Goal: Task Accomplishment & Management: Manage account settings

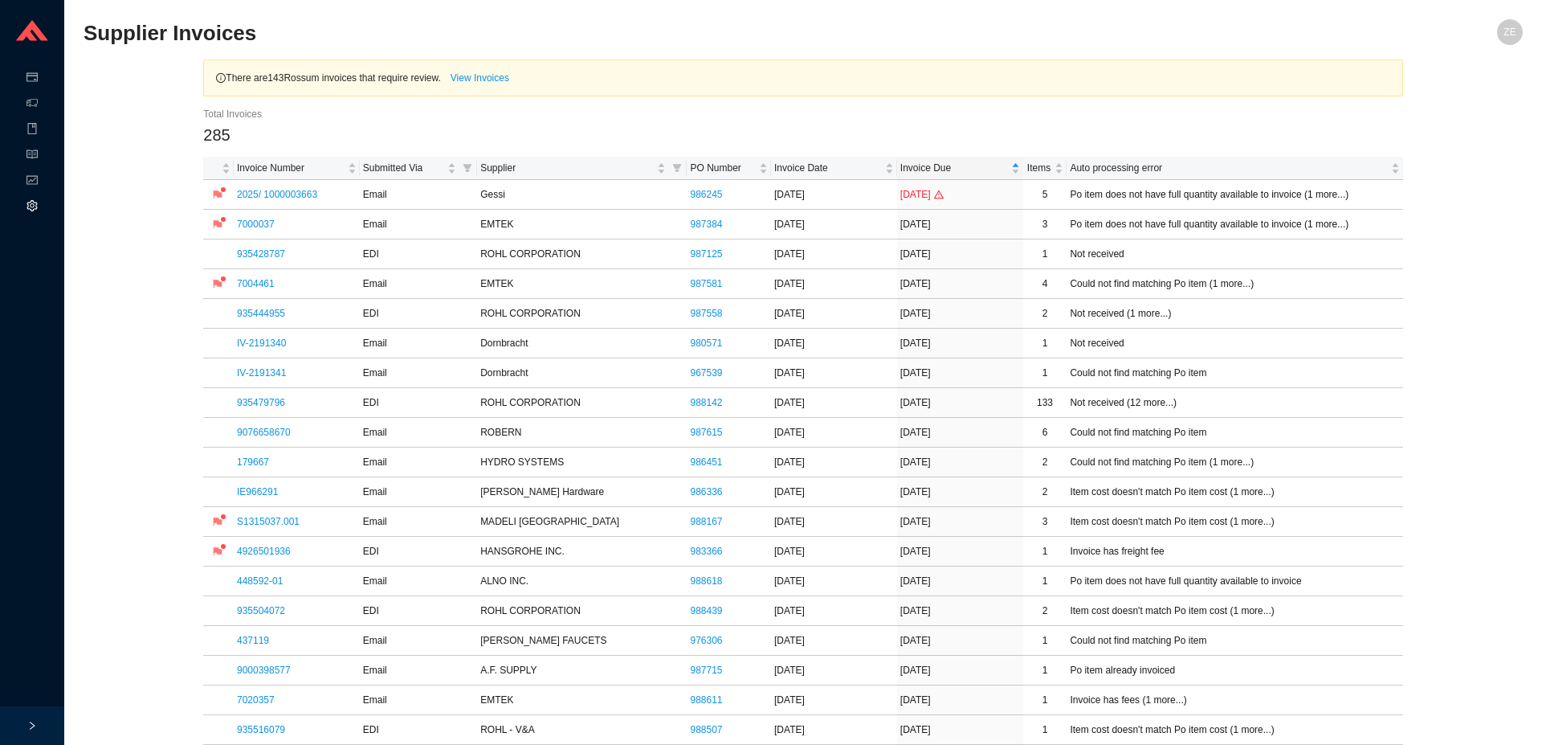
click at [32, 202] on icon "setting" at bounding box center [32, 205] width 11 height 11
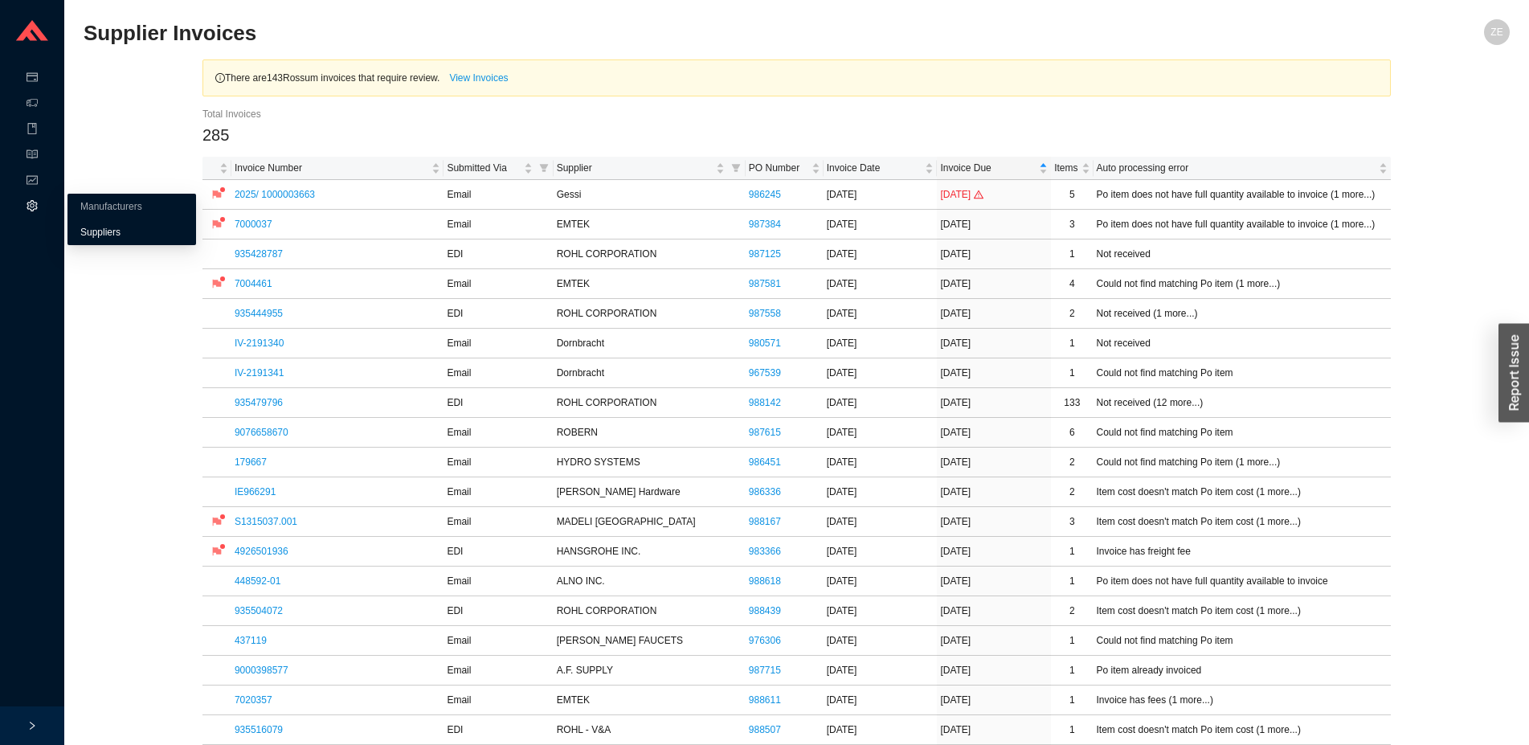
click at [80, 233] on link "Suppliers" at bounding box center [100, 232] width 40 height 11
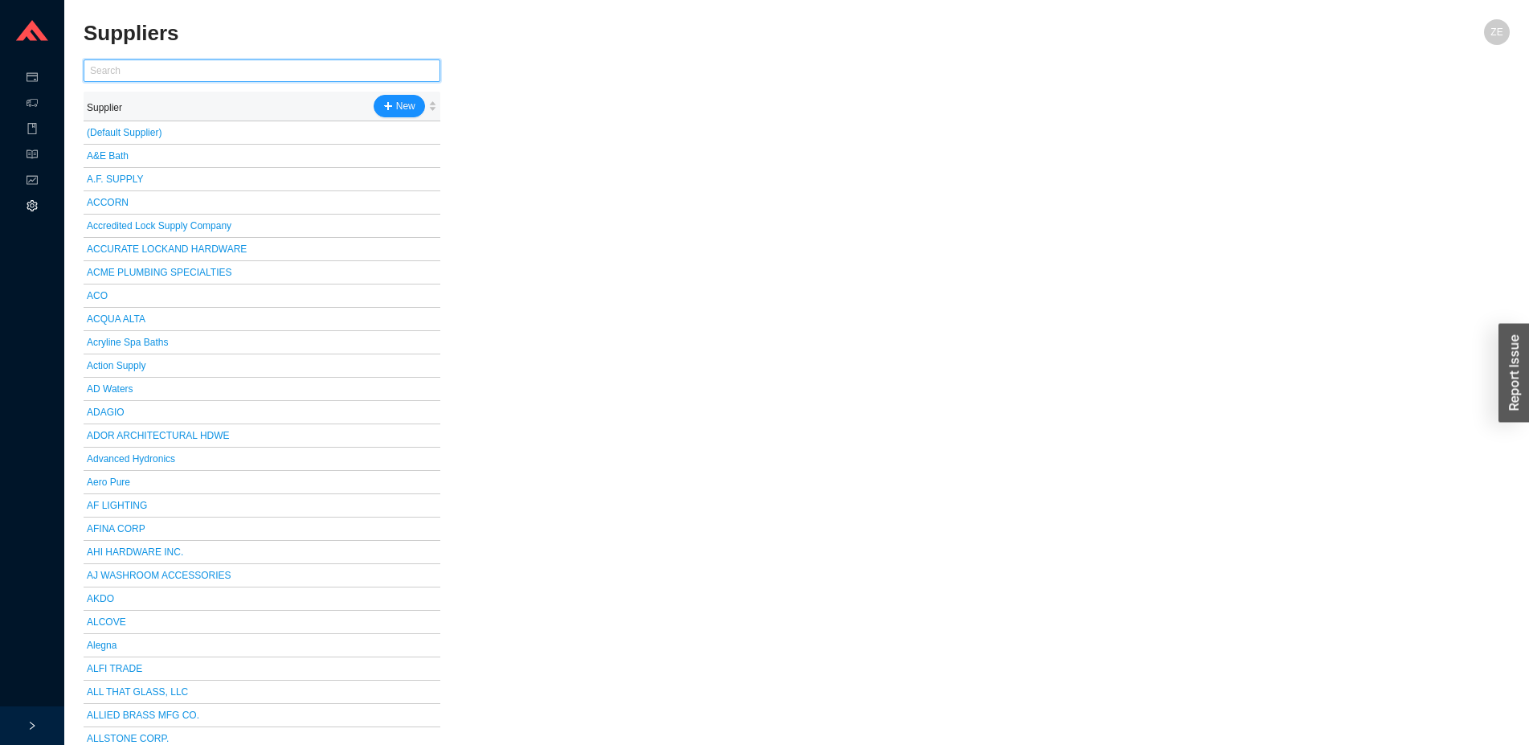
click at [358, 68] on input "text" at bounding box center [262, 70] width 357 height 22
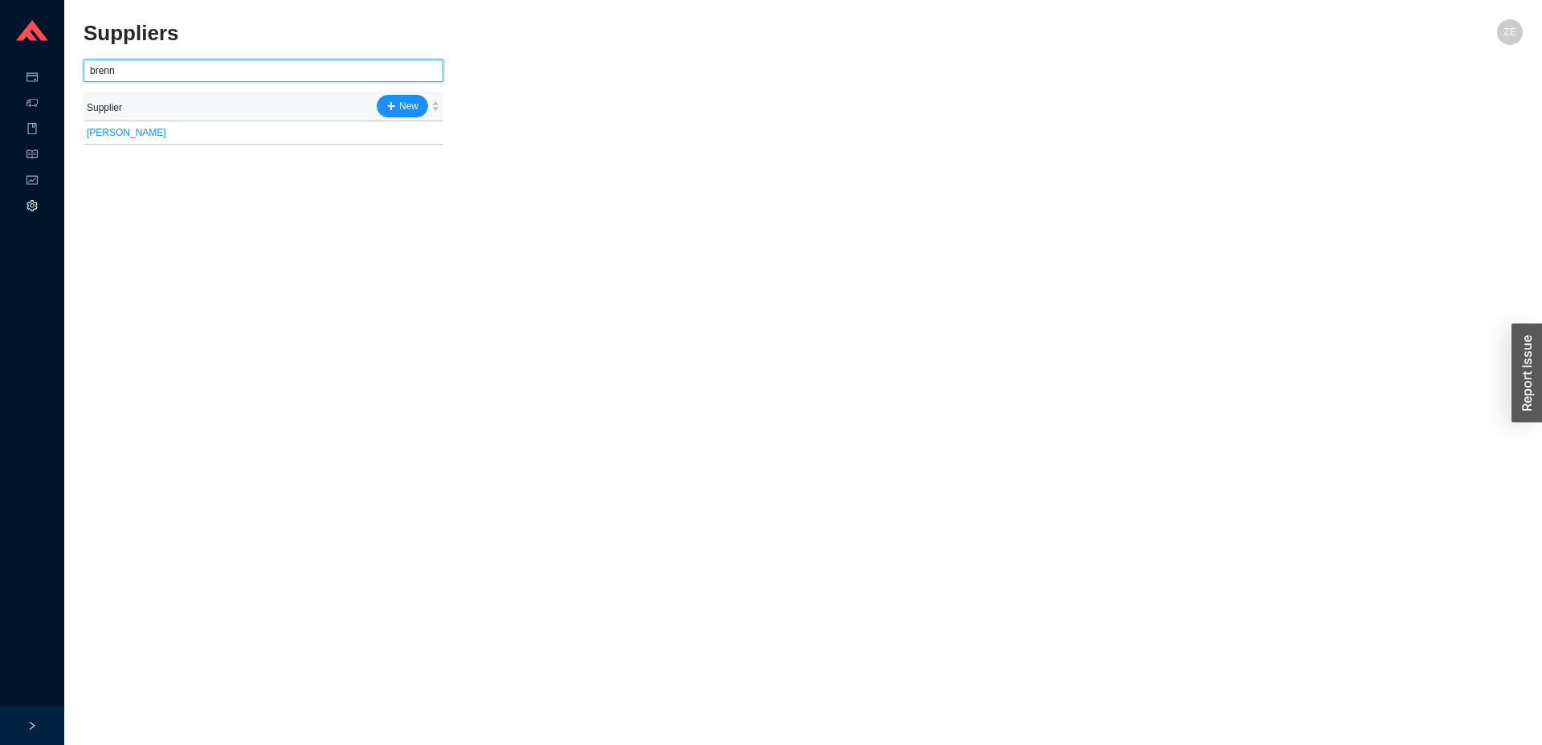
type input "brenn"
click at [113, 134] on link "[PERSON_NAME]" at bounding box center [127, 132] width 80 height 11
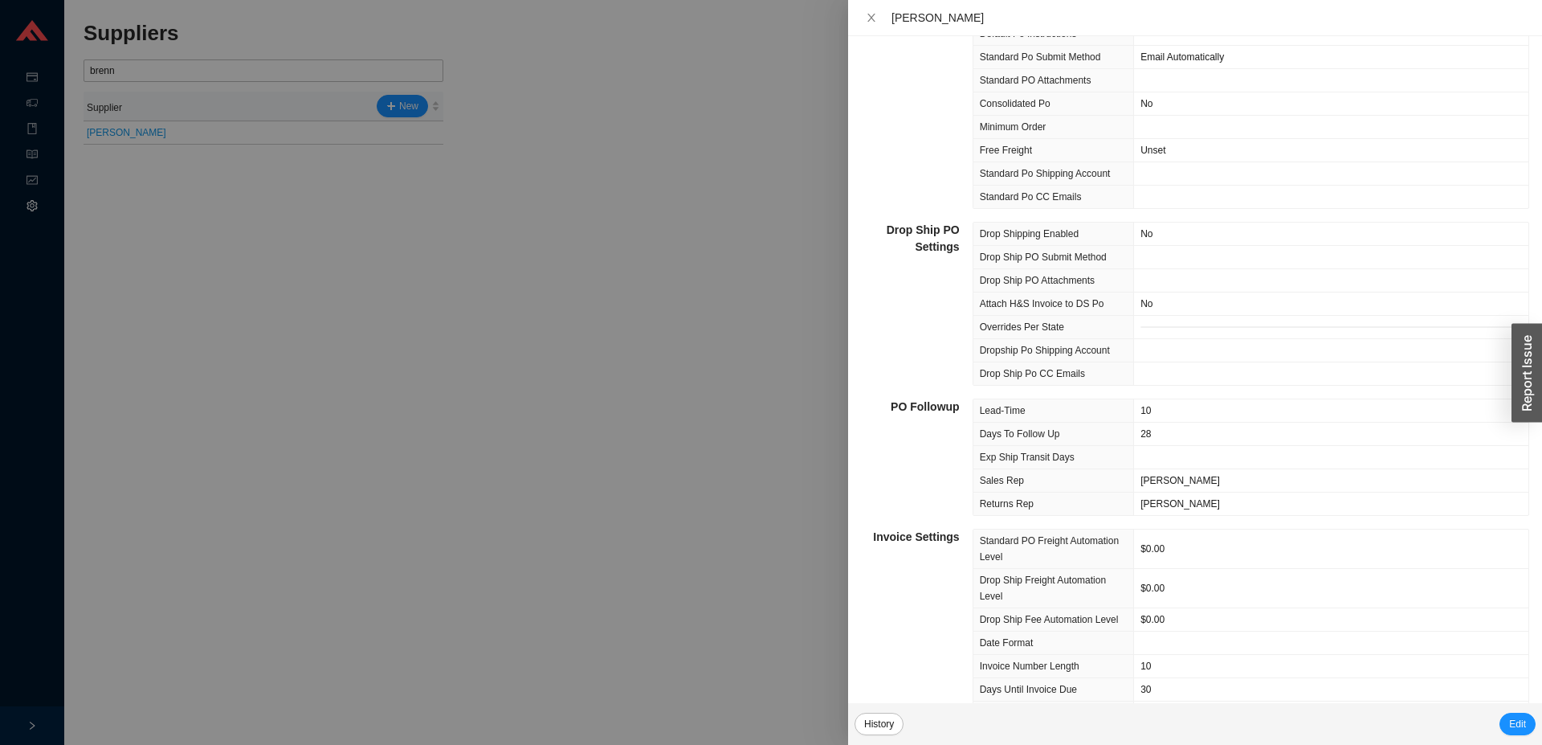
scroll to position [308, 0]
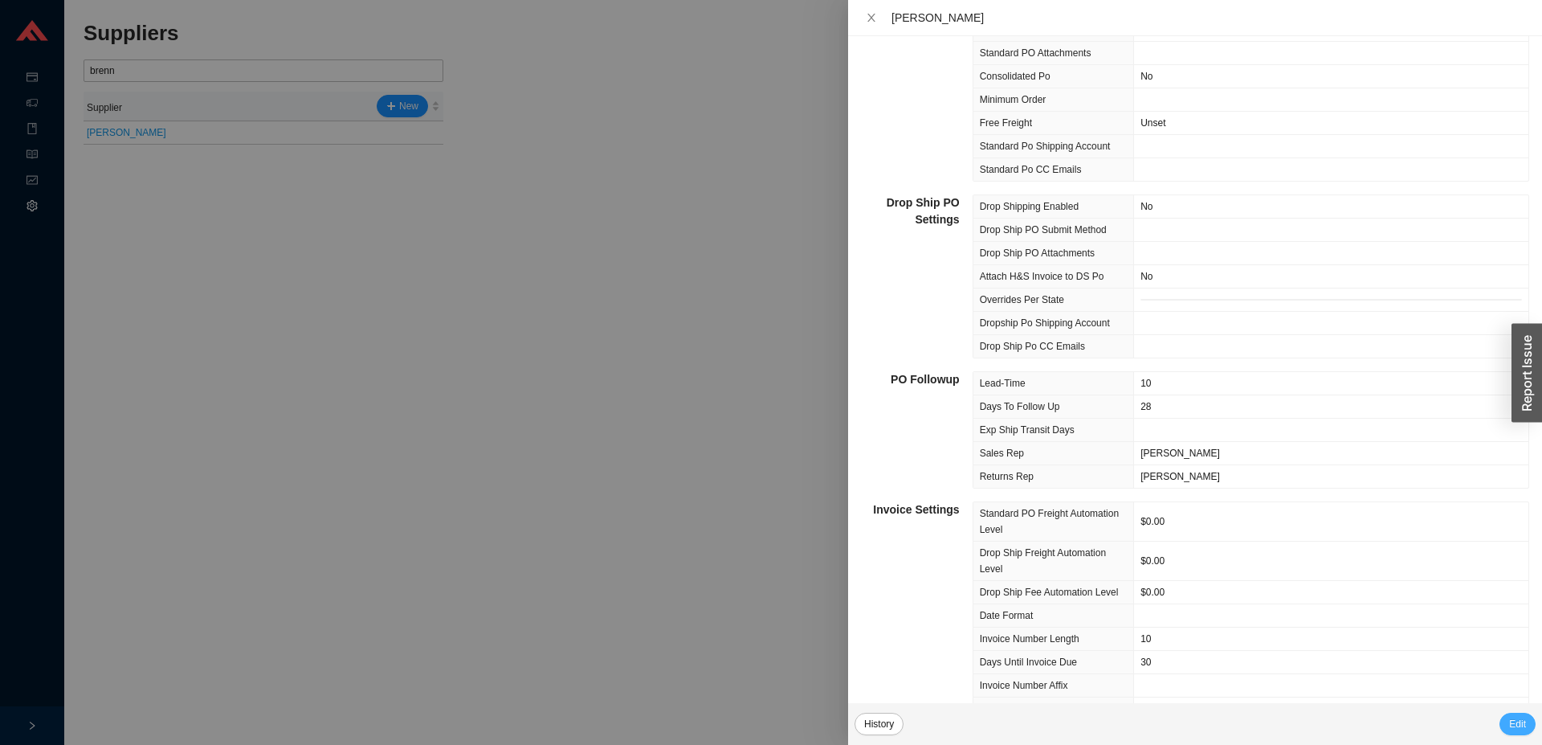
click at [1526, 723] on button "Edit" at bounding box center [1518, 723] width 36 height 22
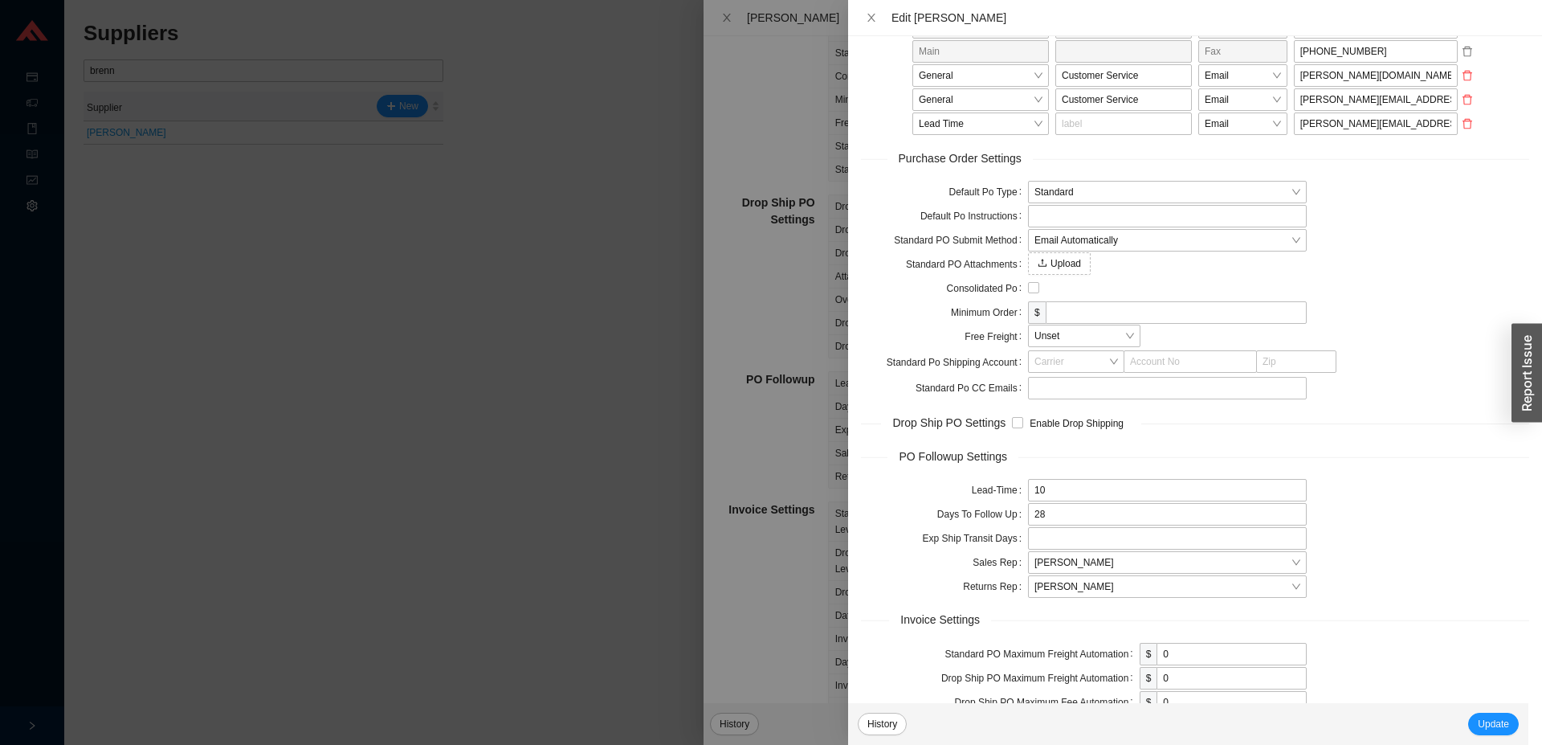
scroll to position [771, 0]
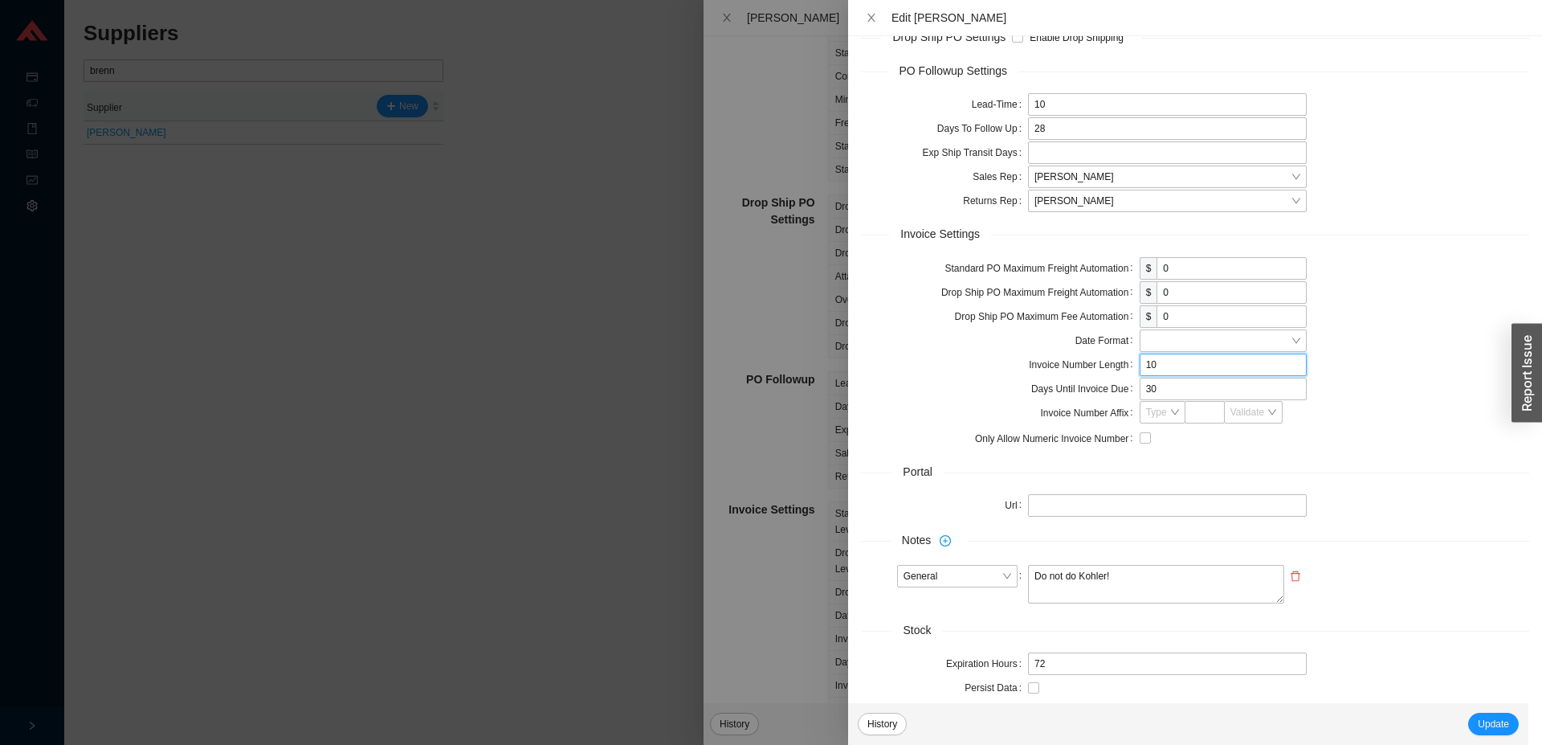
drag, startPoint x: 1159, startPoint y: 364, endPoint x: 1108, endPoint y: 368, distance: 51.6
click at [1140, 368] on input "10" at bounding box center [1223, 364] width 167 height 22
type input "7"
click at [1496, 717] on span "Update" at bounding box center [1493, 724] width 31 height 16
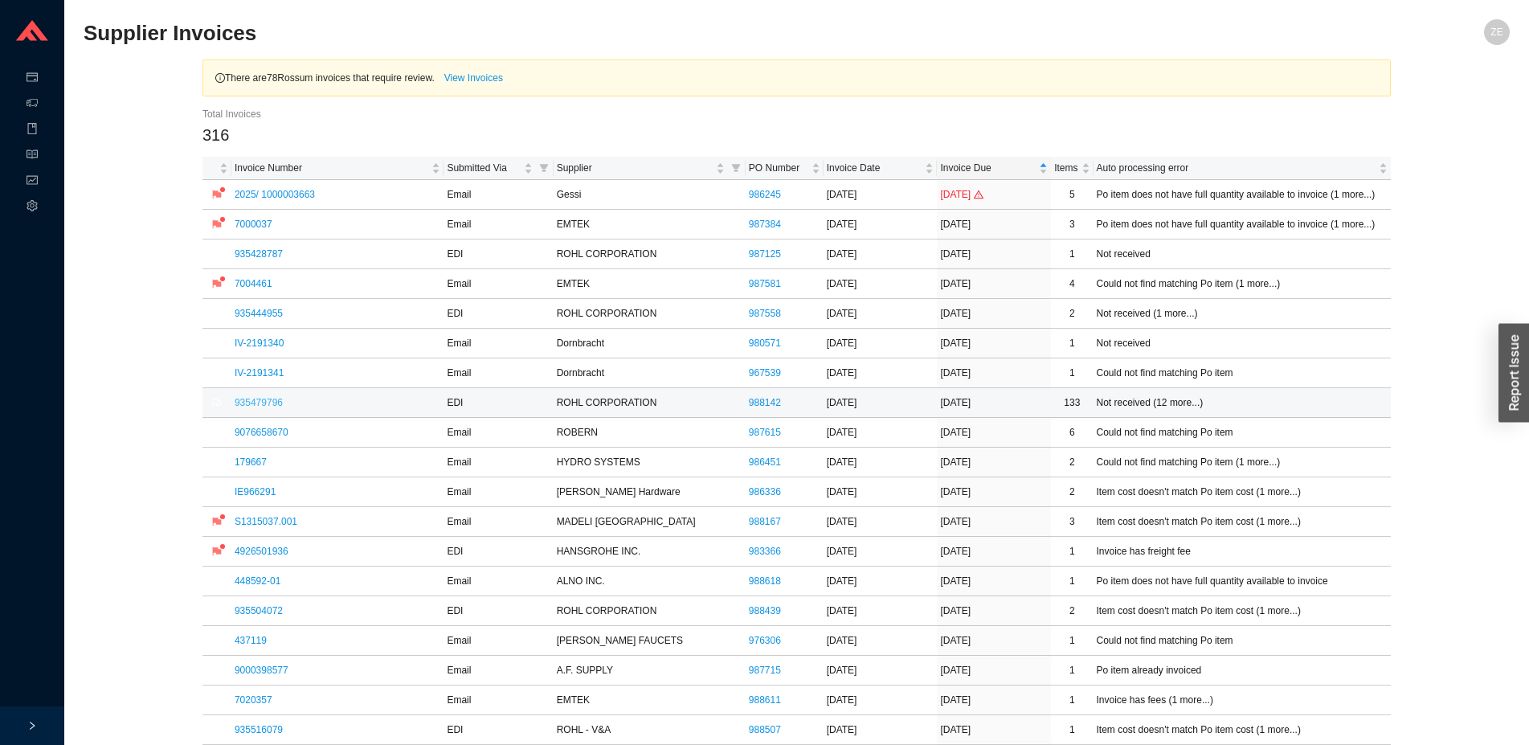
click at [260, 402] on link "935479796" at bounding box center [259, 402] width 48 height 11
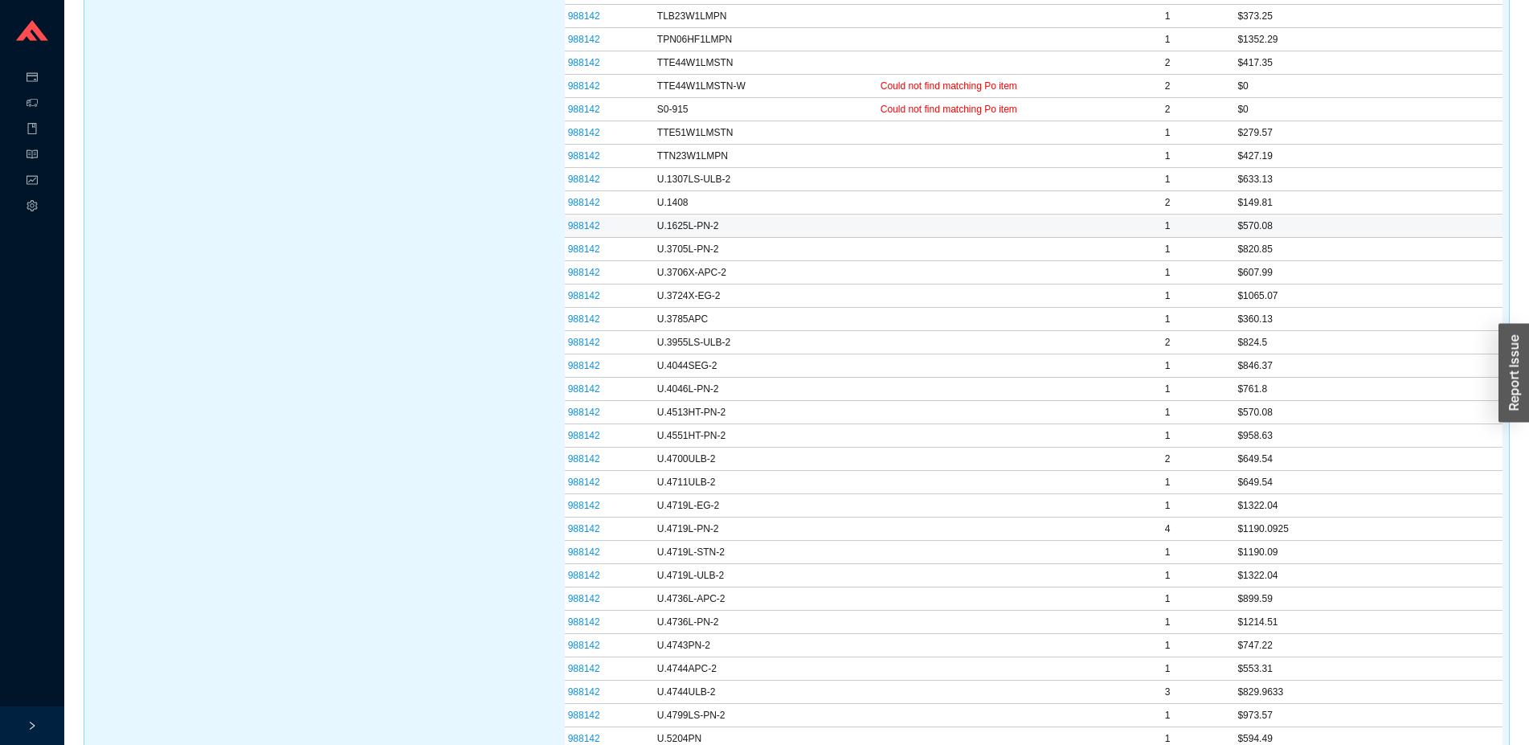
scroll to position [2458, 0]
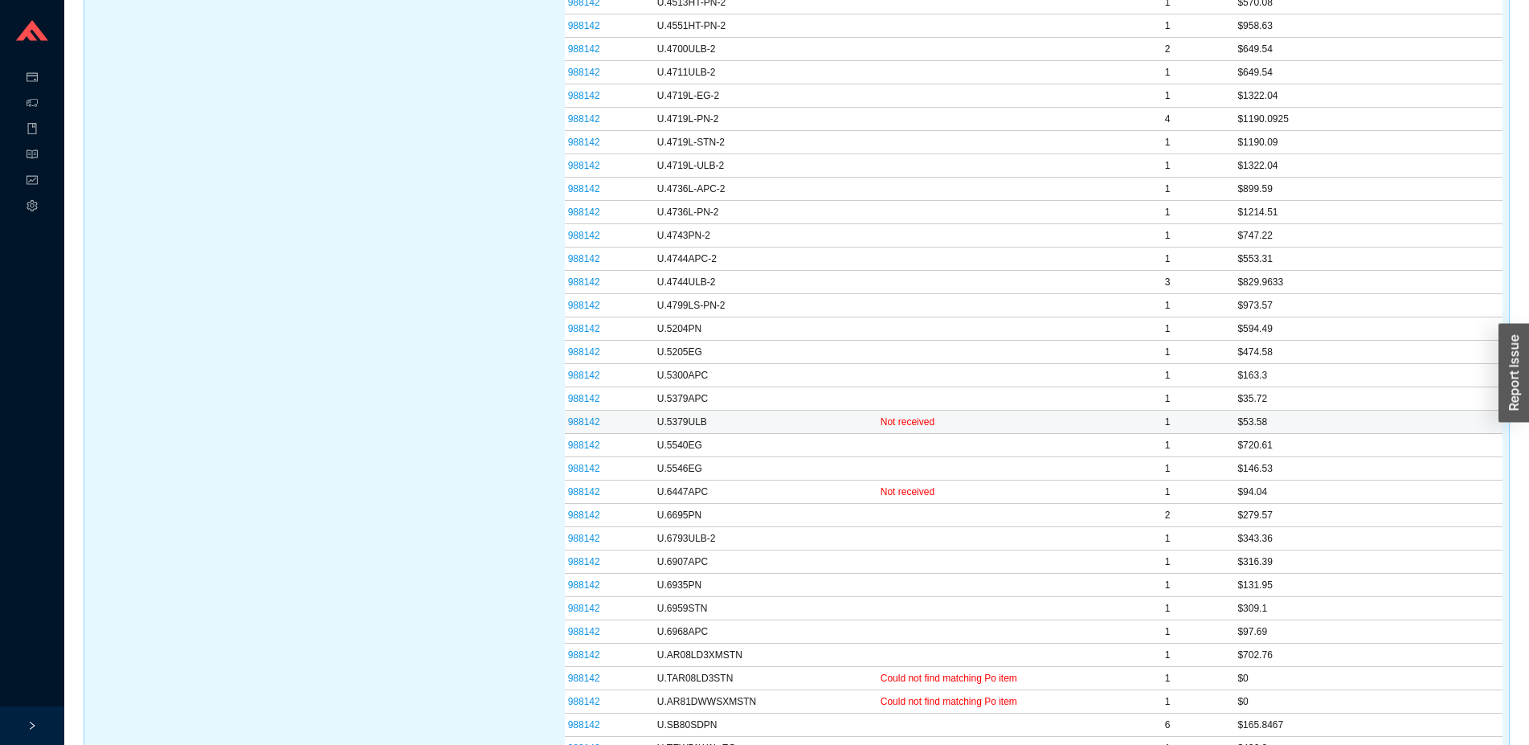
click at [705, 419] on td "U.5379ULB" at bounding box center [765, 421] width 223 height 23
drag, startPoint x: 710, startPoint y: 420, endPoint x: 655, endPoint y: 423, distance: 54.7
click at [655, 423] on td "U.5379ULB" at bounding box center [765, 421] width 223 height 23
copy td "U.5379ULB"
drag, startPoint x: 691, startPoint y: 491, endPoint x: 640, endPoint y: 490, distance: 50.6
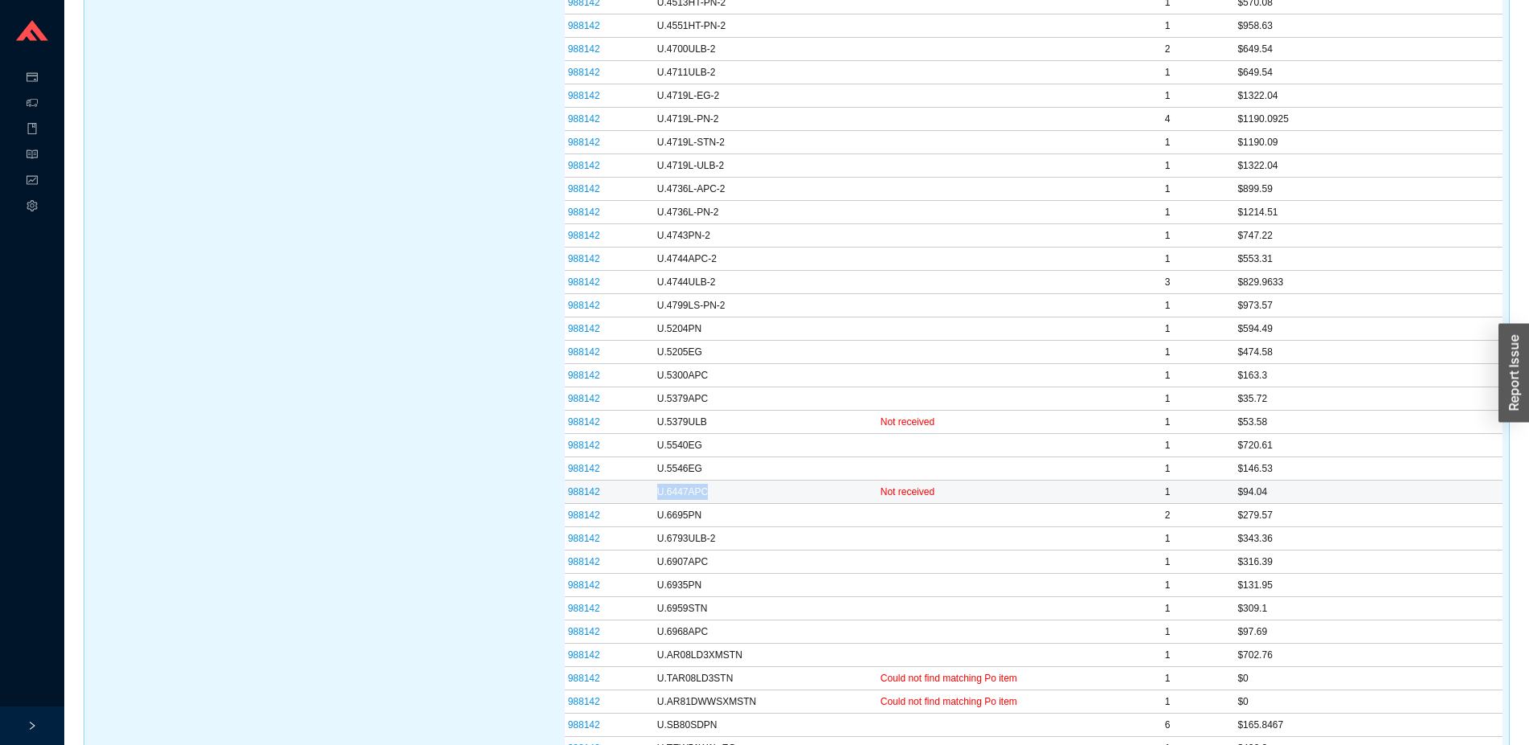
click at [640, 490] on tr "988142 U.6447APC Not received 1 $94.04" at bounding box center [1033, 491] width 937 height 23
copy tr "U.6447APC"
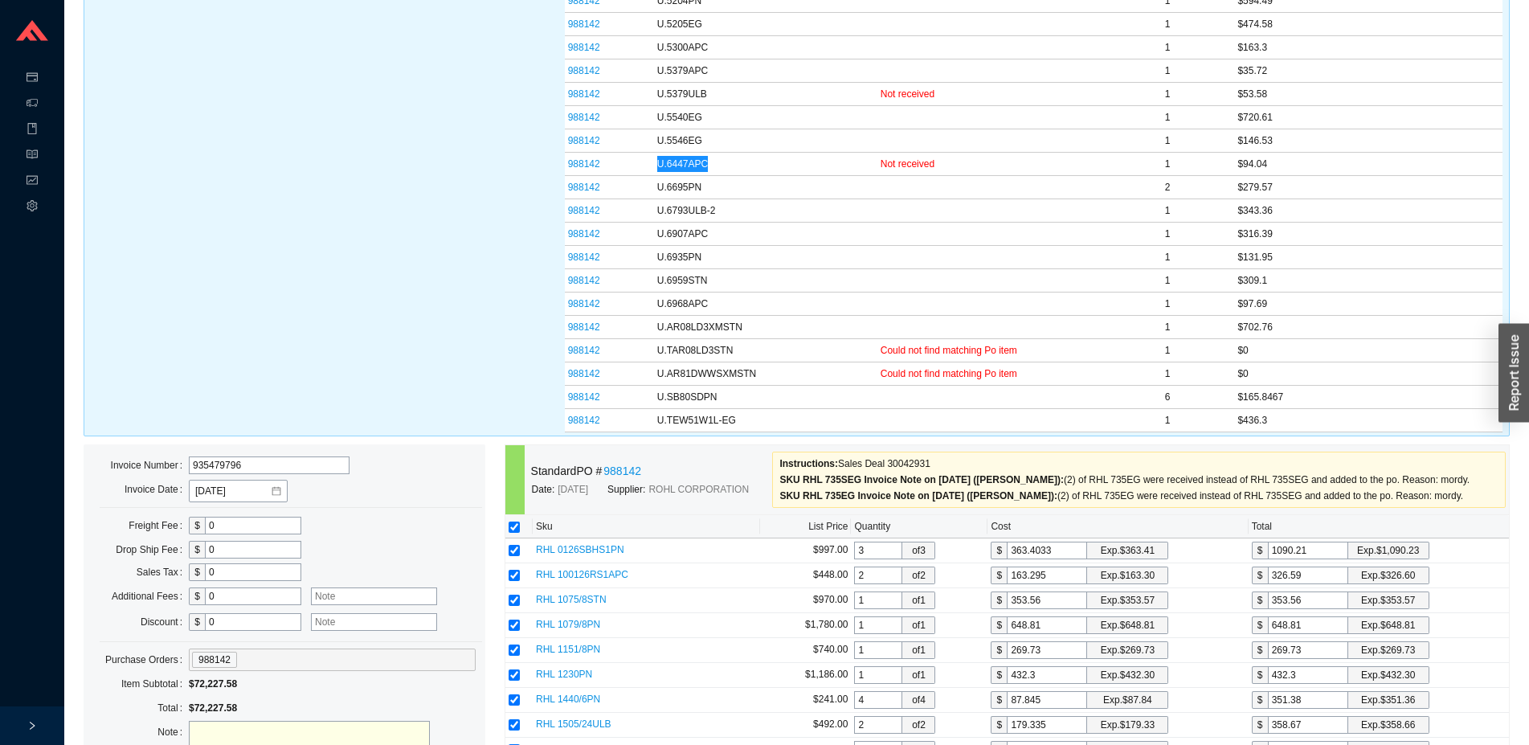
scroll to position [3113, 0]
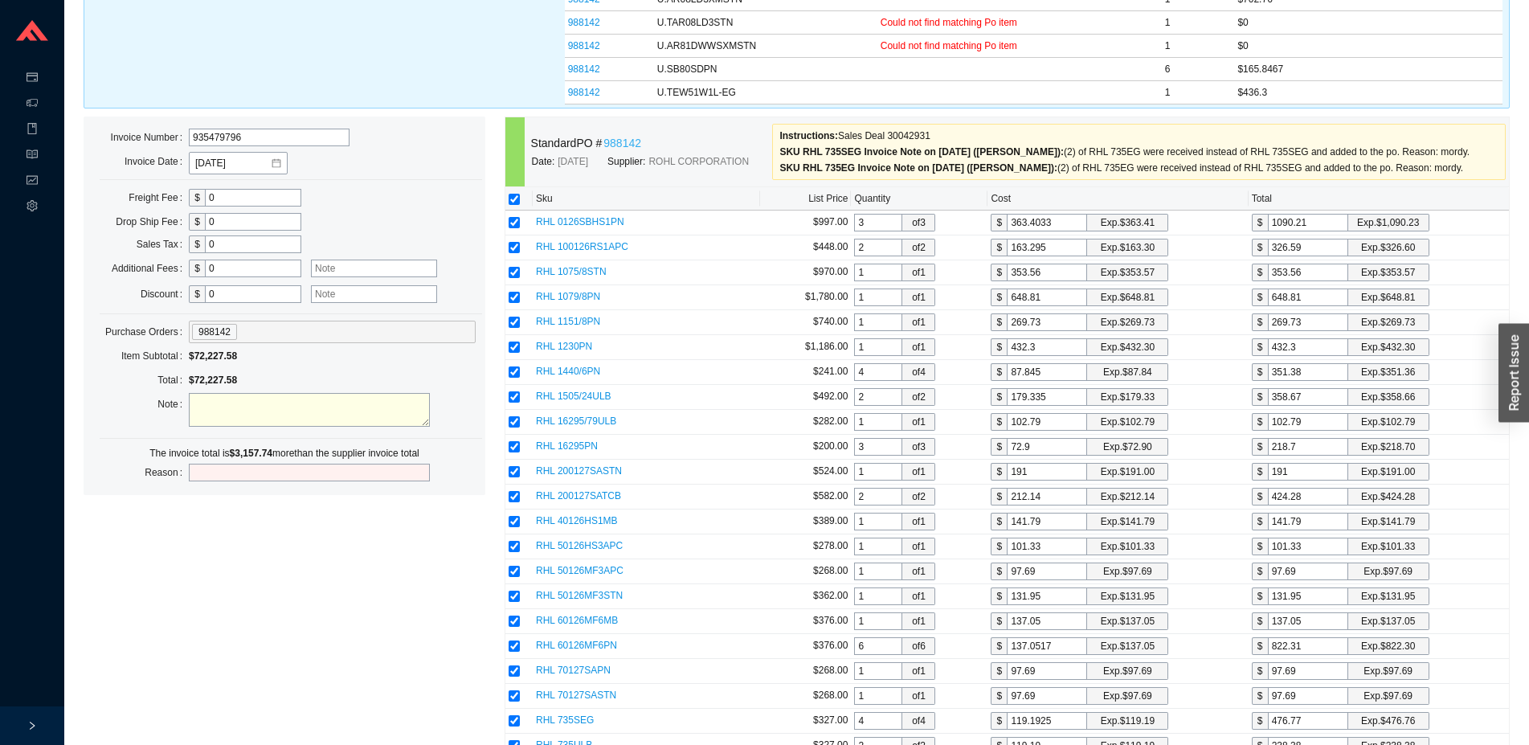
click at [618, 145] on link "988142" at bounding box center [622, 143] width 38 height 18
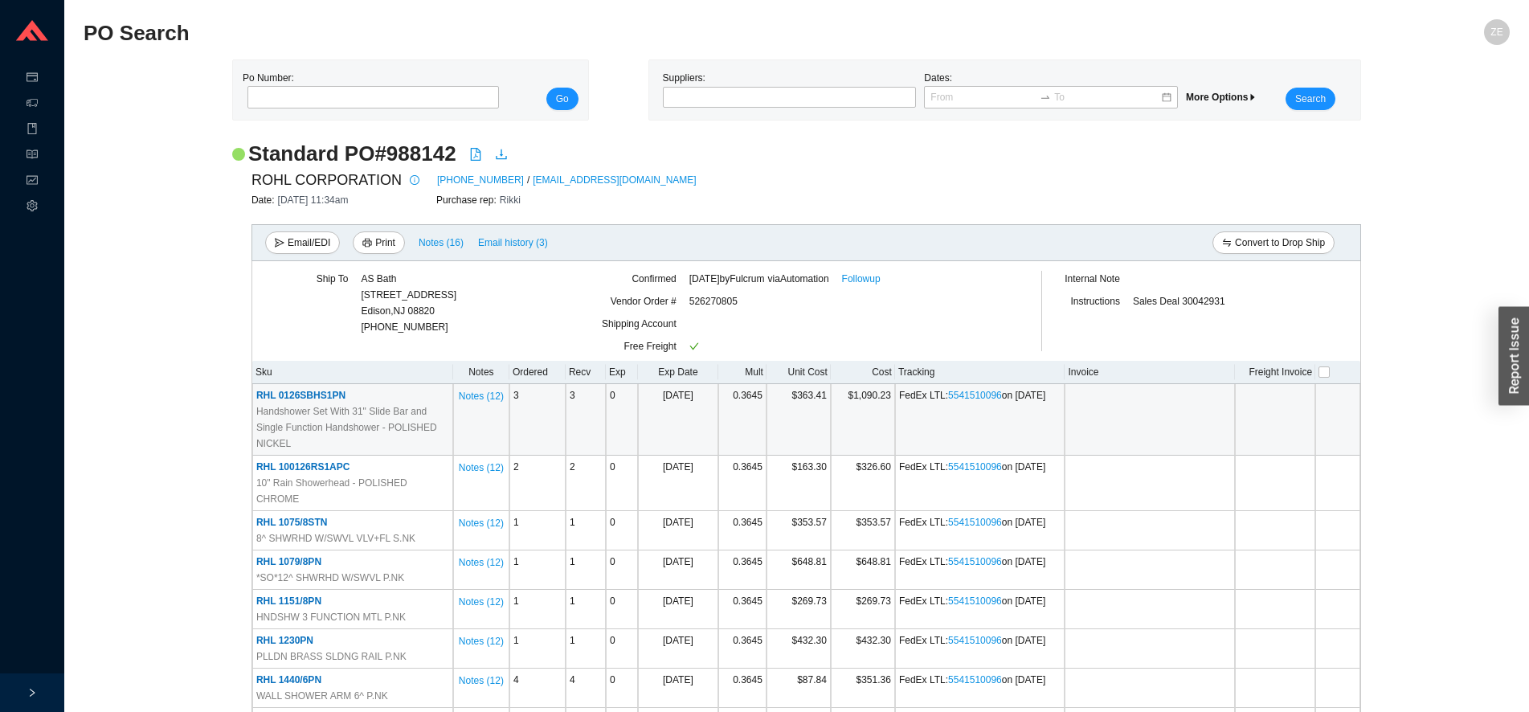
scroll to position [8222, 0]
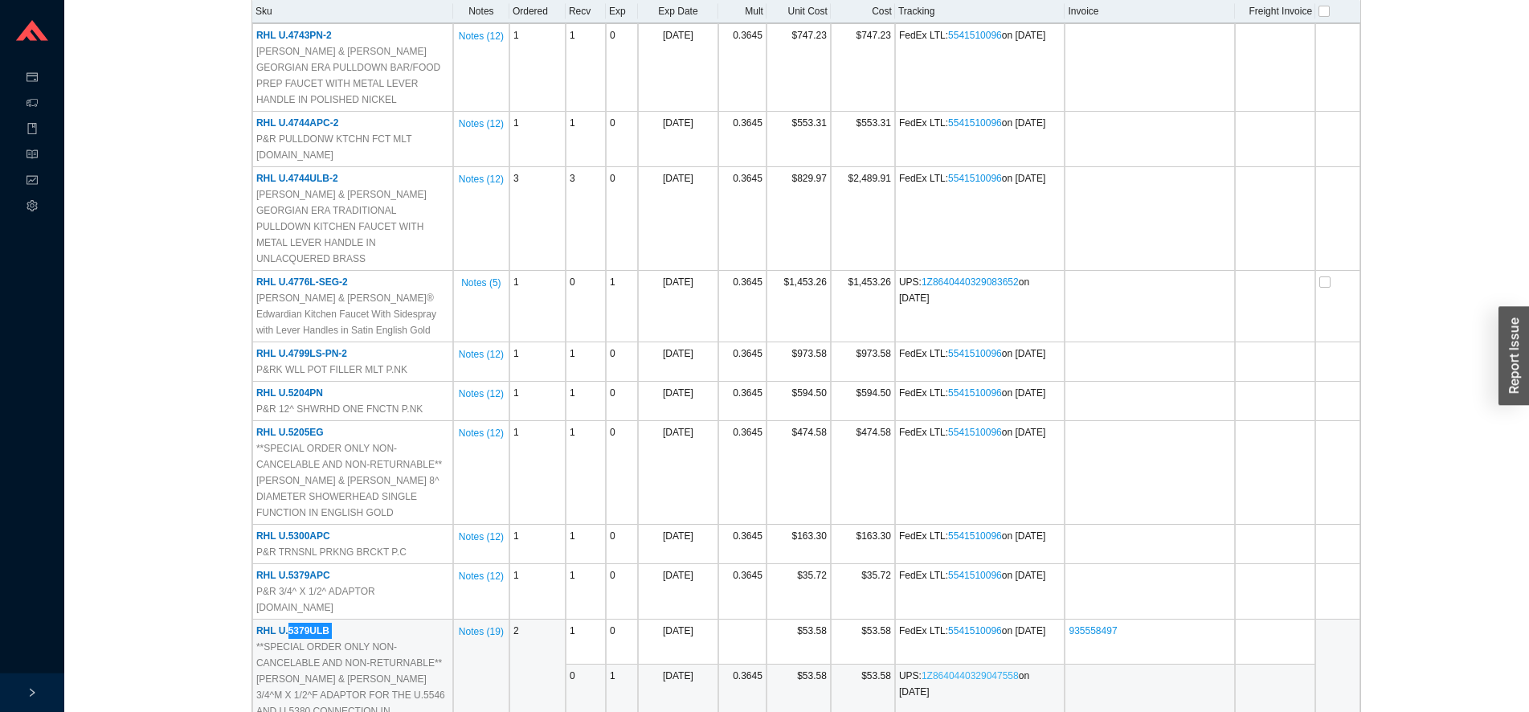
click at [976, 670] on link "1Z8640440329047558" at bounding box center [969, 675] width 97 height 11
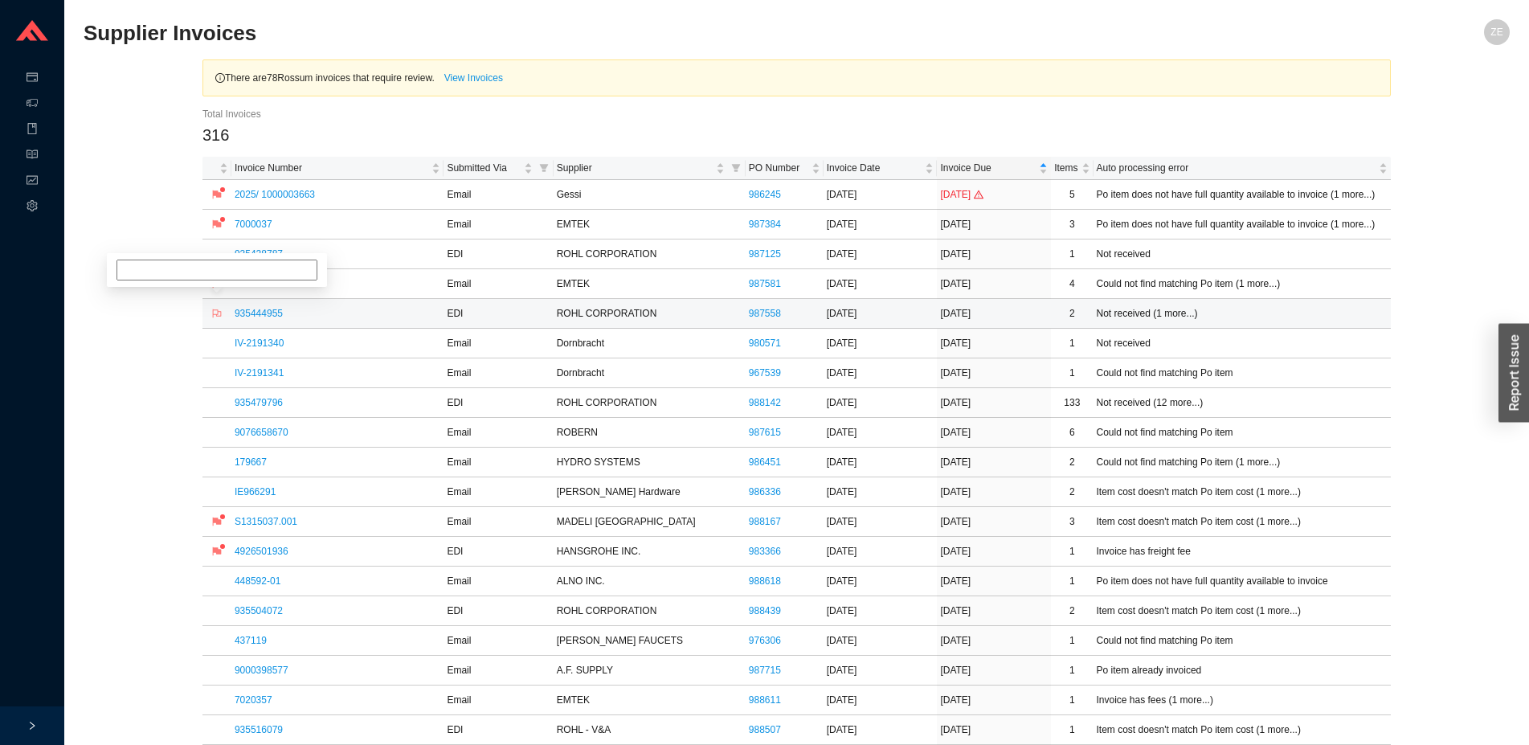
click at [216, 311] on icon "flag" at bounding box center [217, 313] width 10 height 10
click at [216, 311] on icon "flag" at bounding box center [217, 313] width 9 height 9
click at [219, 402] on icon "flag" at bounding box center [217, 403] width 10 height 10
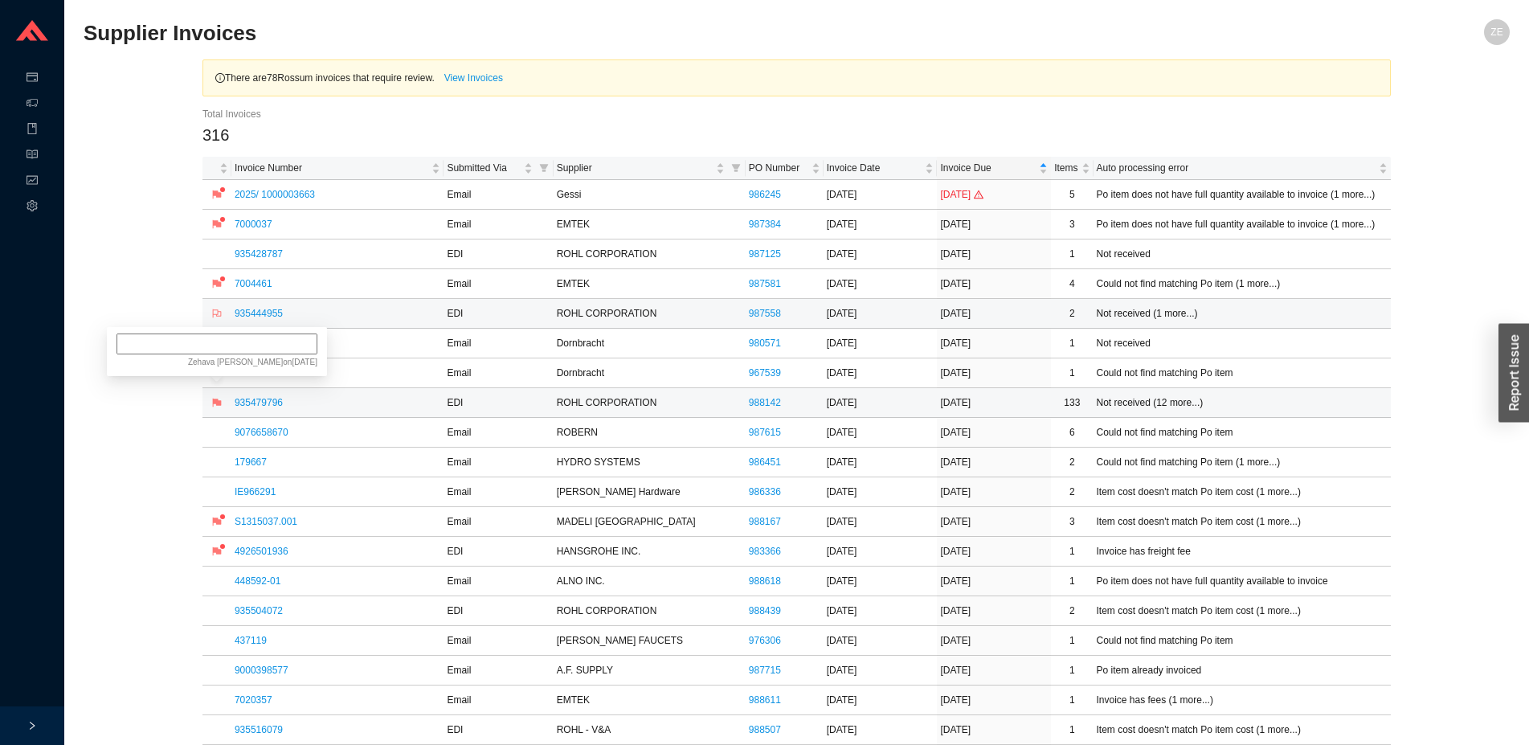
click at [245, 349] on input at bounding box center [216, 343] width 201 height 21
type input "eta 10/1 and 10/2"
click at [266, 458] on link "179667" at bounding box center [251, 461] width 32 height 11
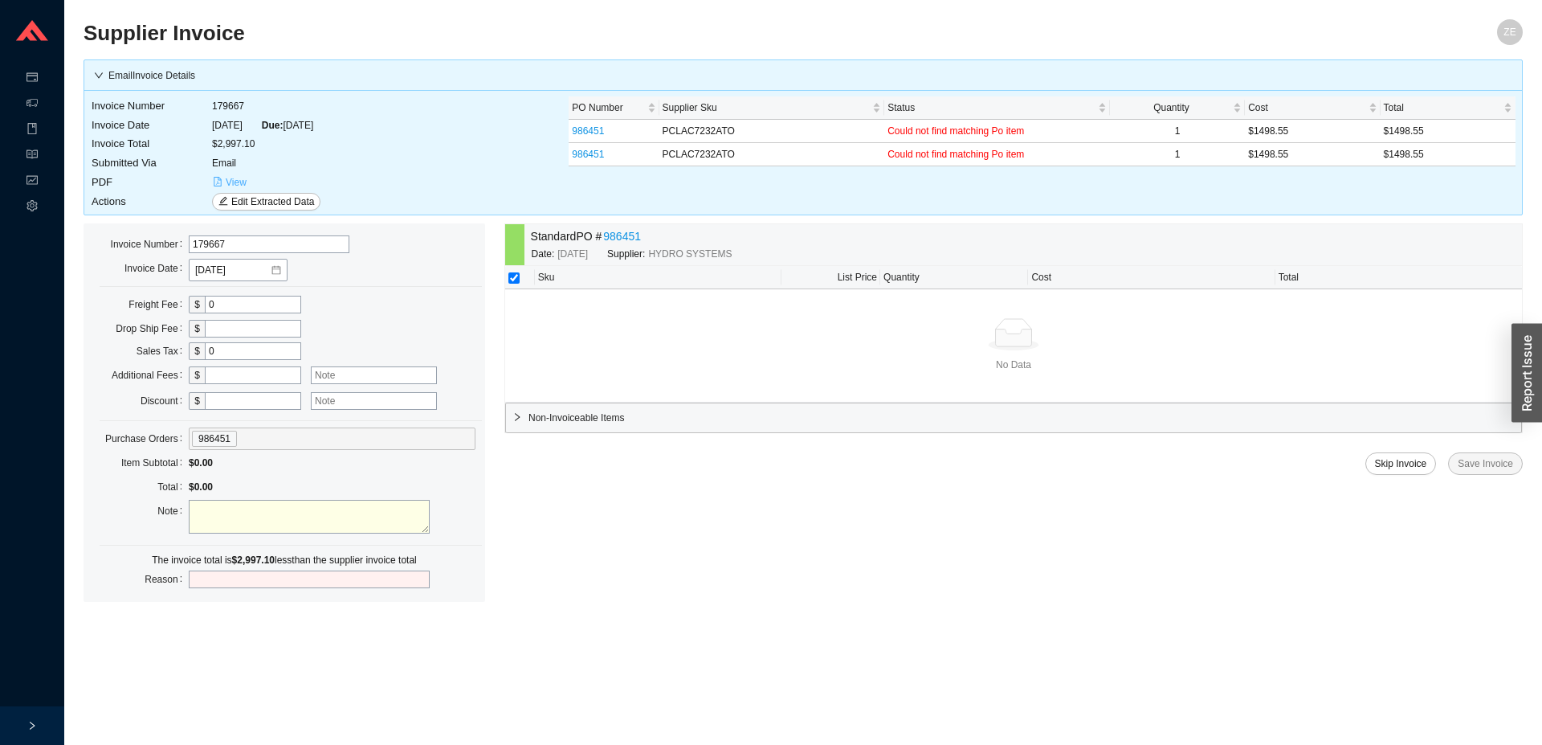
click at [239, 179] on span "View" at bounding box center [236, 182] width 21 height 16
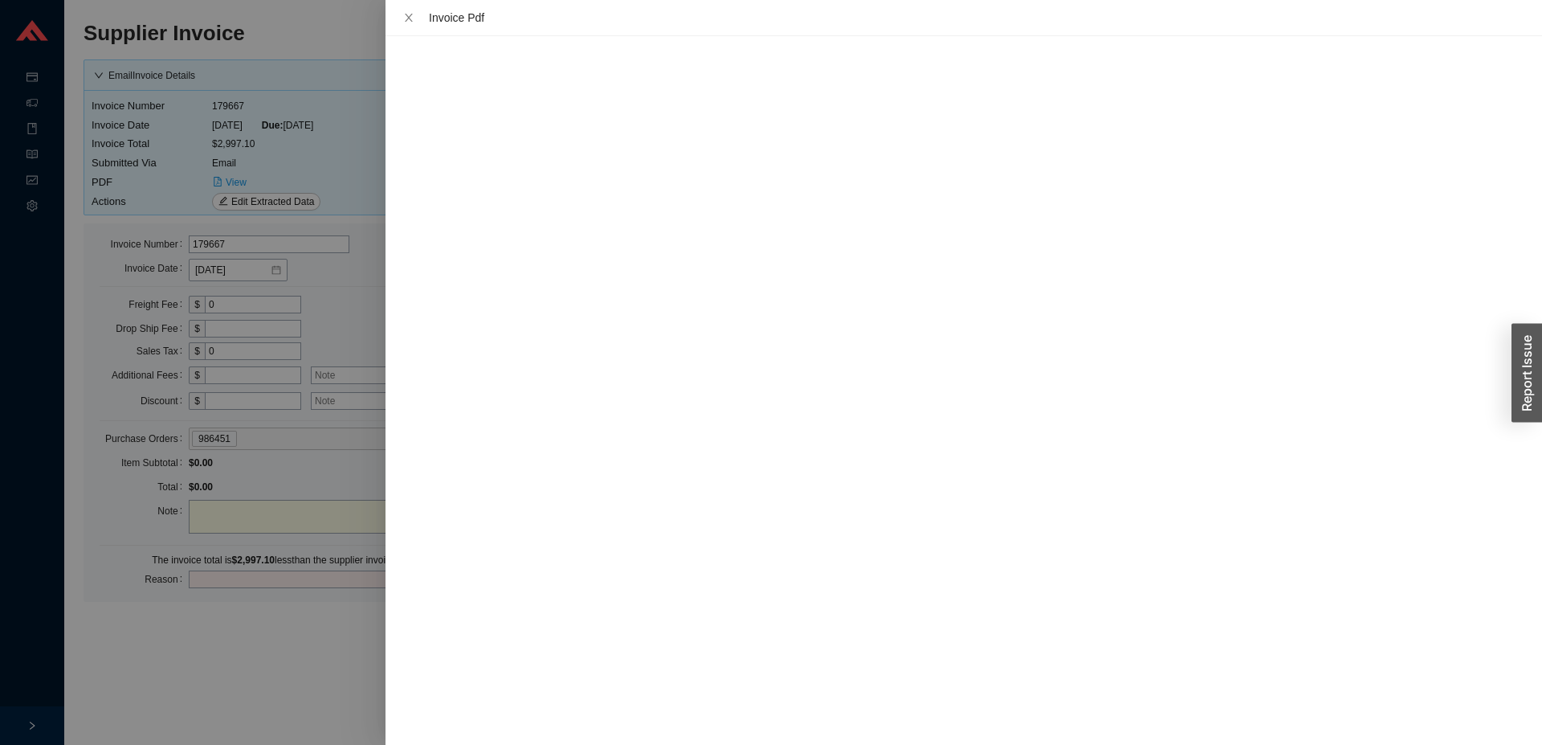
click at [191, 670] on div at bounding box center [771, 372] width 1542 height 745
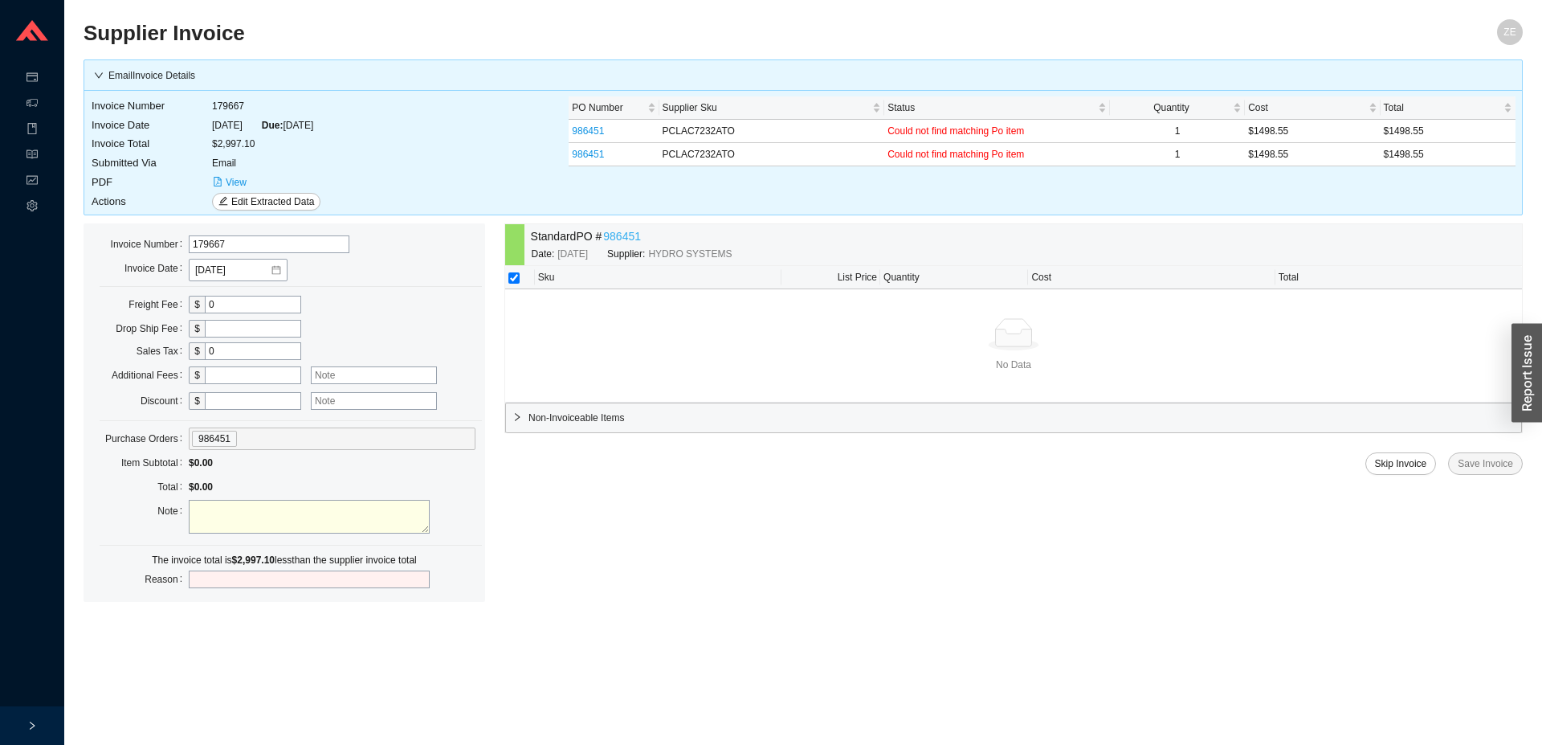
click at [618, 237] on link "986451" at bounding box center [622, 236] width 38 height 18
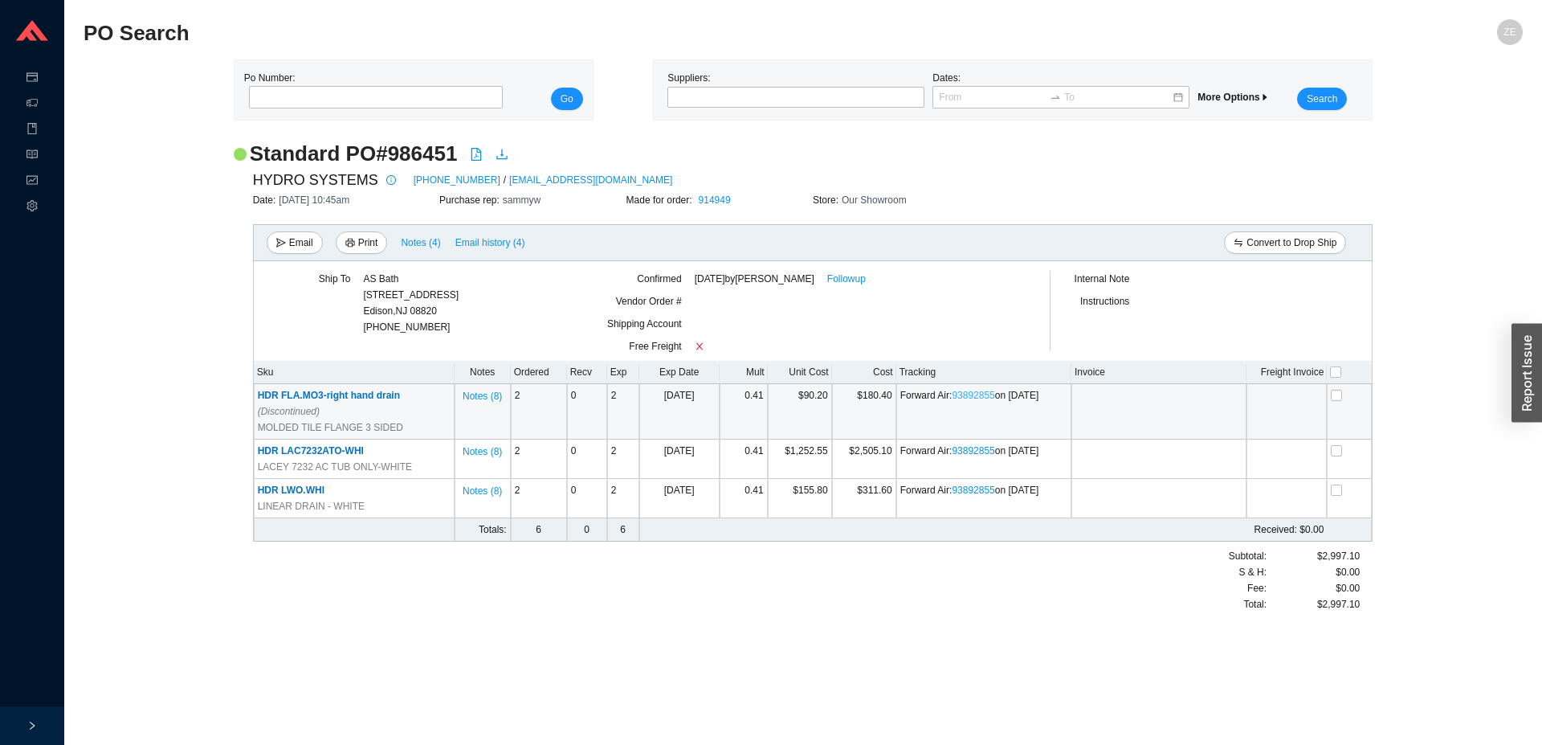
click at [982, 390] on link "93892855" at bounding box center [973, 395] width 43 height 11
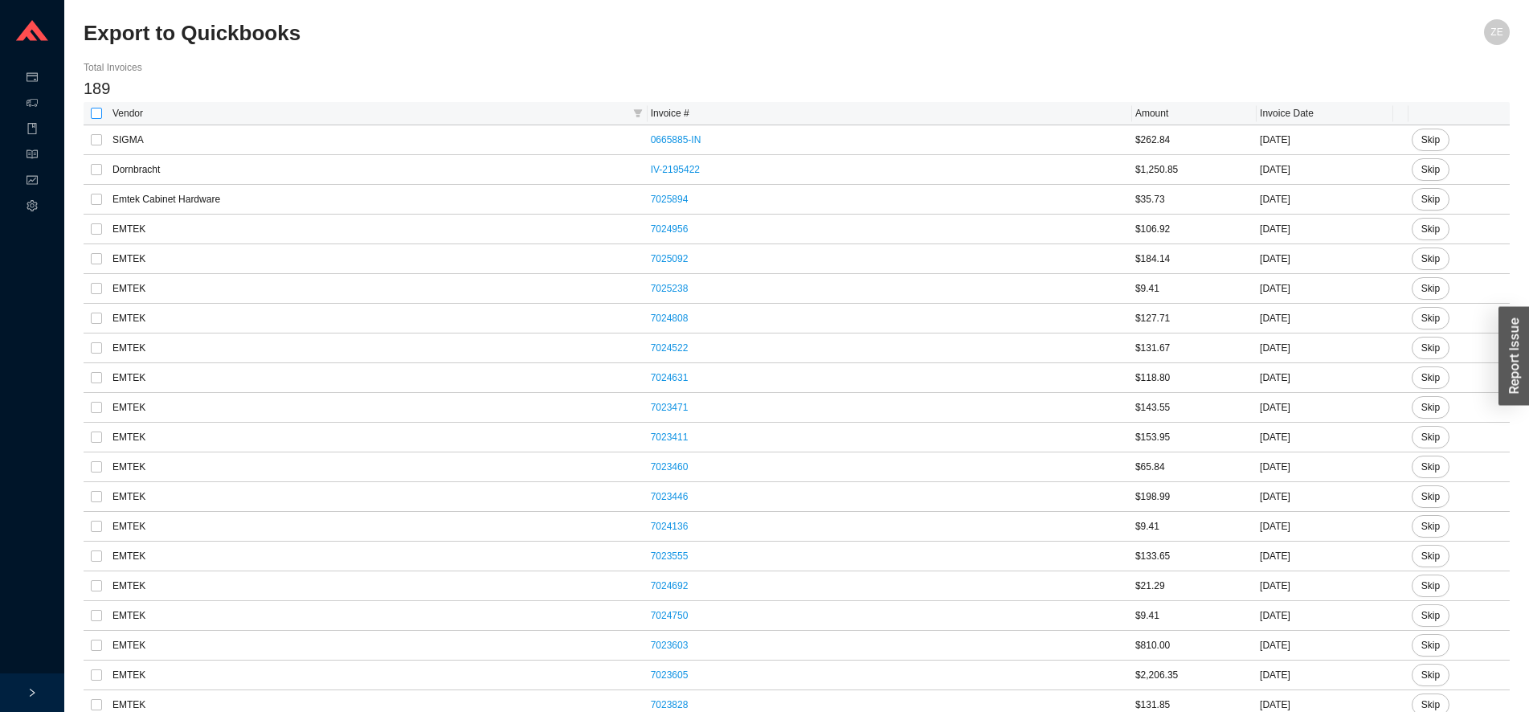
click at [96, 110] on input "checkbox" at bounding box center [96, 113] width 11 height 11
checkbox input "true"
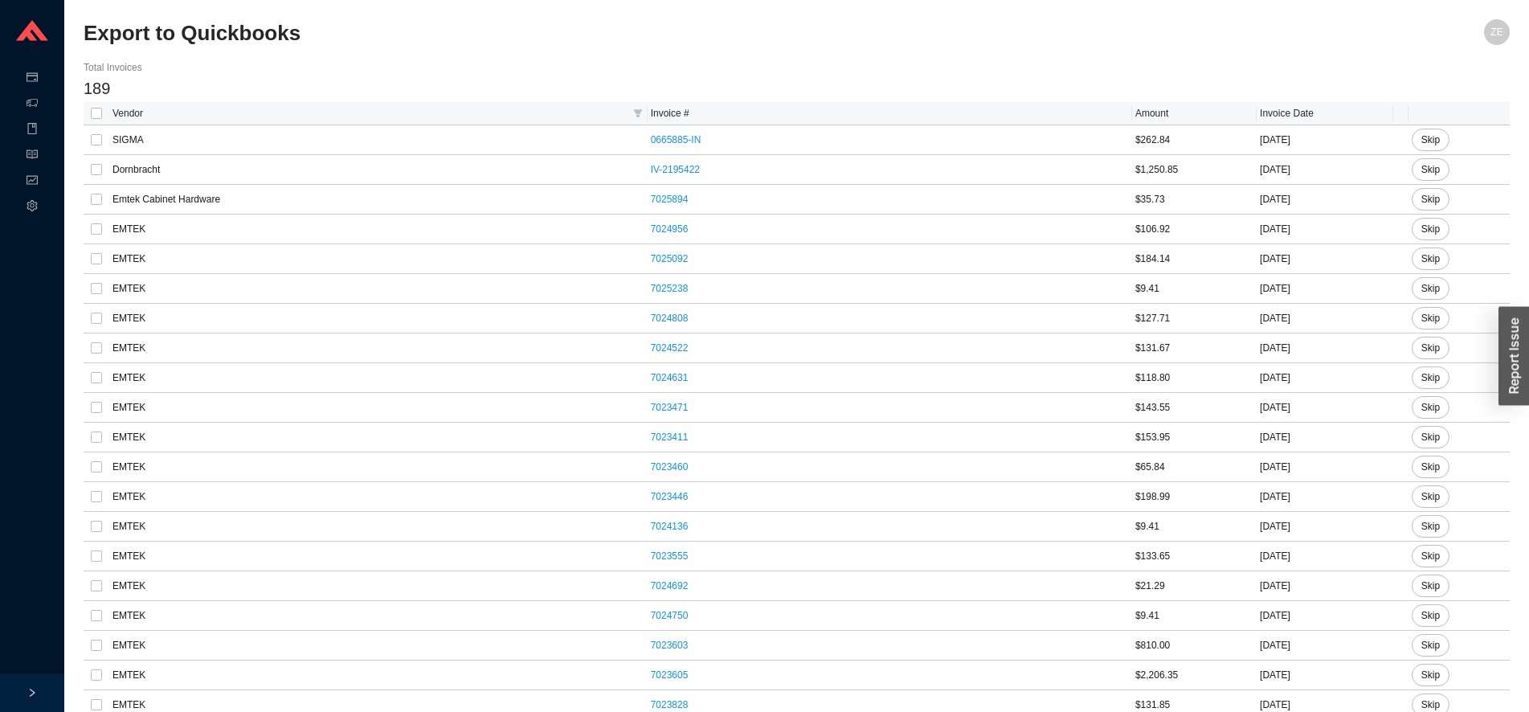
checkbox input "true"
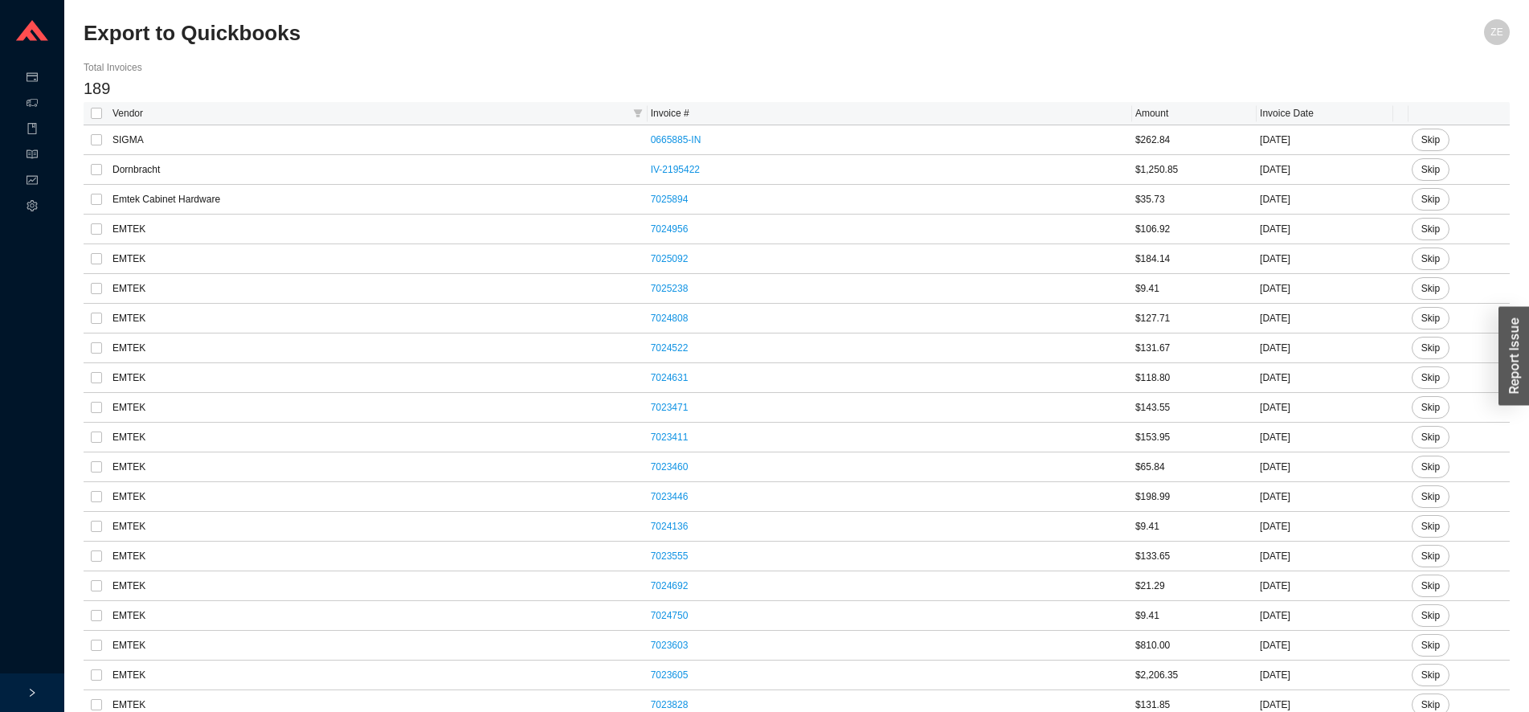
checkbox input "true"
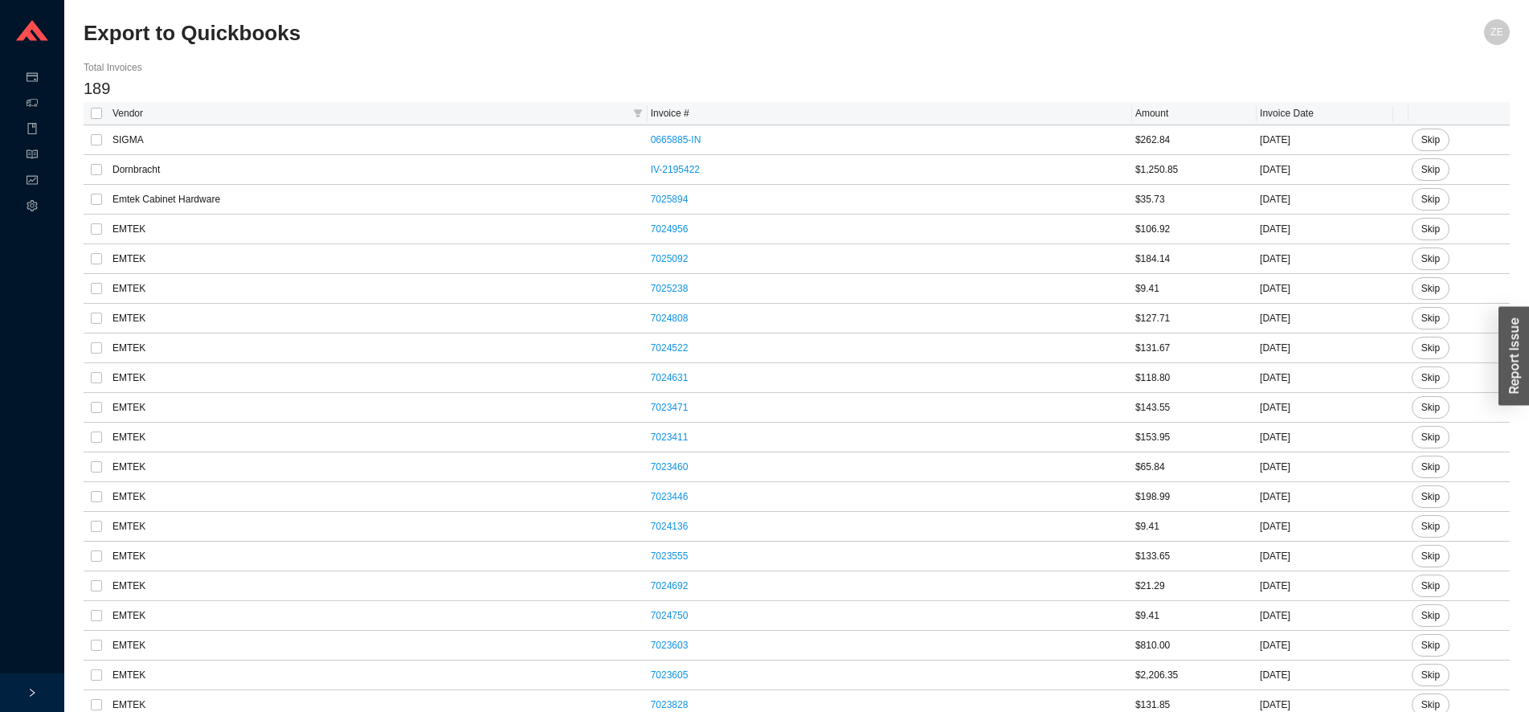
checkbox input "true"
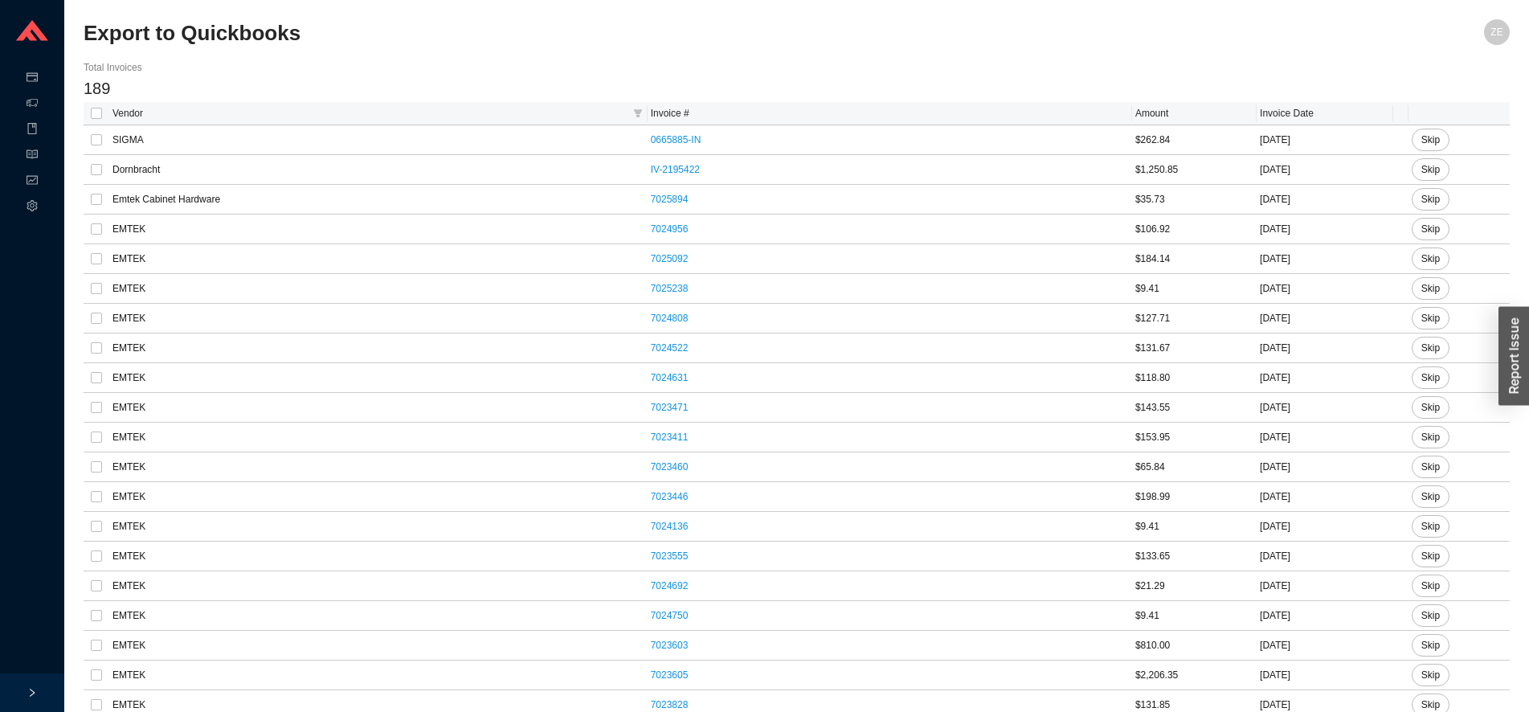
checkbox input "true"
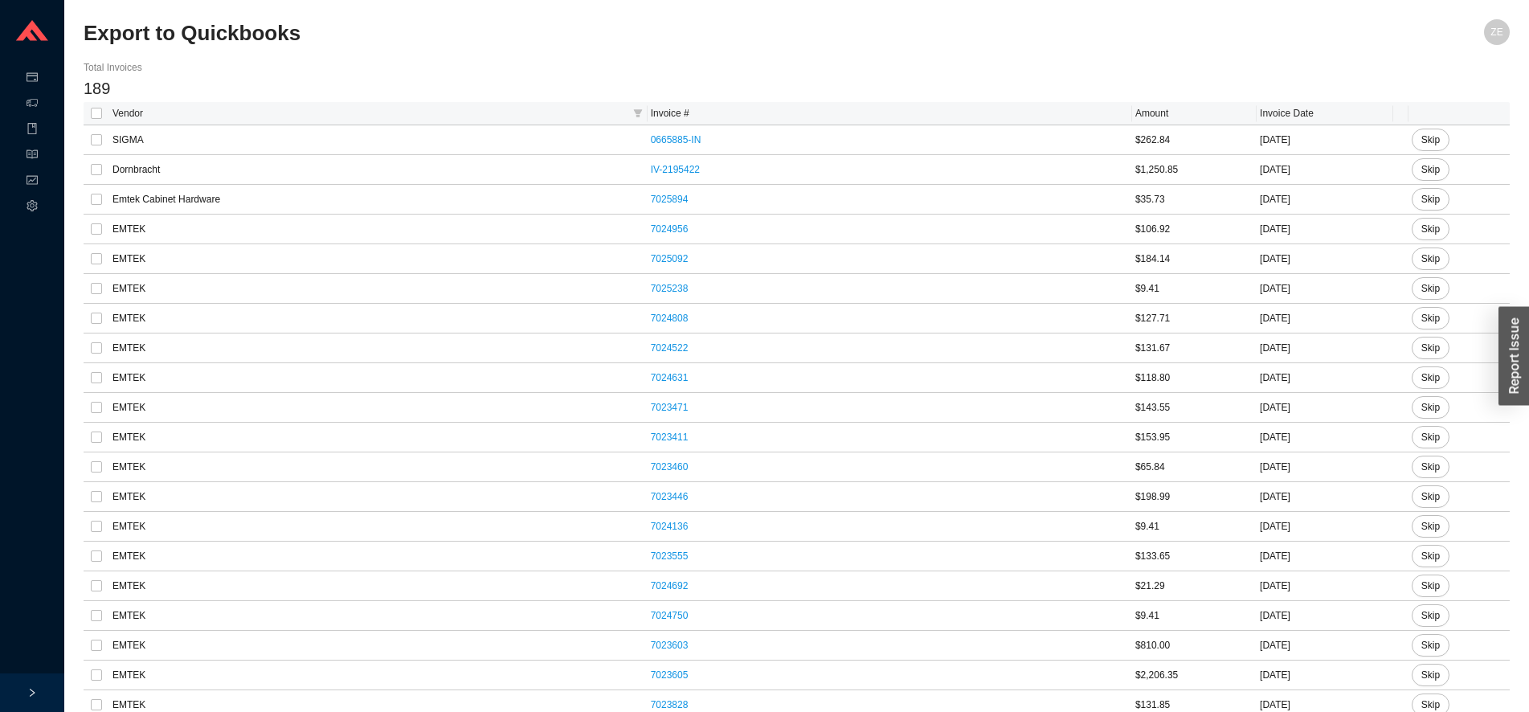
checkbox input "true"
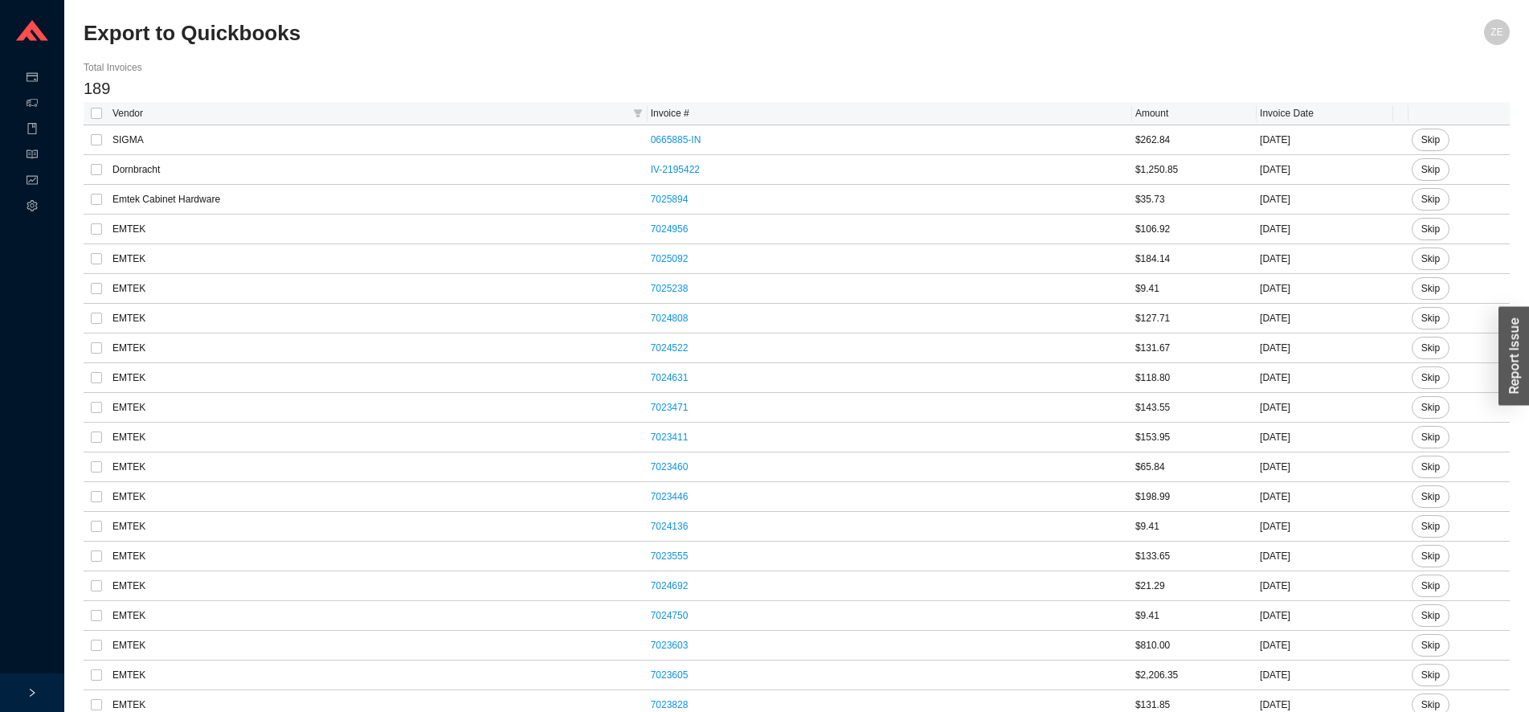
checkbox input "true"
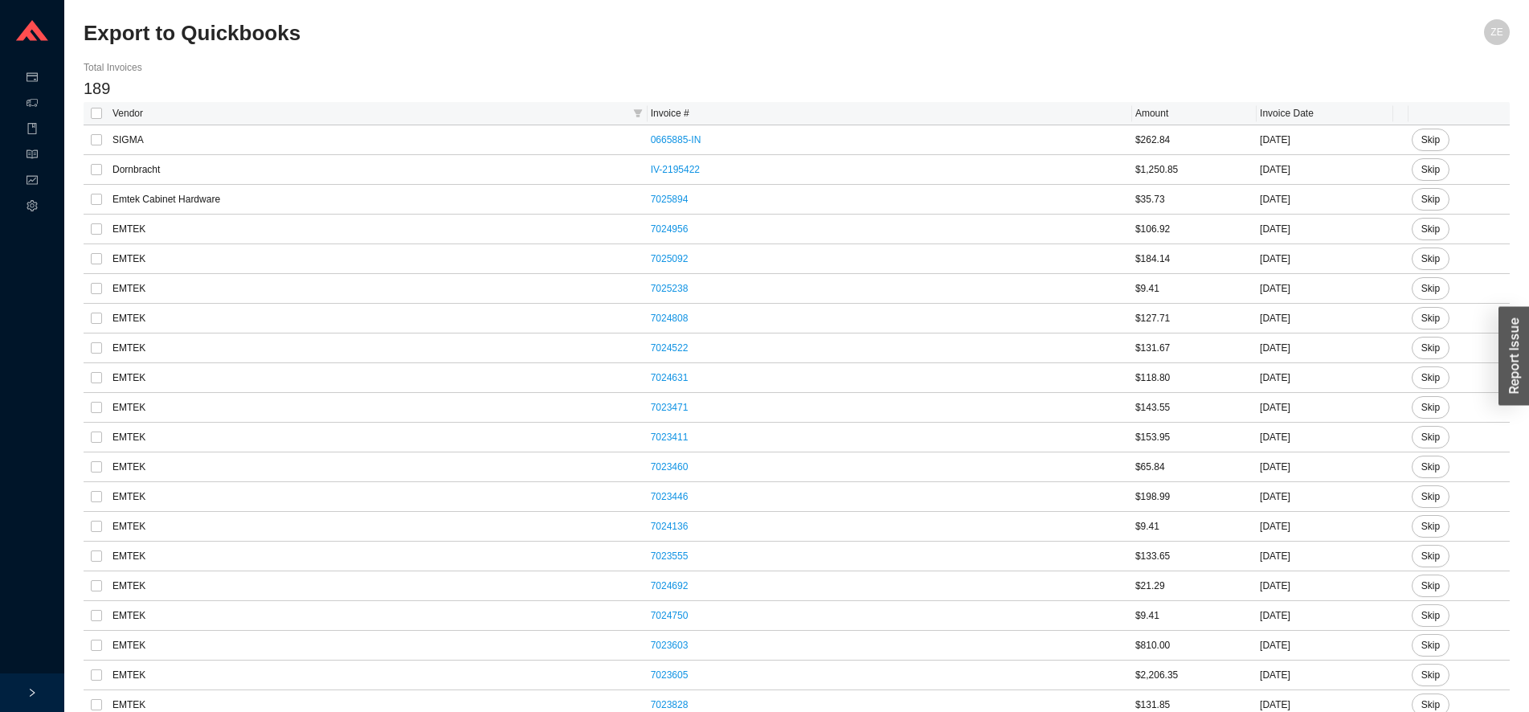
checkbox input "true"
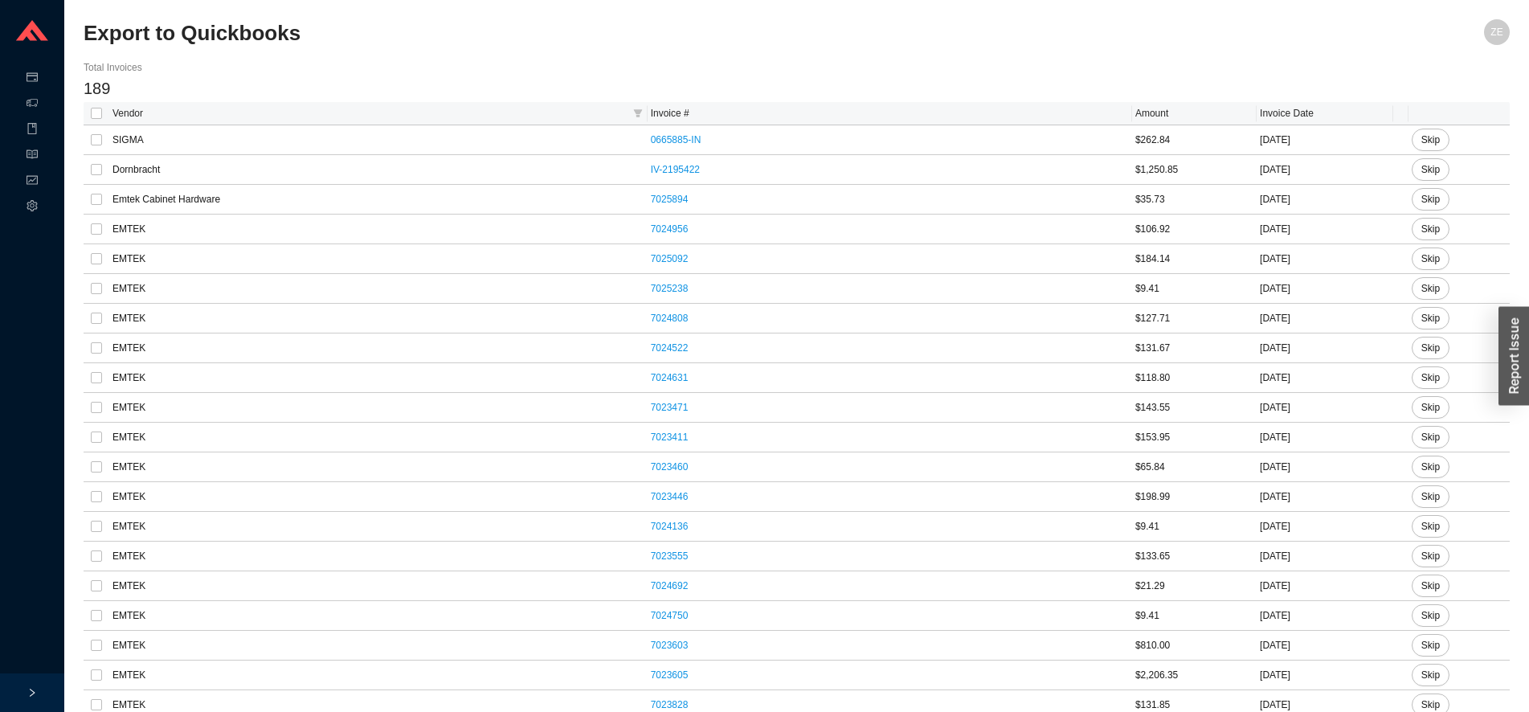
checkbox input "true"
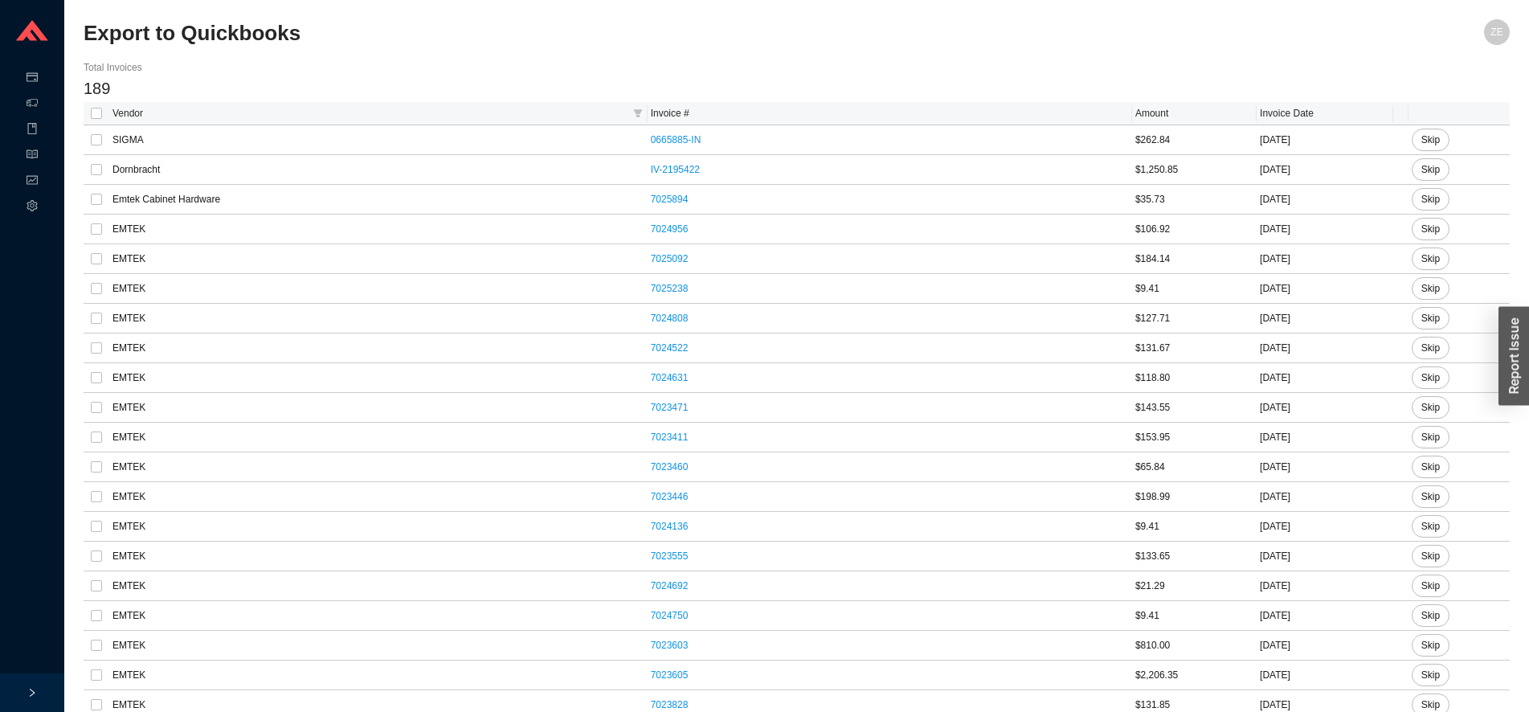
checkbox input "true"
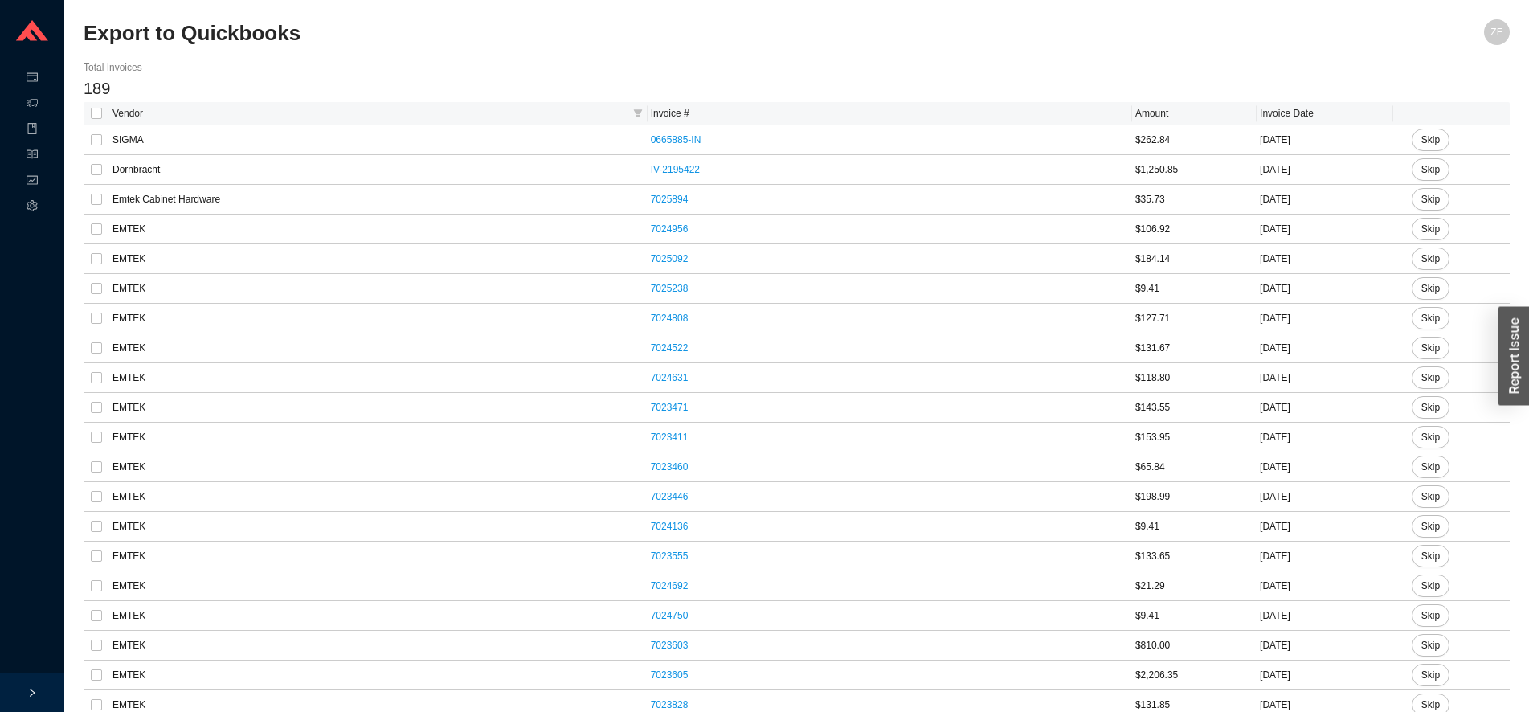
checkbox input "true"
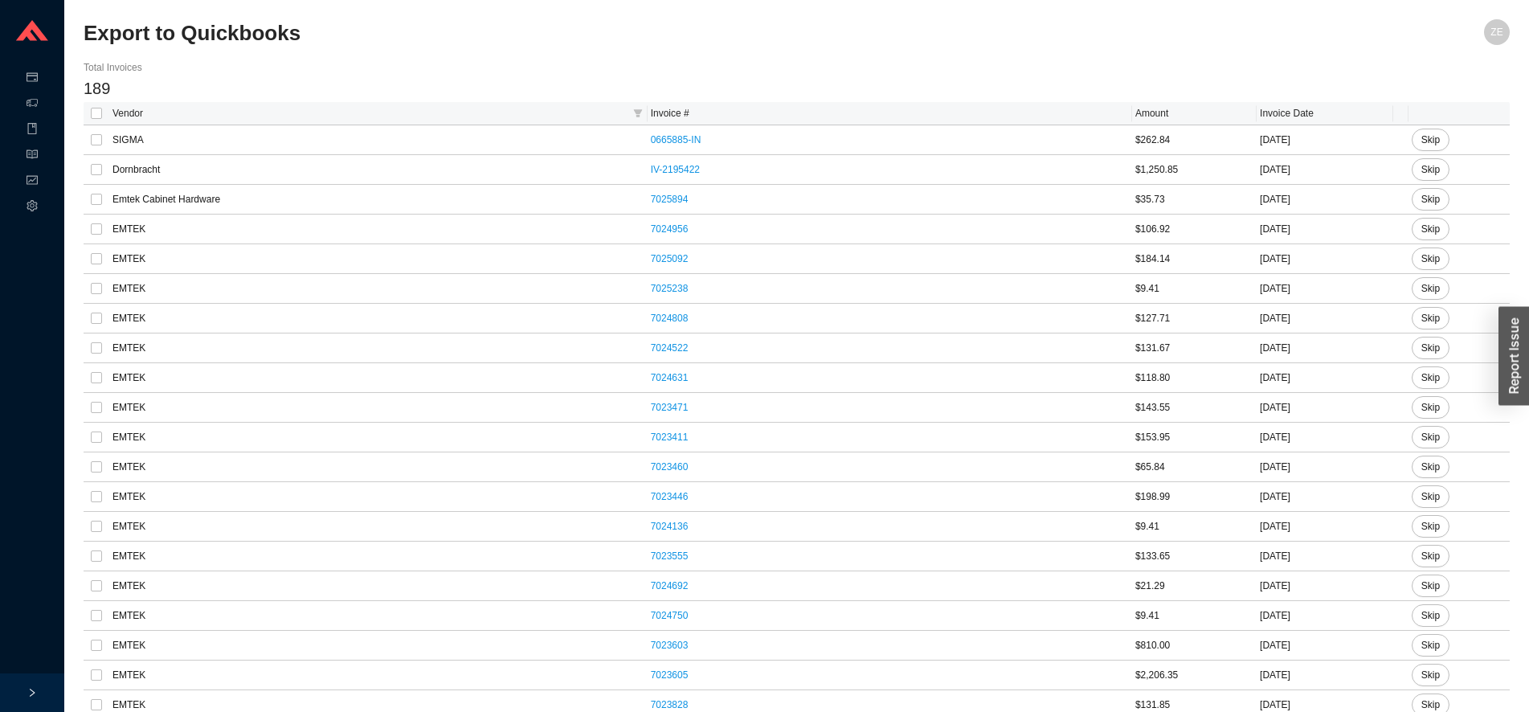
checkbox input "true"
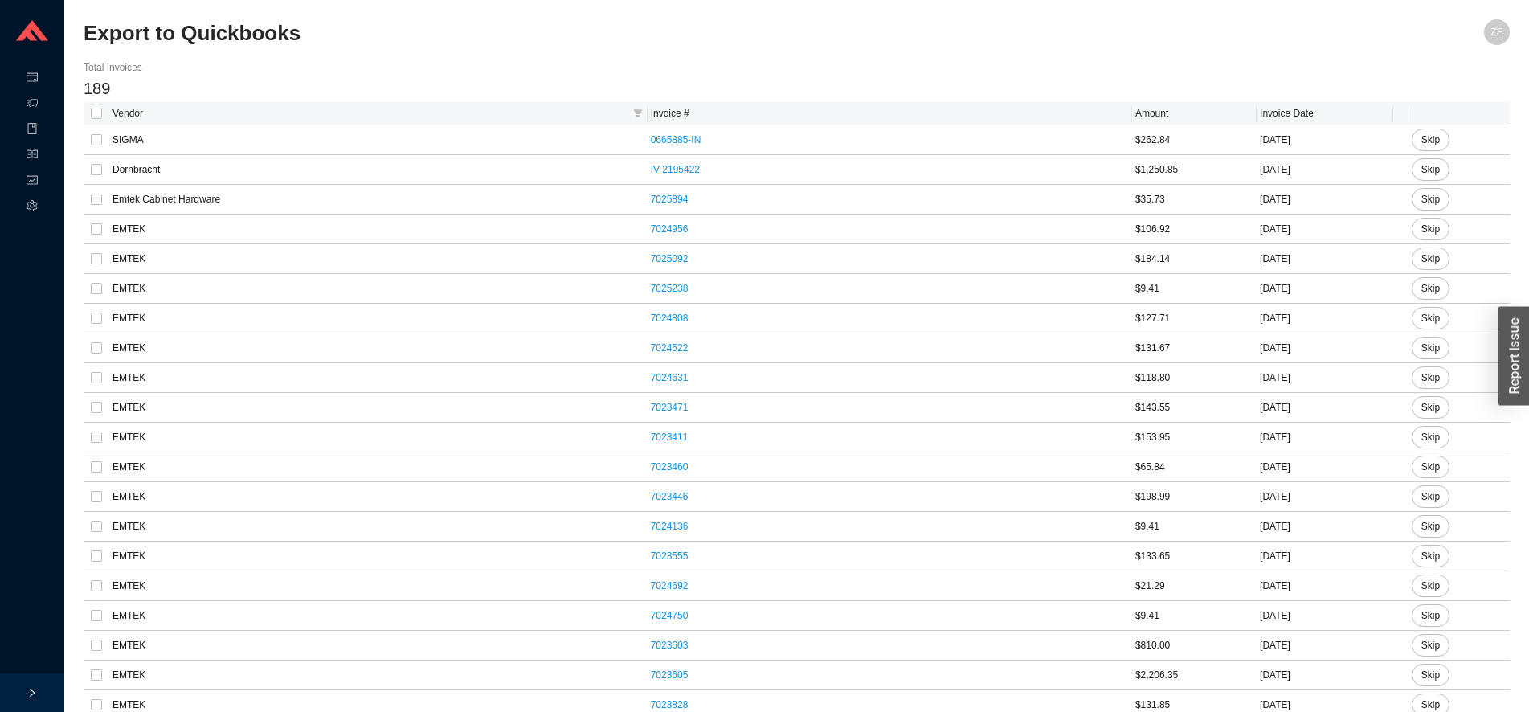
checkbox input "true"
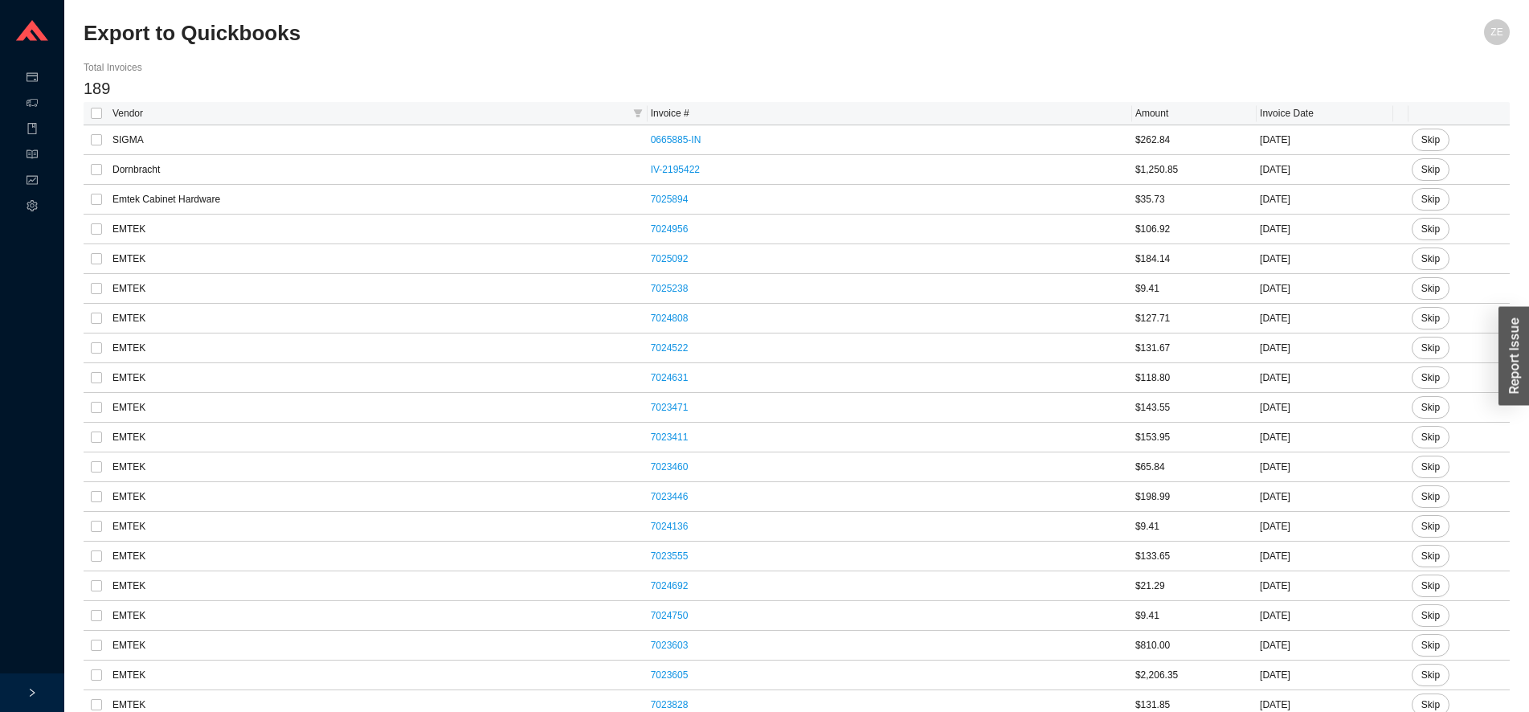
checkbox input "true"
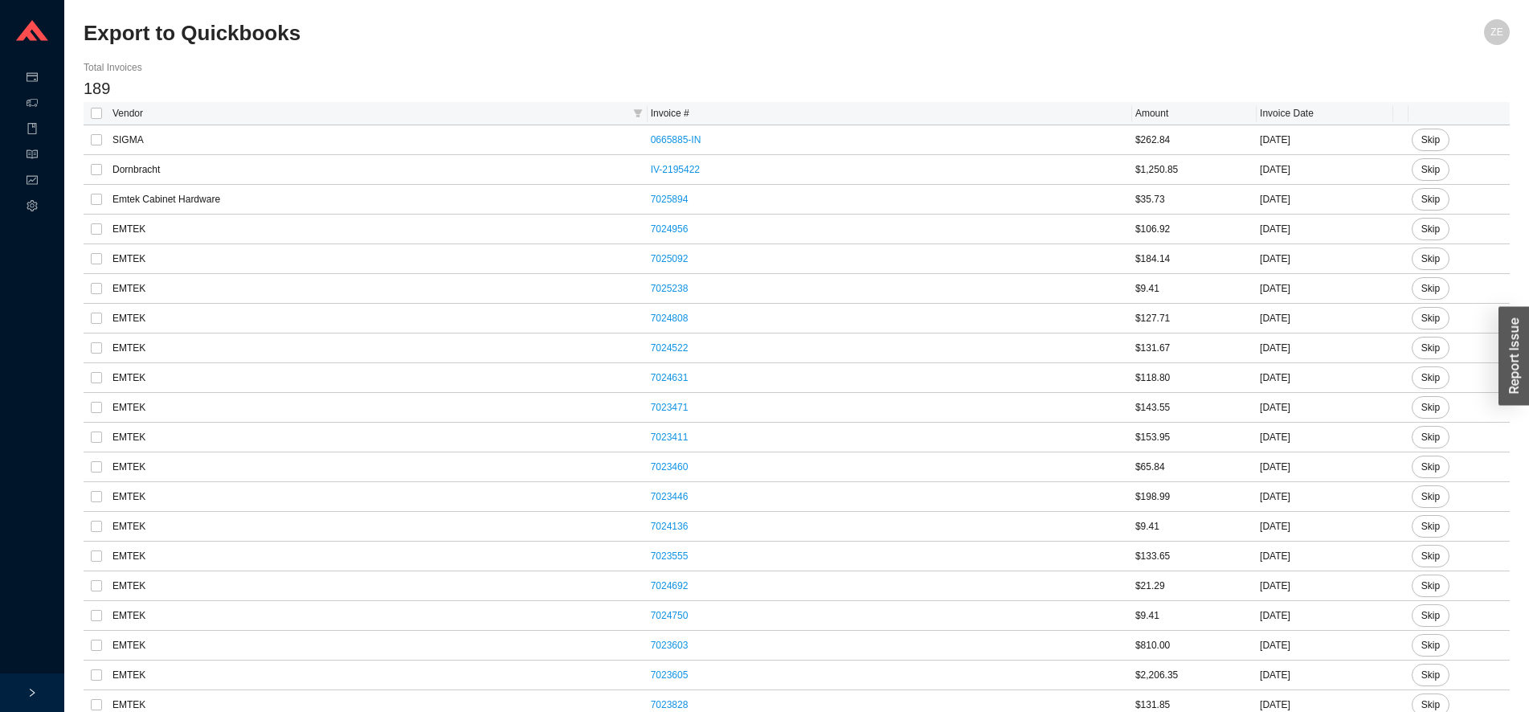
checkbox input "true"
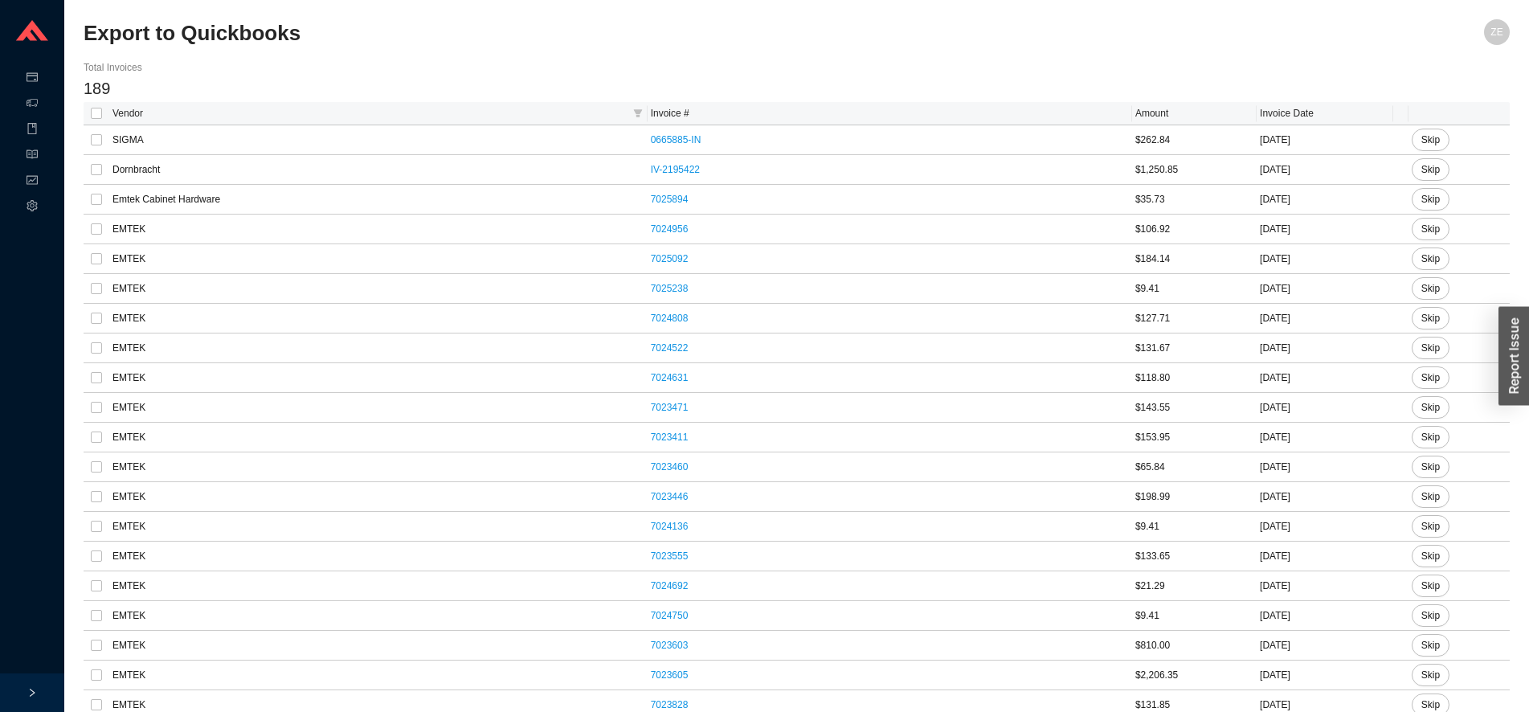
checkbox input "true"
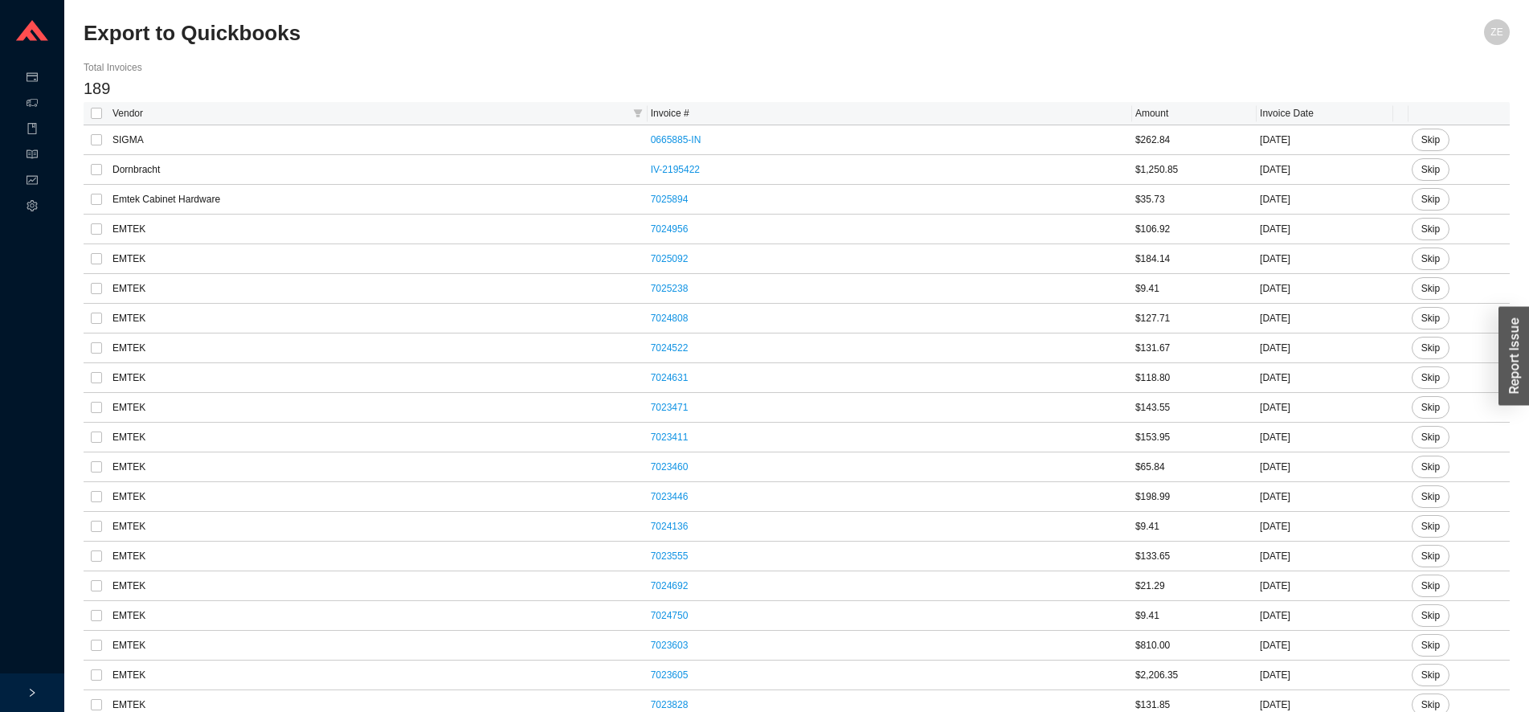
checkbox input "true"
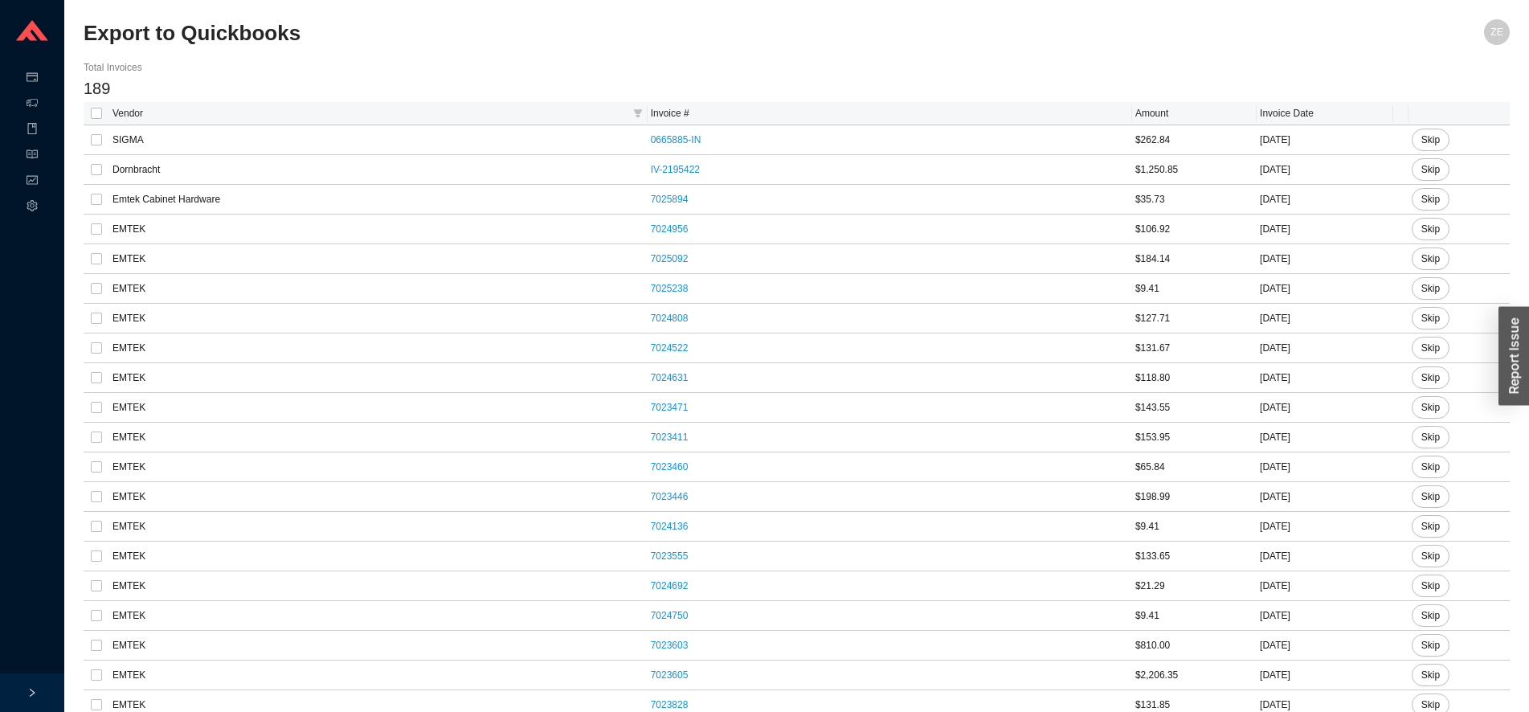
checkbox input "true"
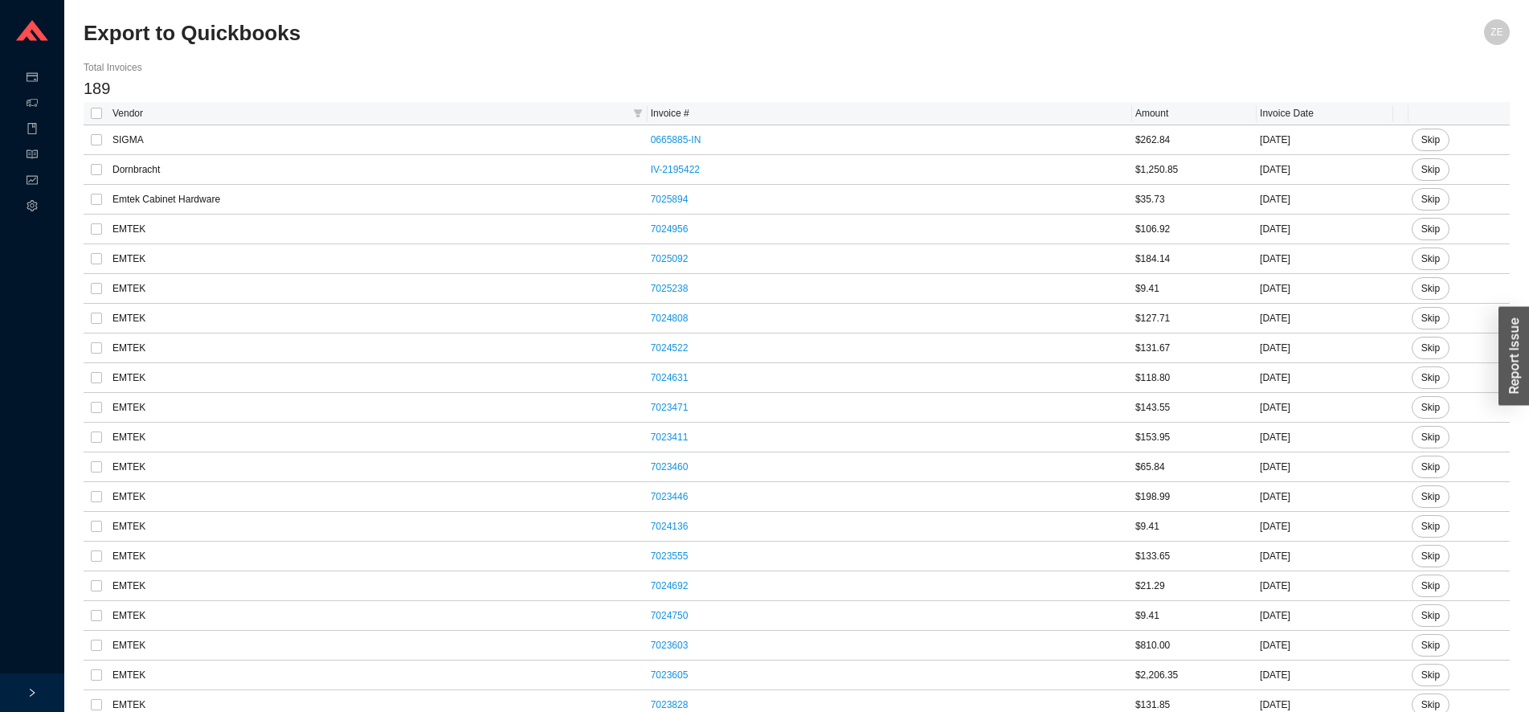
checkbox input "true"
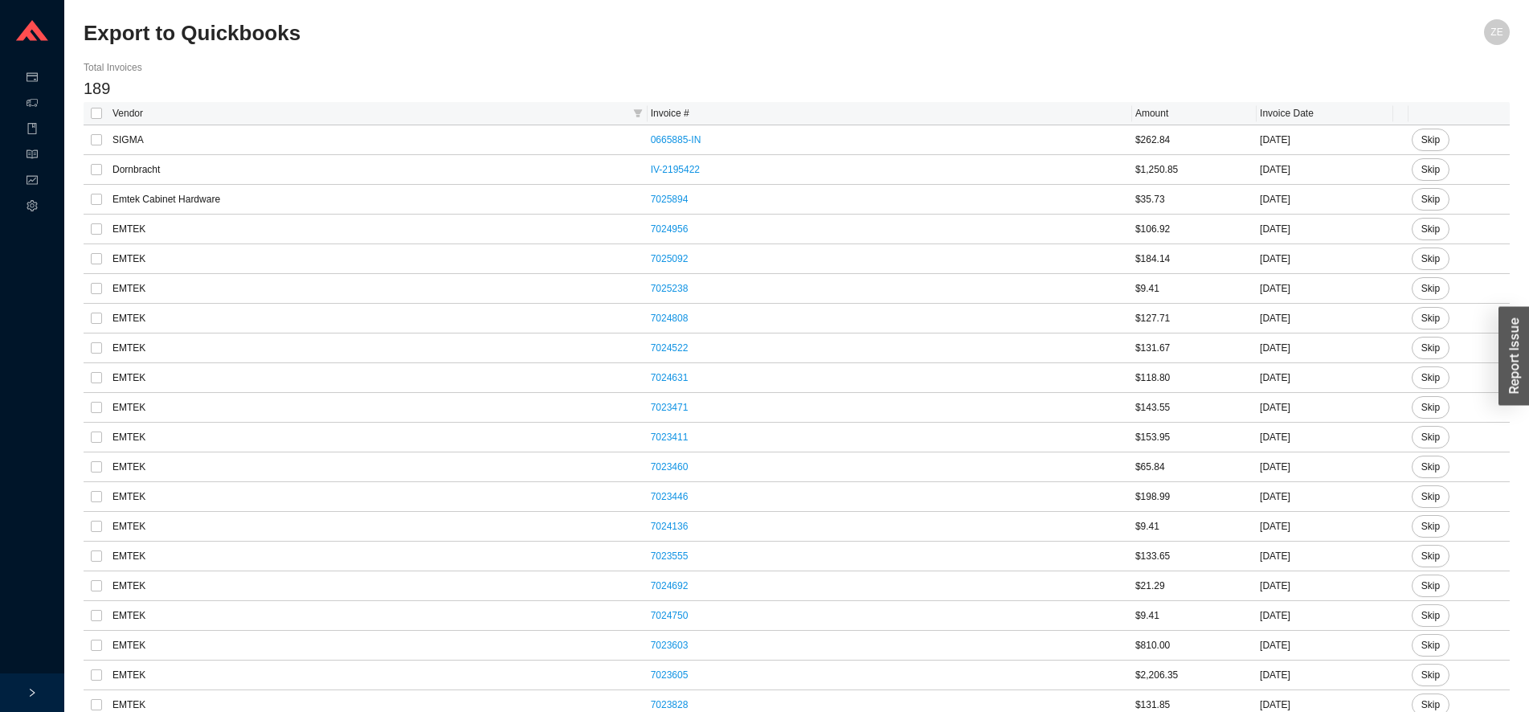
checkbox input "true"
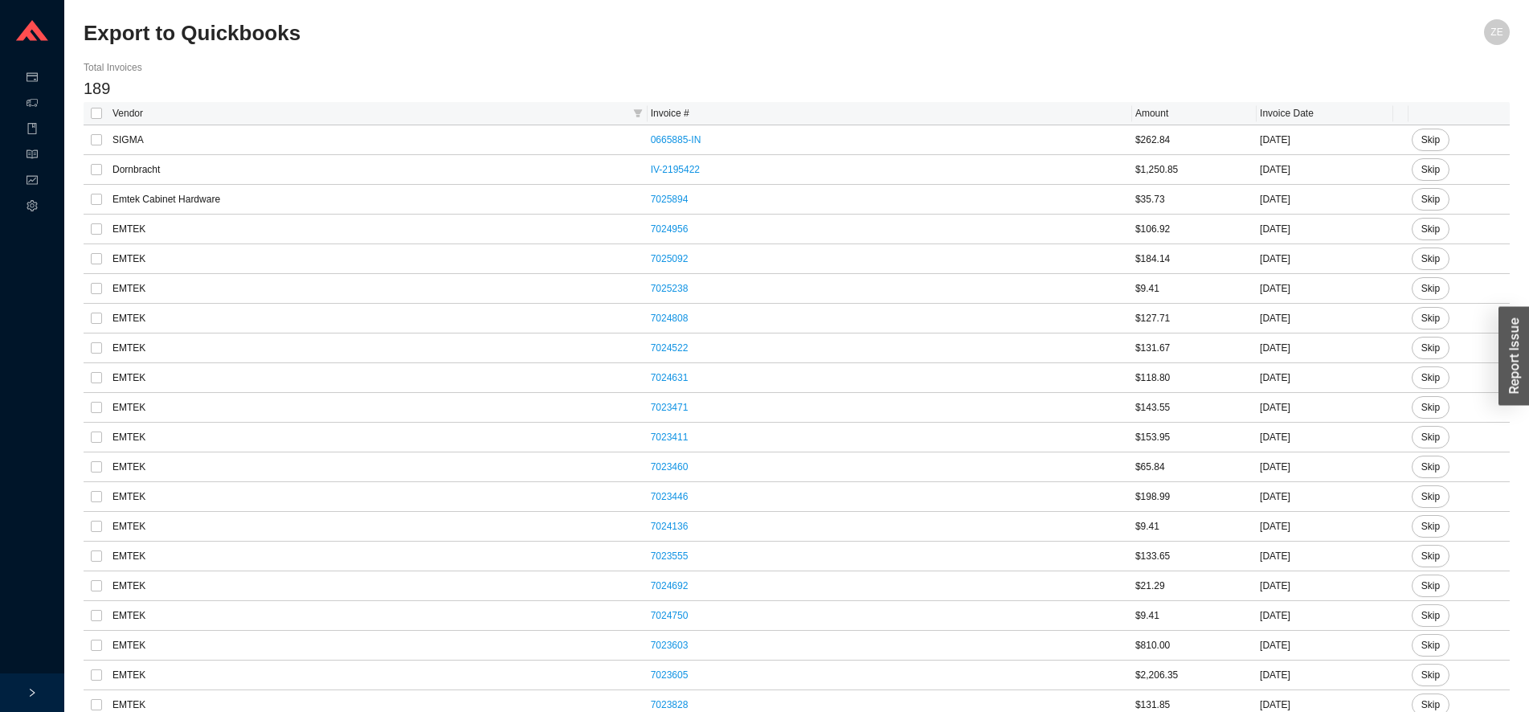
checkbox input "true"
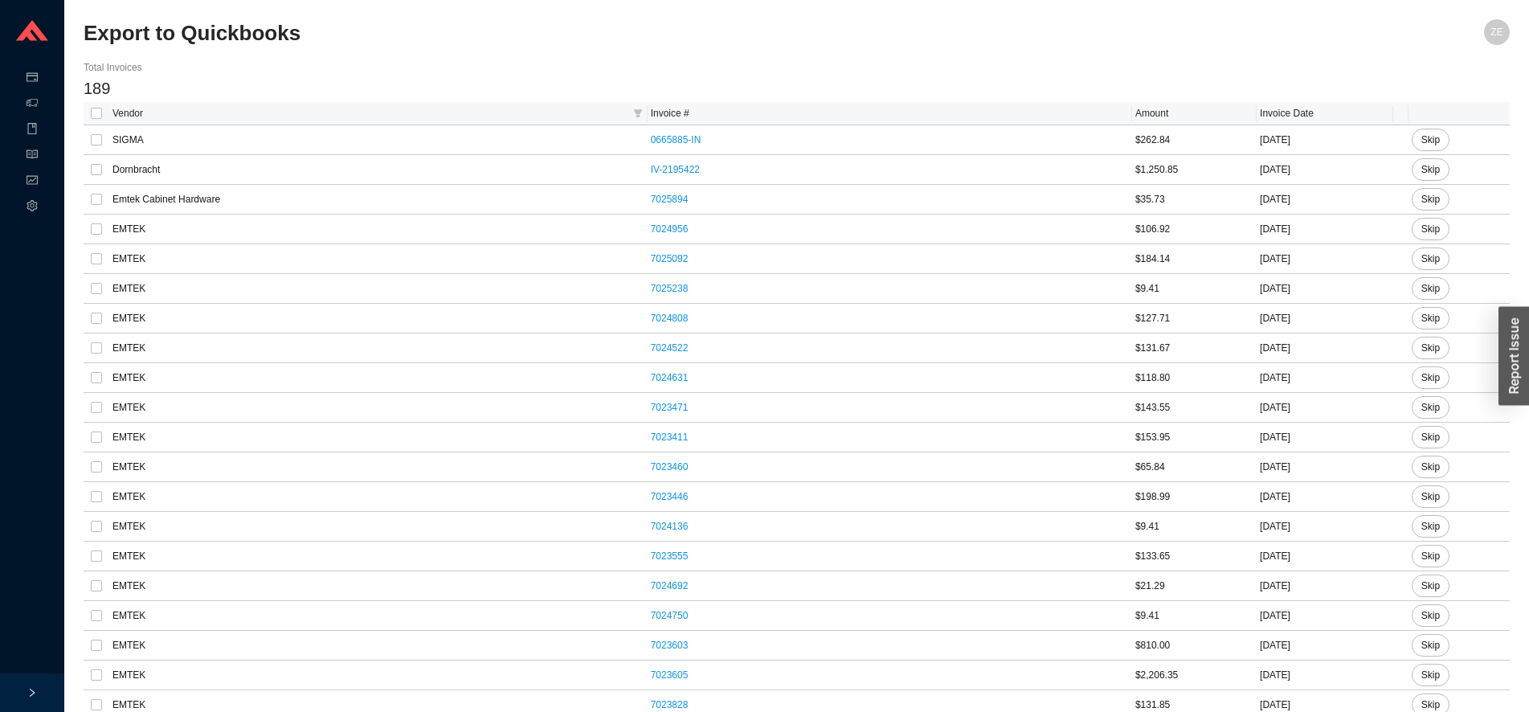
checkbox input "true"
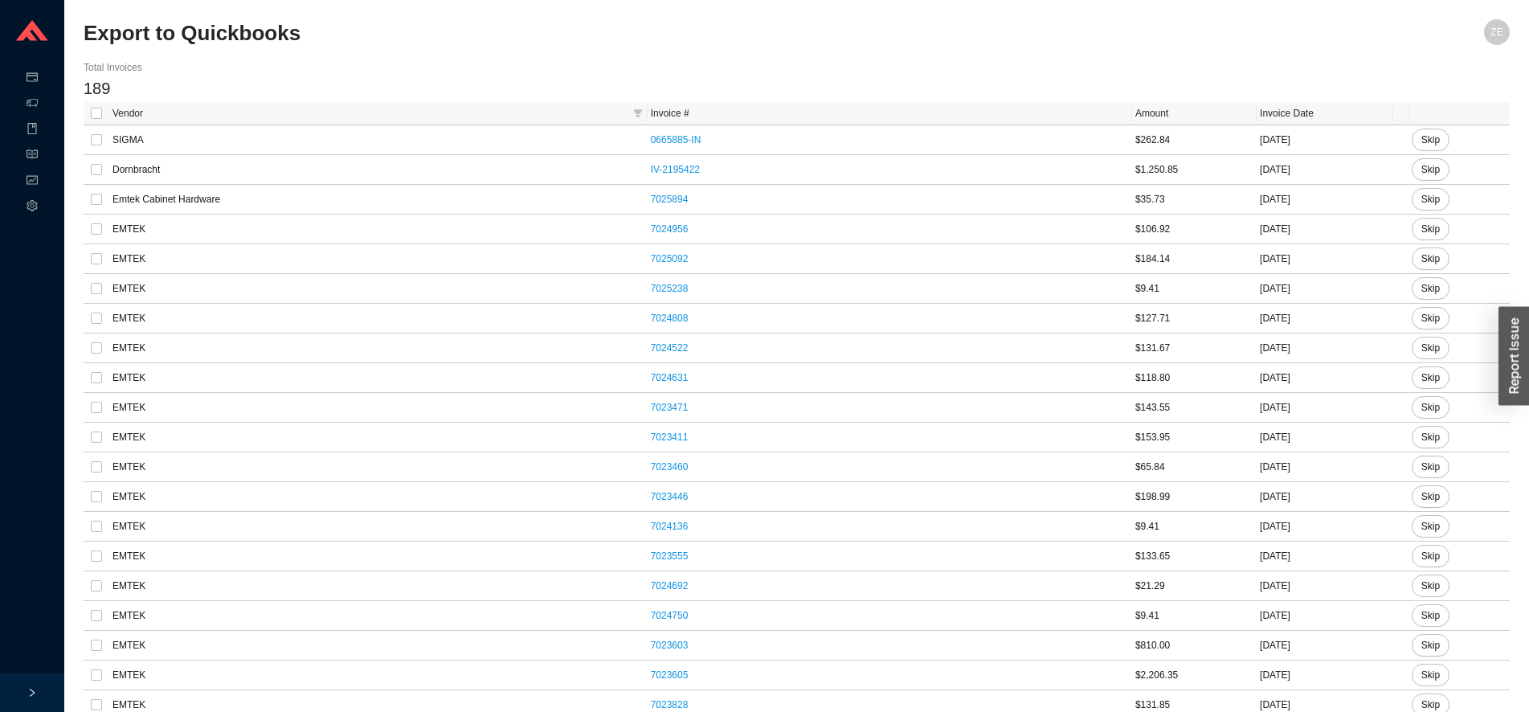
checkbox input "true"
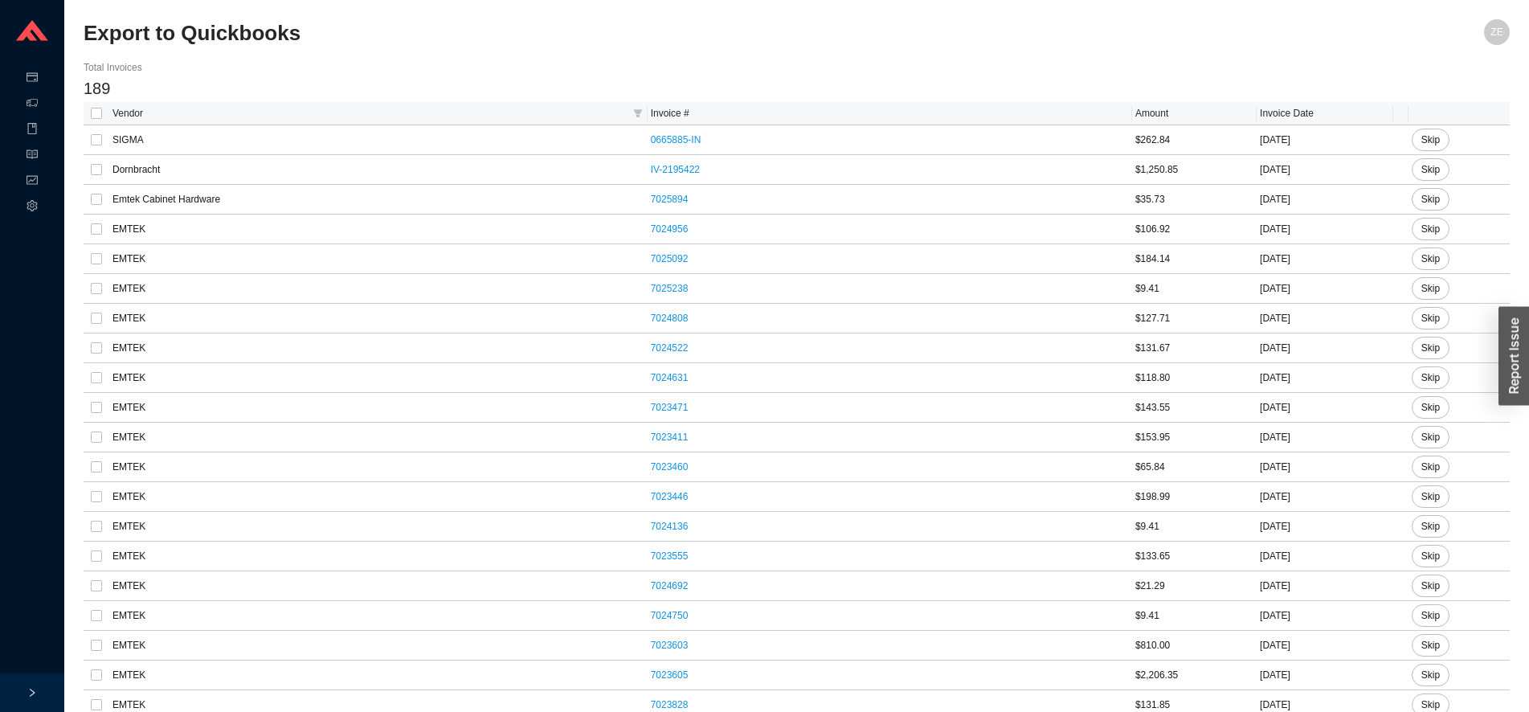
checkbox input "true"
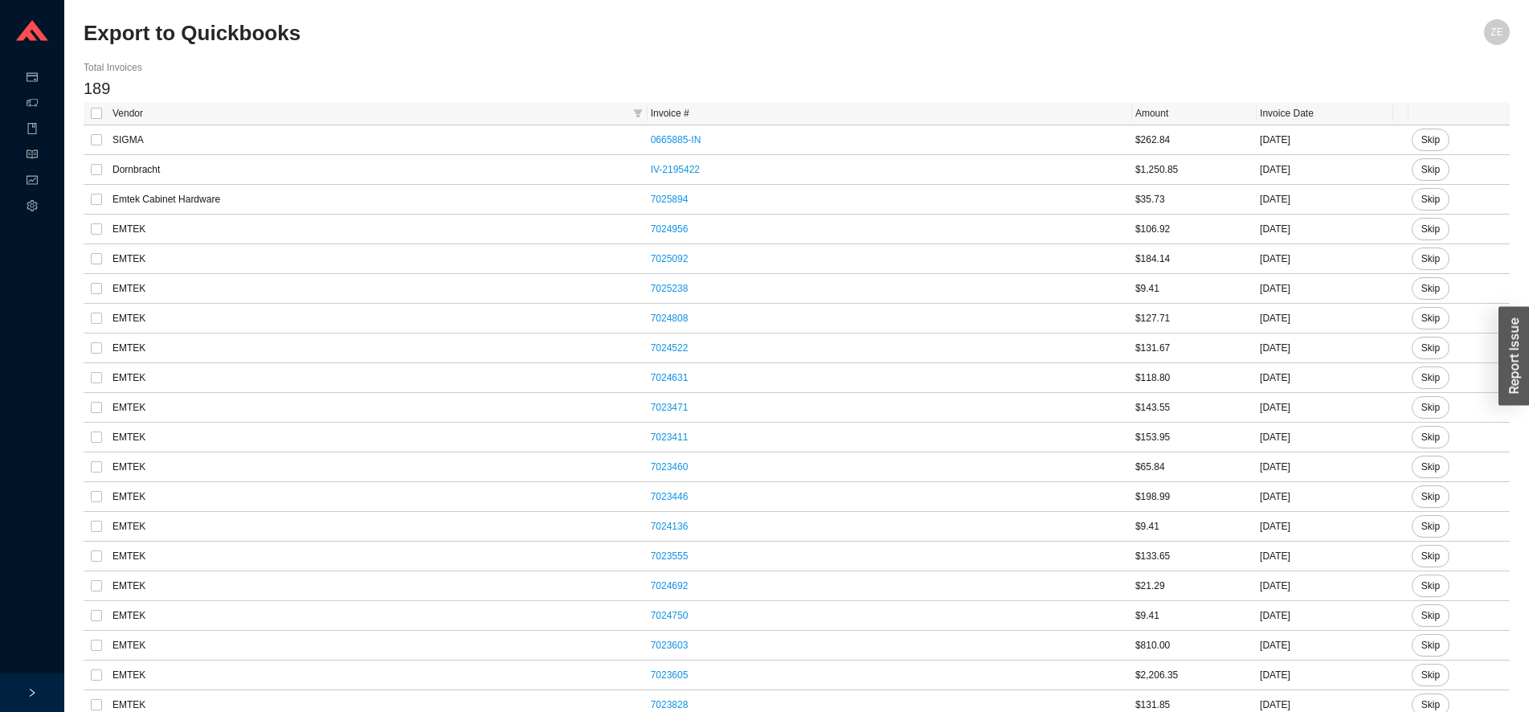
checkbox input "true"
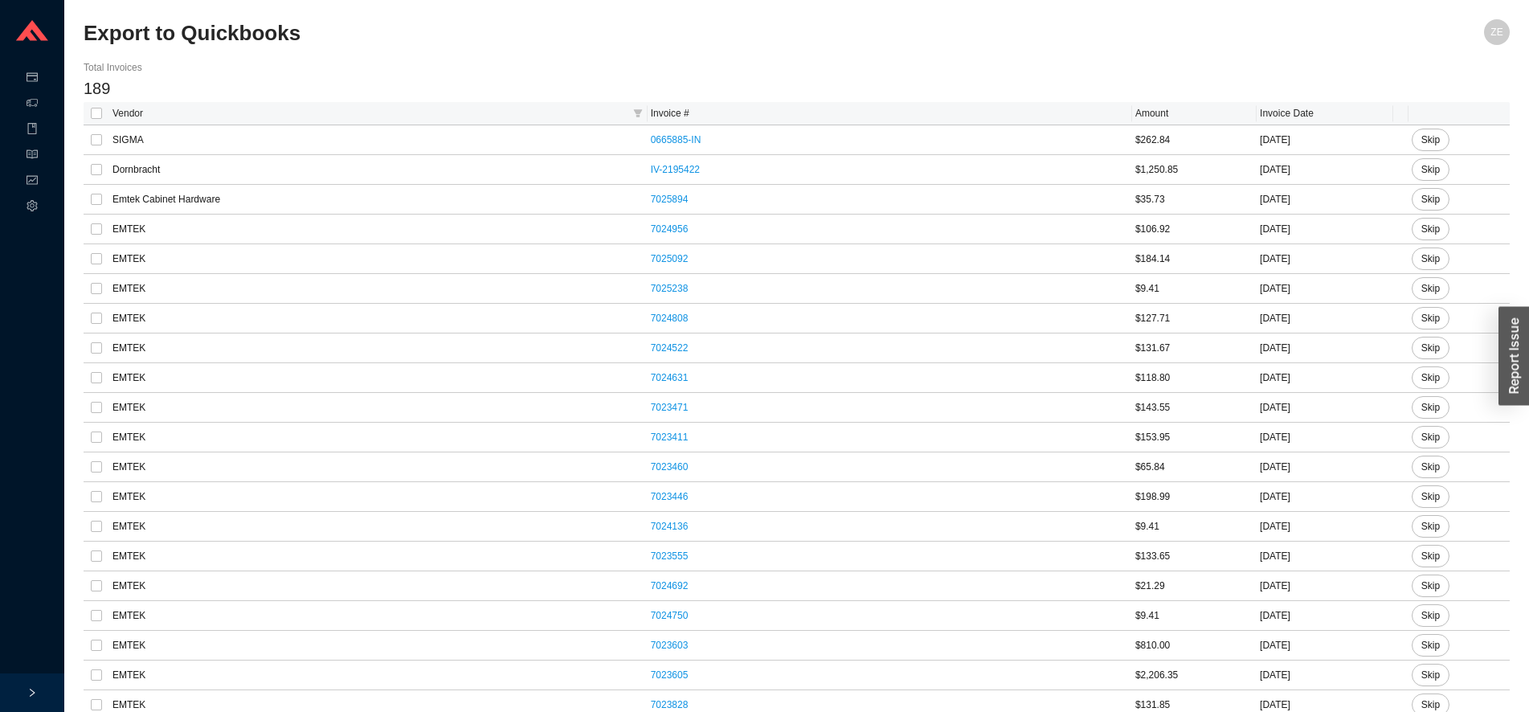
checkbox input "true"
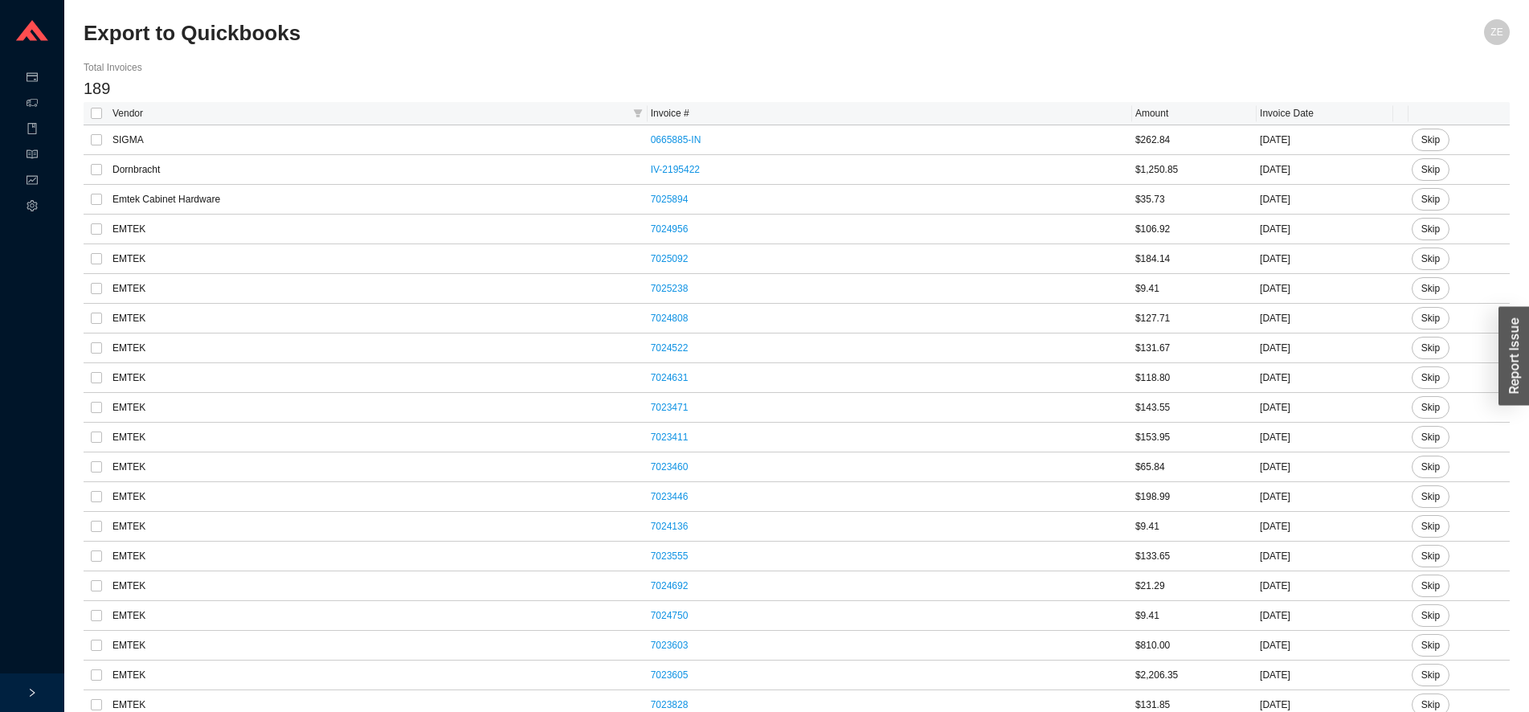
checkbox input "true"
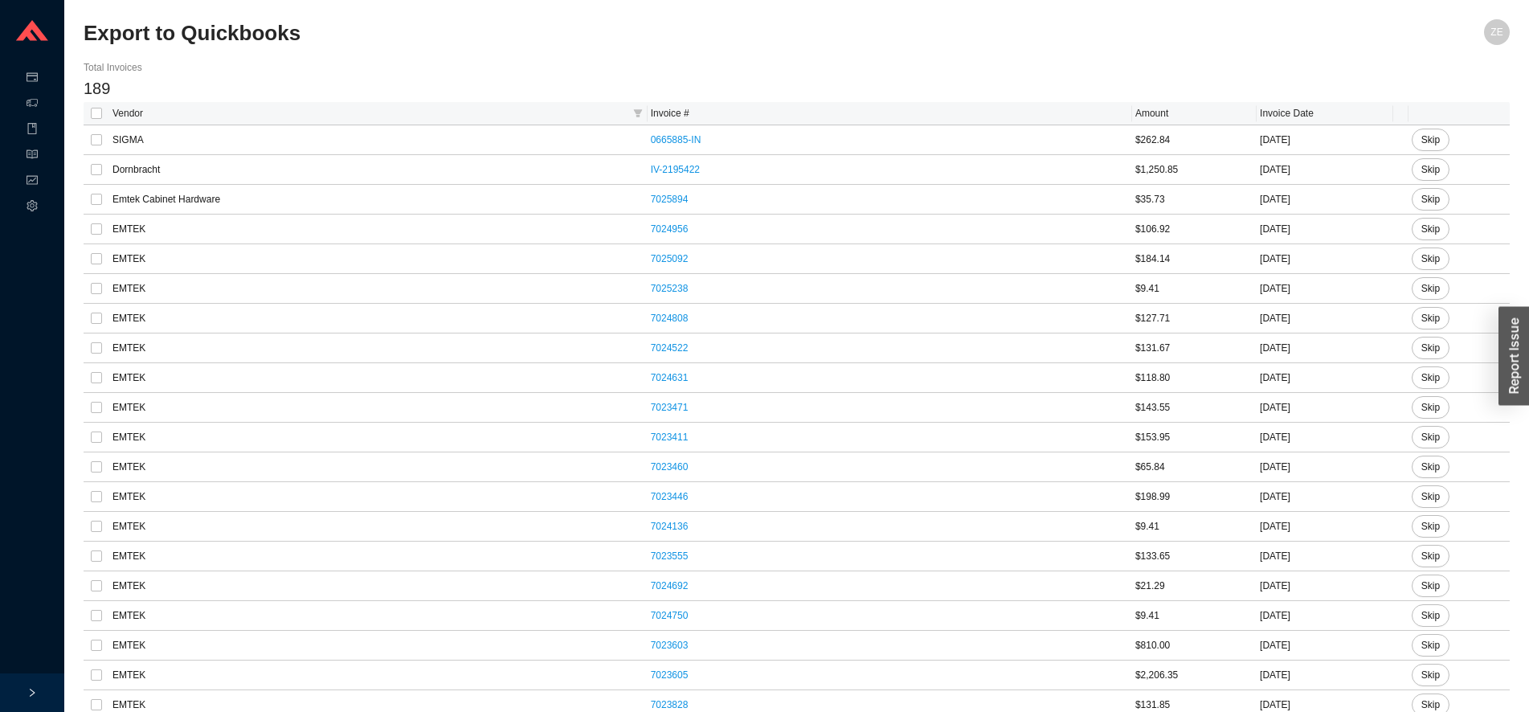
checkbox input "true"
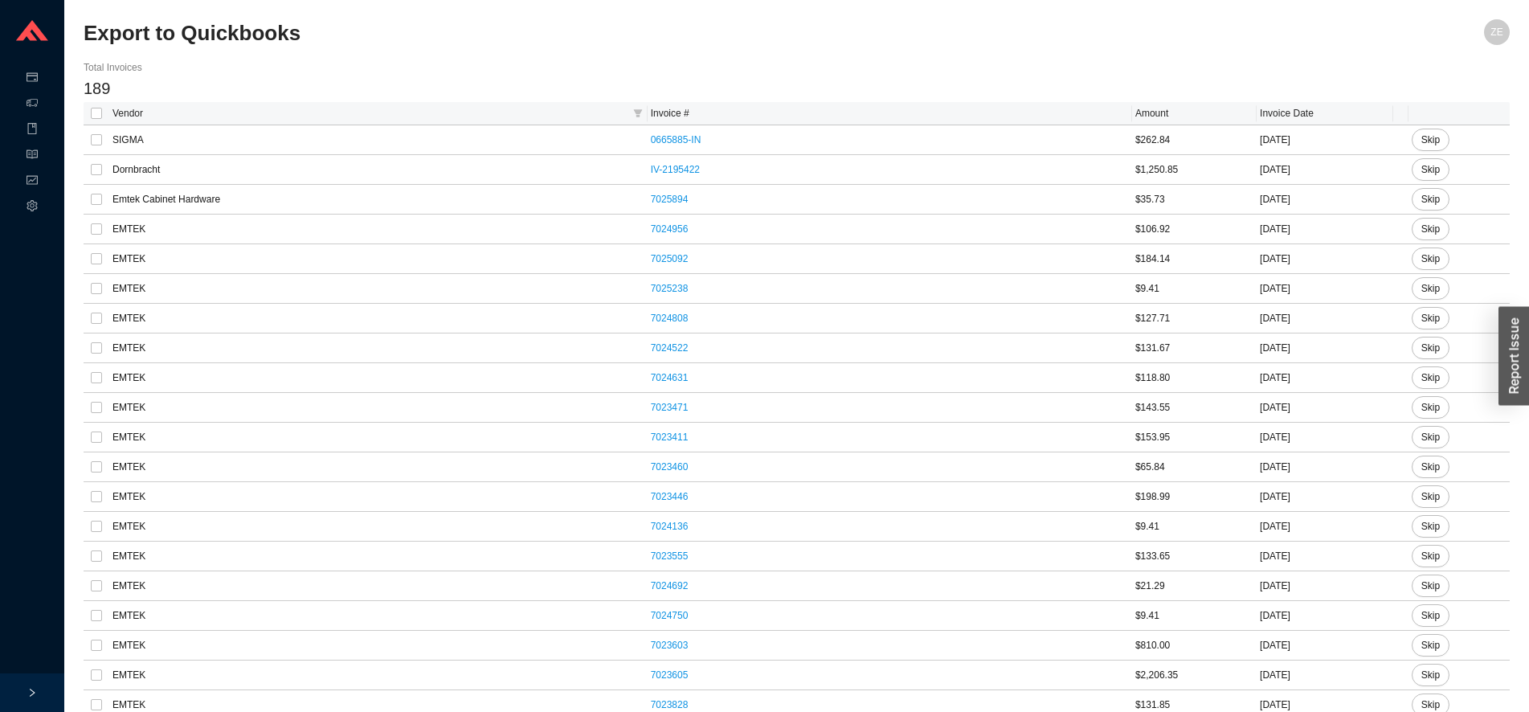
checkbox input "true"
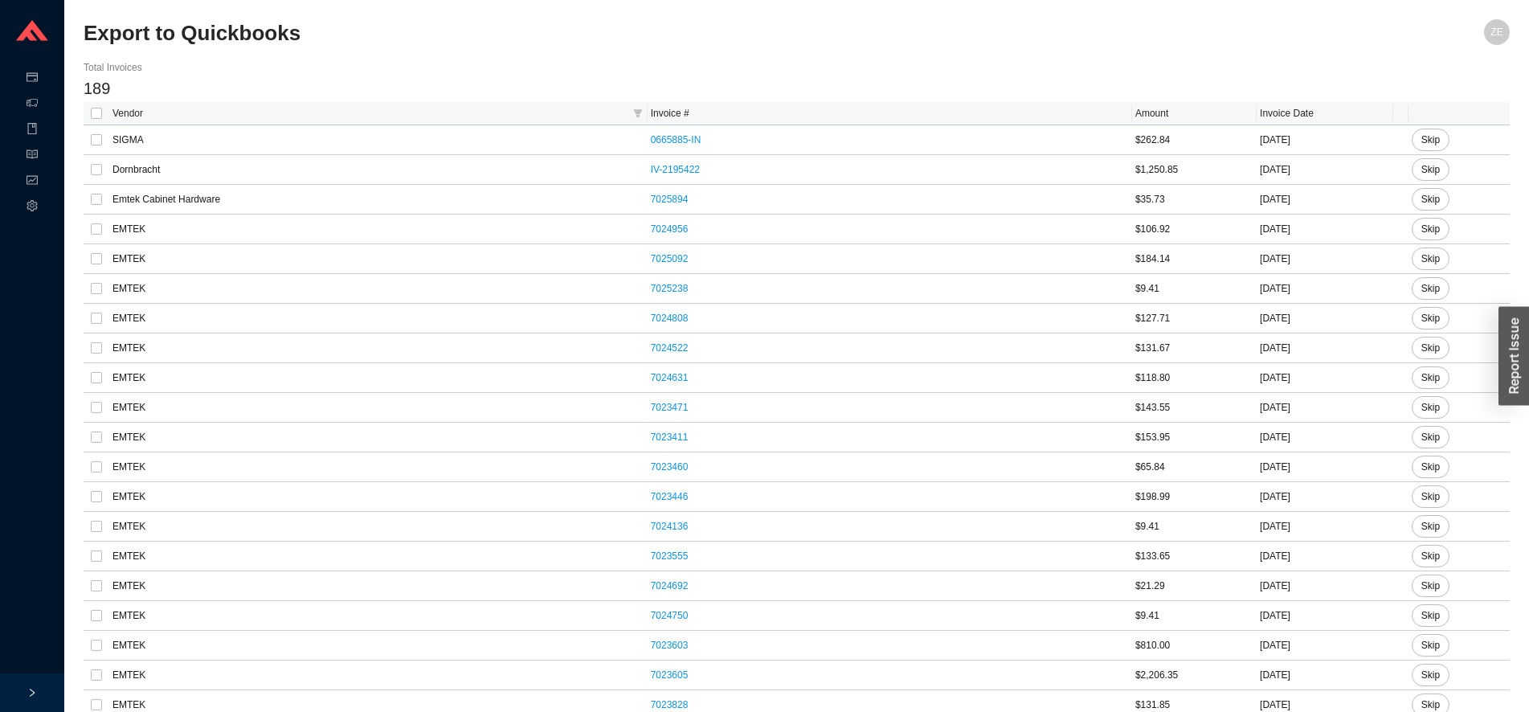
checkbox input "true"
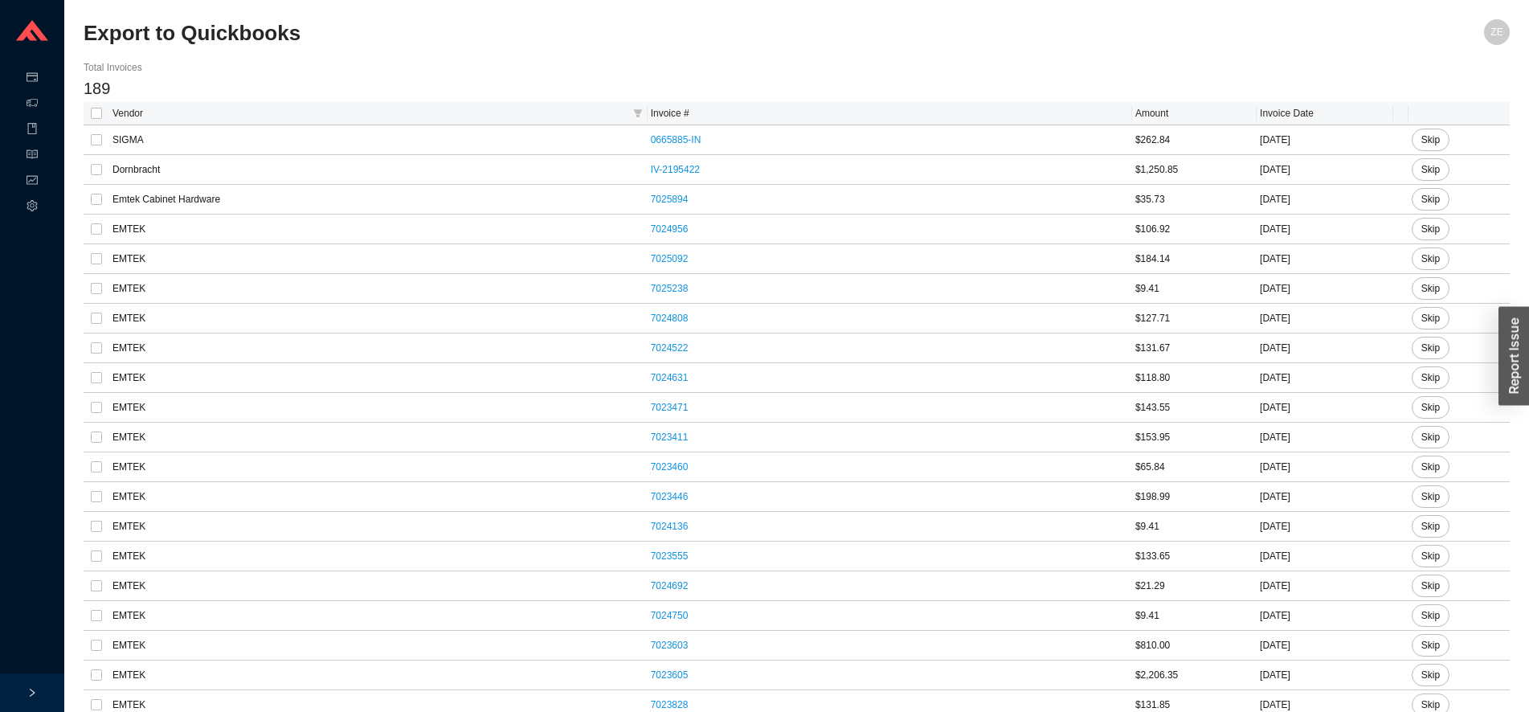
checkbox input "true"
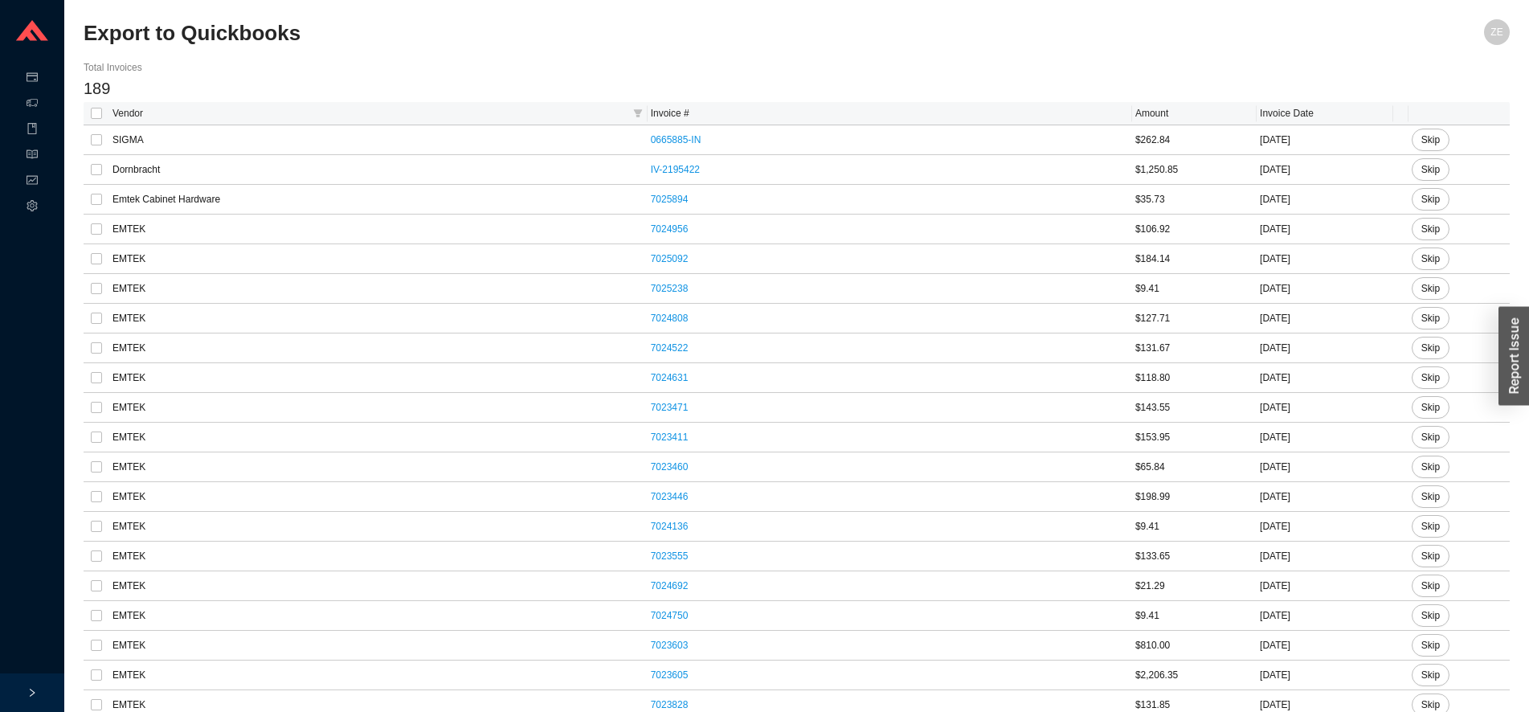
checkbox input "true"
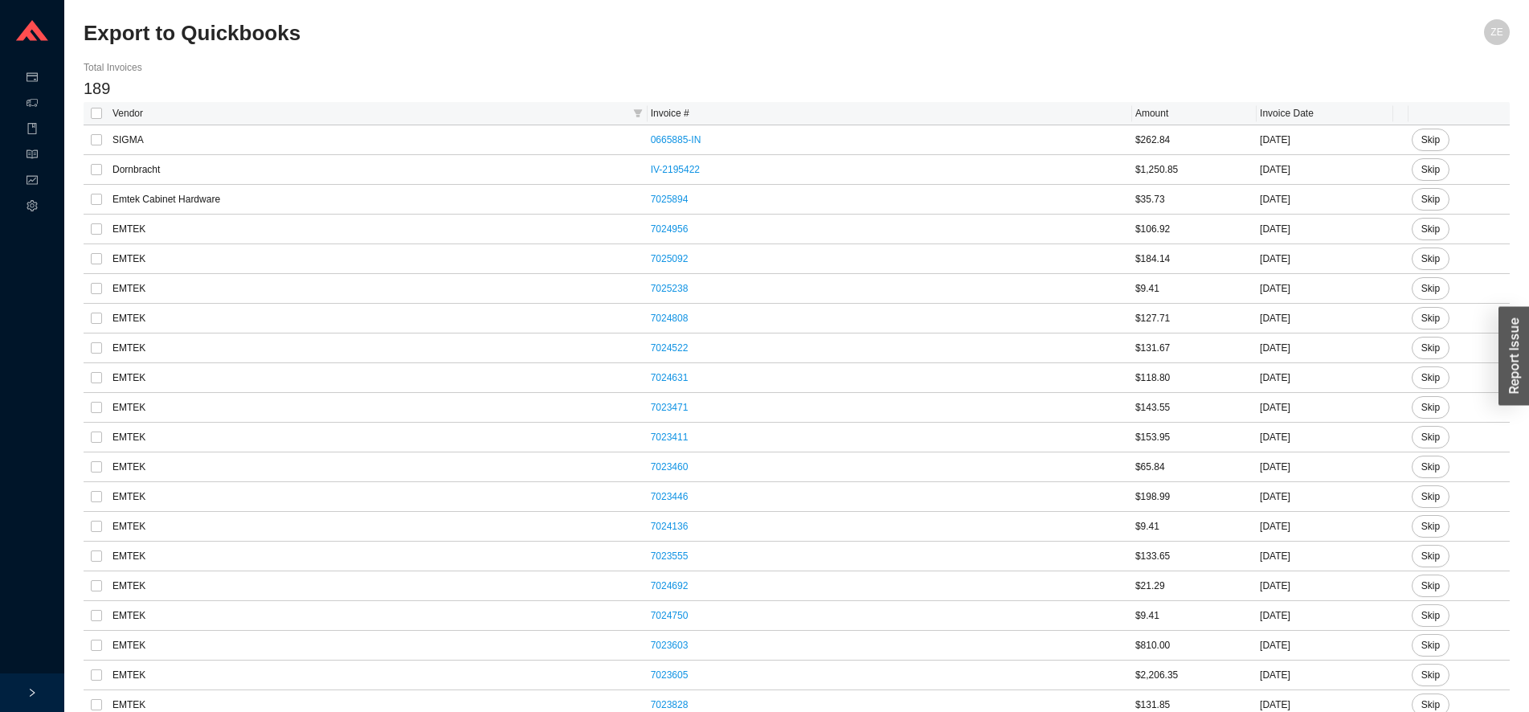
checkbox input "true"
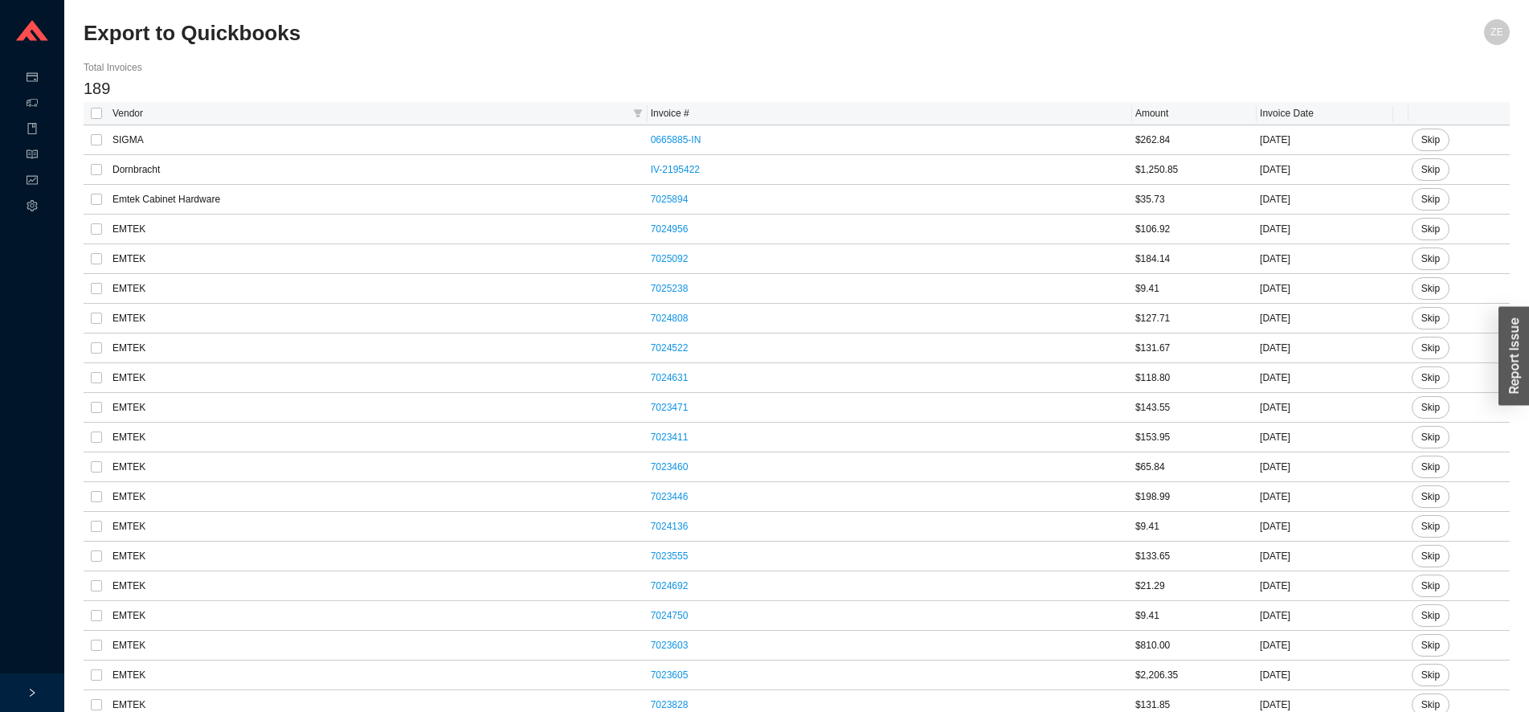
checkbox input "true"
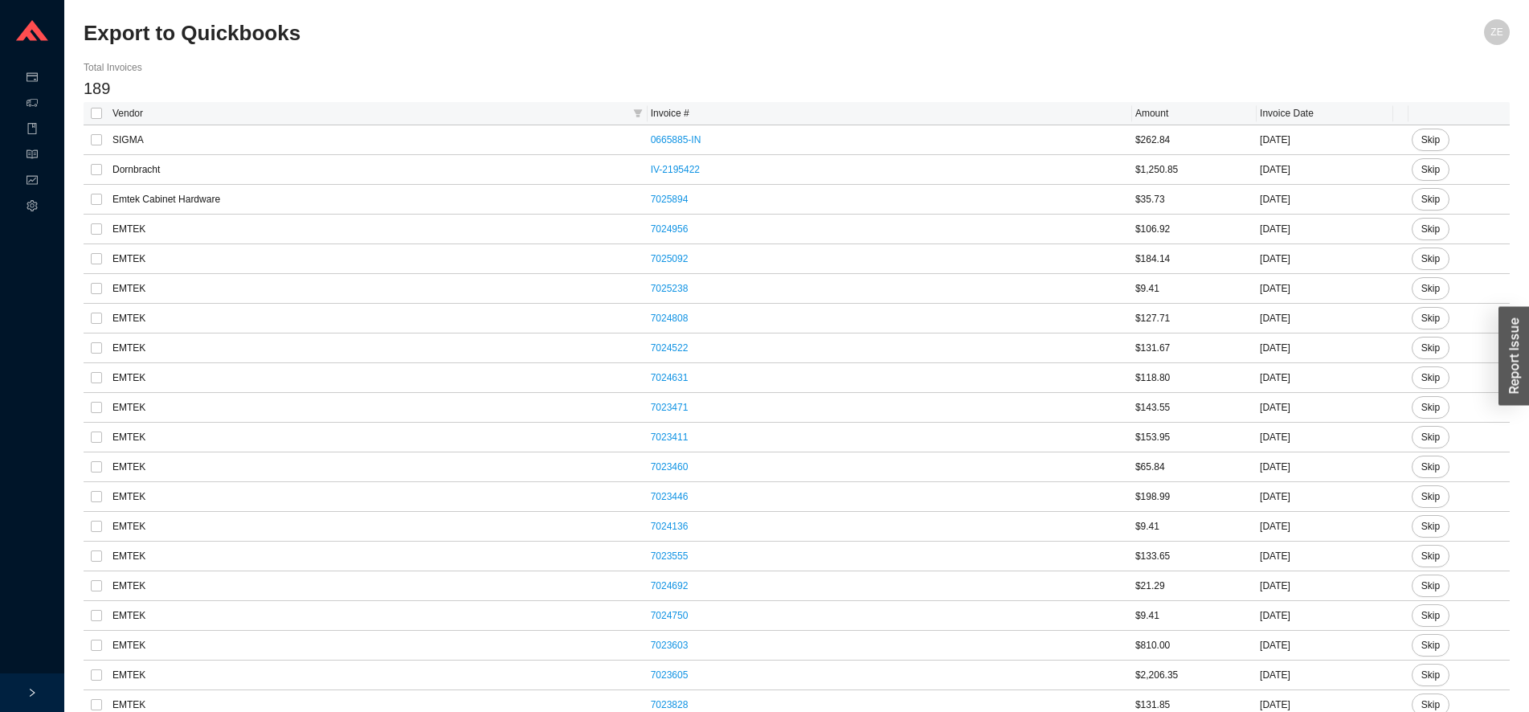
checkbox input "true"
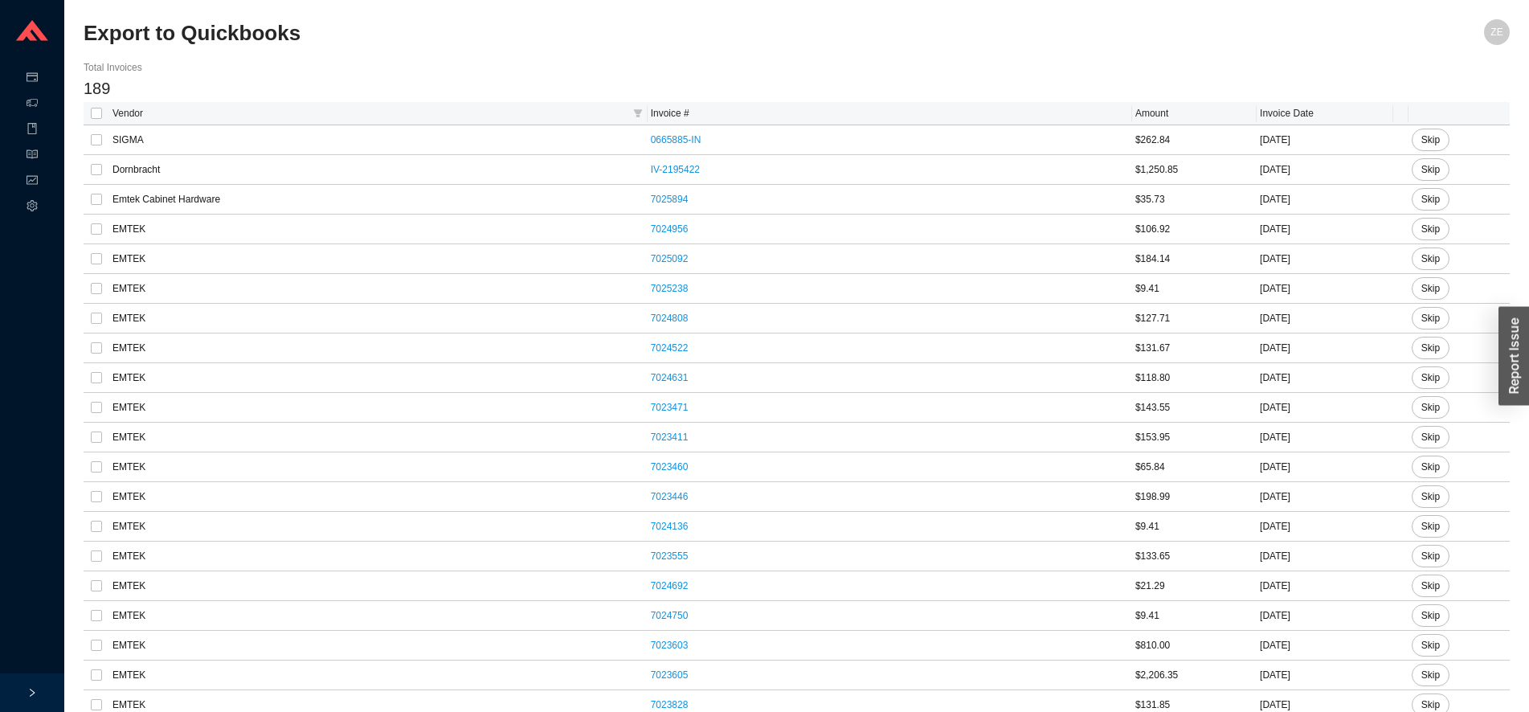
checkbox input "true"
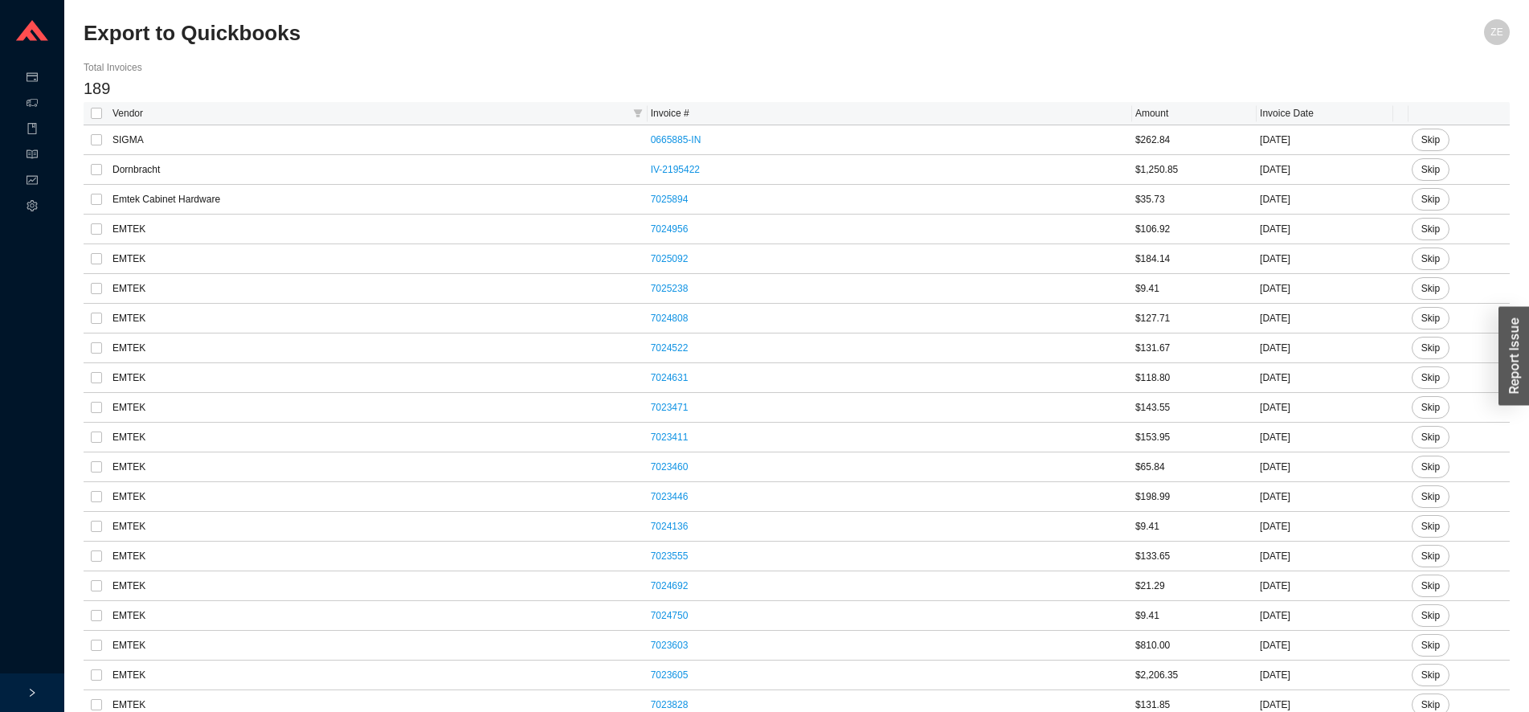
checkbox input "true"
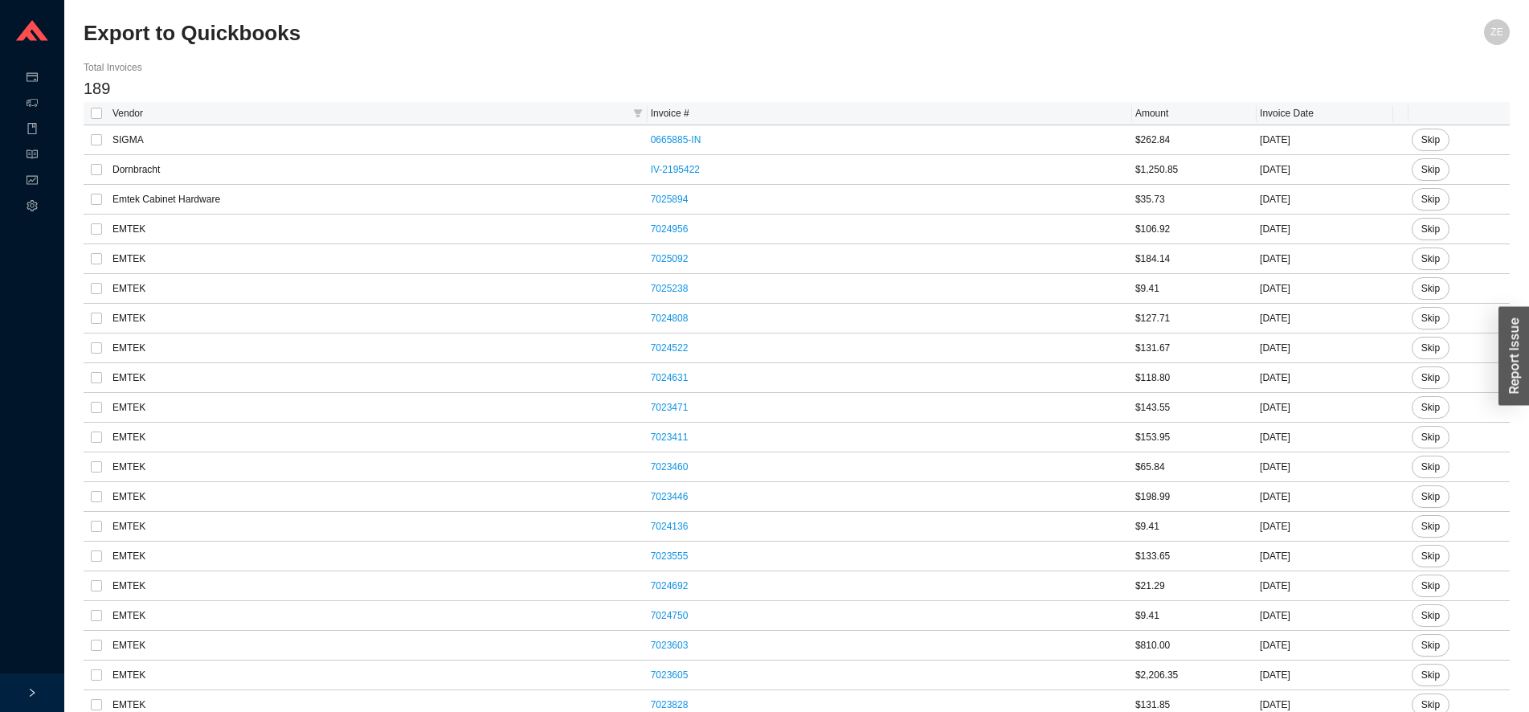
checkbox input "true"
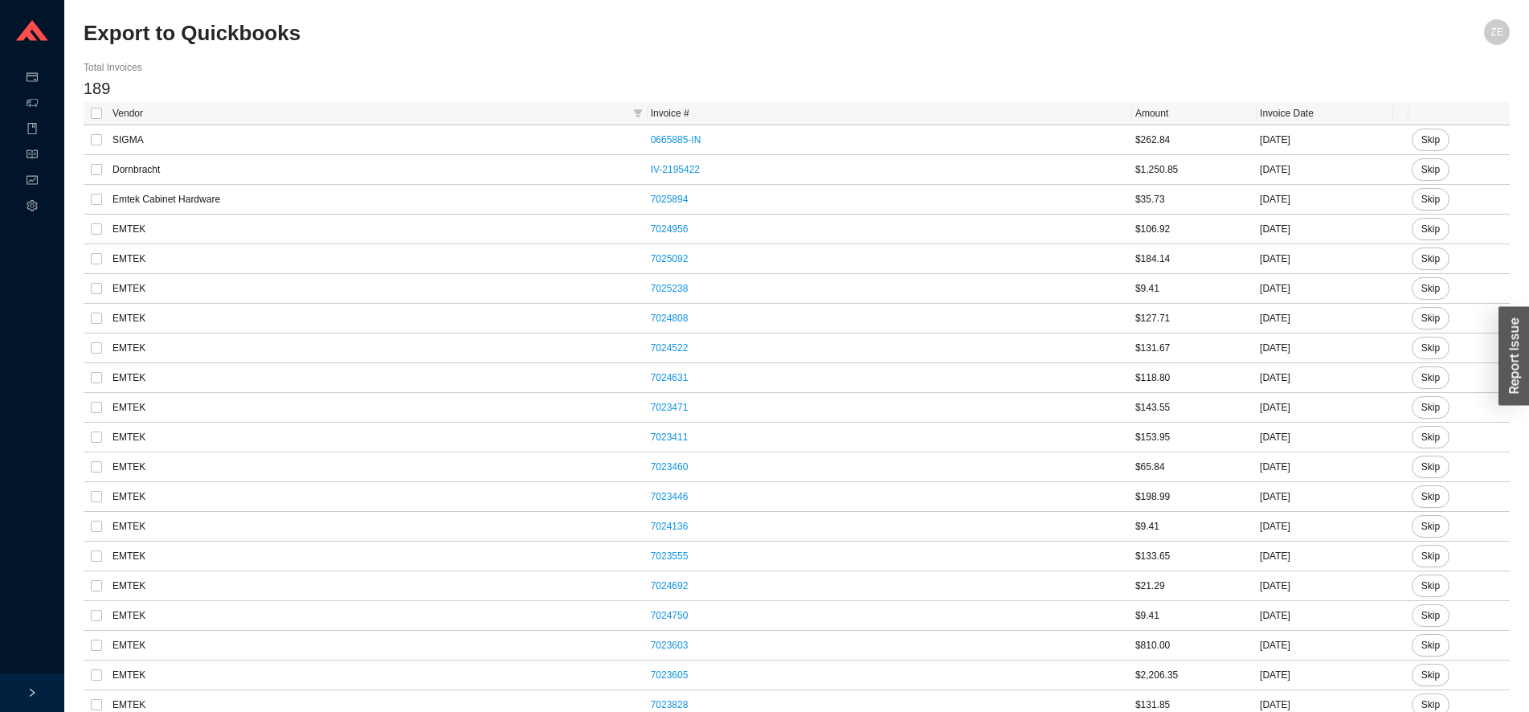
checkbox input "true"
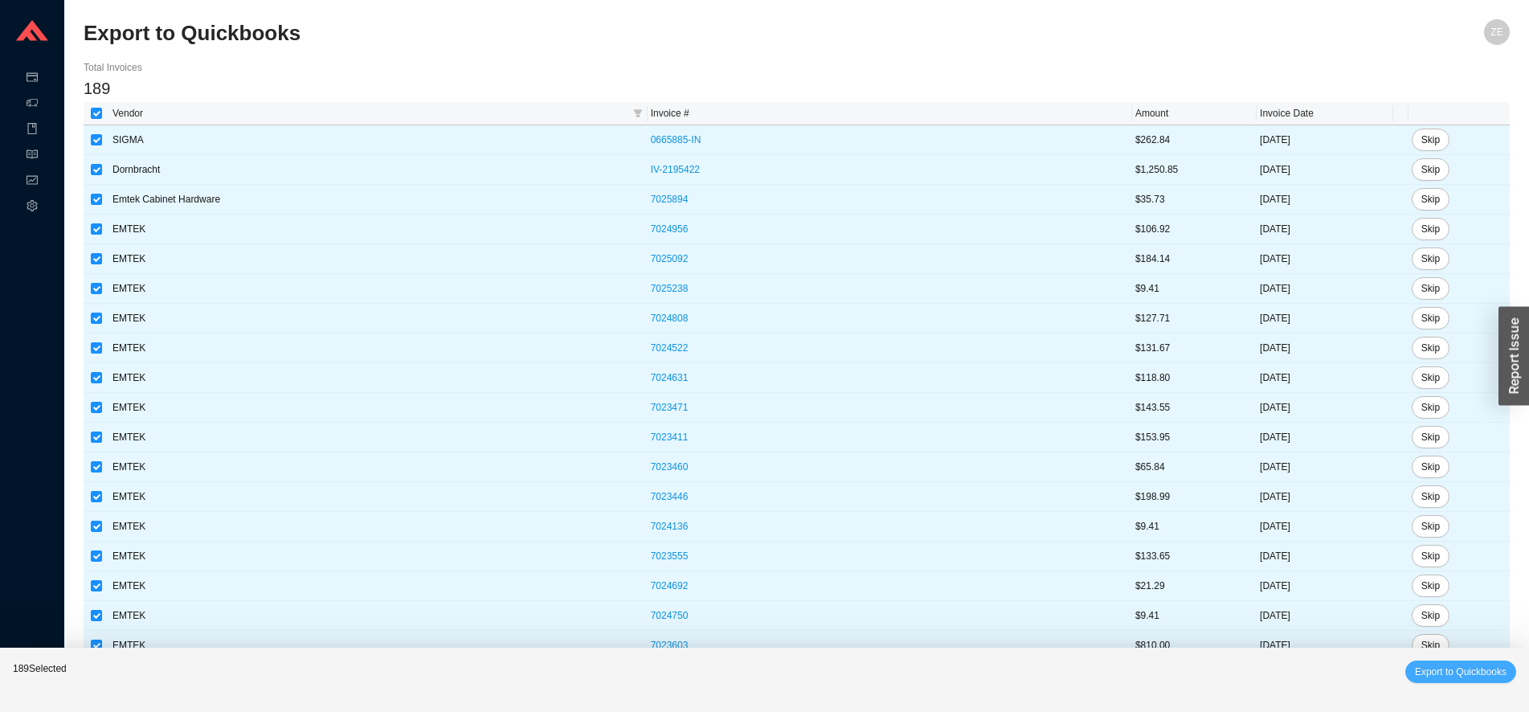
click at [1456, 672] on span "Export to Quickbooks" at bounding box center [1461, 671] width 92 height 16
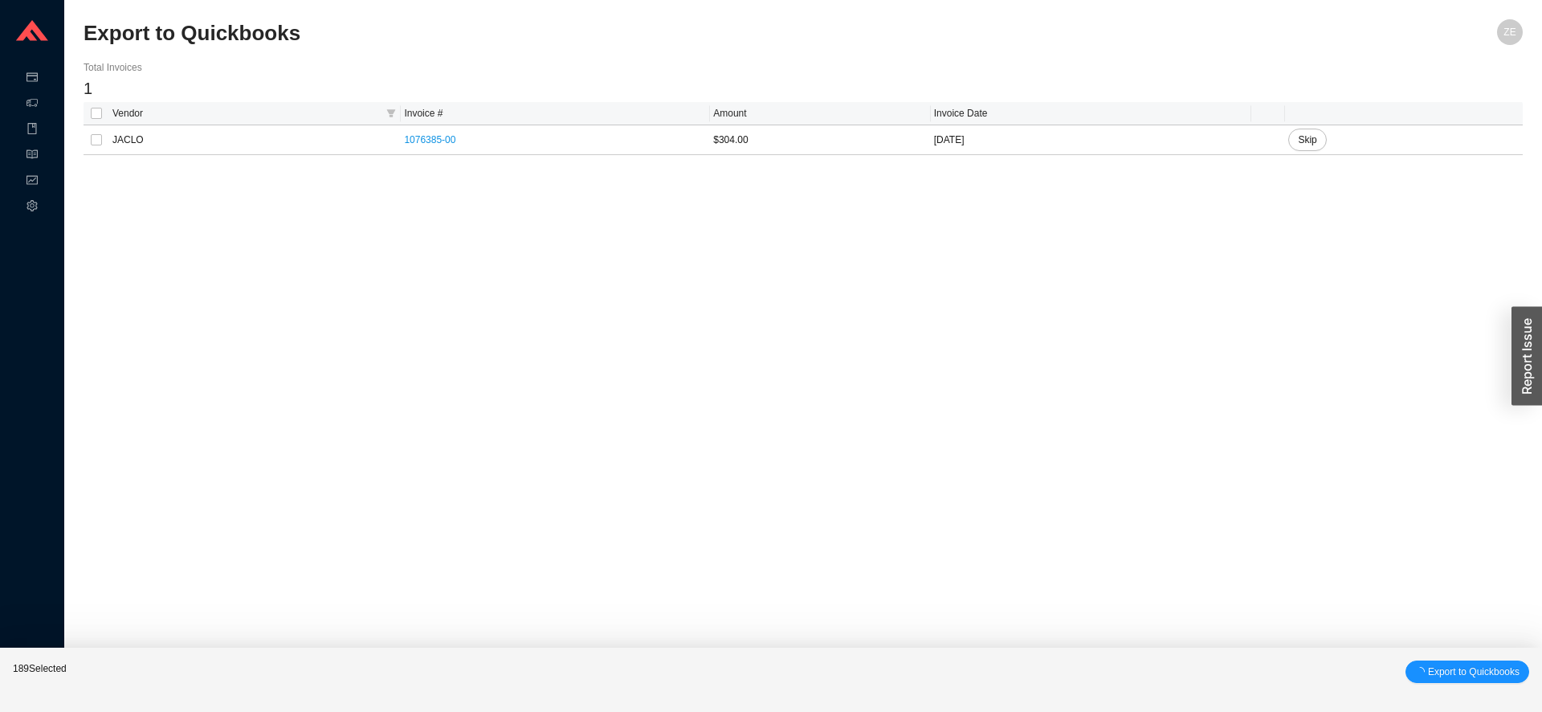
checkbox input "false"
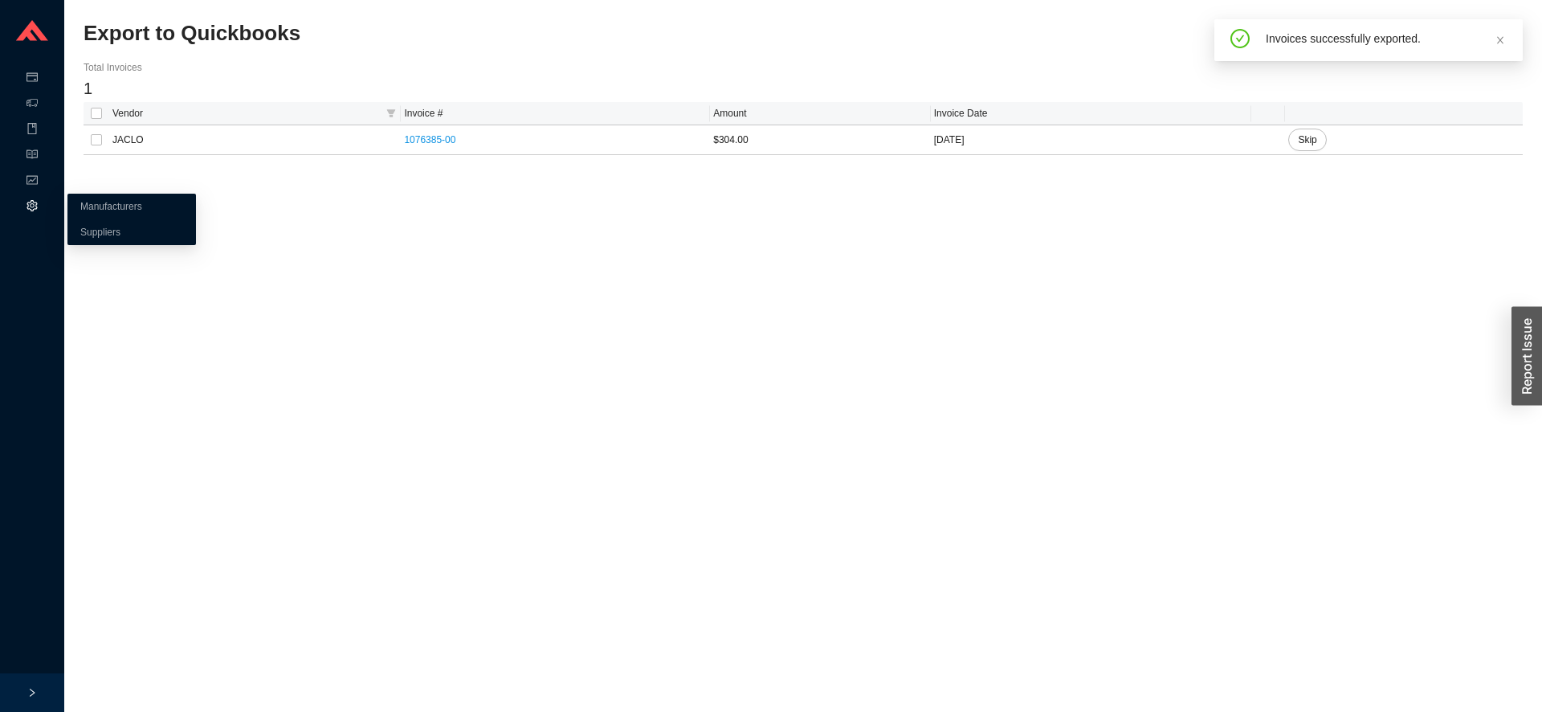
click at [33, 201] on icon "setting" at bounding box center [32, 205] width 10 height 11
click at [85, 231] on link "Suppliers" at bounding box center [100, 232] width 40 height 11
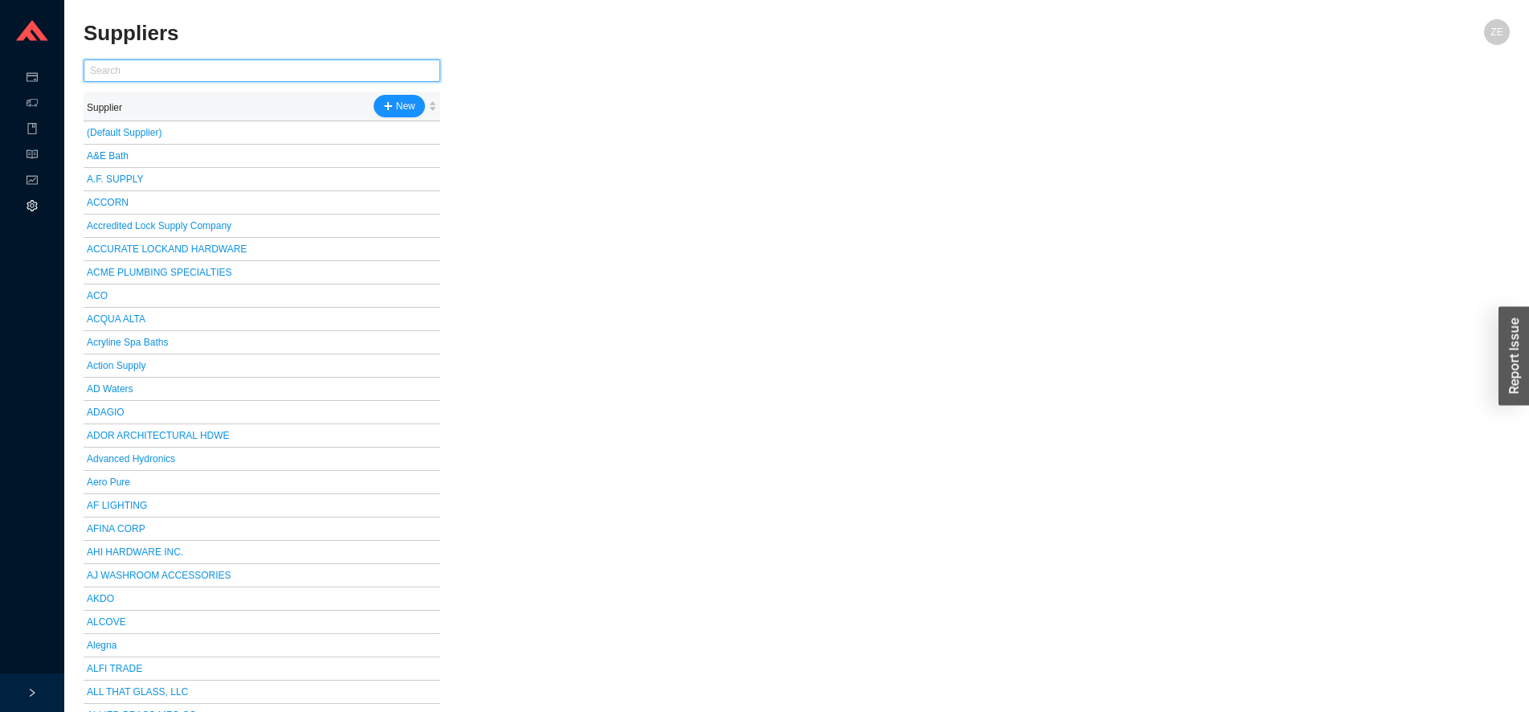
click at [164, 72] on input "text" at bounding box center [262, 70] width 357 height 22
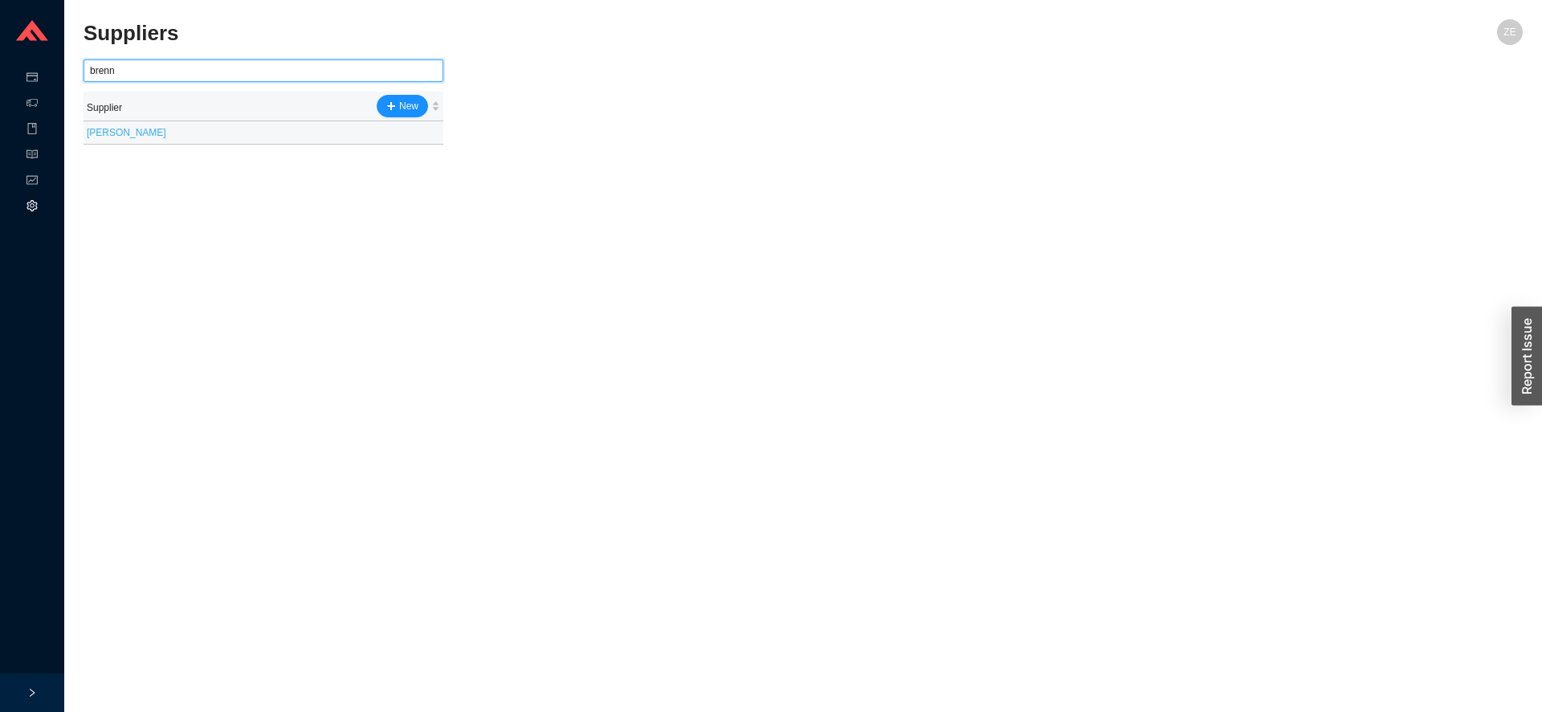
type input "brenn"
click at [123, 134] on link "[PERSON_NAME]" at bounding box center [127, 132] width 80 height 11
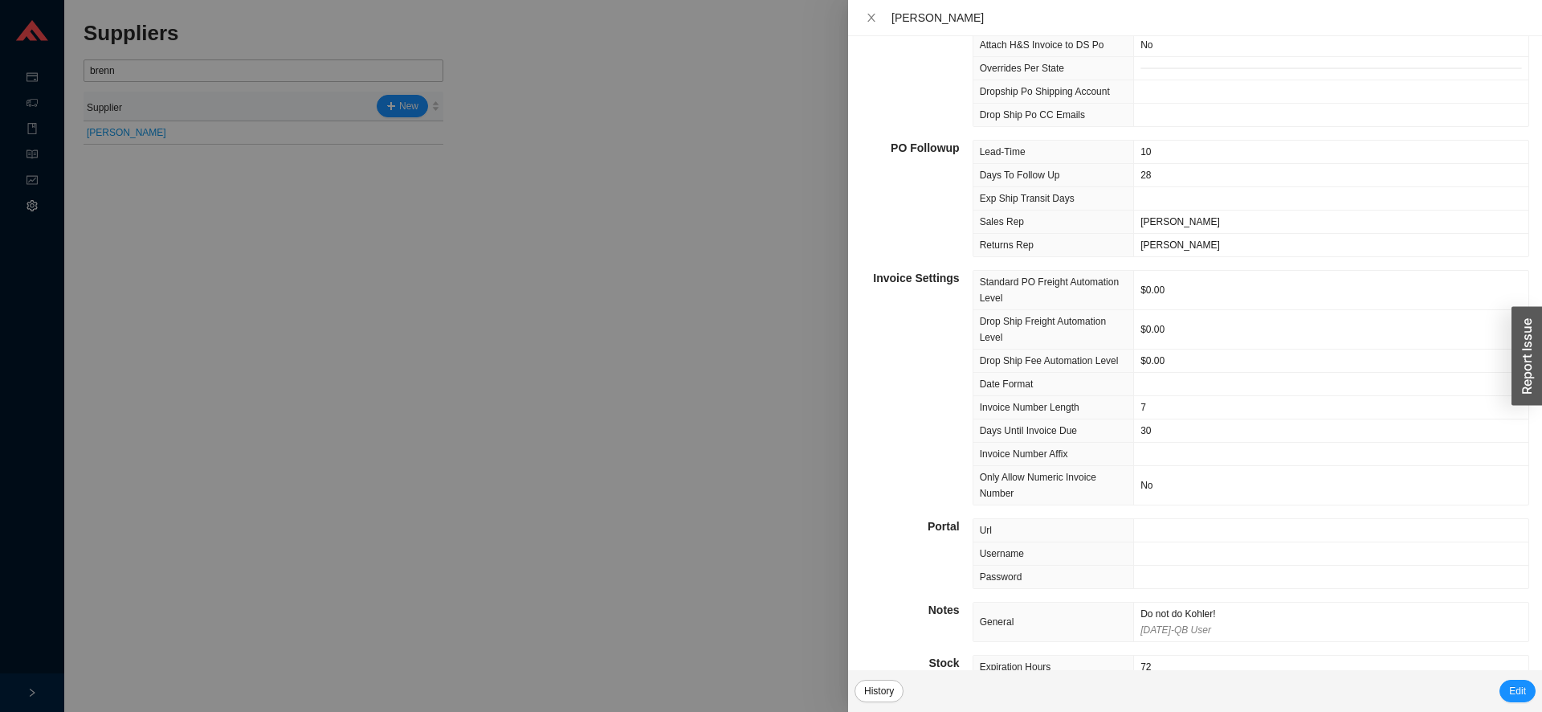
scroll to position [556, 0]
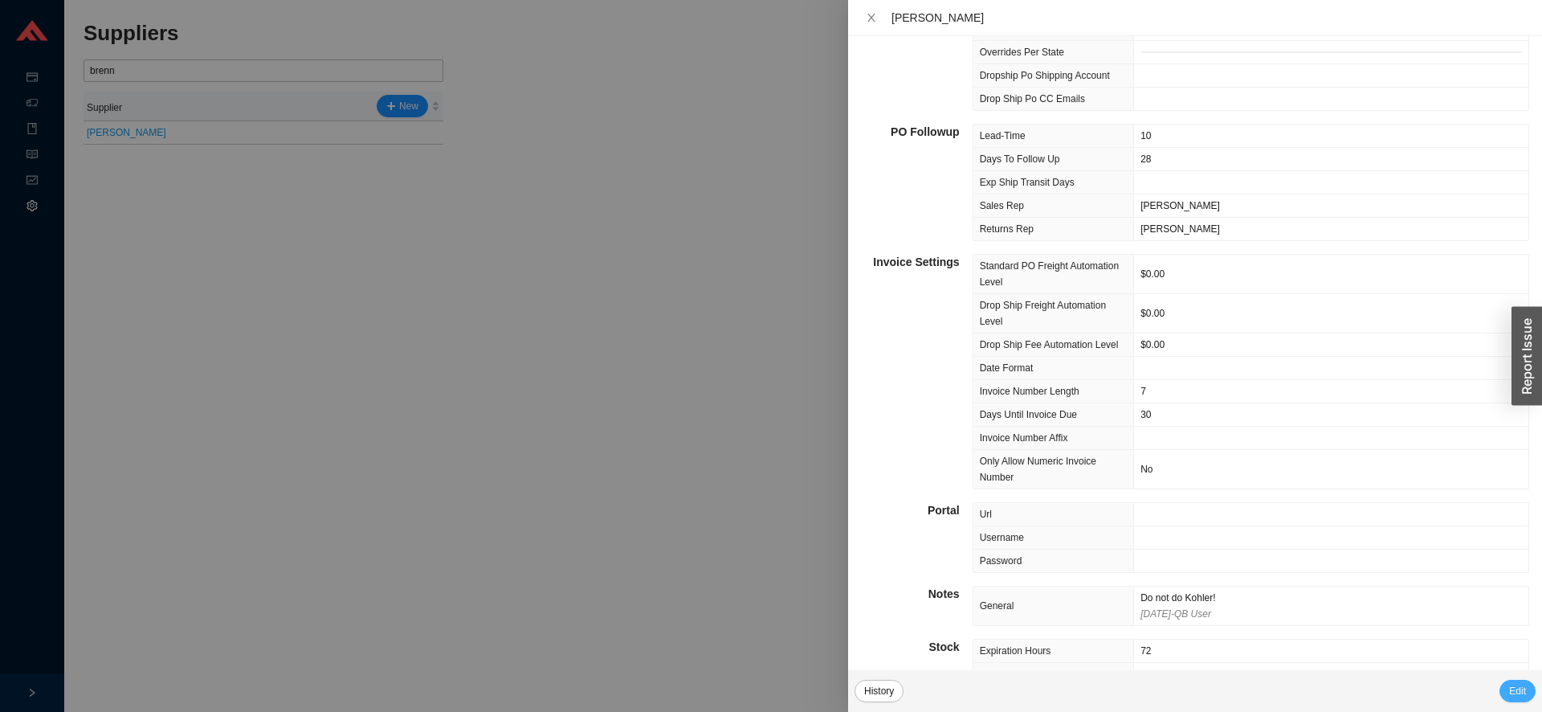
click at [1522, 689] on span "Edit" at bounding box center [1517, 691] width 17 height 16
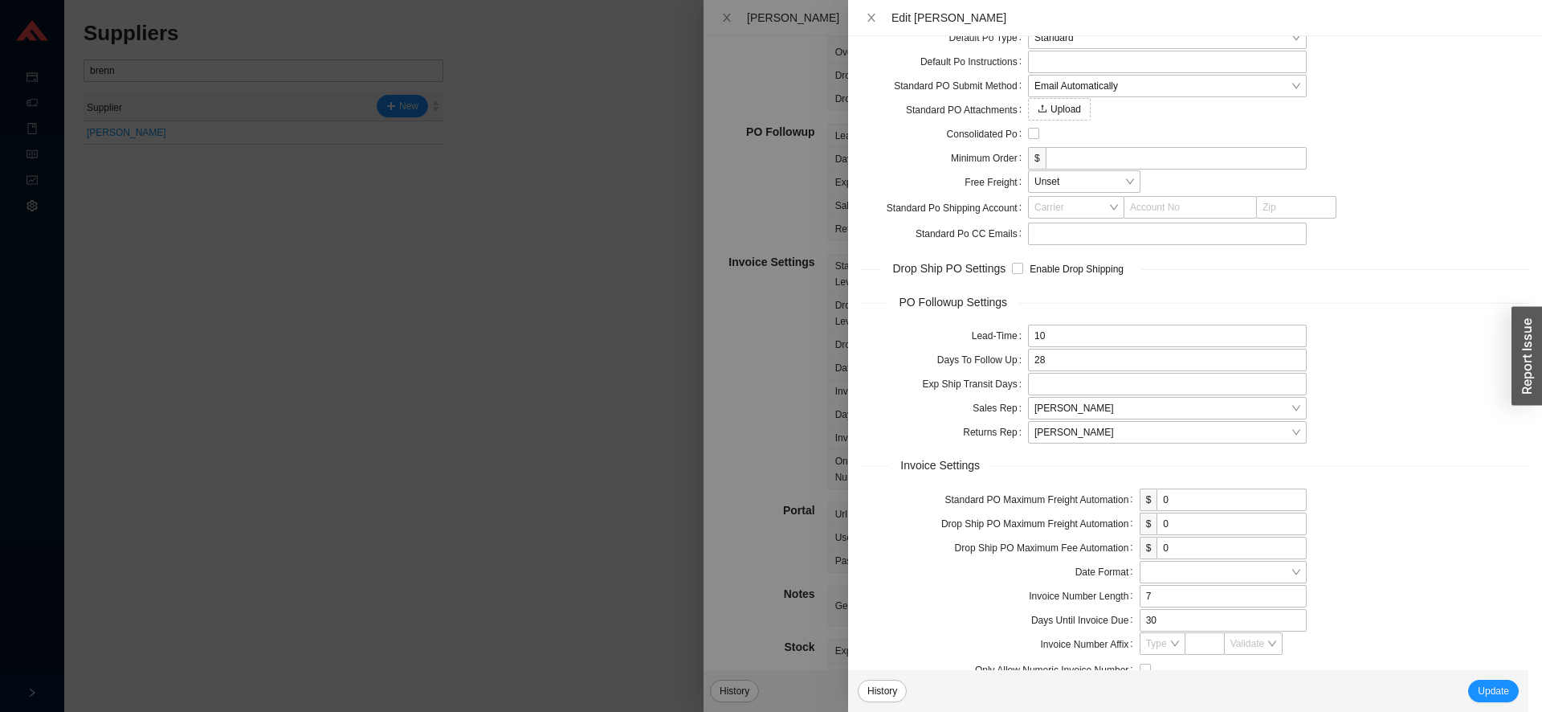
scroll to position [815, 0]
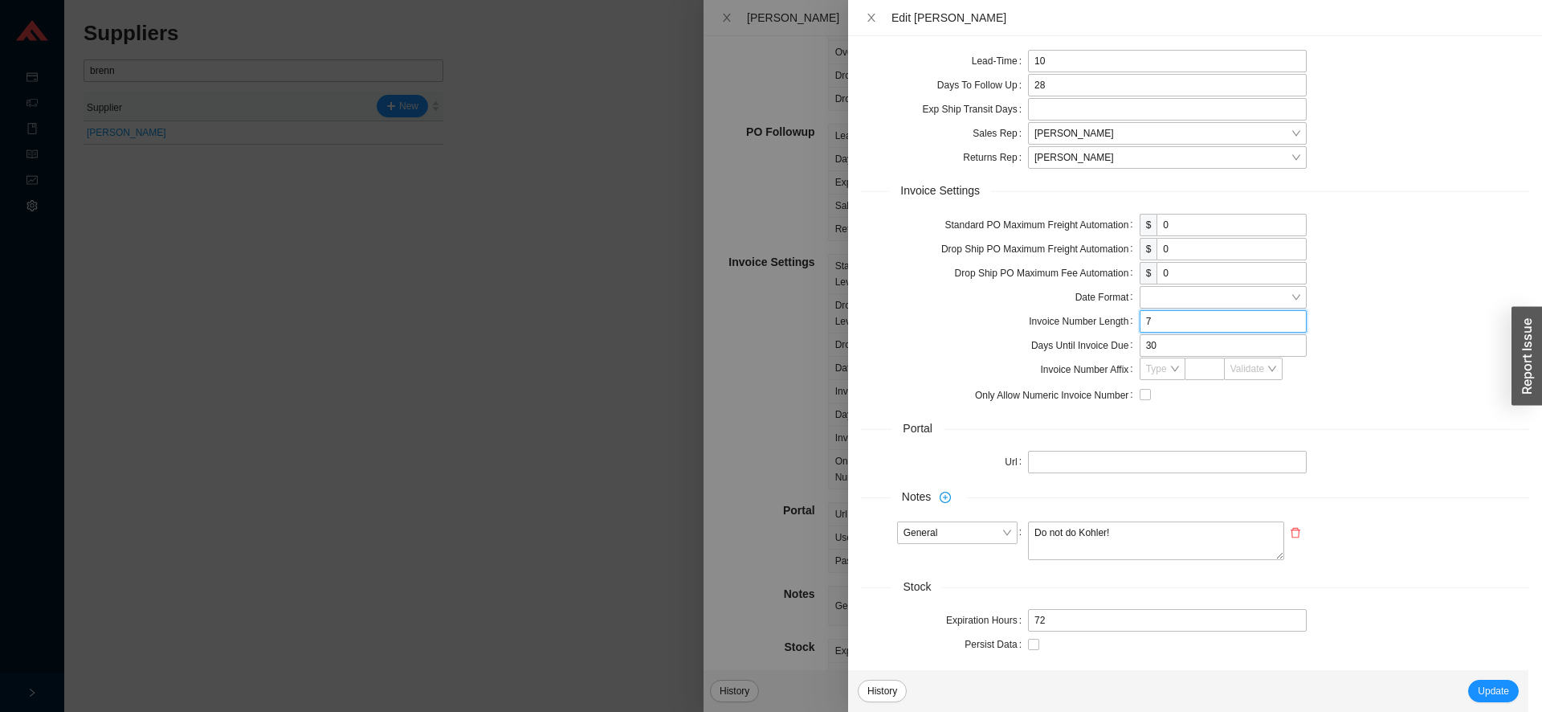
drag, startPoint x: 1121, startPoint y: 329, endPoint x: 1047, endPoint y: 337, distance: 73.5
click at [1140, 333] on input "7" at bounding box center [1223, 321] width 167 height 22
click at [1484, 693] on span "Update" at bounding box center [1493, 691] width 31 height 16
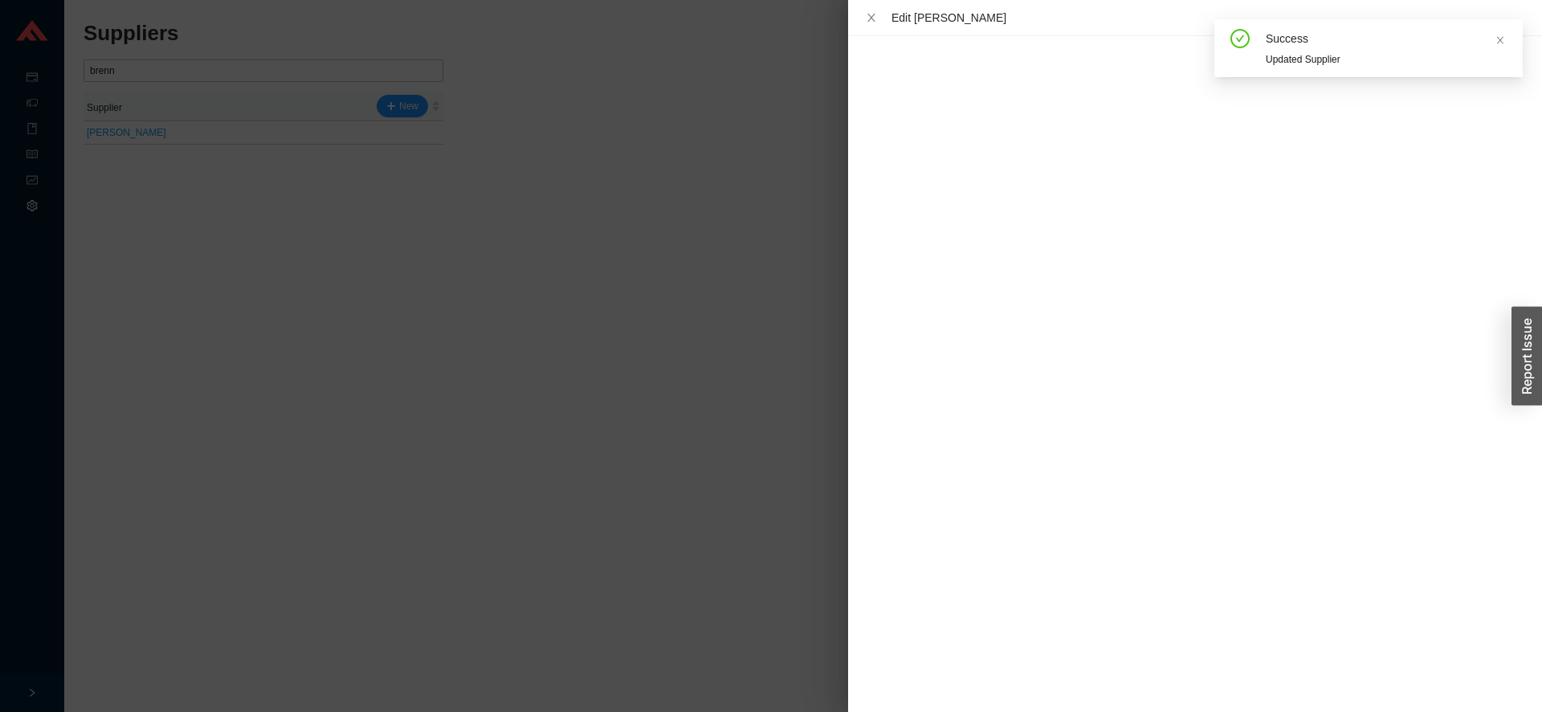
scroll to position [0, 0]
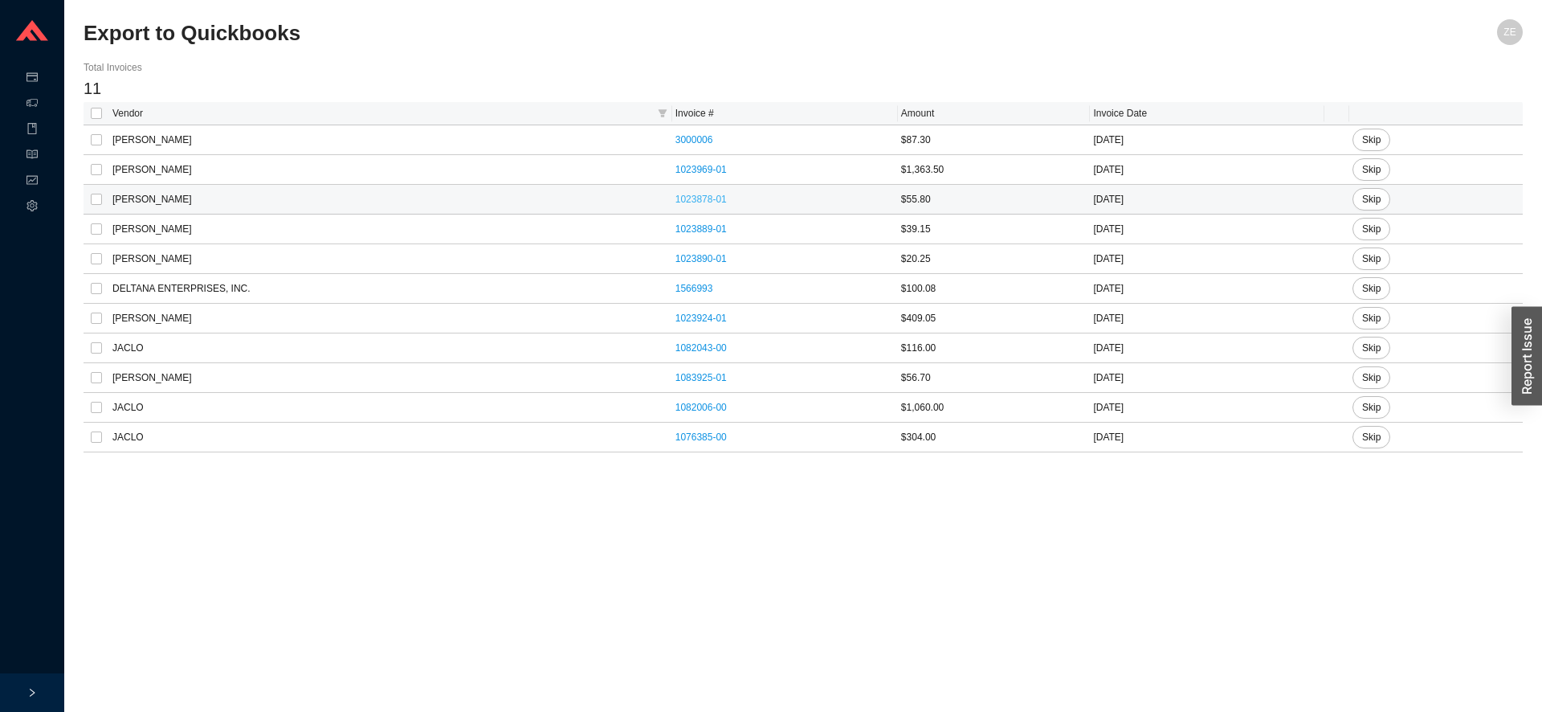
click at [676, 198] on link "1023878-01" at bounding box center [701, 199] width 51 height 11
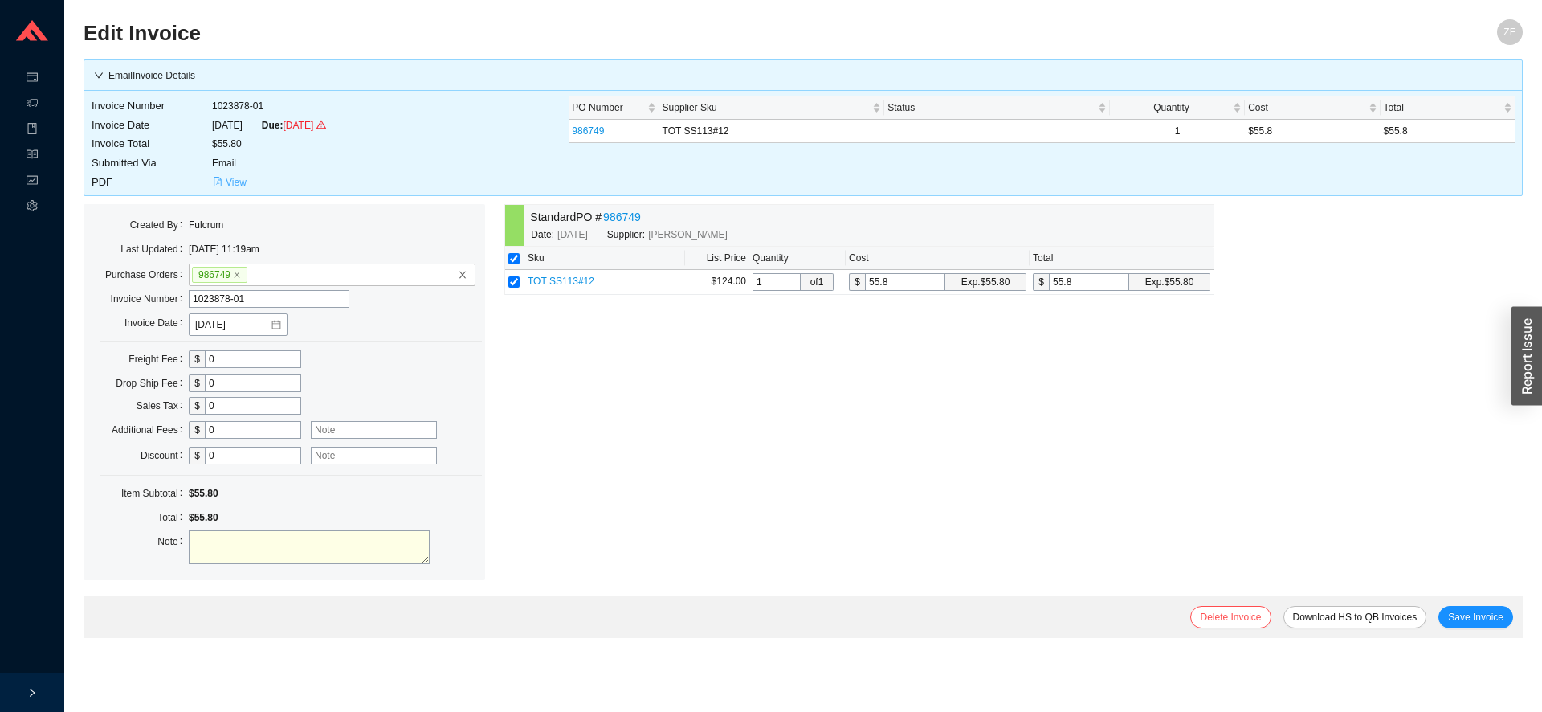
click at [218, 178] on icon "file-pdf" at bounding box center [218, 182] width 10 height 10
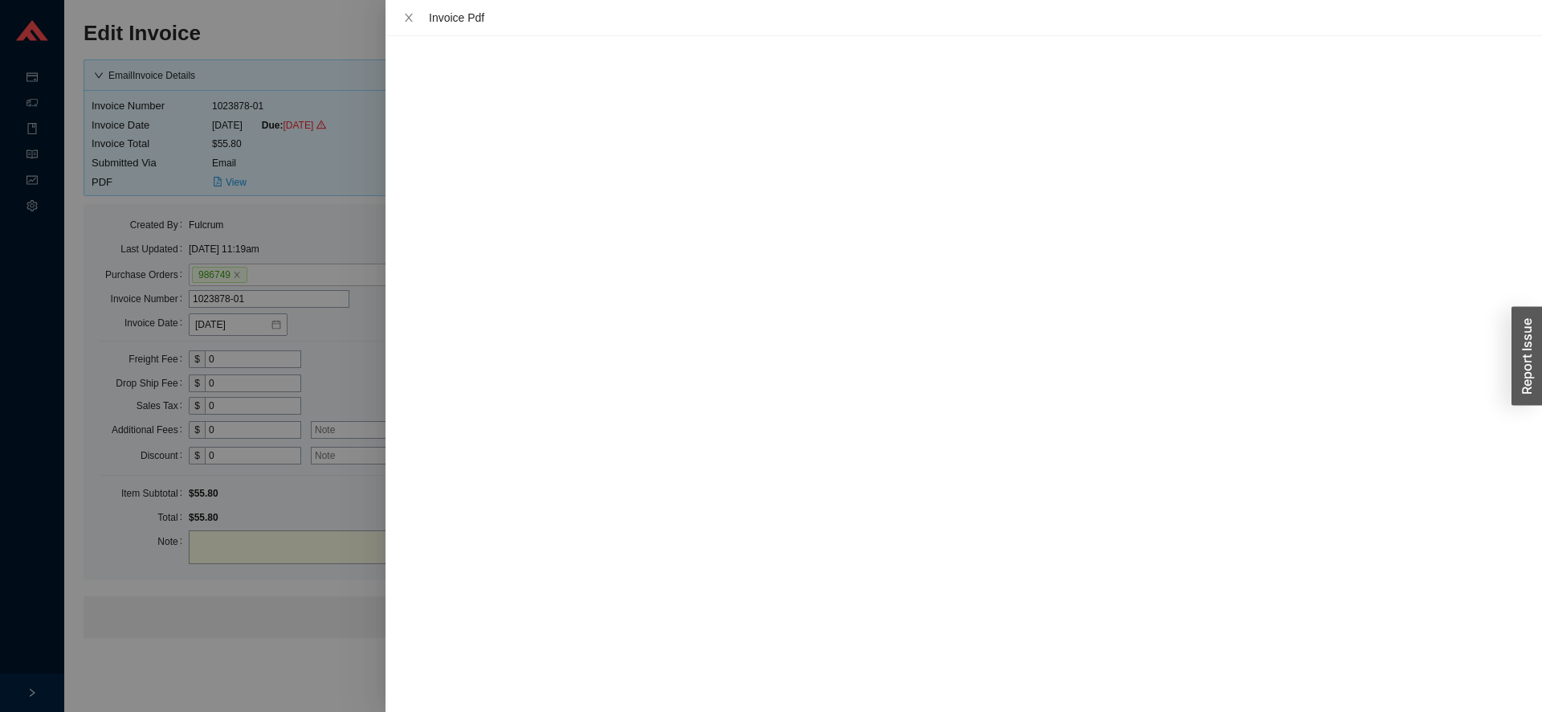
click at [271, 297] on div at bounding box center [771, 356] width 1542 height 712
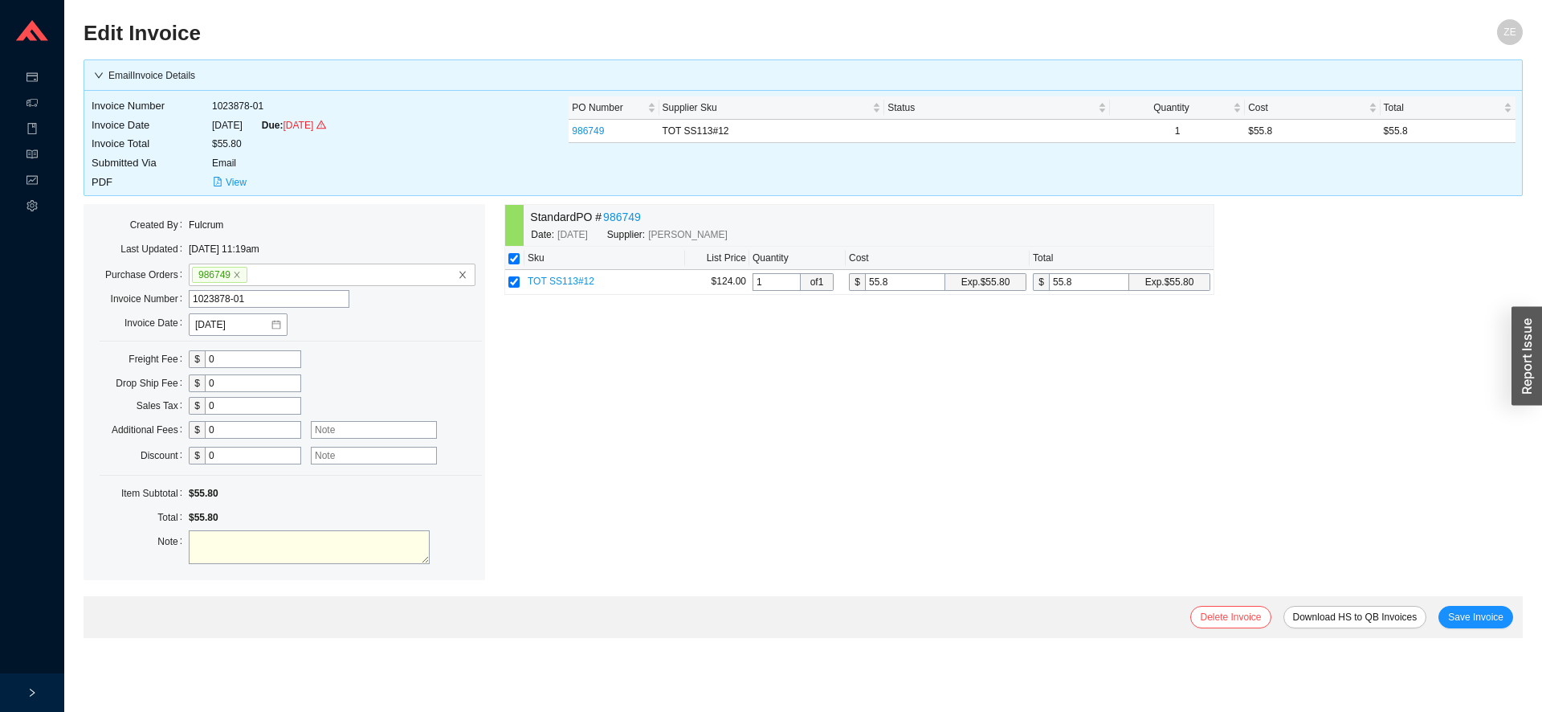
click at [223, 298] on input "1023878-01" at bounding box center [269, 299] width 161 height 18
click at [227, 300] on input "1023878-01" at bounding box center [269, 299] width 161 height 18
type input "1023872-01"
click at [1475, 612] on span "Save Invoice" at bounding box center [1475, 617] width 55 height 16
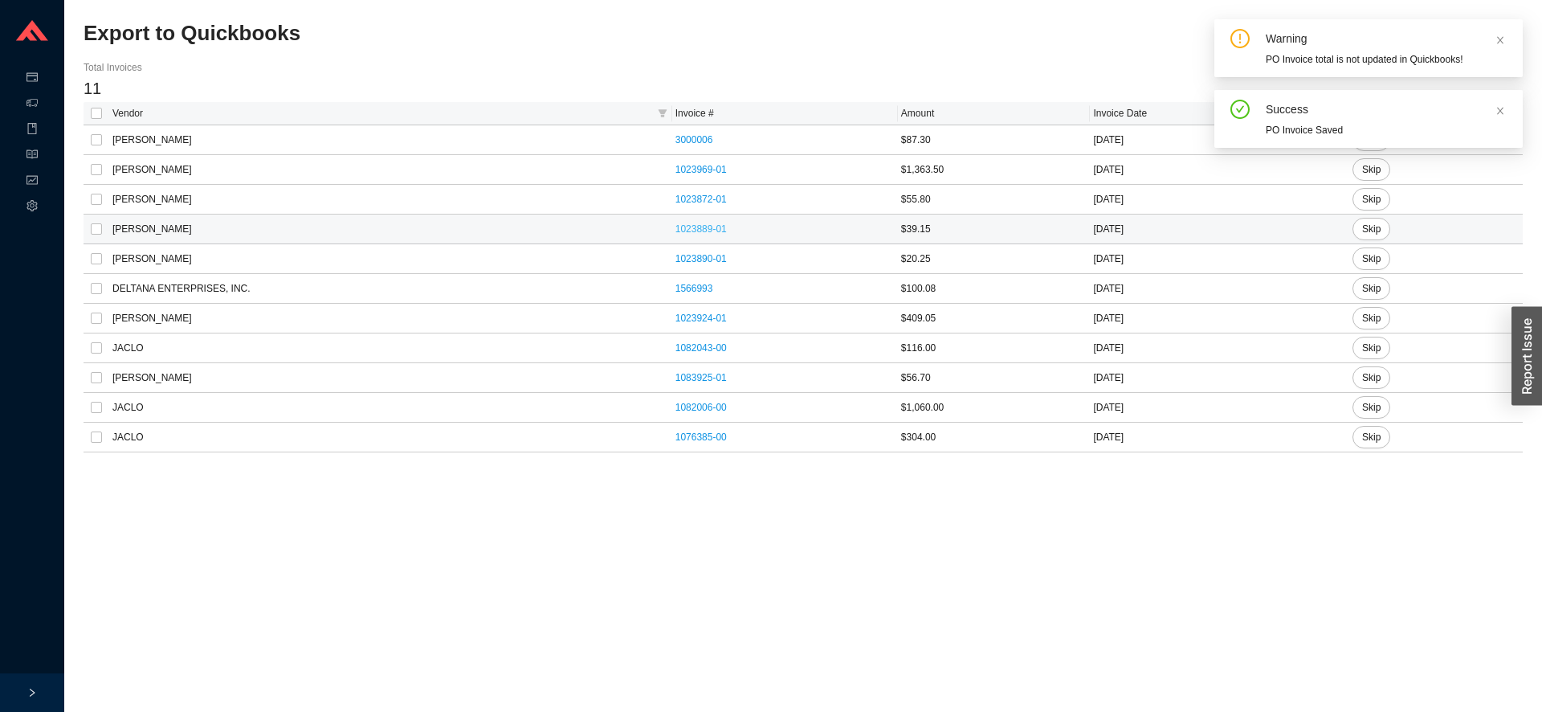
click at [676, 230] on link "1023889-01" at bounding box center [701, 228] width 51 height 11
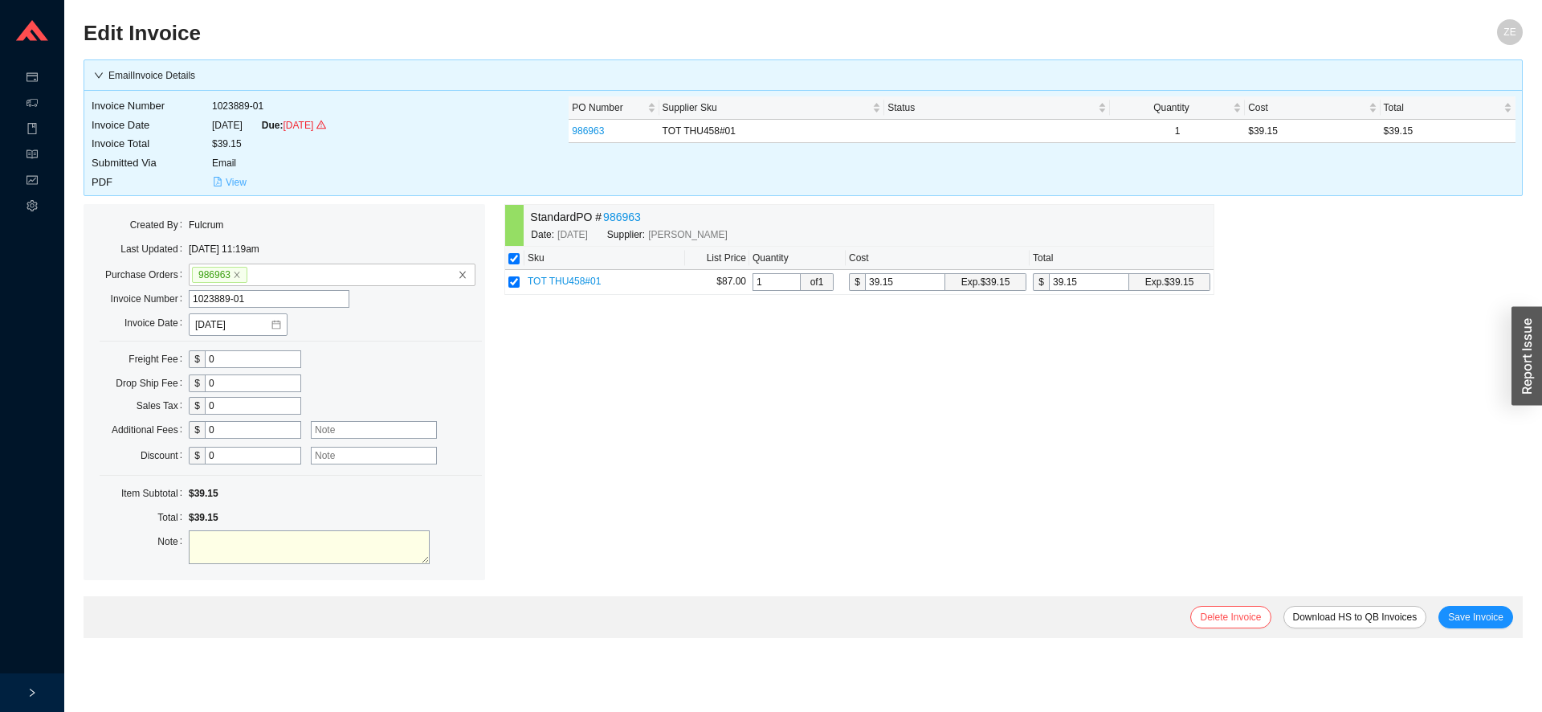
click at [223, 185] on button "View" at bounding box center [229, 183] width 35 height 18
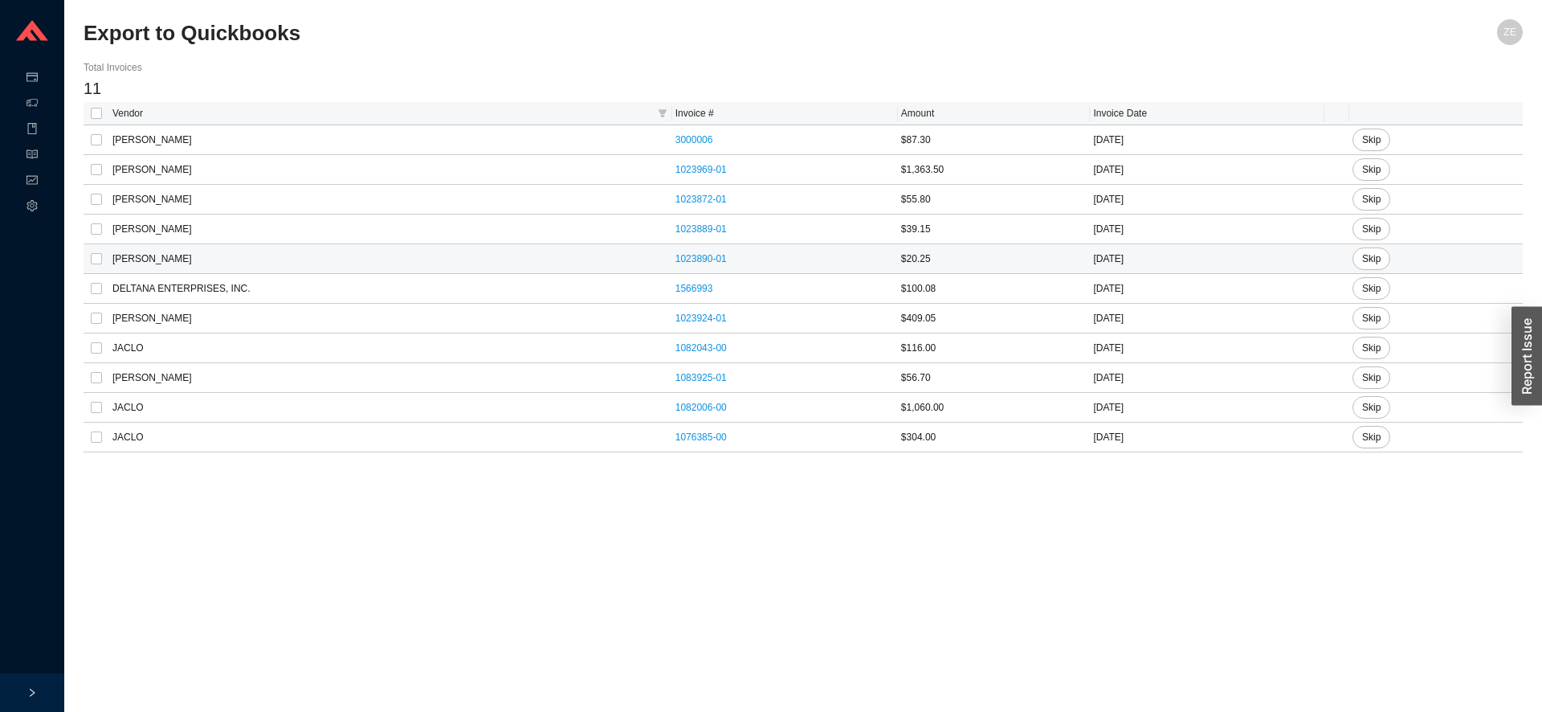
click at [143, 259] on td "[PERSON_NAME]" at bounding box center [390, 259] width 563 height 30
click at [676, 258] on link "1023890-01" at bounding box center [701, 258] width 51 height 11
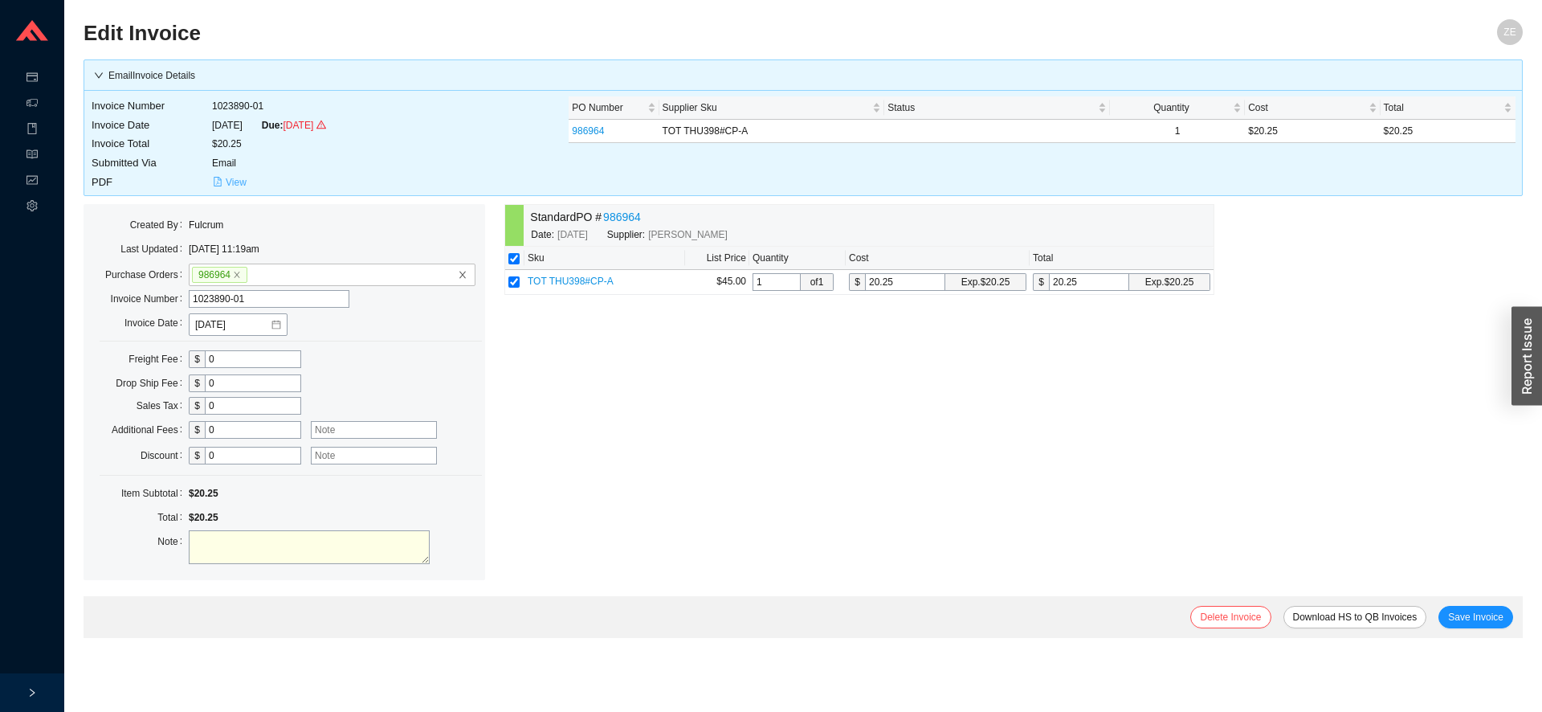
click at [234, 186] on span "View" at bounding box center [236, 182] width 21 height 16
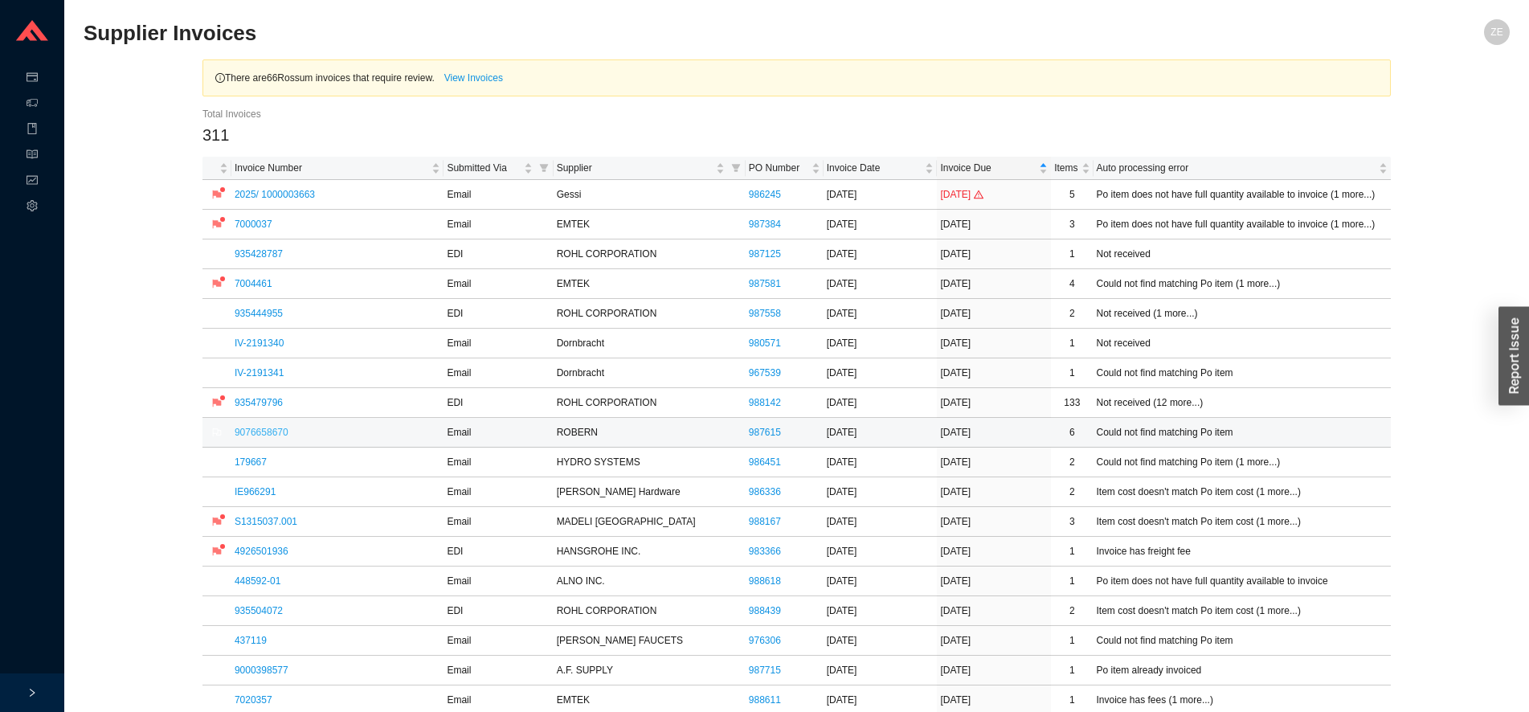
click at [267, 432] on link "9076658670" at bounding box center [262, 432] width 54 height 11
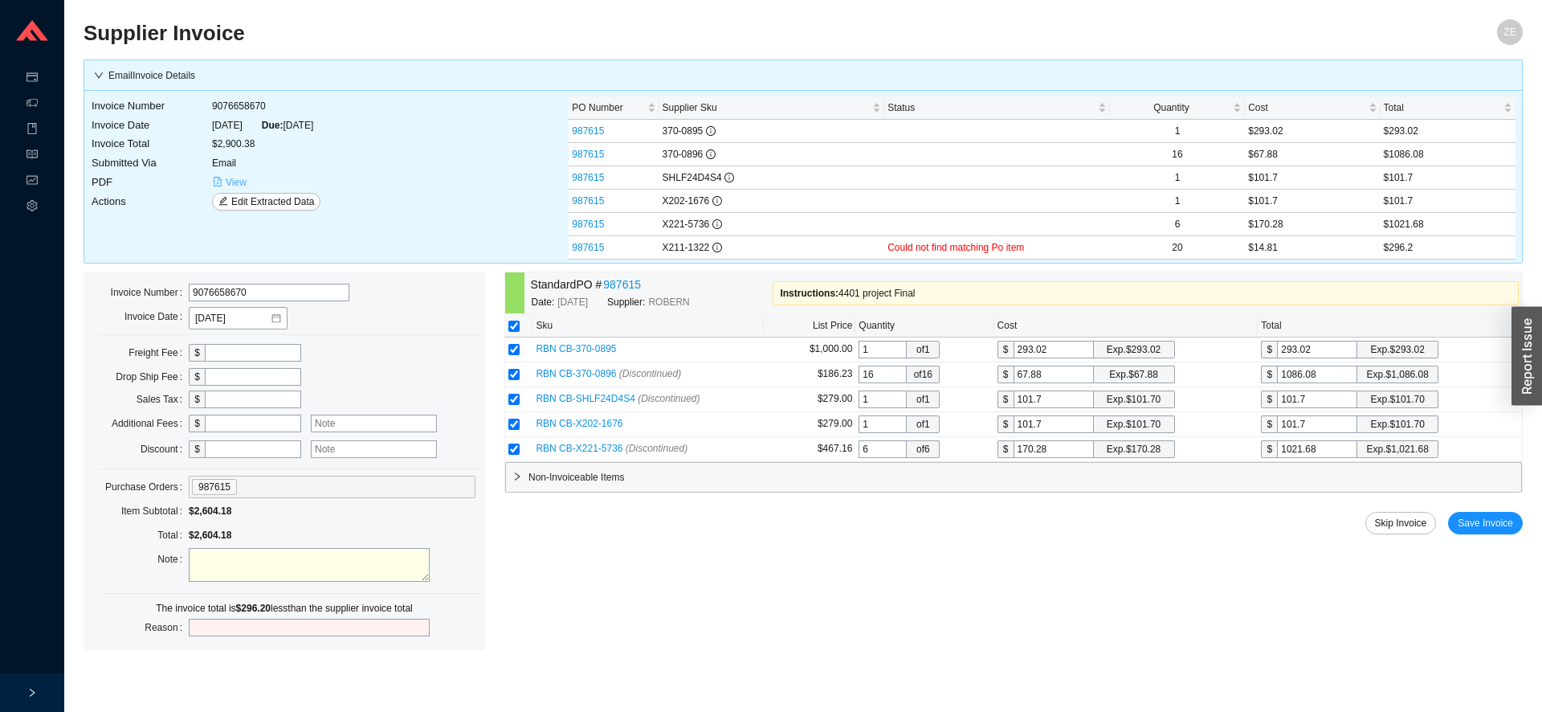
click at [239, 184] on span "View" at bounding box center [236, 182] width 21 height 16
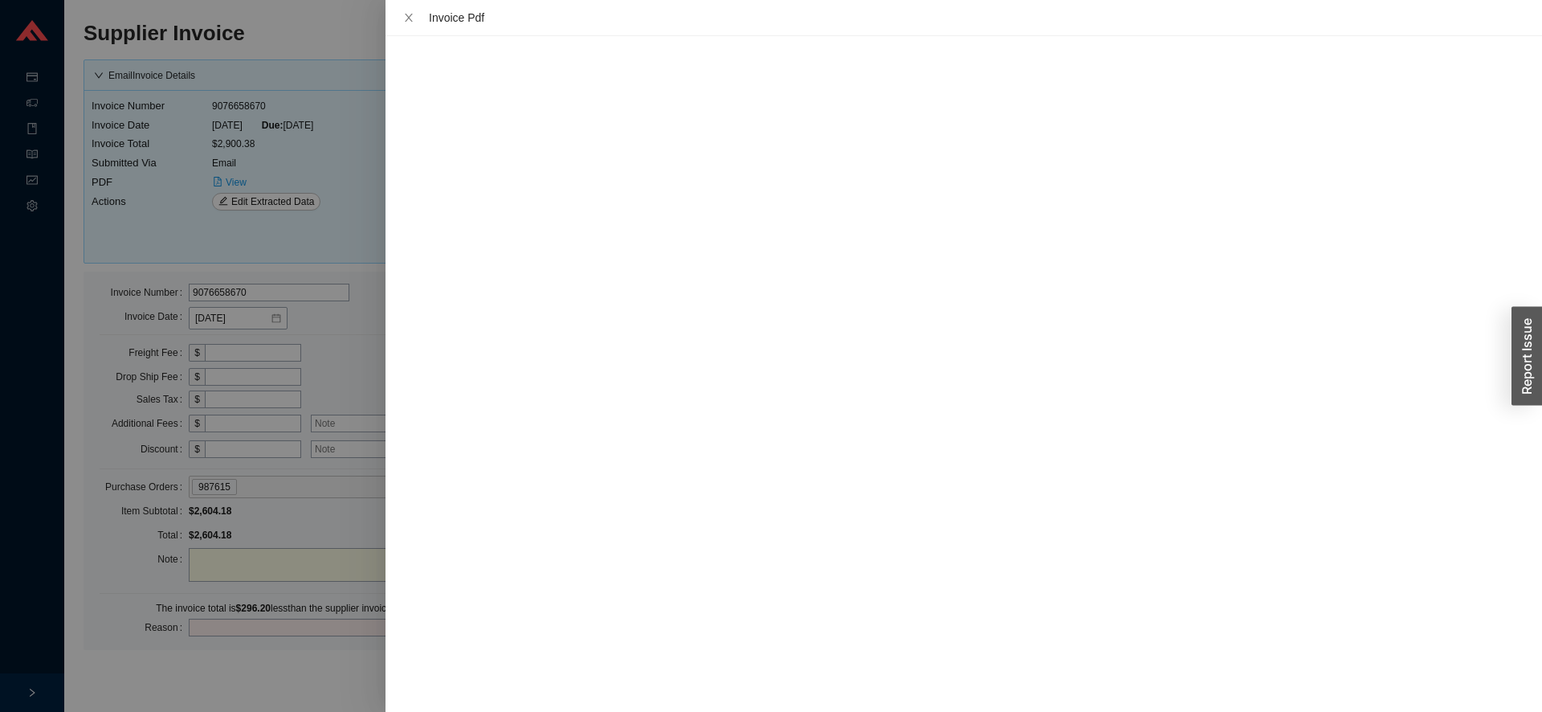
click at [328, 674] on div at bounding box center [771, 356] width 1542 height 712
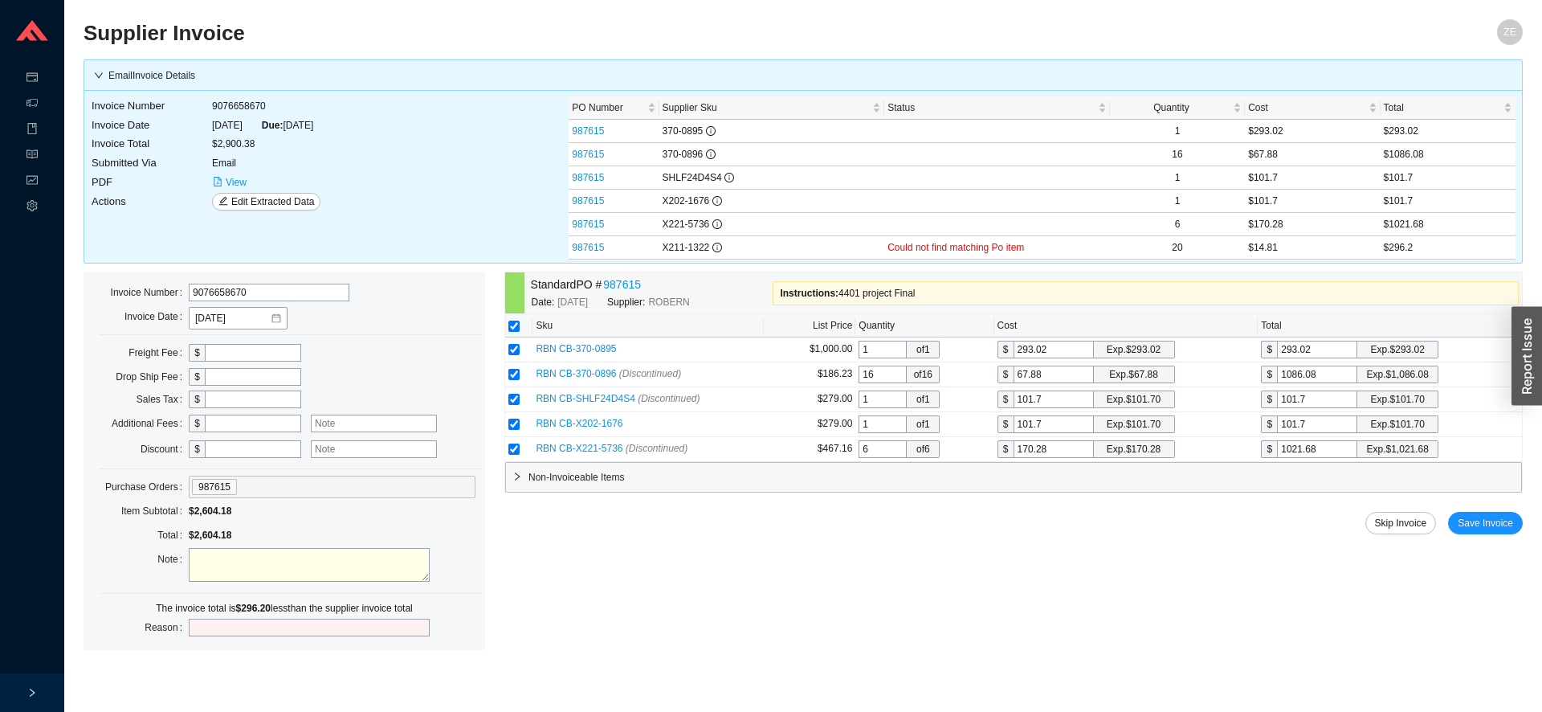
click at [586, 472] on span "Non-Invoiceable Items" at bounding box center [1022, 477] width 986 height 16
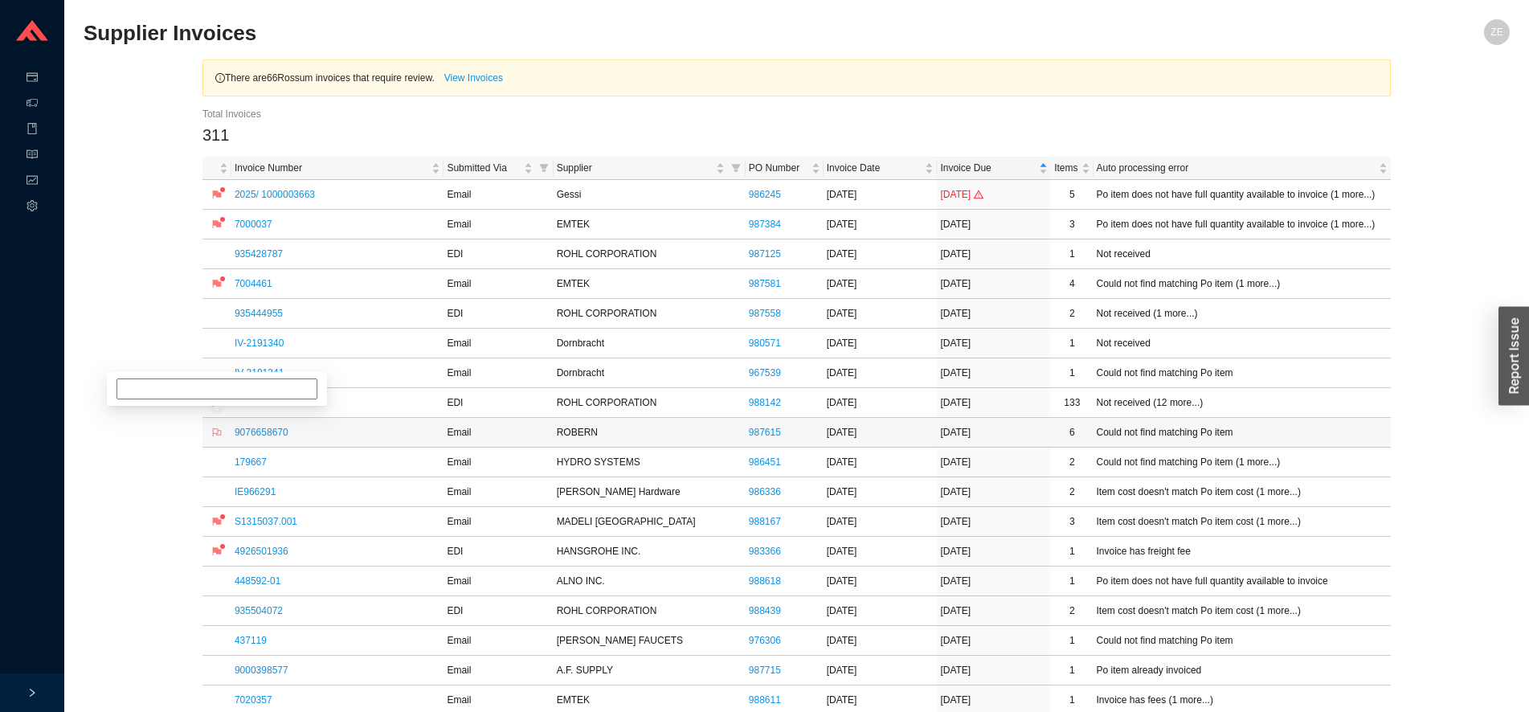
click at [216, 431] on icon "flag" at bounding box center [217, 432] width 10 height 10
click at [215, 372] on input at bounding box center [216, 373] width 201 height 21
type input "cs"
click at [249, 468] on link "179667" at bounding box center [251, 461] width 32 height 11
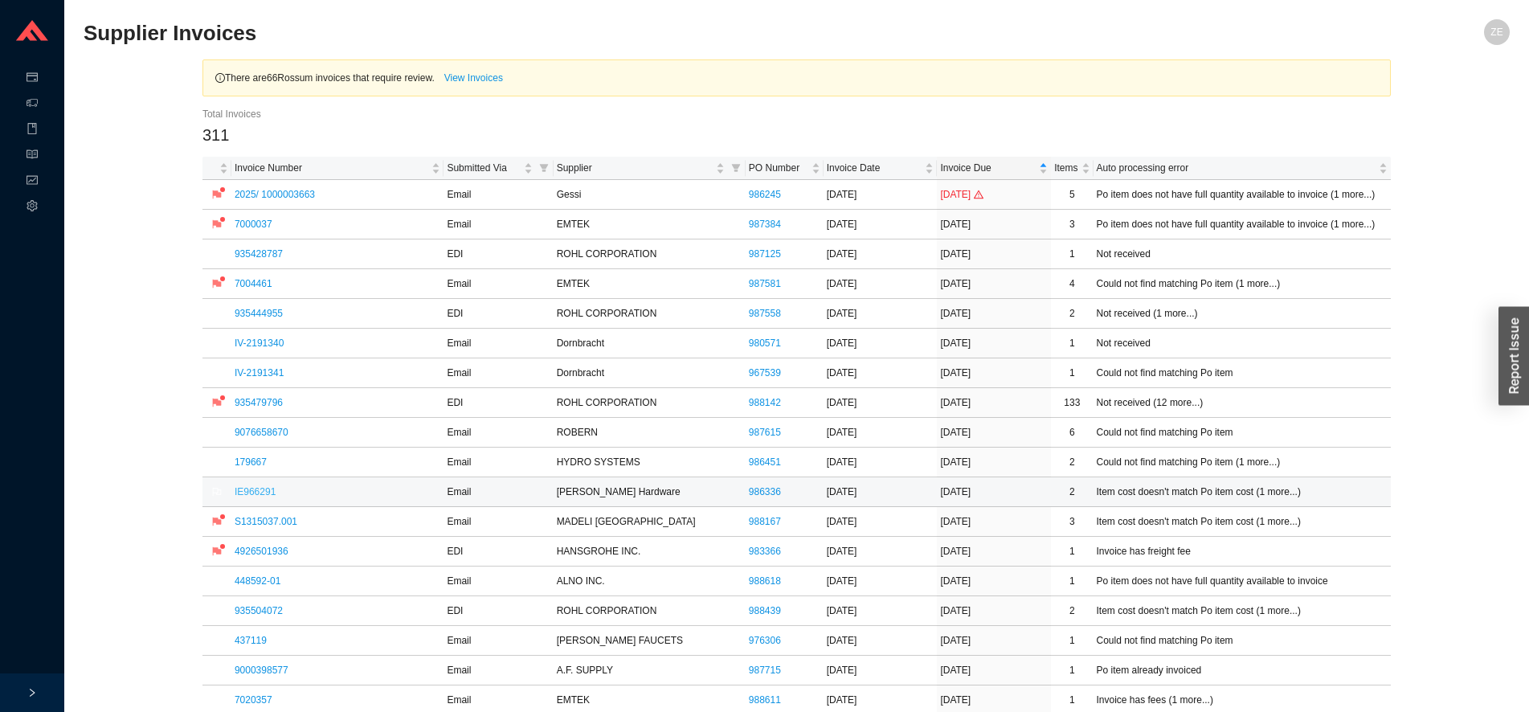
click at [255, 490] on link "IE966291" at bounding box center [255, 491] width 41 height 11
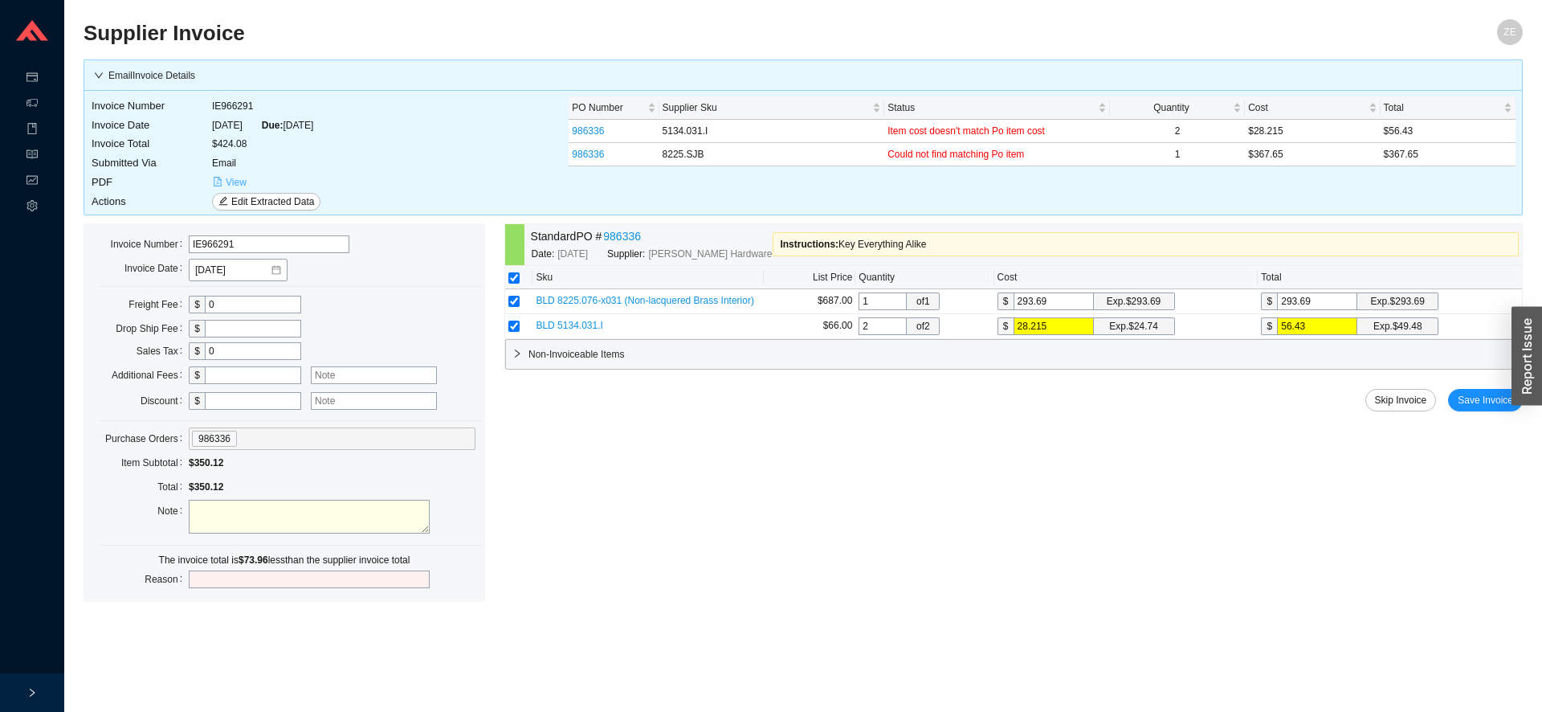
click at [233, 178] on span "View" at bounding box center [236, 182] width 21 height 16
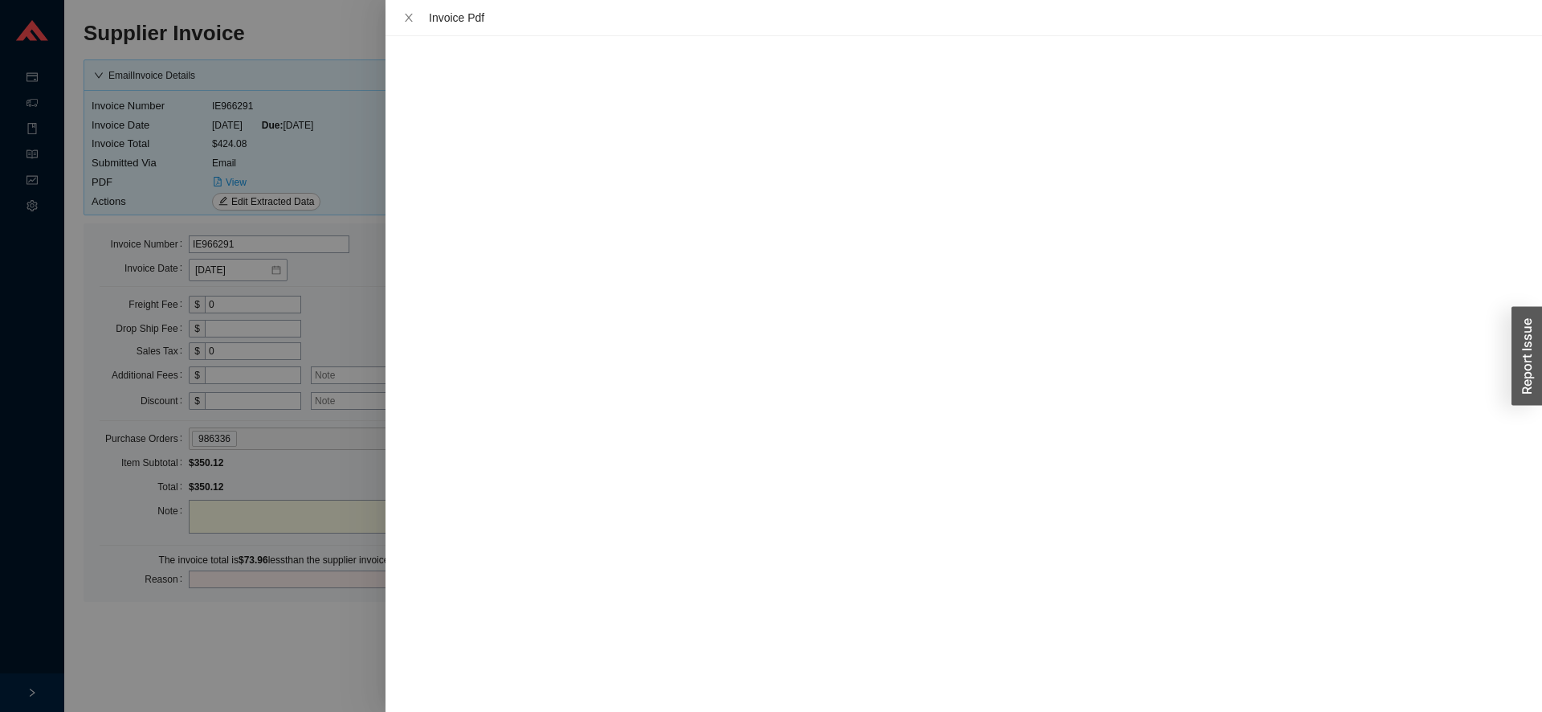
click at [260, 663] on div at bounding box center [771, 356] width 1542 height 712
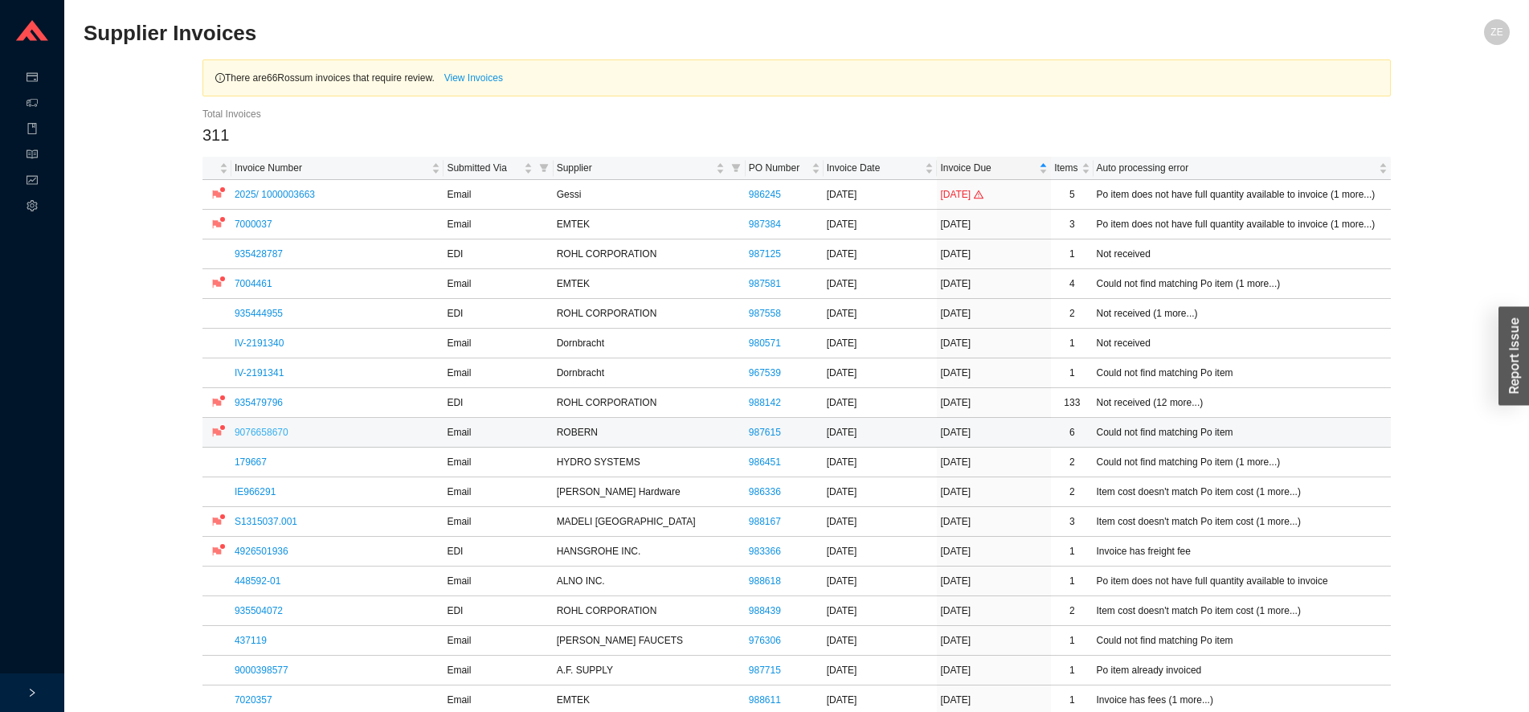
click at [247, 433] on link "9076658670" at bounding box center [262, 432] width 54 height 11
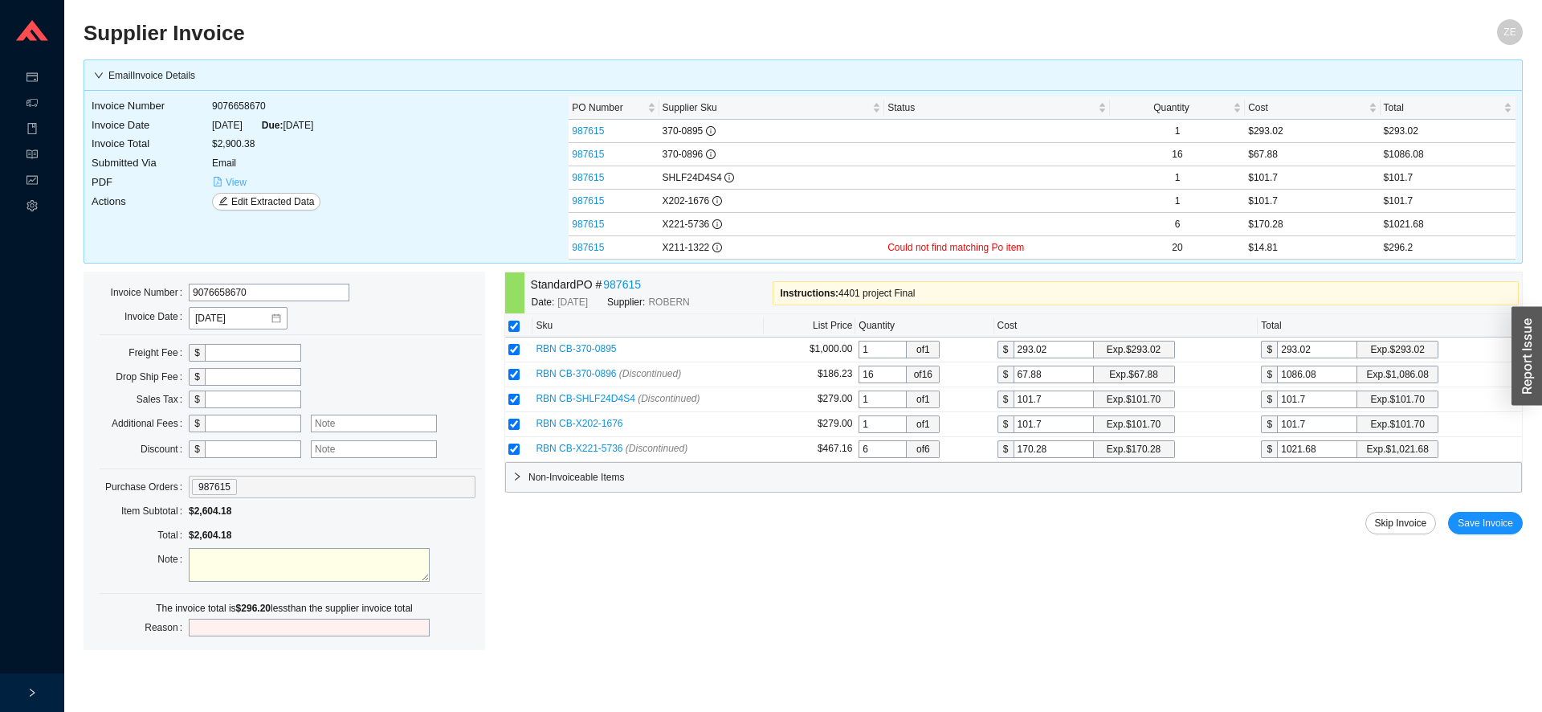
click at [227, 180] on span "View" at bounding box center [236, 182] width 21 height 16
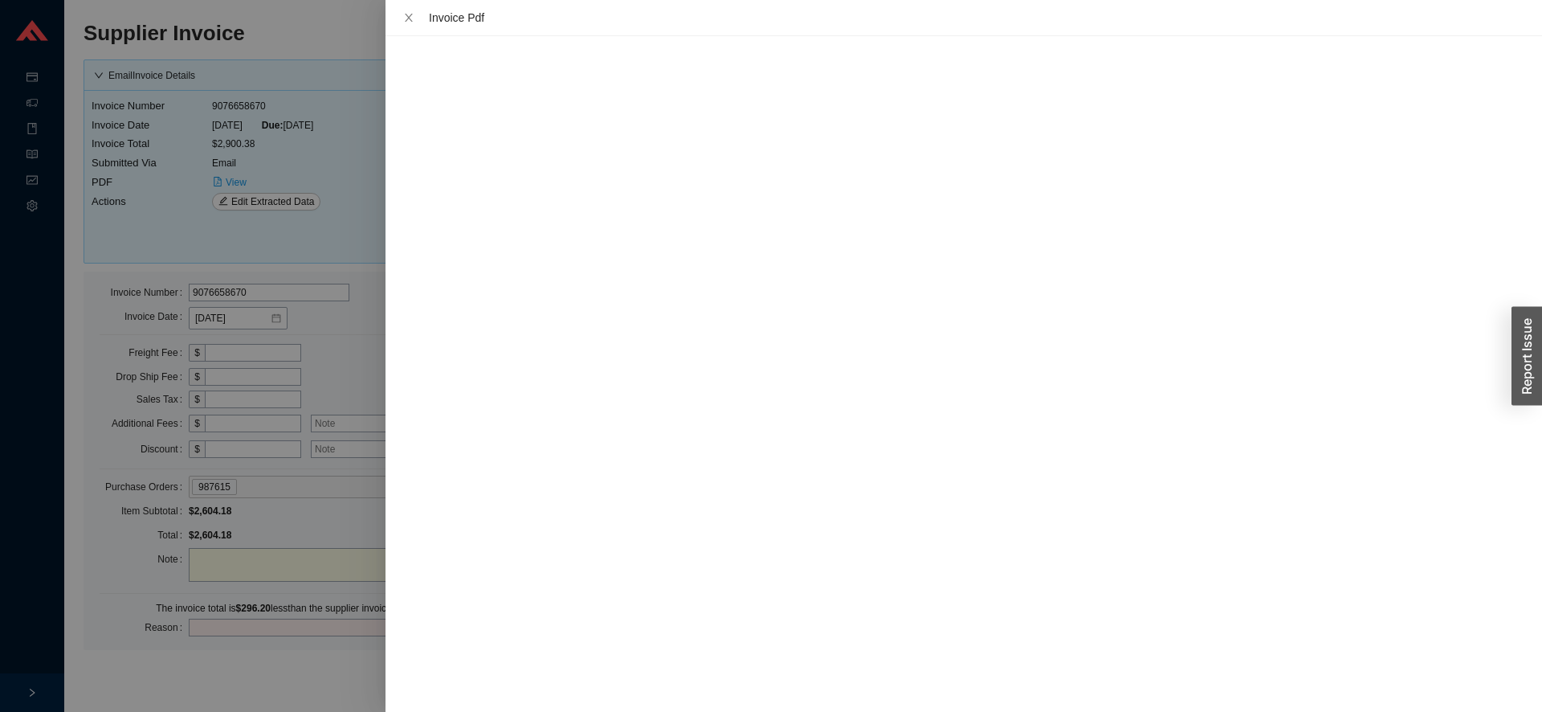
click at [312, 502] on div at bounding box center [771, 356] width 1542 height 712
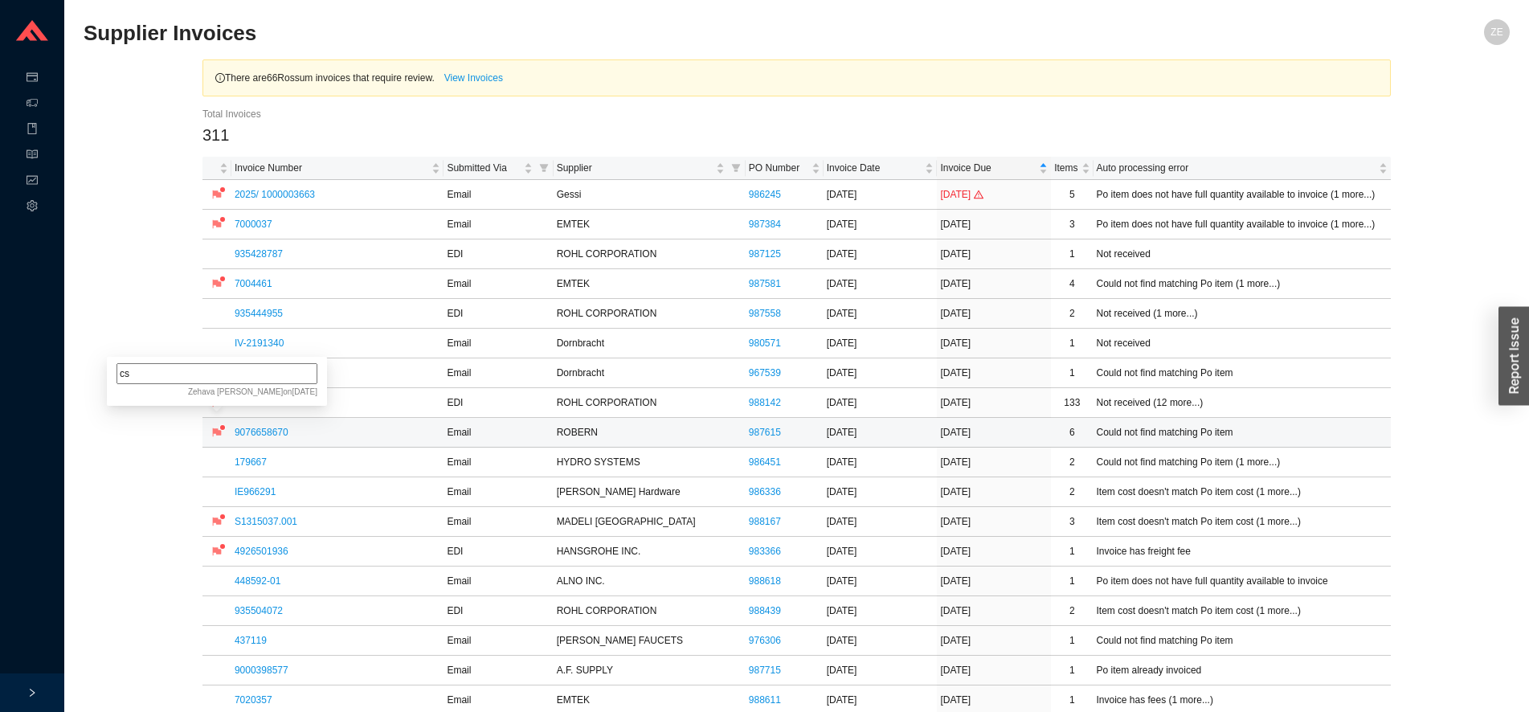
drag, startPoint x: 132, startPoint y: 376, endPoint x: 62, endPoint y: 376, distance: 69.9
click at [116, 376] on input "cs" at bounding box center [216, 373] width 201 height 21
drag, startPoint x: 200, startPoint y: 392, endPoint x: 198, endPoint y: 380, distance: 12.2
click at [200, 390] on span "Zehava Ehrenreich on 9/30/2025" at bounding box center [216, 393] width 201 height 14
click at [198, 377] on input "sa" at bounding box center [216, 373] width 201 height 21
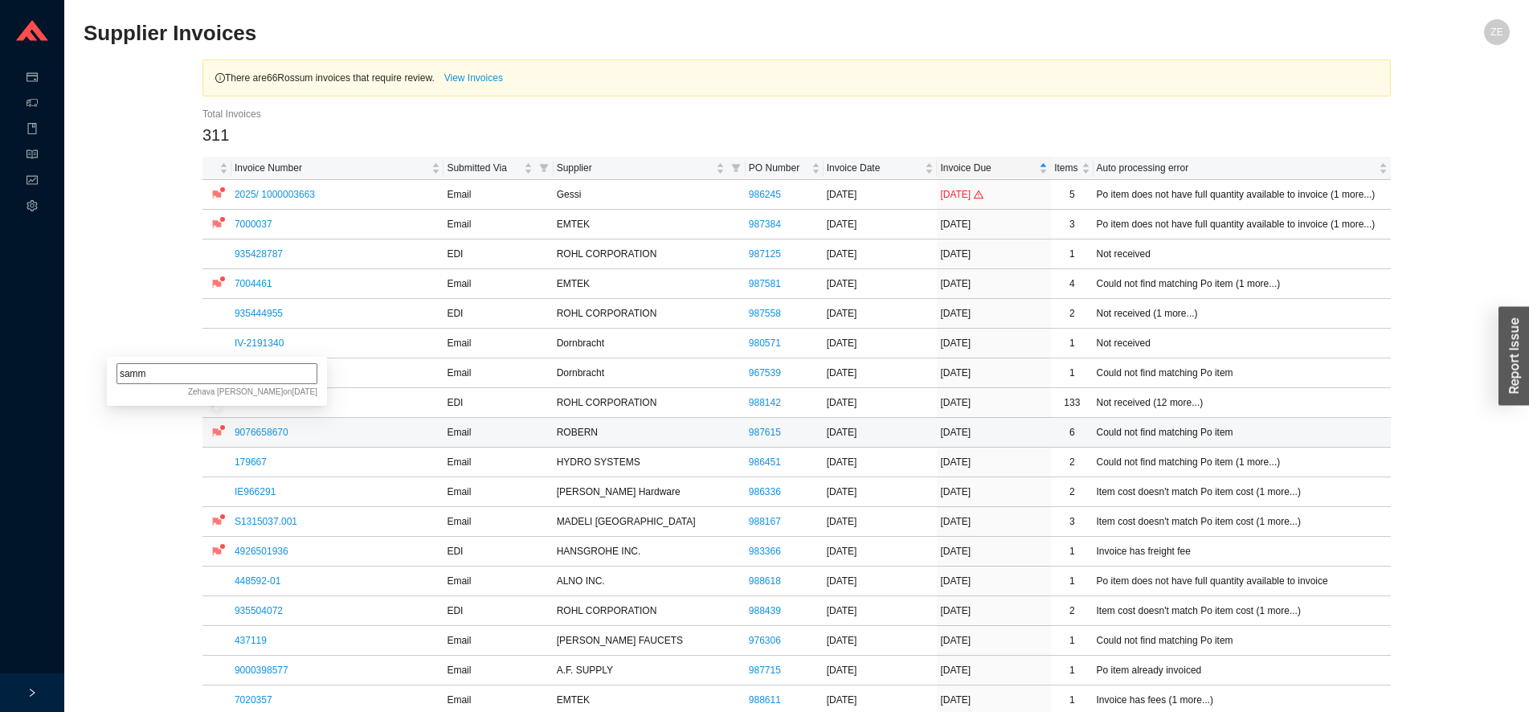
type input "sammy"
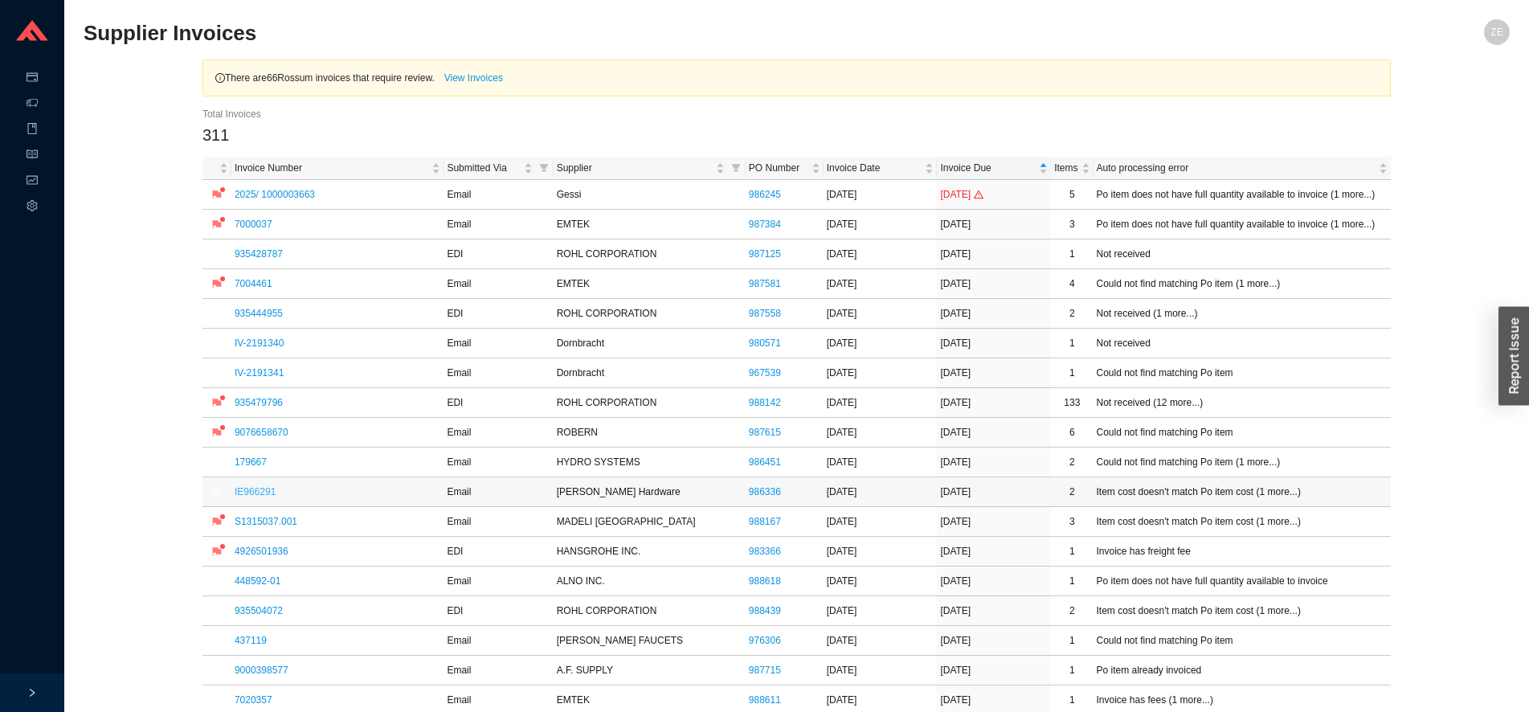
click at [255, 491] on link "IE966291" at bounding box center [255, 491] width 41 height 11
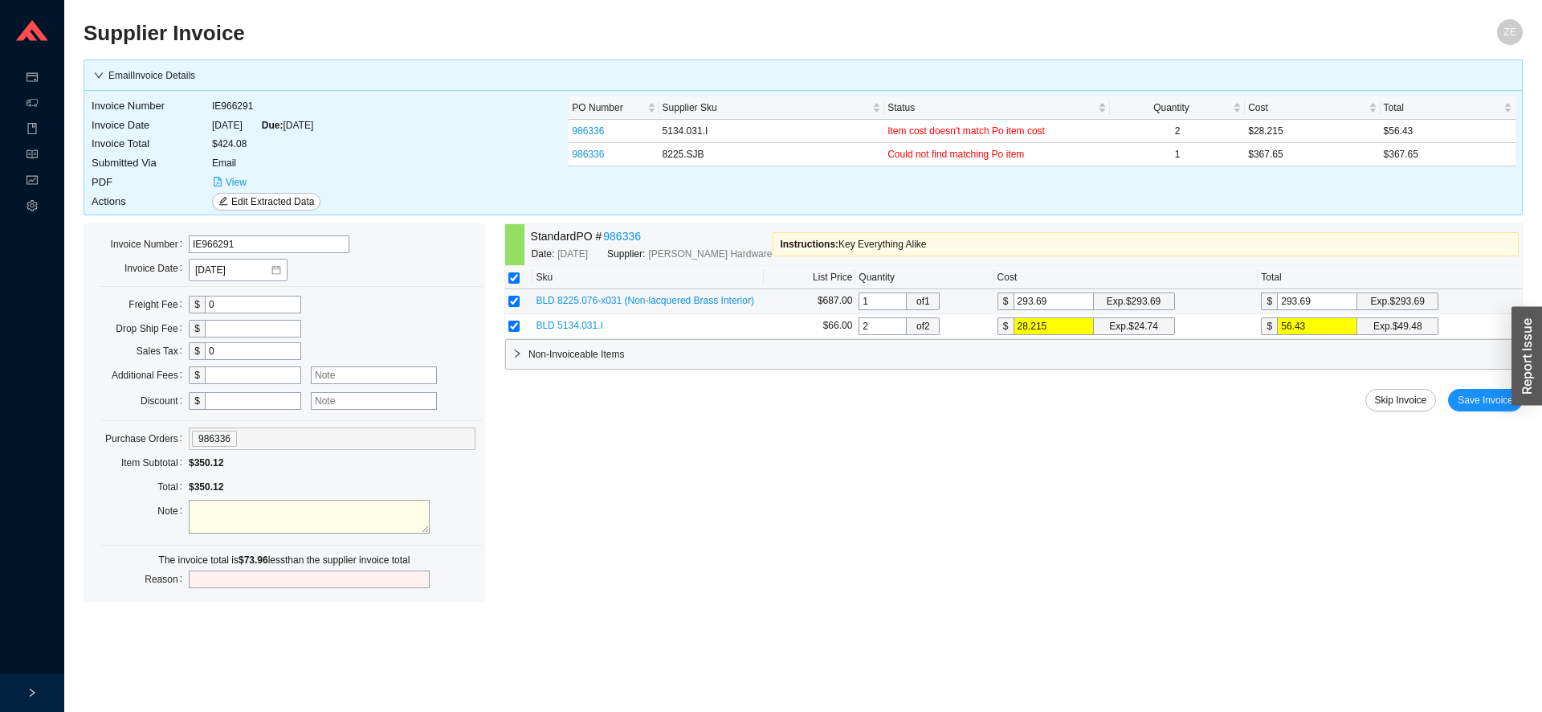
click at [1060, 303] on input "293.69" at bounding box center [1054, 301] width 80 height 18
click at [851, 445] on div "Standard PO # 986336 Date: 8/26/2025 Supplier: Baldwin Hardware Instructions : …" at bounding box center [1013, 412] width 1019 height 378
click at [620, 235] on link "986336" at bounding box center [622, 236] width 38 height 18
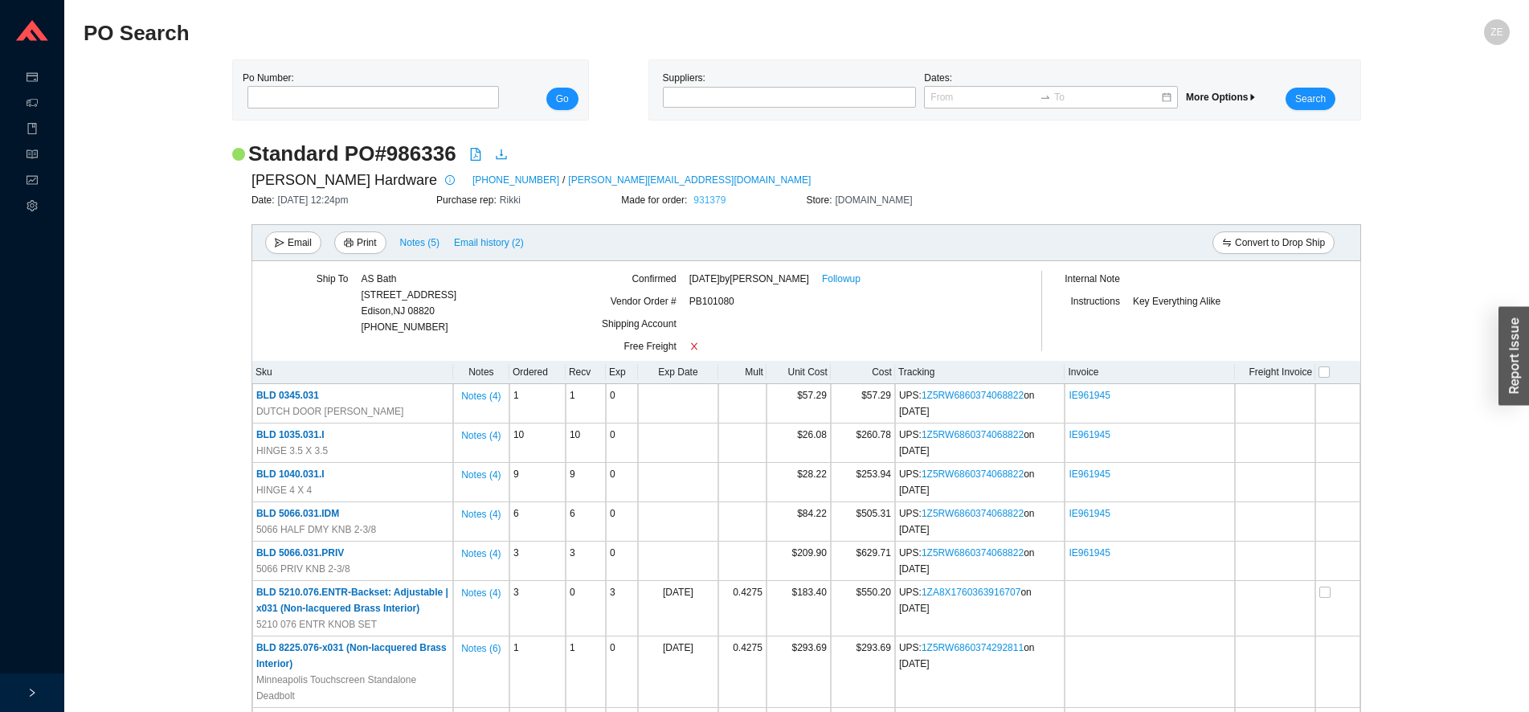
click at [704, 198] on link "931379" at bounding box center [709, 199] width 32 height 11
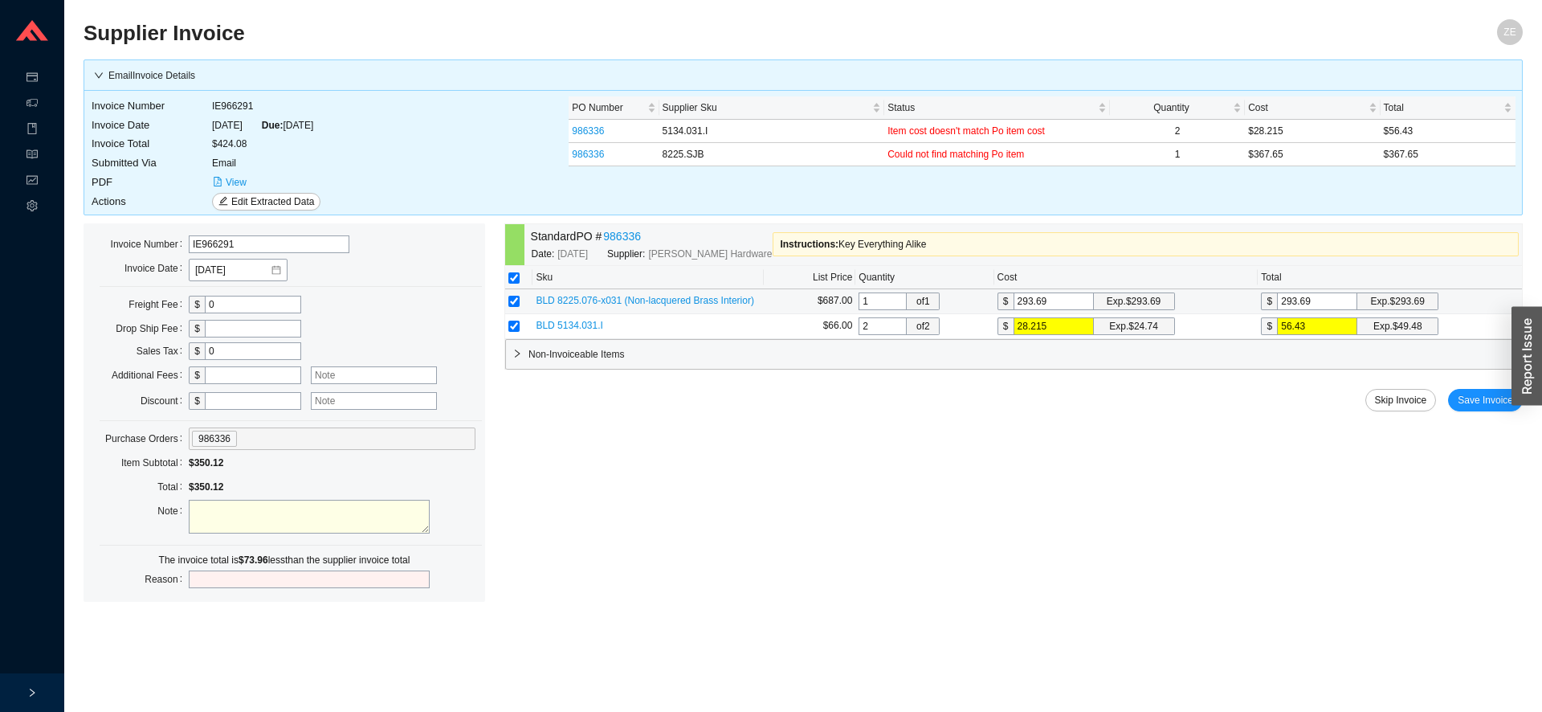
click at [634, 302] on span "BLD 8225.076-x031 (Non-lacquered Brass Interior)" at bounding box center [645, 300] width 218 height 11
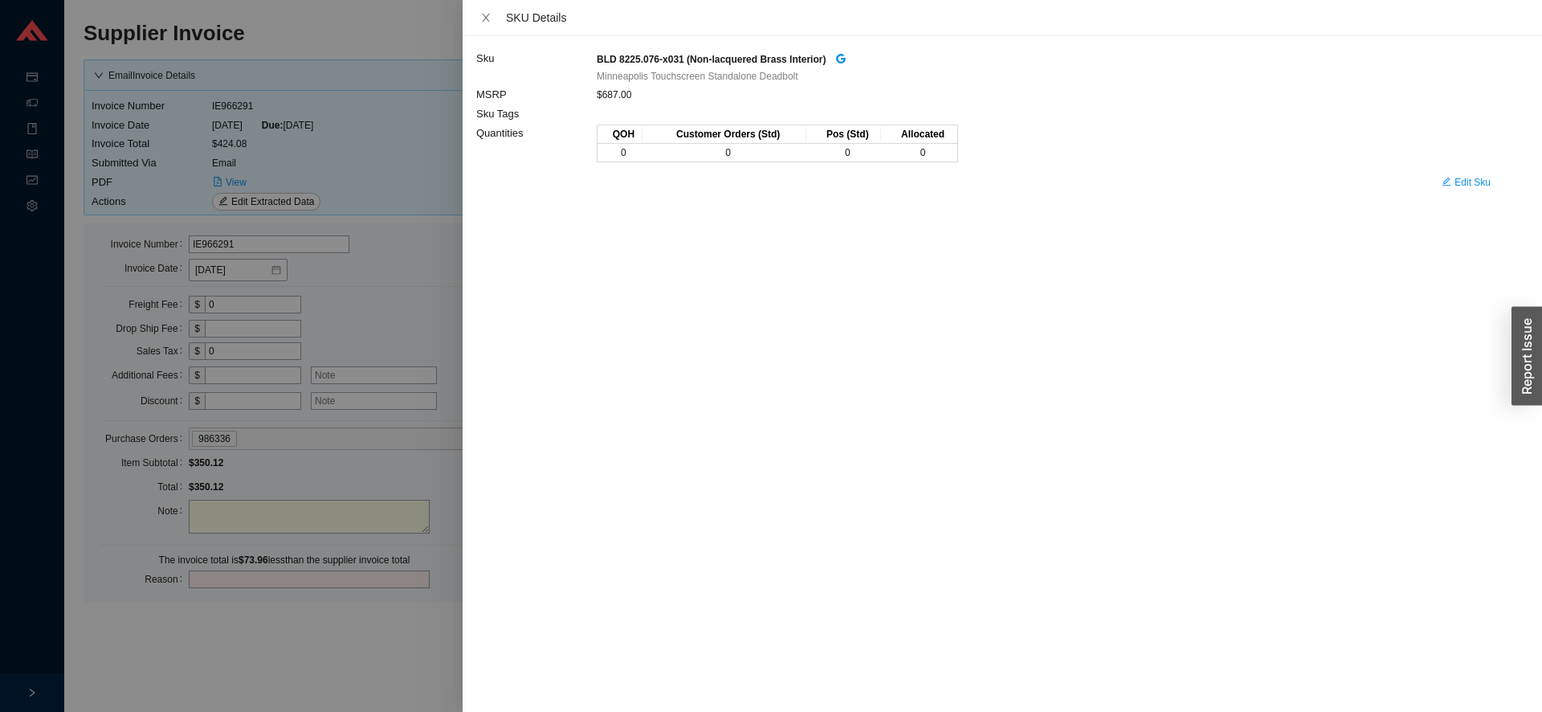
click at [417, 125] on div at bounding box center [771, 356] width 1542 height 712
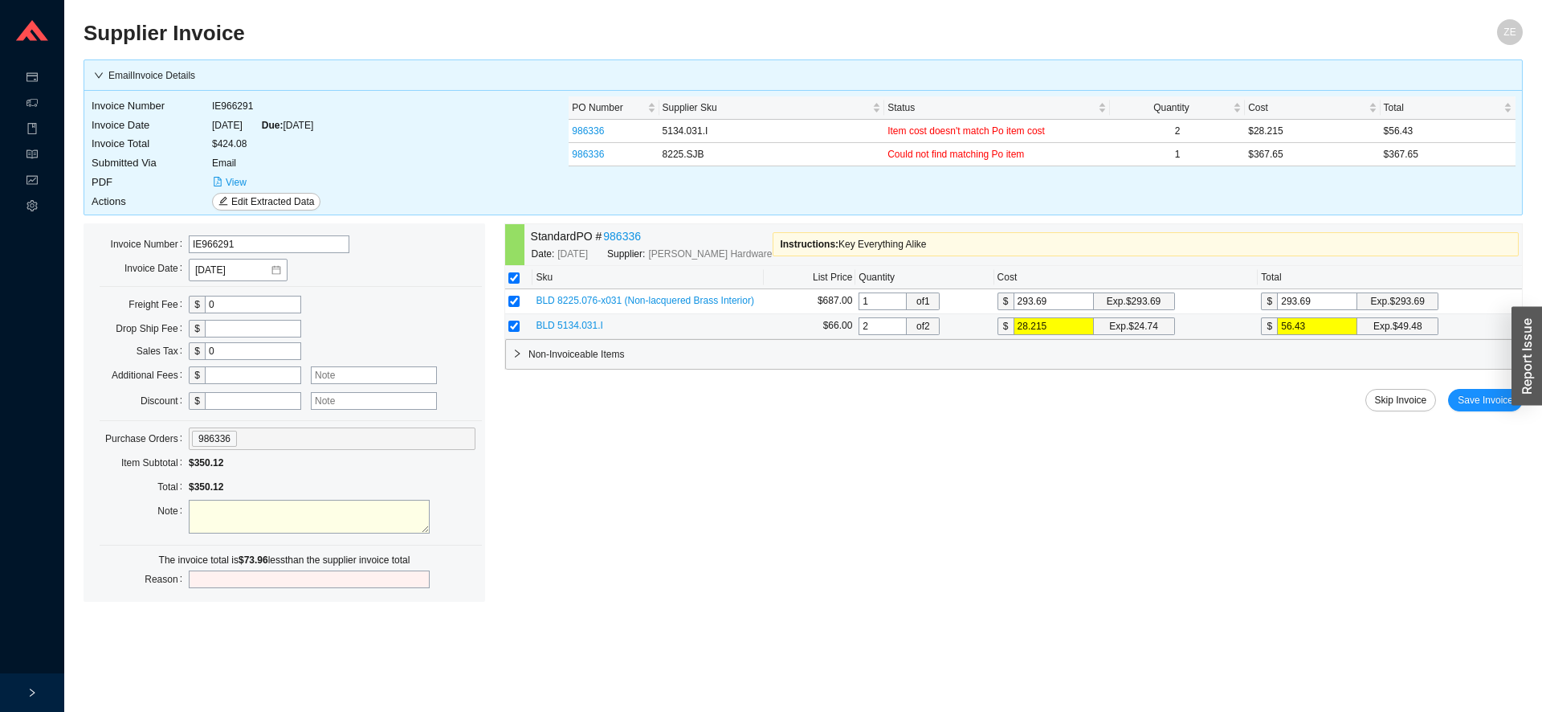
click at [590, 325] on span "BLD 5134.031.I" at bounding box center [569, 325] width 67 height 11
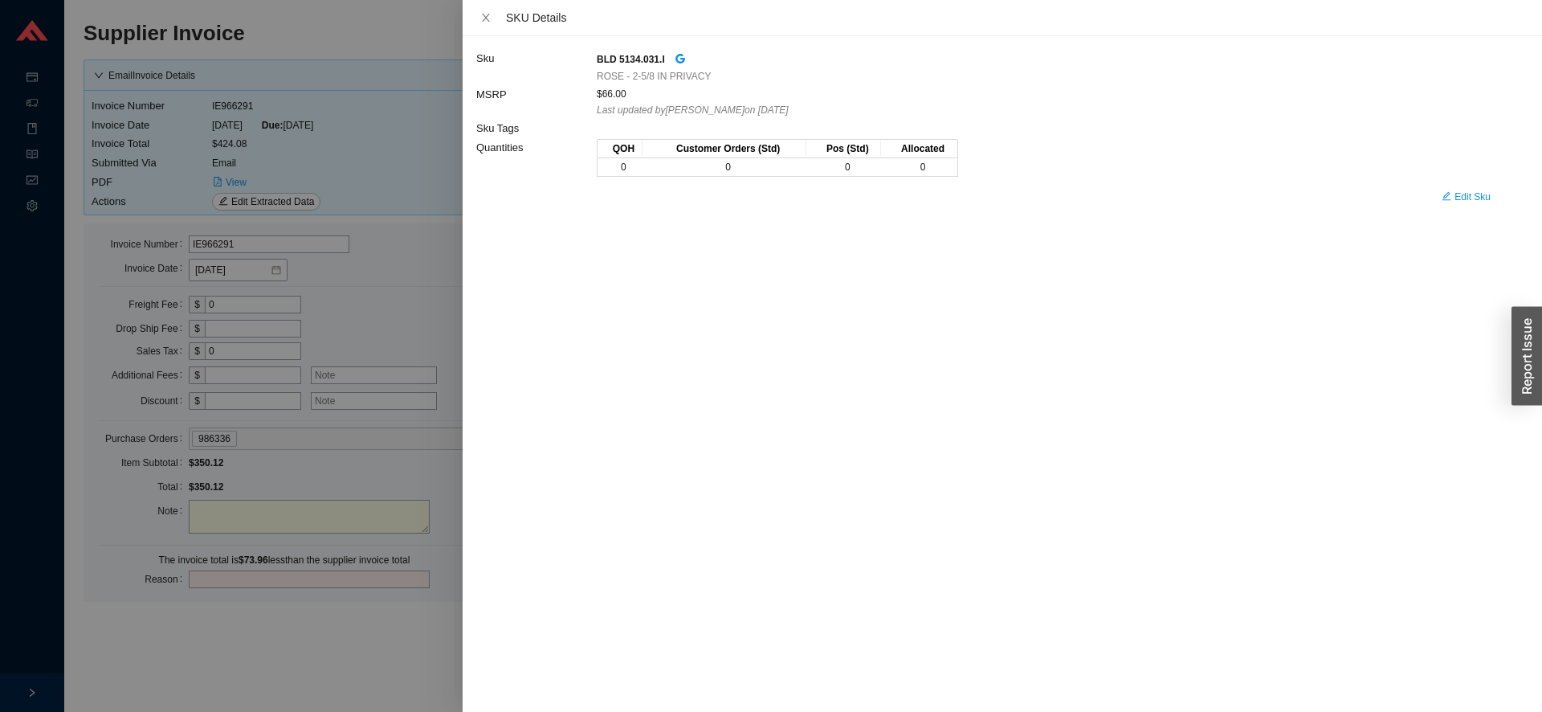
click at [417, 458] on div at bounding box center [771, 356] width 1542 height 712
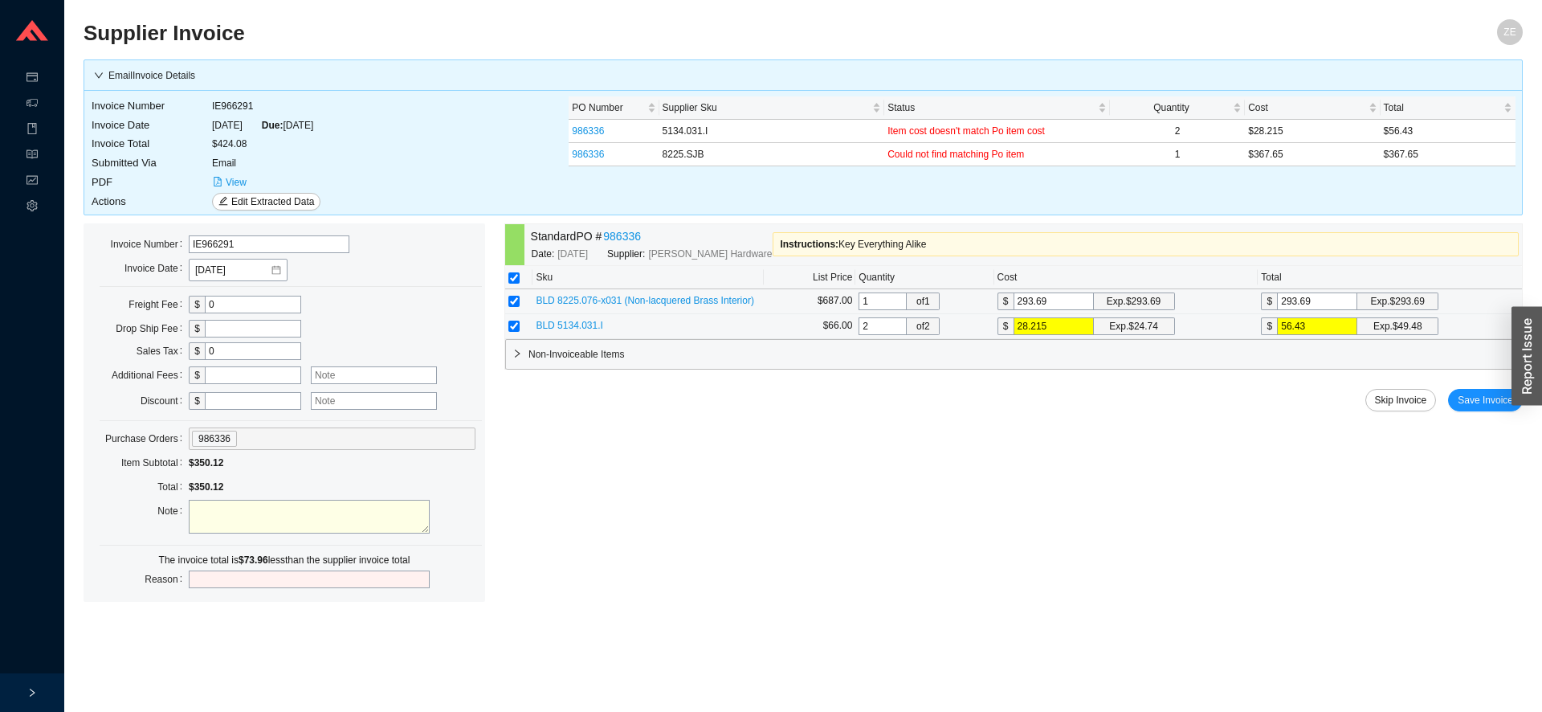
click at [586, 301] on span "BLD 8225.076-x031 (Non-lacquered Brass Interior)" at bounding box center [645, 300] width 218 height 11
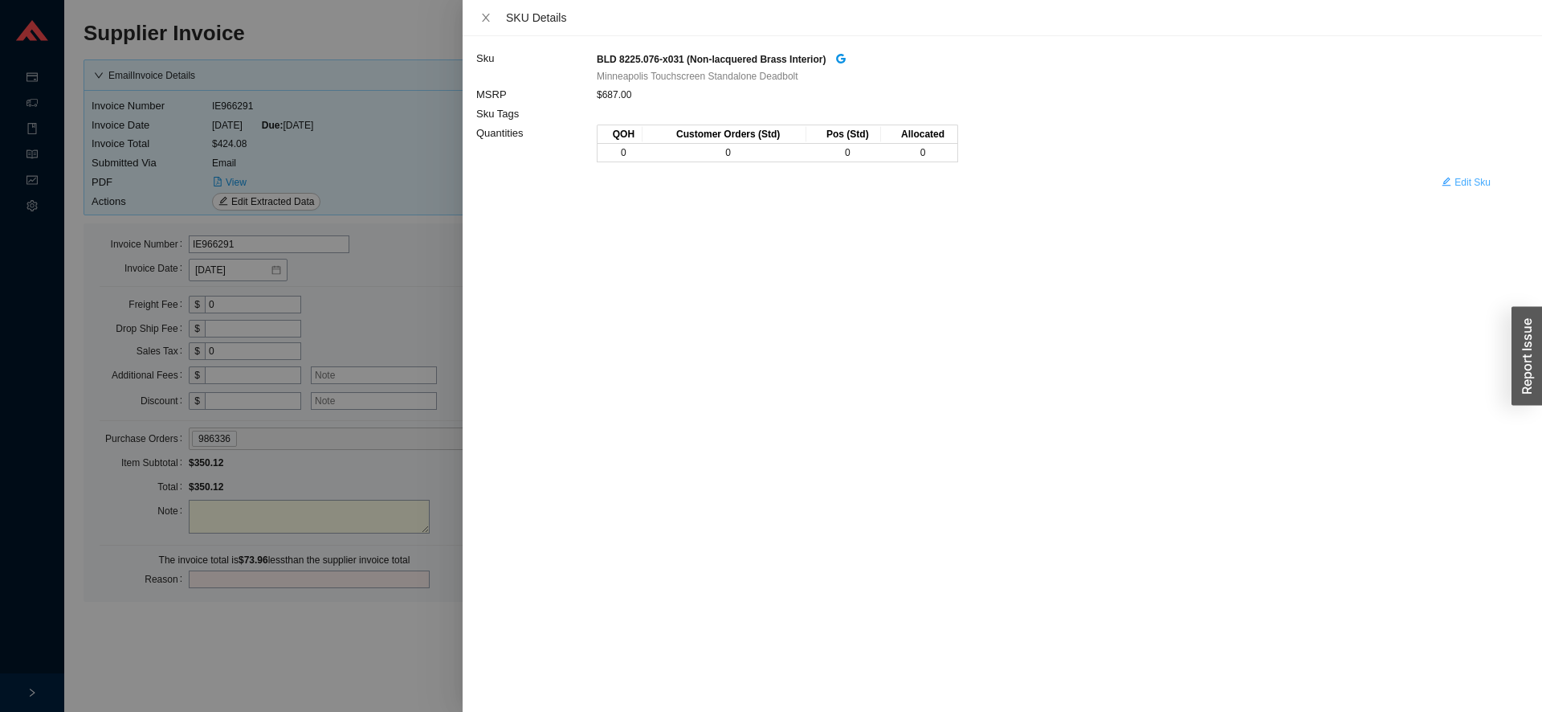
click at [1456, 189] on button "Edit Sku" at bounding box center [1466, 182] width 68 height 22
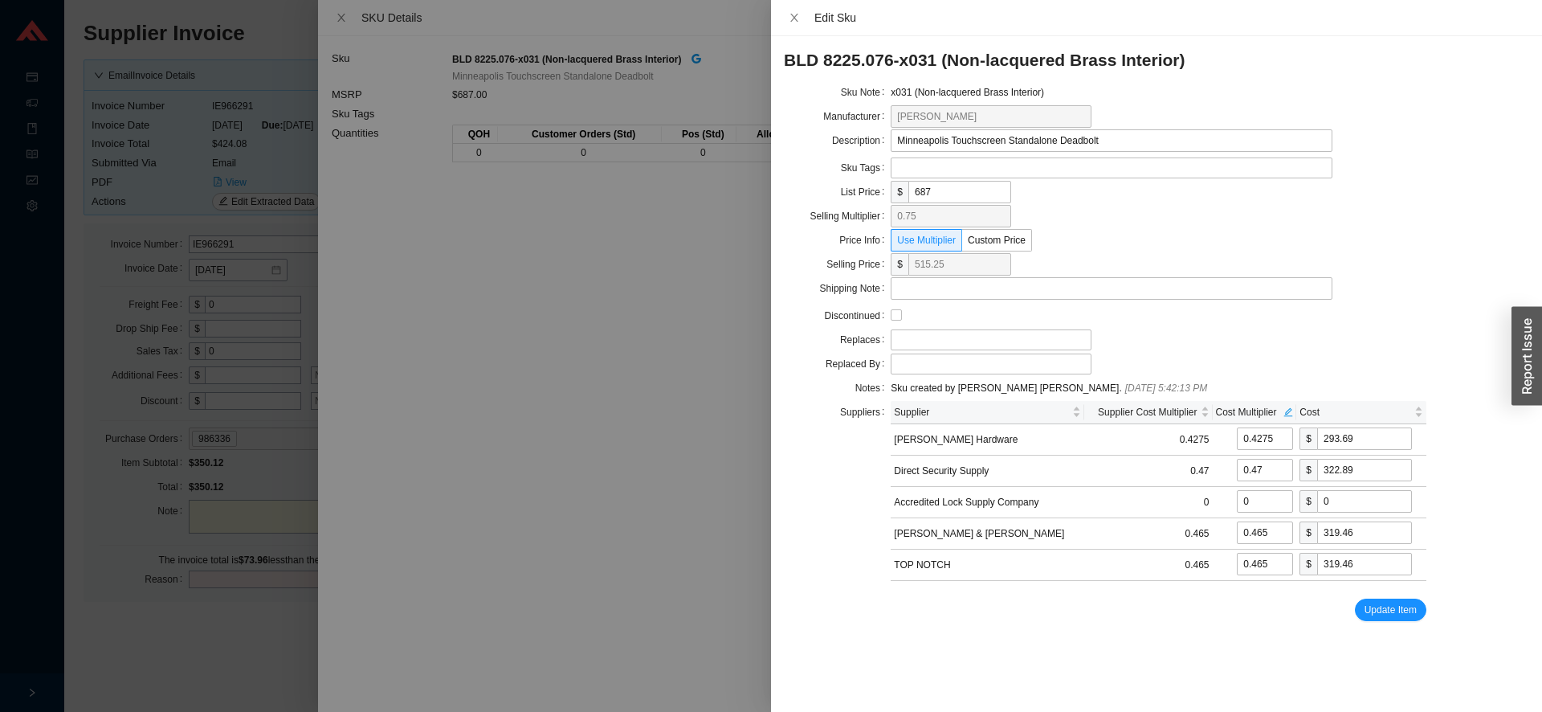
click at [284, 656] on div at bounding box center [771, 356] width 1542 height 712
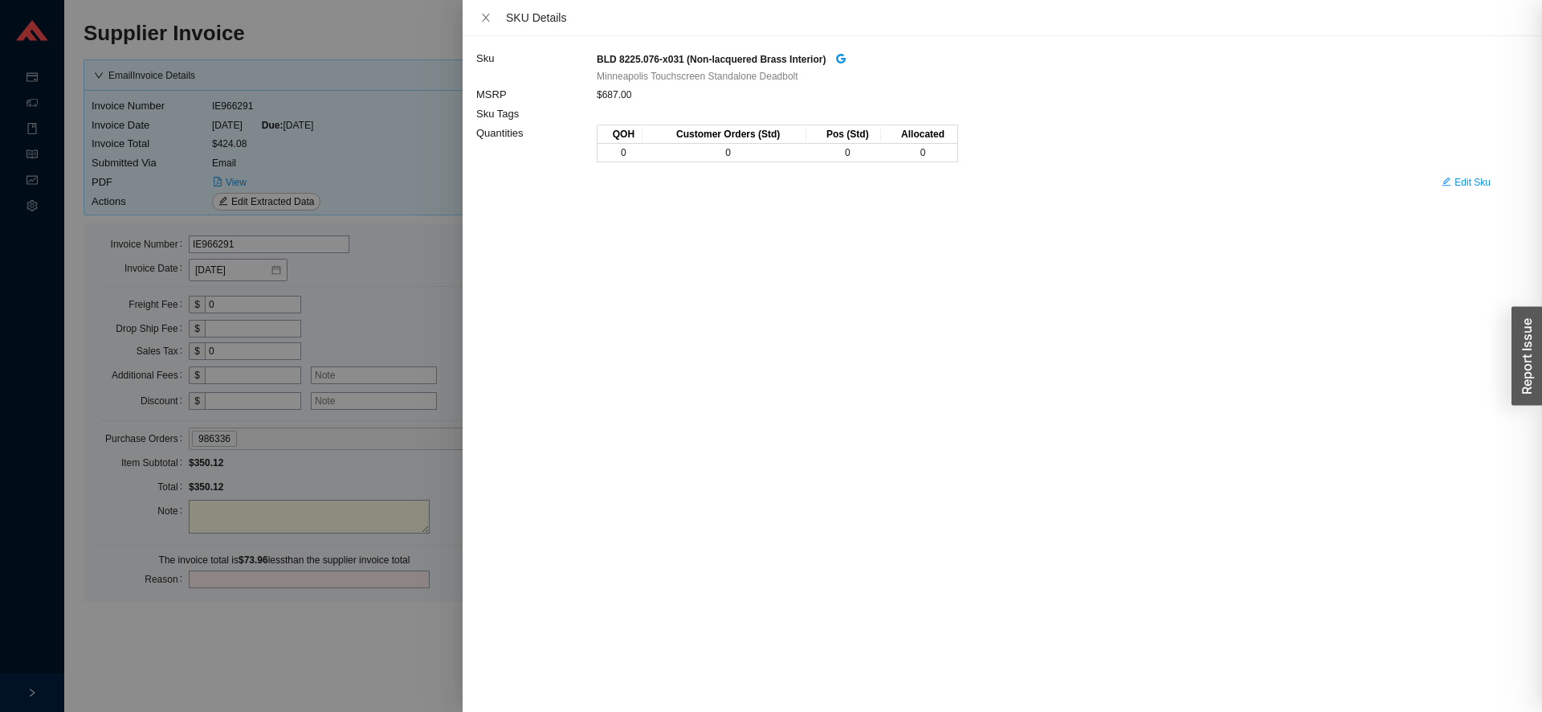
click at [276, 649] on div at bounding box center [771, 356] width 1542 height 712
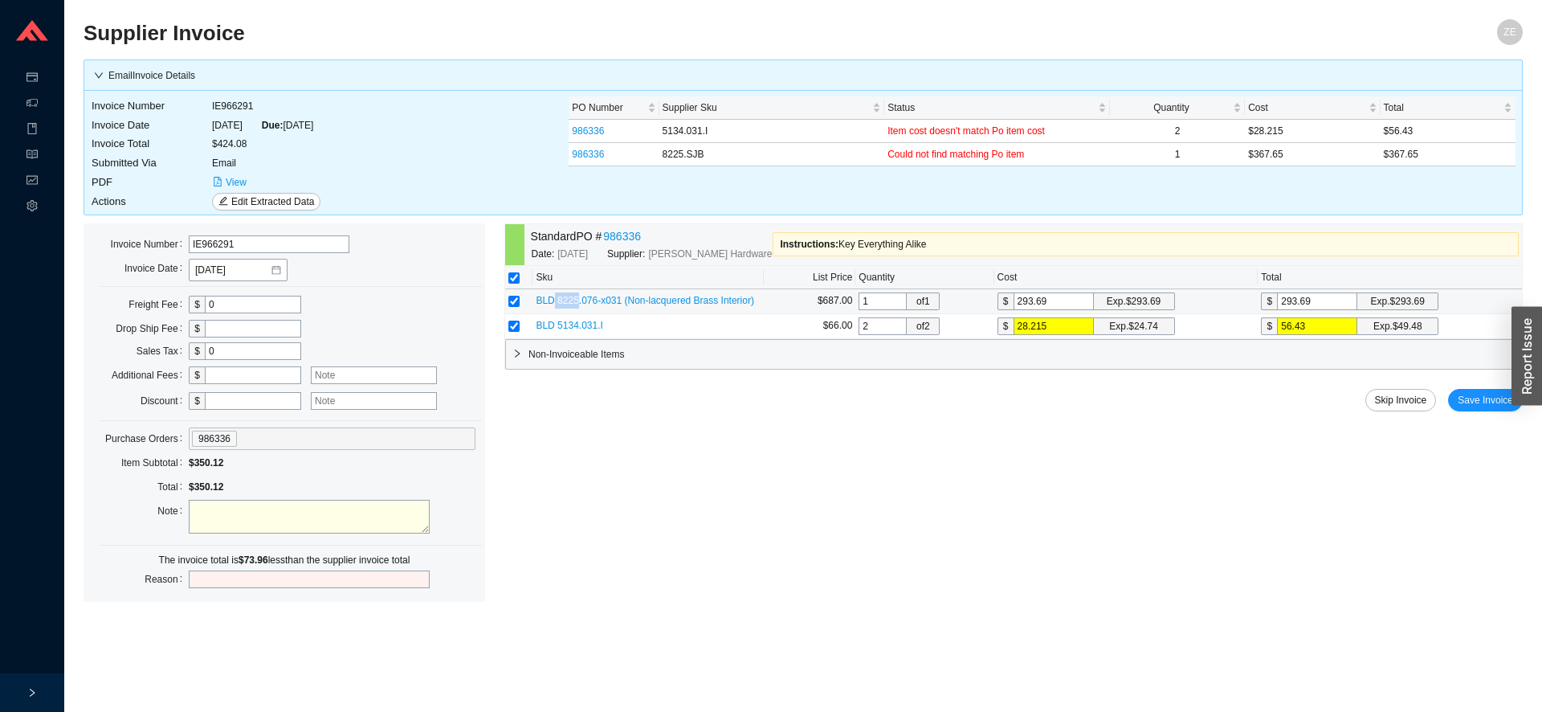
drag, startPoint x: 554, startPoint y: 299, endPoint x: 576, endPoint y: 303, distance: 22.1
click at [576, 303] on span "BLD 8225.076-x031 (Non-lacquered Brass Interior)" at bounding box center [645, 300] width 218 height 11
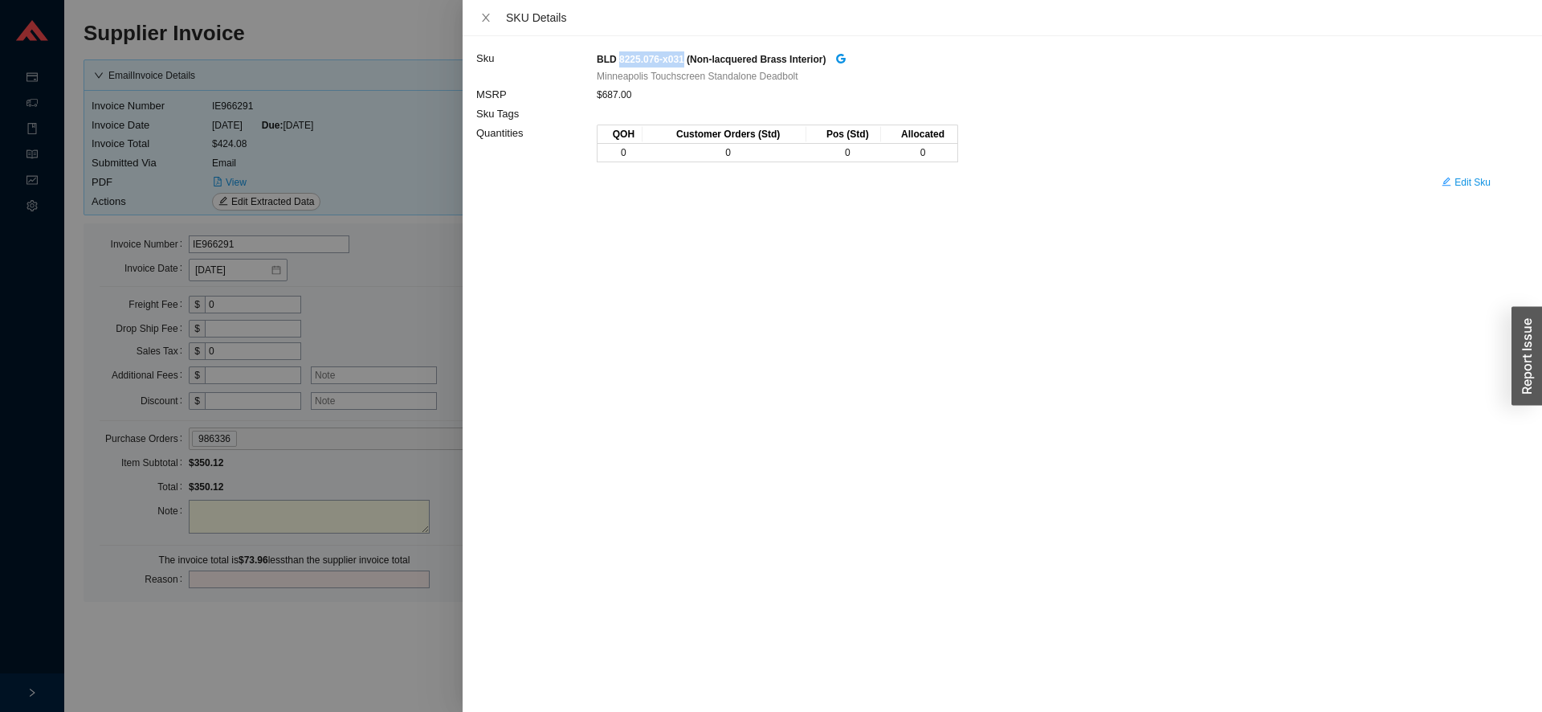
drag, startPoint x: 619, startPoint y: 59, endPoint x: 679, endPoint y: 63, distance: 60.4
click at [679, 63] on strong "BLD 8225.076-x031 (Non-lacquered Brass Interior)" at bounding box center [711, 59] width 229 height 11
copy strong "8225.076-x031"
click at [431, 310] on div at bounding box center [771, 356] width 1542 height 712
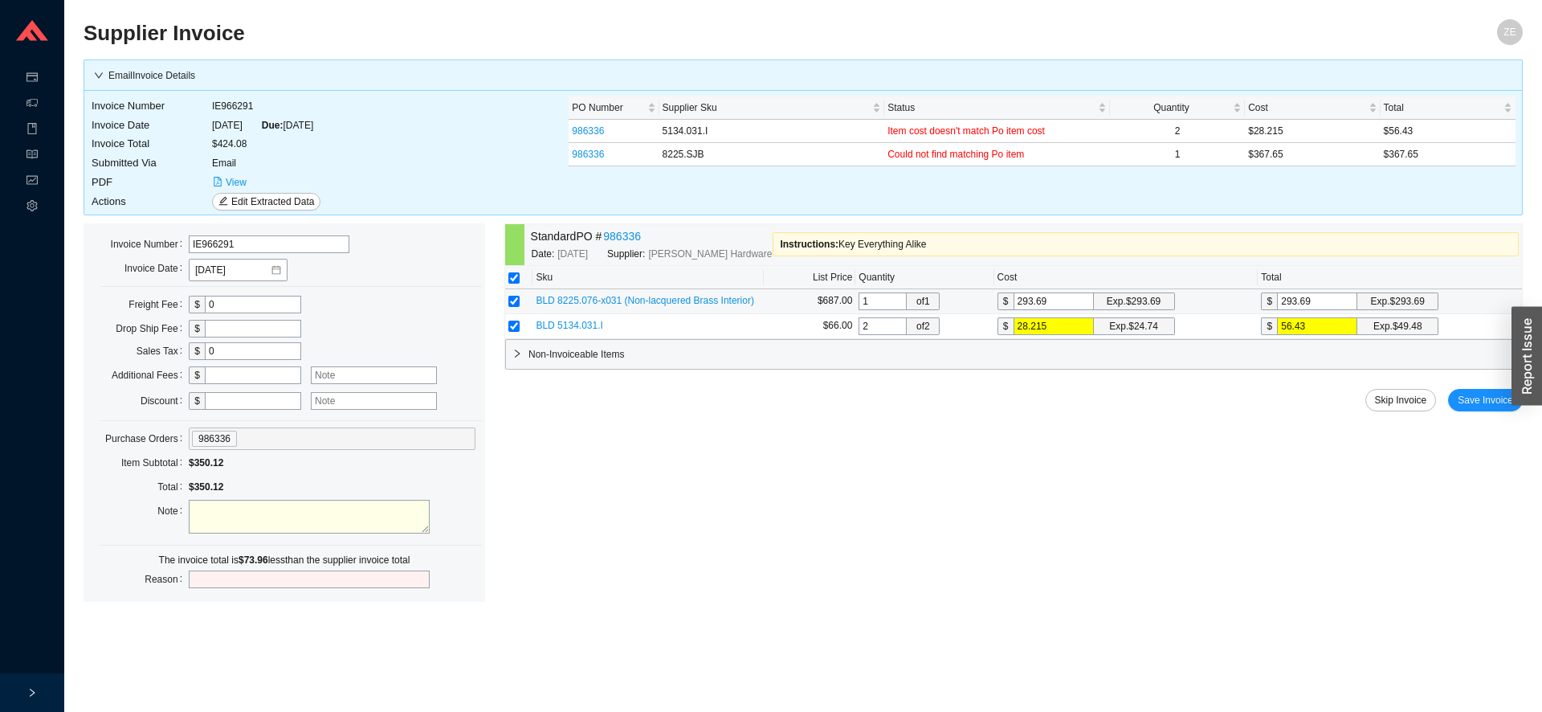
click at [581, 296] on span "BLD 8225.076-x031 (Non-lacquered Brass Interior)" at bounding box center [645, 300] width 218 height 11
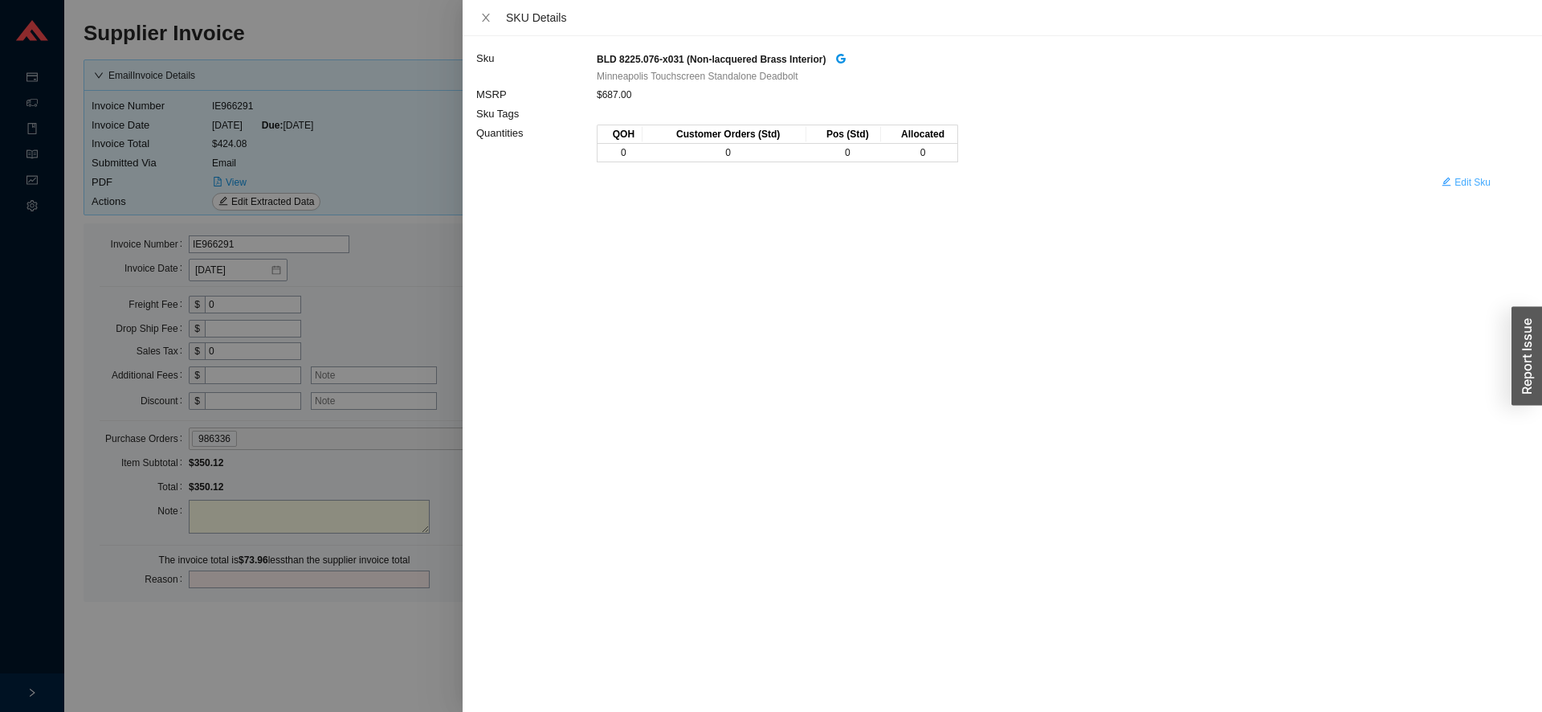
click at [1481, 179] on span "Edit Sku" at bounding box center [1473, 182] width 36 height 16
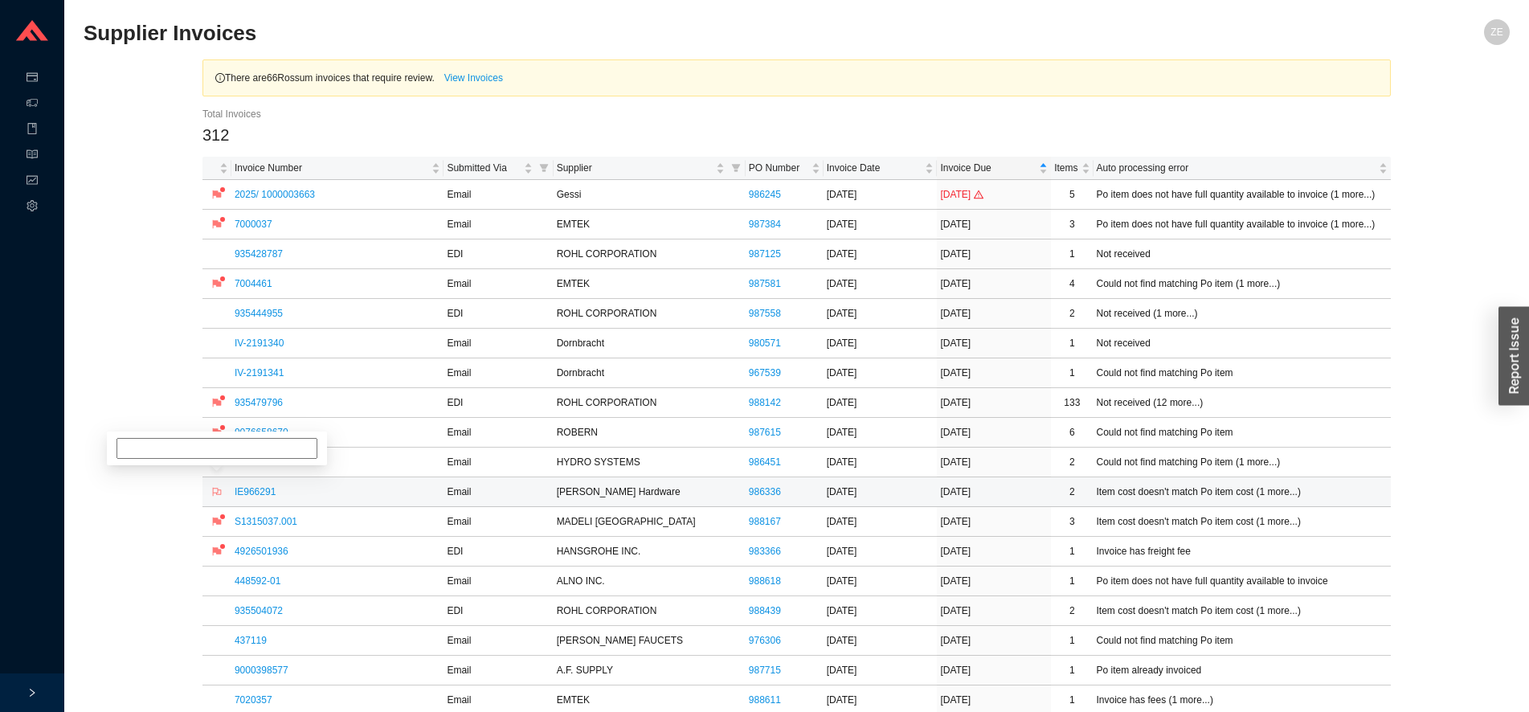
click at [220, 490] on icon "flag" at bounding box center [217, 492] width 9 height 9
click at [239, 440] on input at bounding box center [216, 433] width 201 height 21
click at [221, 434] on input at bounding box center [216, 433] width 201 height 21
type input "pricing, ranade"
click at [280, 521] on link "S1315037.001" at bounding box center [266, 521] width 63 height 11
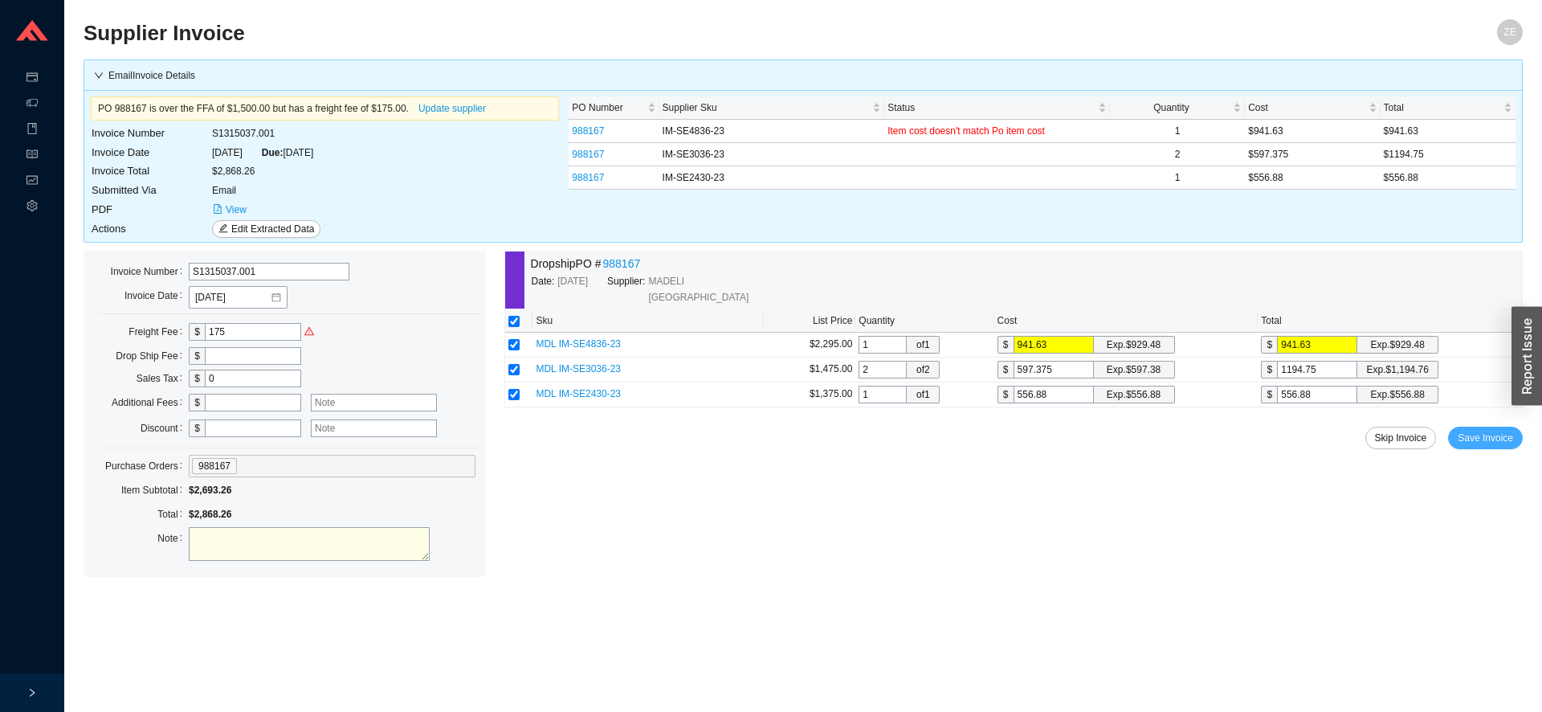
click at [1477, 430] on span "Save Invoice" at bounding box center [1485, 438] width 55 height 16
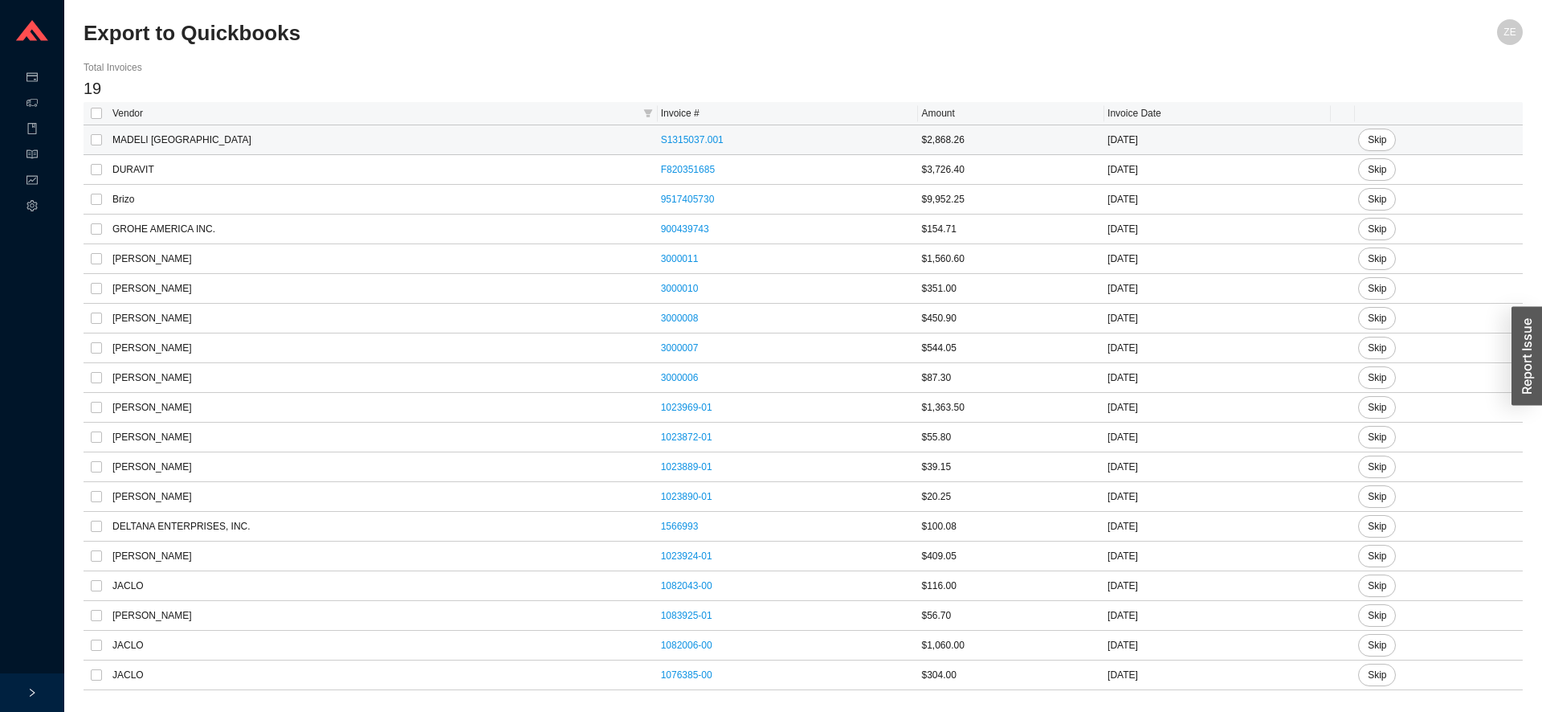
click at [623, 144] on td "MADELI [GEOGRAPHIC_DATA]" at bounding box center [383, 140] width 549 height 30
click at [661, 142] on link "S1315037.001" at bounding box center [692, 139] width 63 height 11
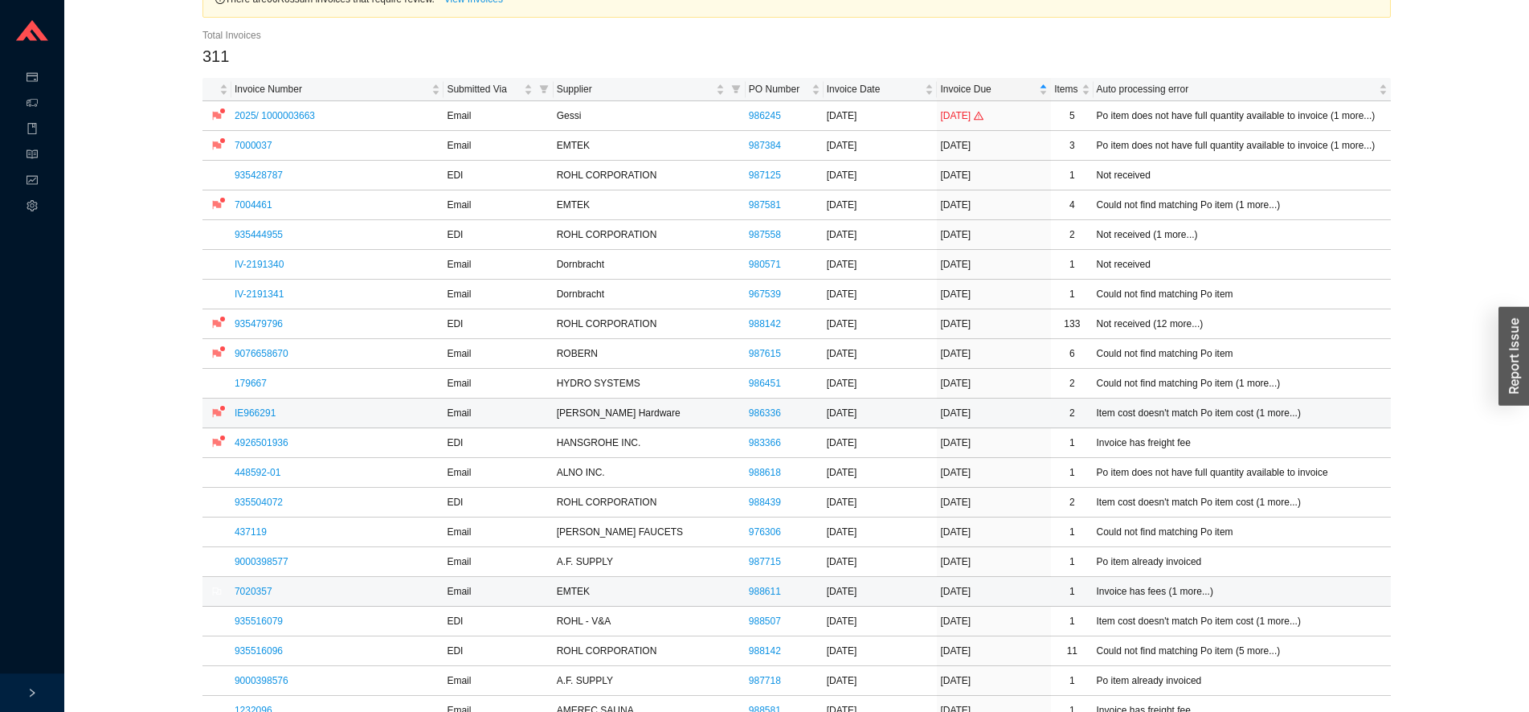
scroll to position [164, 0]
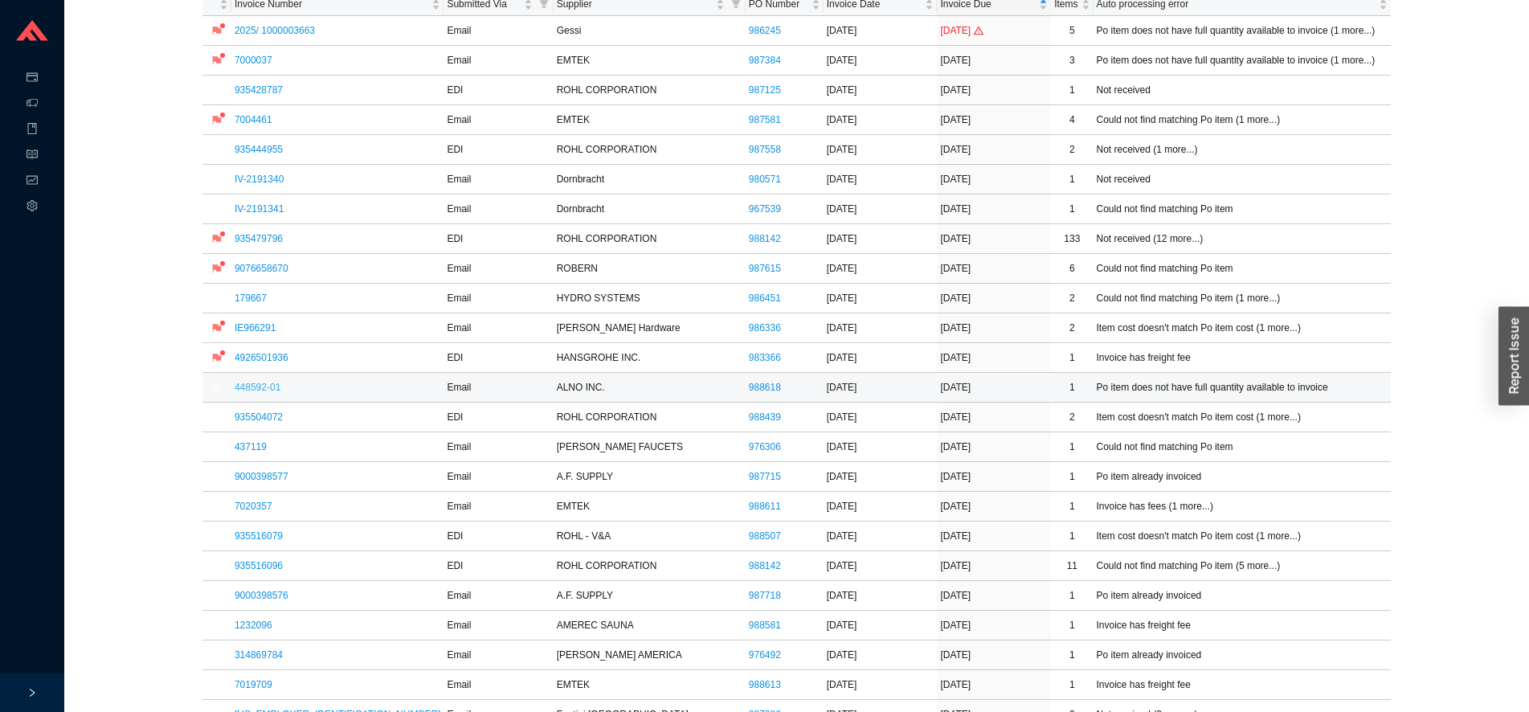
click at [257, 386] on link "448592-01" at bounding box center [258, 387] width 46 height 11
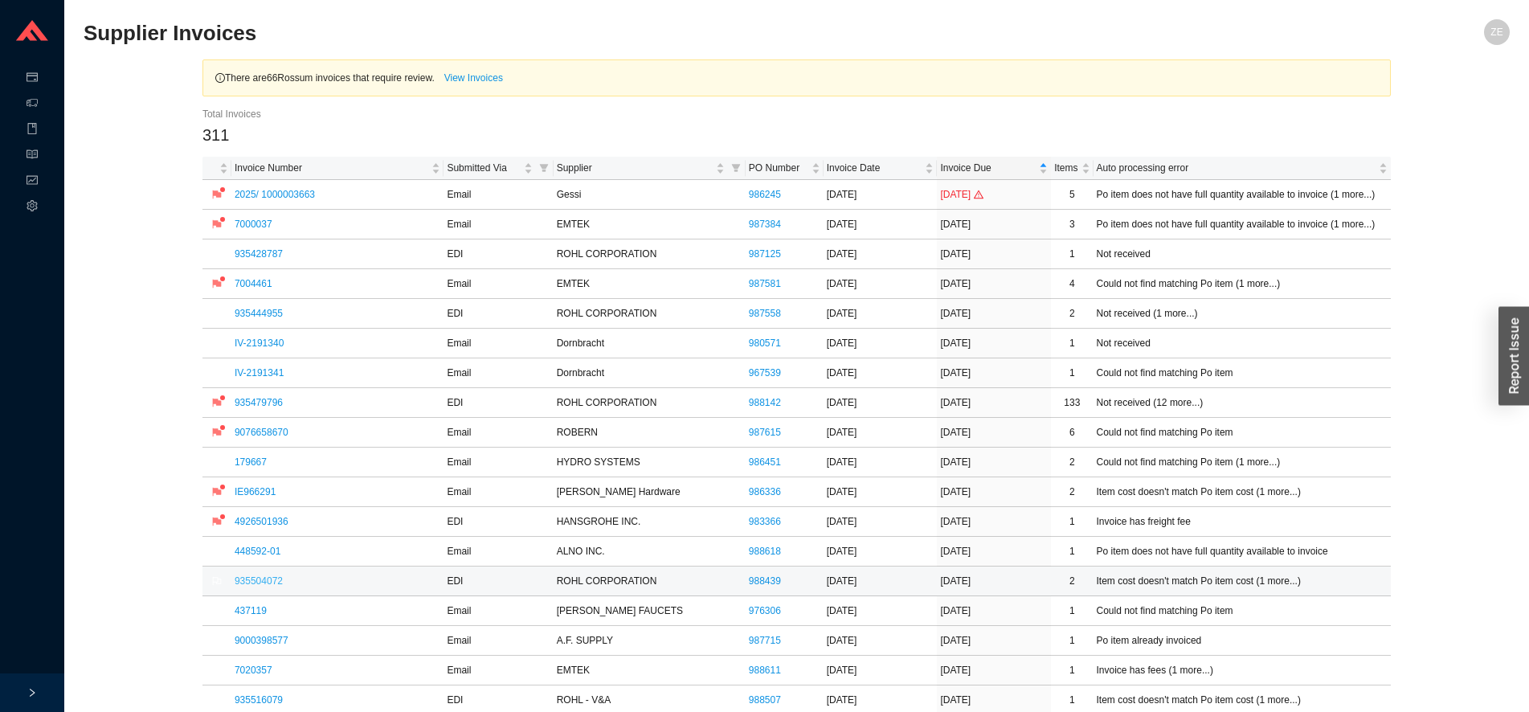
click at [255, 582] on link "935504072" at bounding box center [259, 580] width 48 height 11
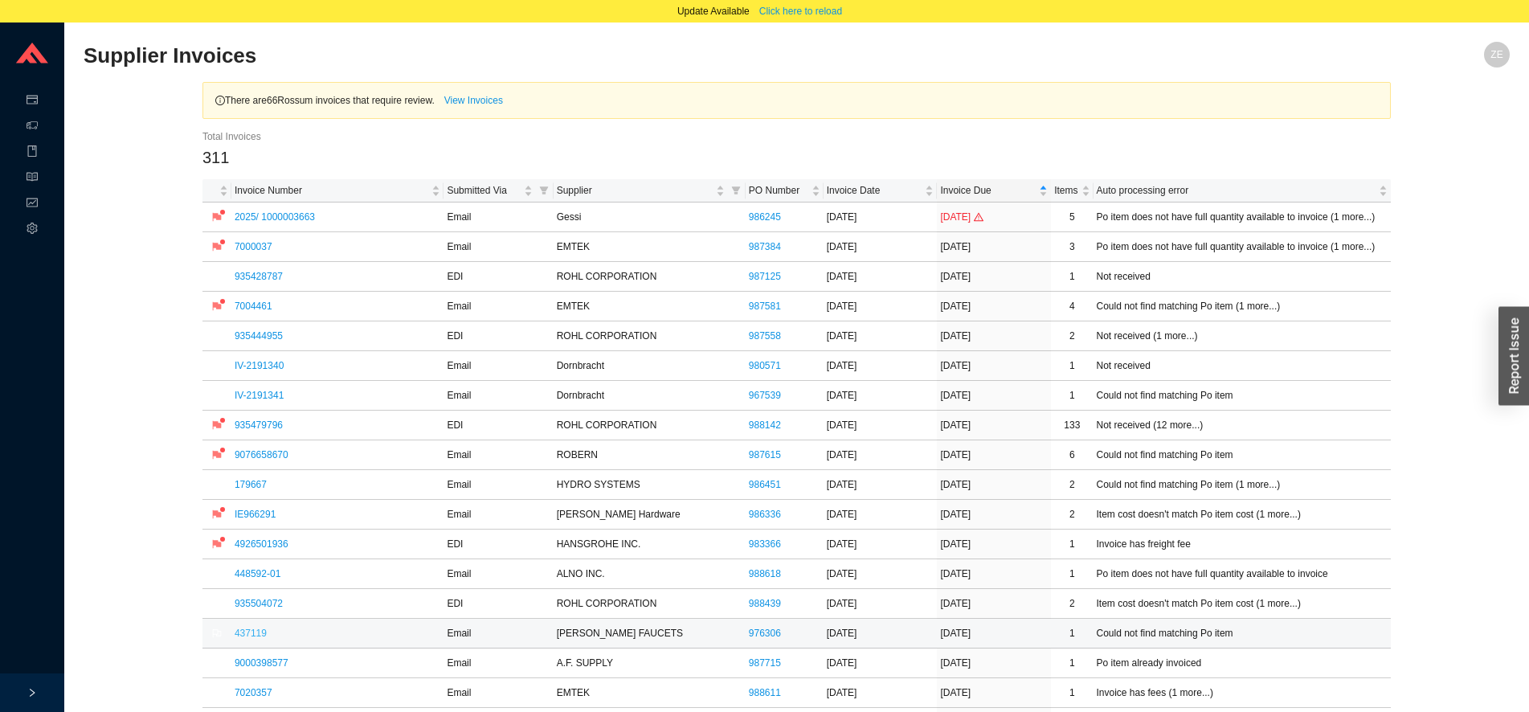
click at [244, 631] on link "437119" at bounding box center [251, 632] width 32 height 11
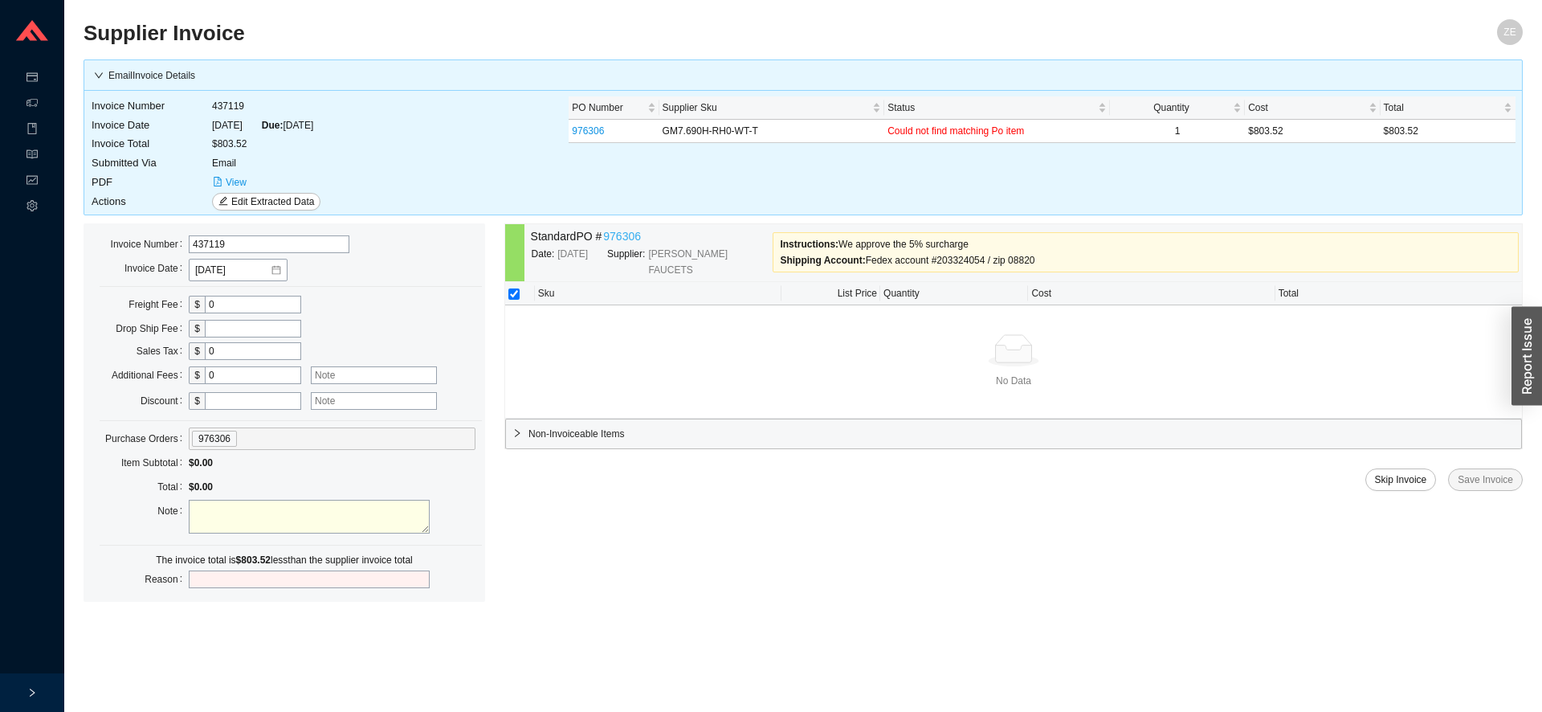
click at [626, 241] on link "976306" at bounding box center [622, 236] width 38 height 18
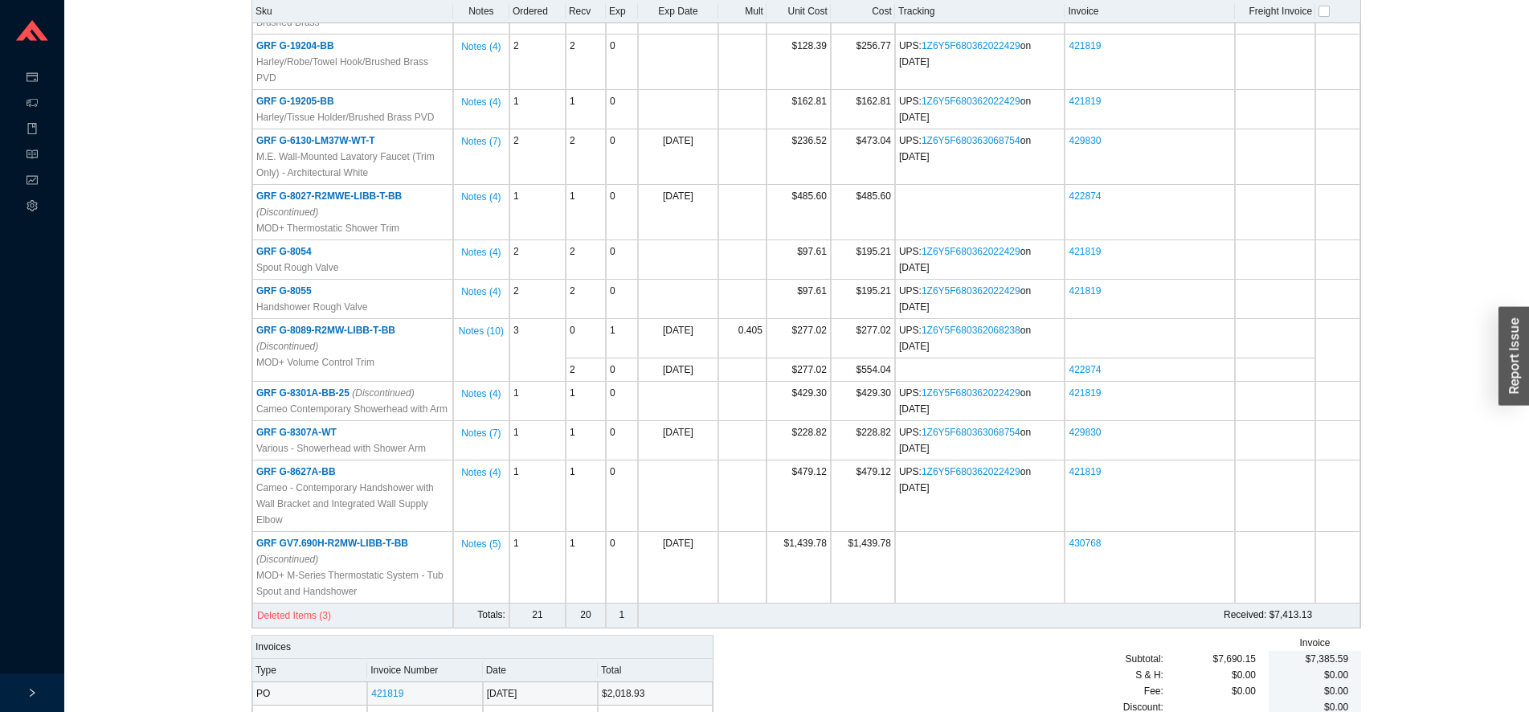
scroll to position [547, 0]
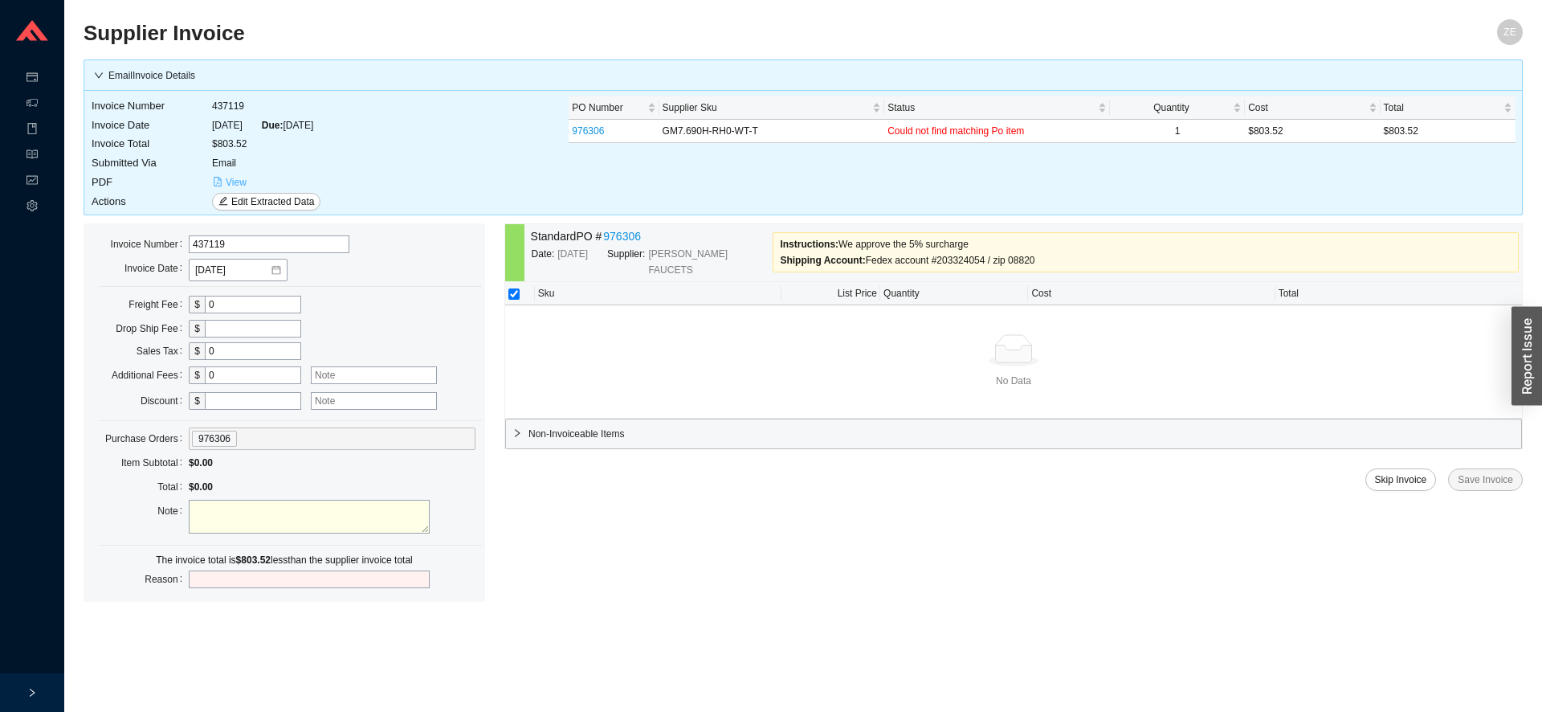
click at [223, 180] on button "View" at bounding box center [229, 183] width 35 height 18
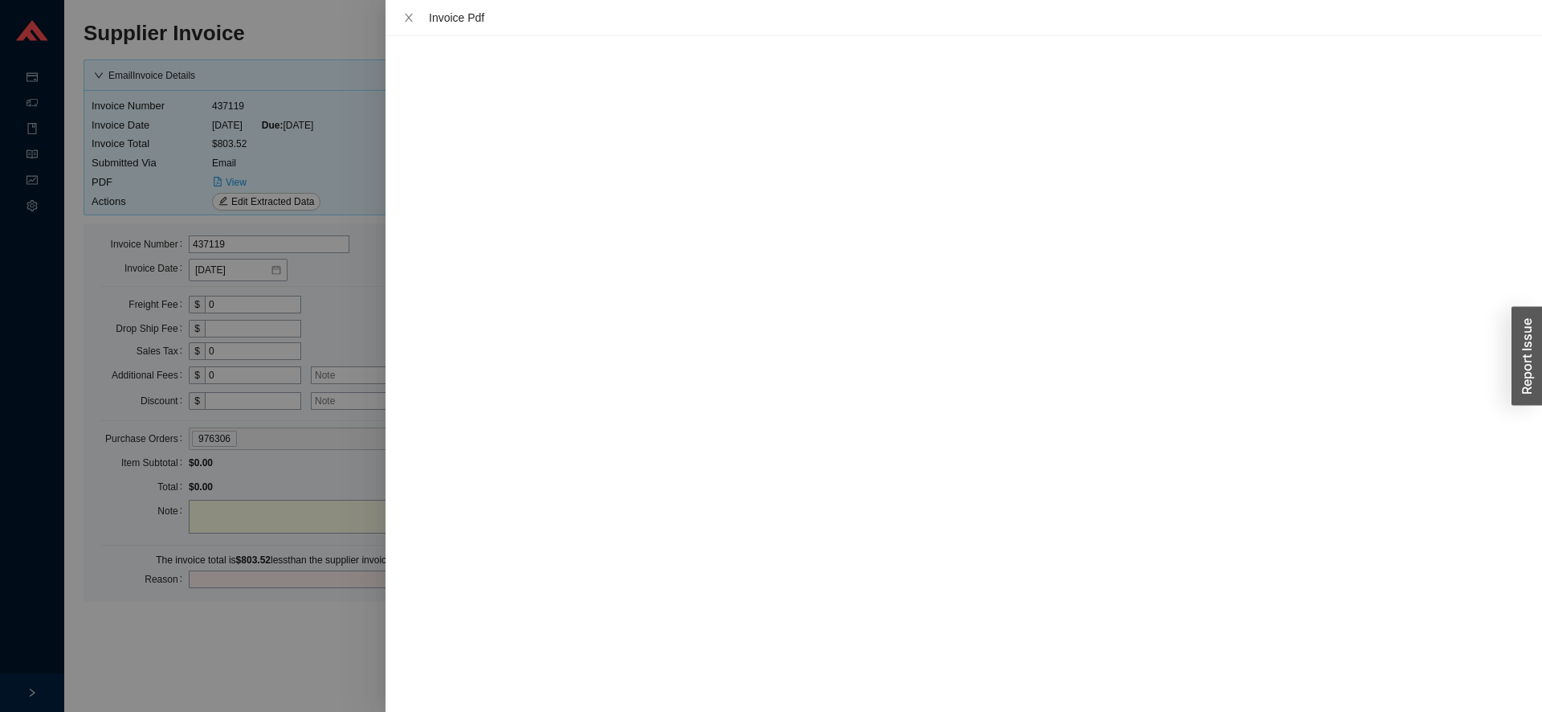
click at [300, 671] on div at bounding box center [771, 356] width 1542 height 712
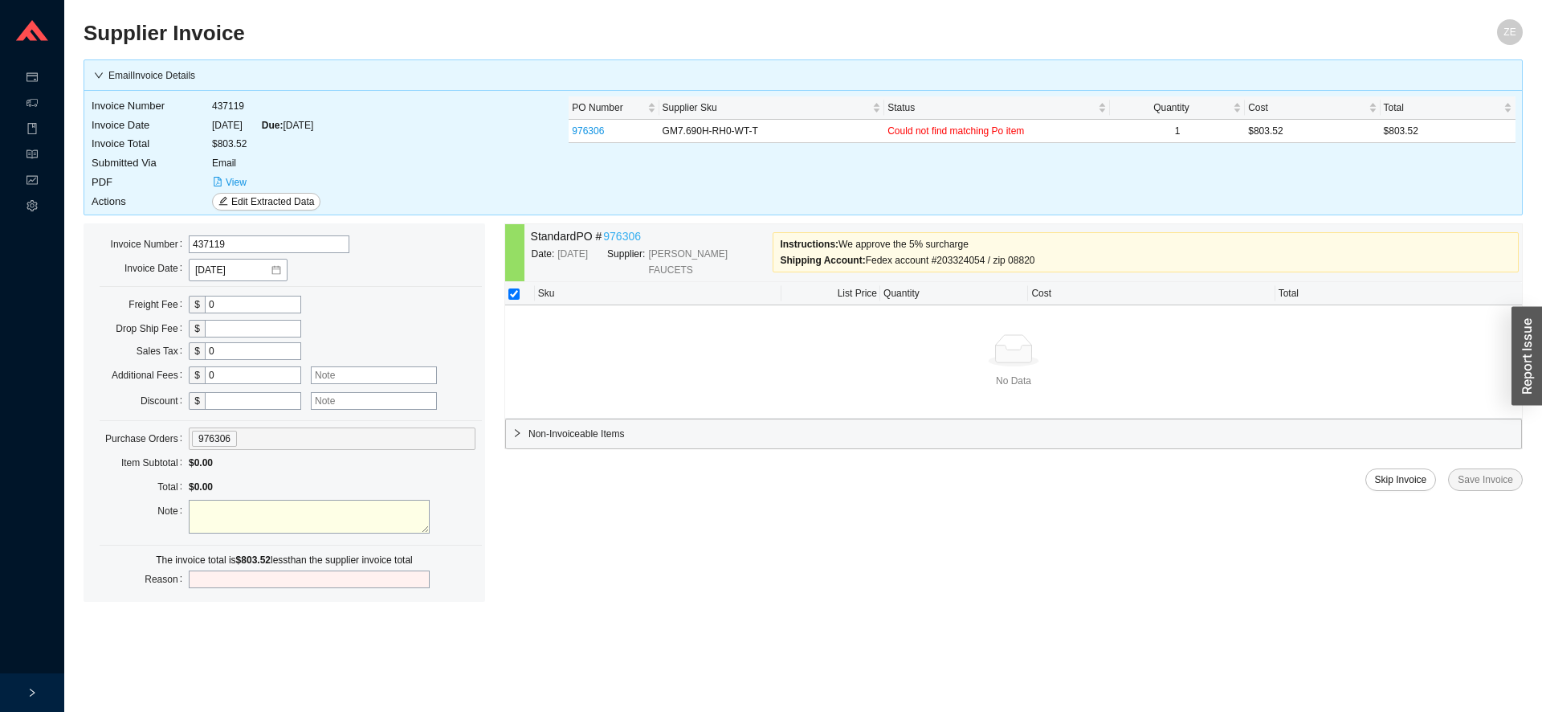
click at [627, 244] on link "976306" at bounding box center [622, 236] width 38 height 18
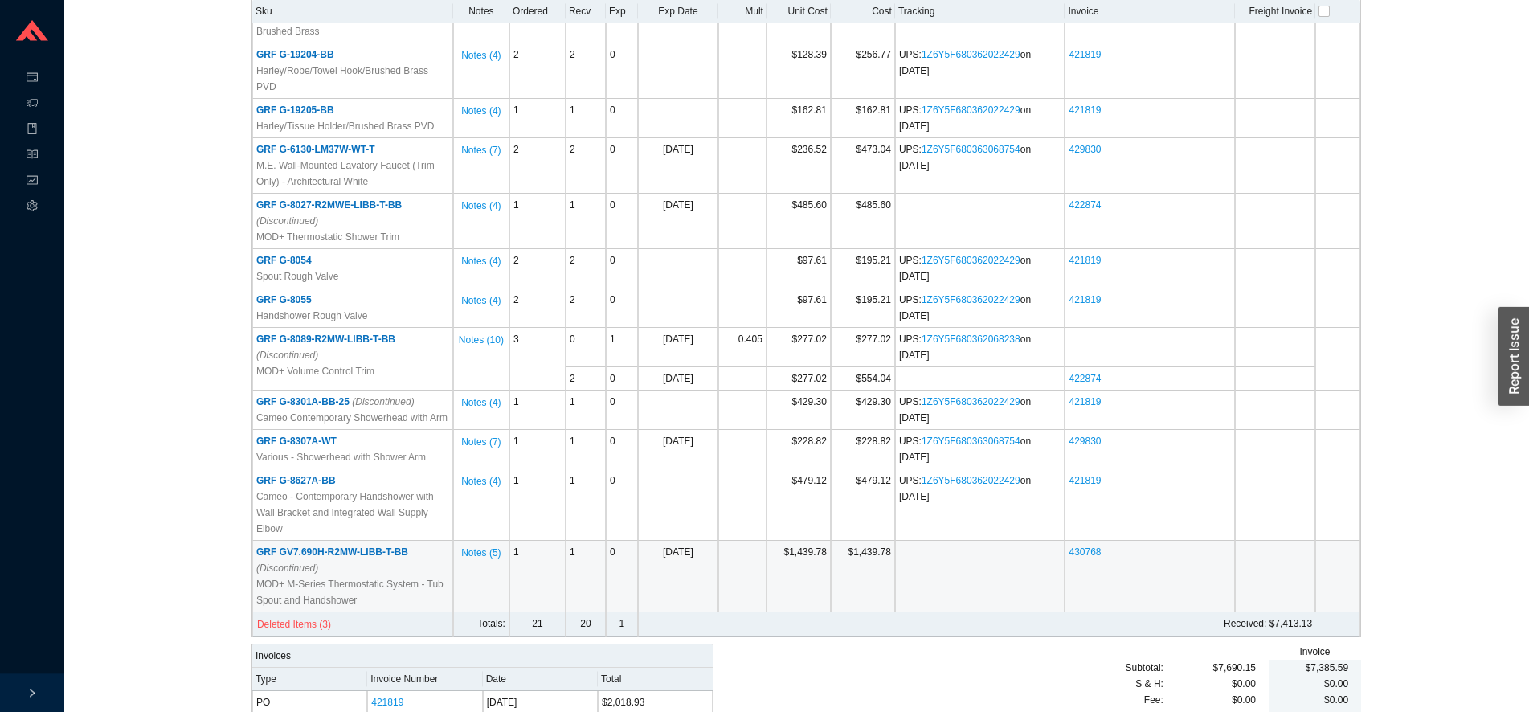
scroll to position [492, 0]
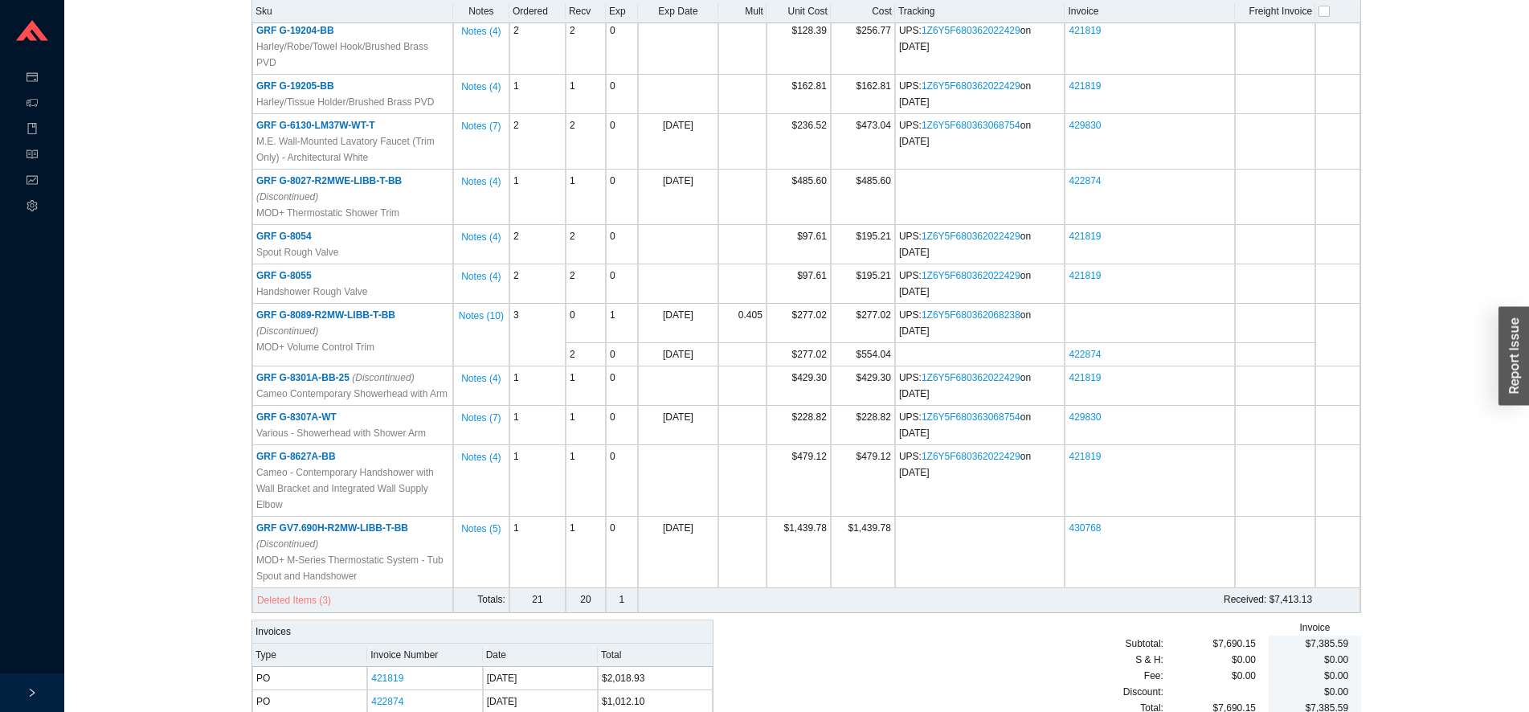
click at [309, 592] on span "Deleted Items (3)" at bounding box center [294, 600] width 74 height 16
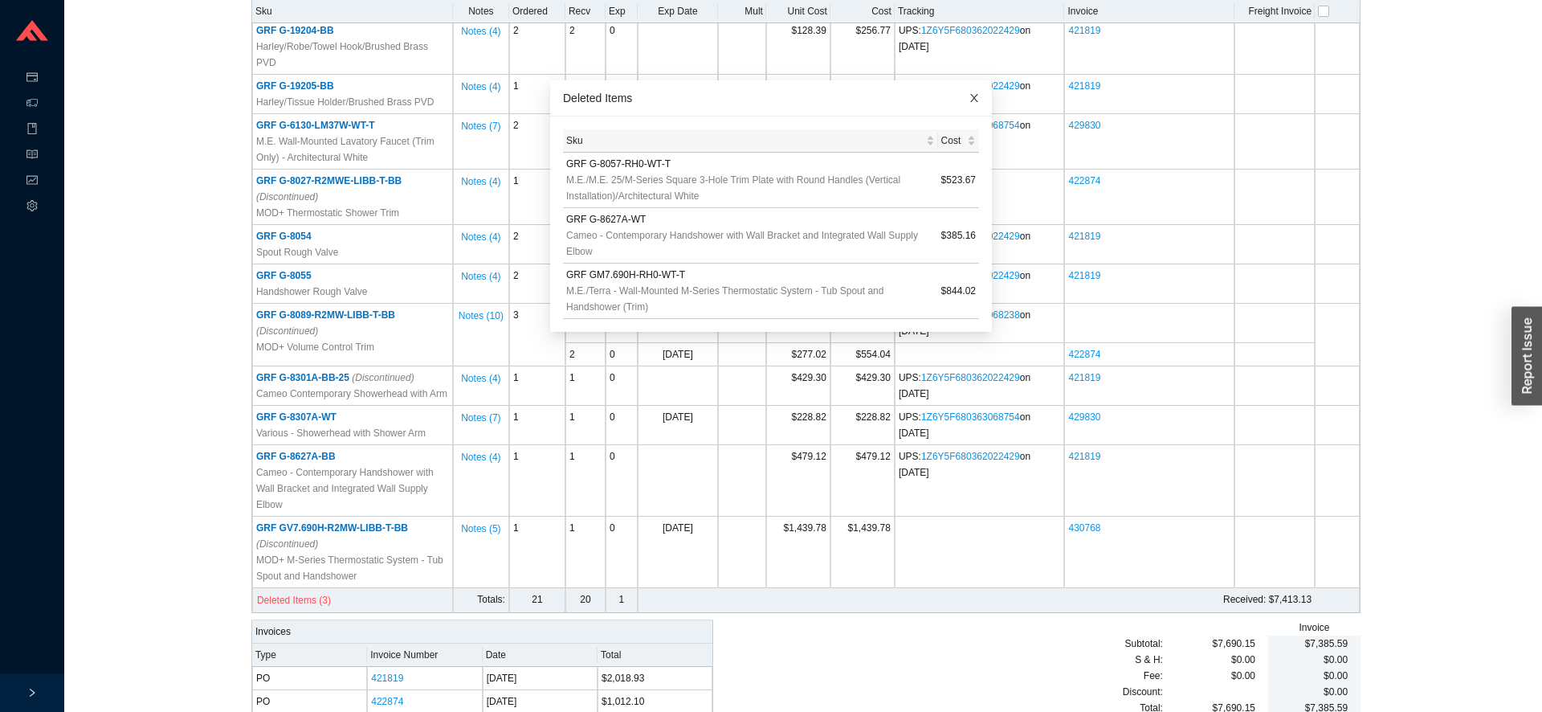
click at [963, 102] on span "Close" at bounding box center [974, 97] width 35 height 35
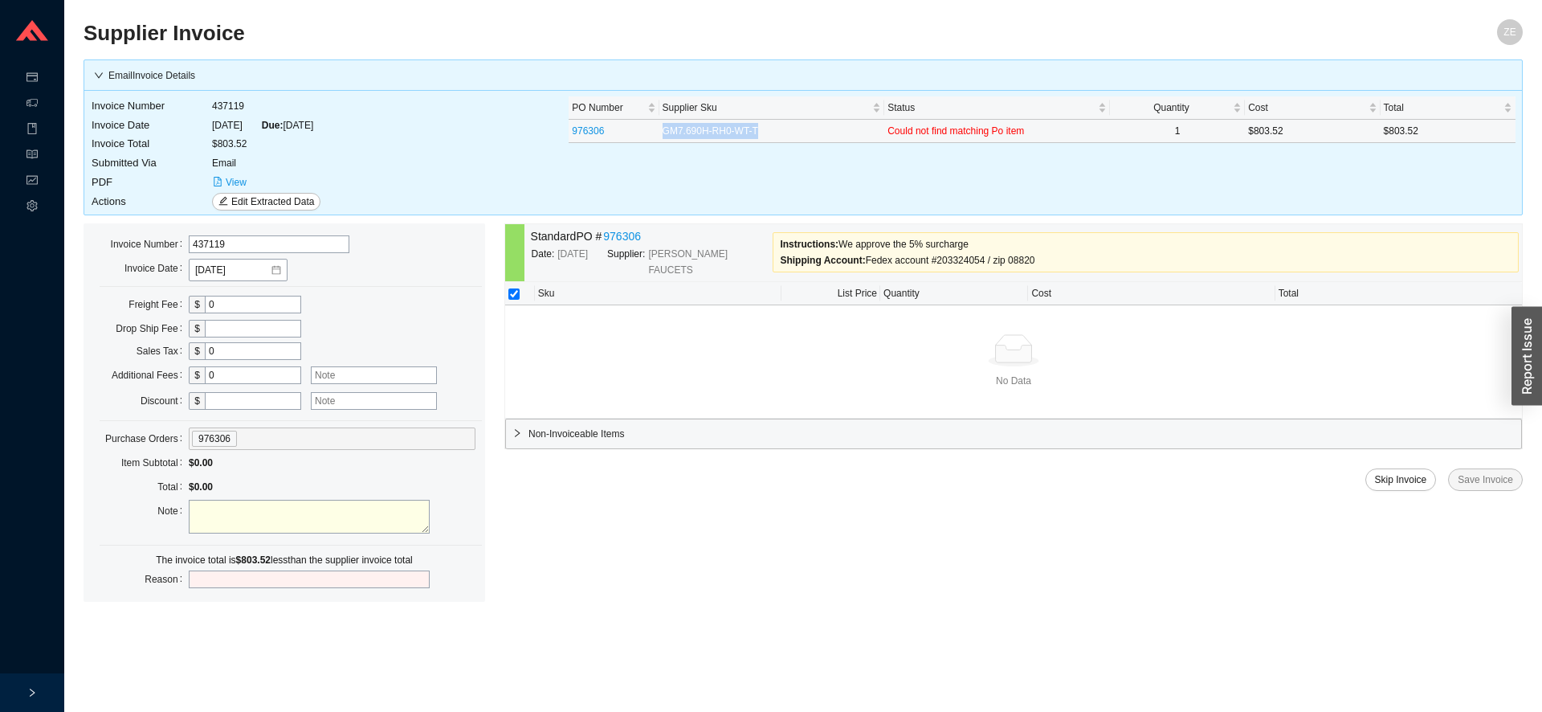
drag, startPoint x: 764, startPoint y: 125, endPoint x: 635, endPoint y: 125, distance: 128.5
click at [635, 125] on tr "976306 GM7.690H-RH0-WT-T Could not find matching Po item 1 $803.52 $803.52" at bounding box center [1042, 131] width 947 height 23
copy tr "GM7.690H-RH0-WT-T"
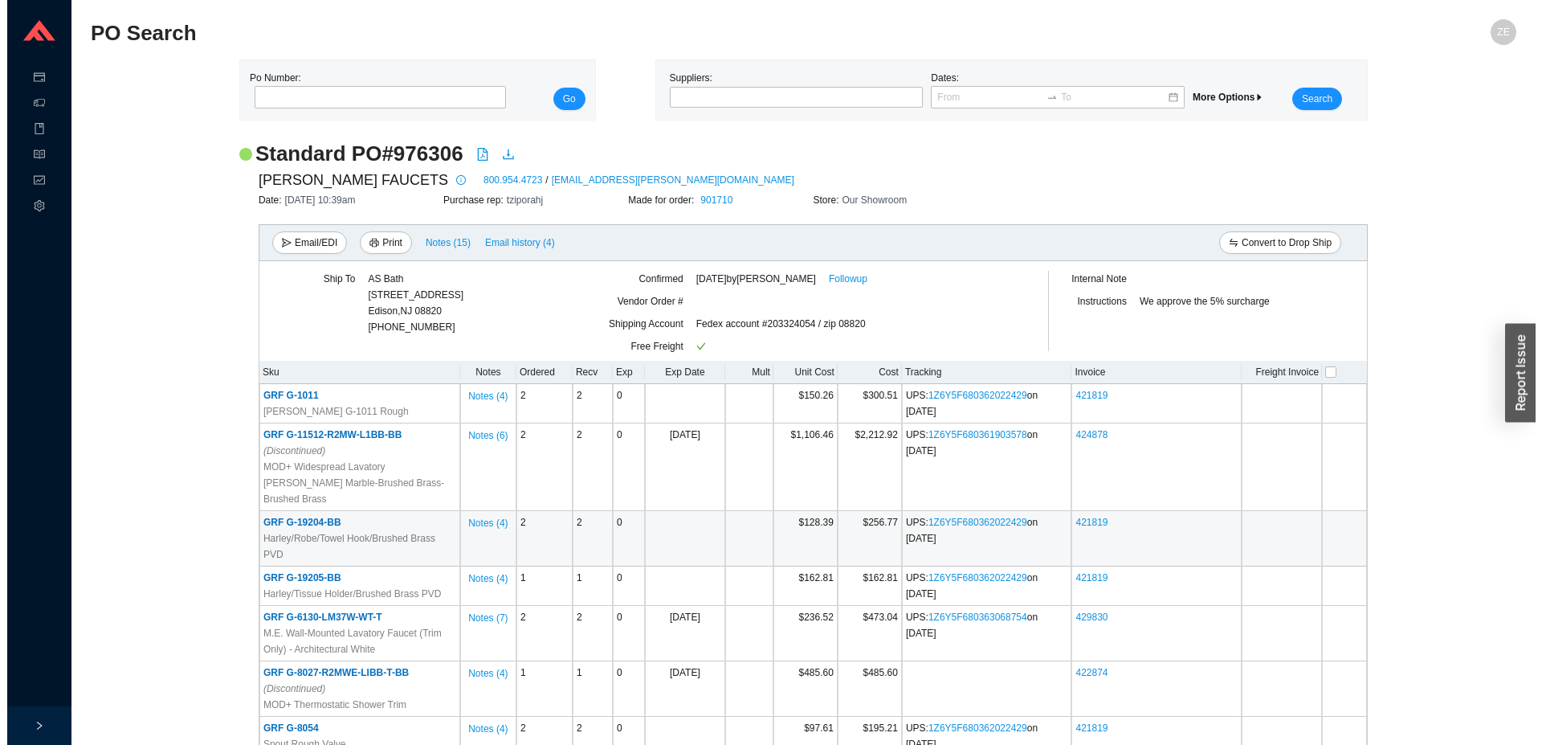
scroll to position [514, 0]
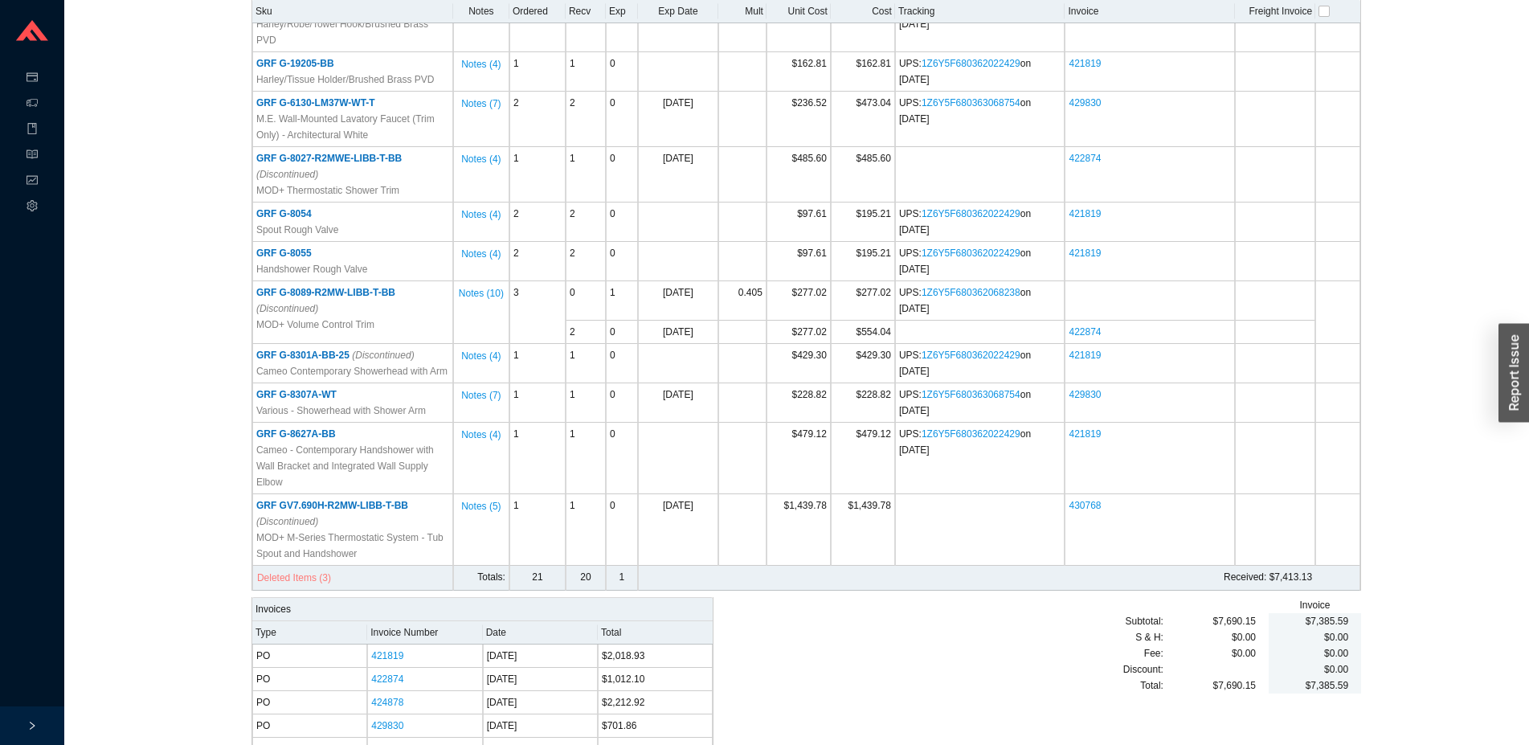
click at [314, 570] on span "Deleted Items (3)" at bounding box center [294, 578] width 74 height 16
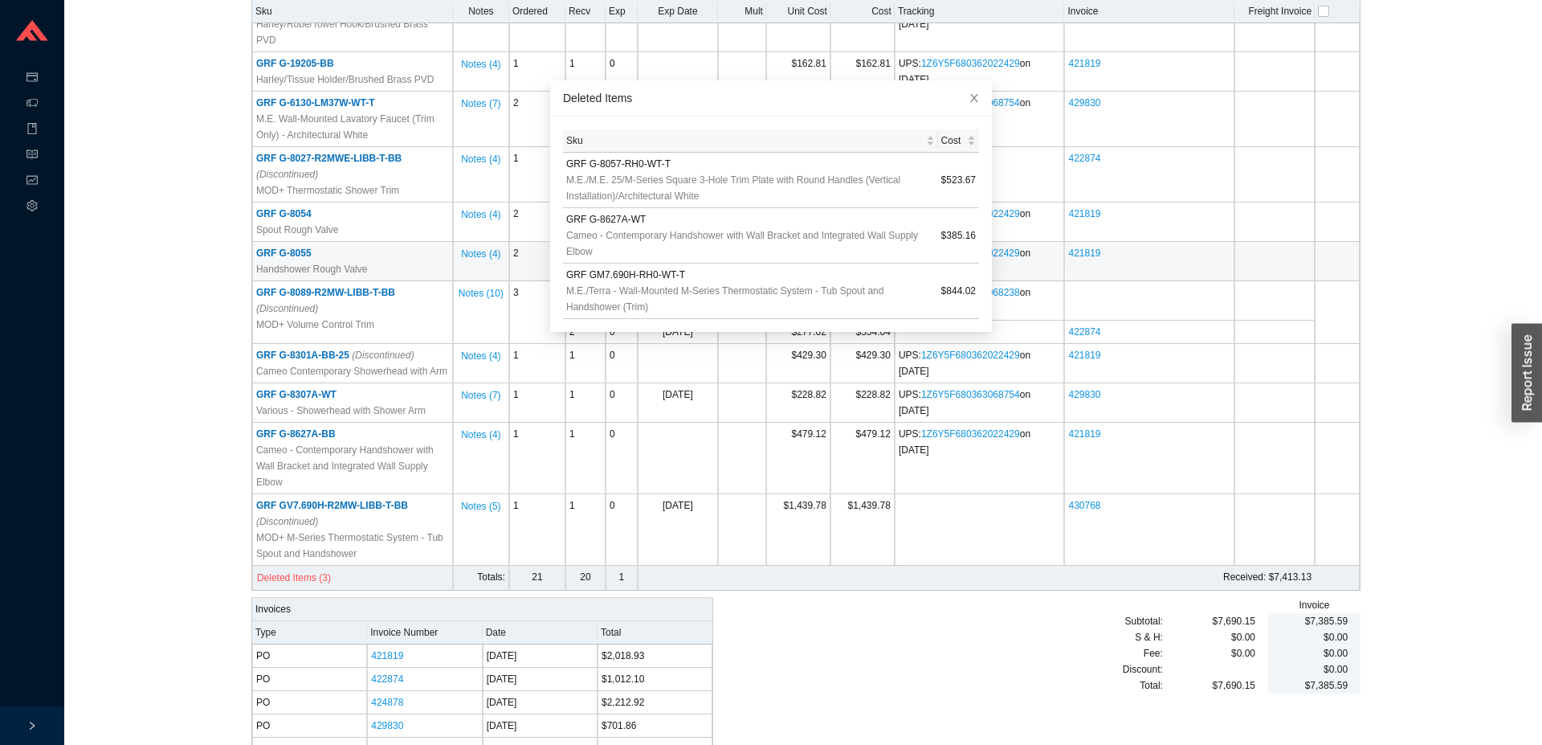
drag, startPoint x: 1414, startPoint y: 206, endPoint x: 1362, endPoint y: 202, distance: 51.5
click at [1413, 206] on div "Standard PO # 976306 [PERSON_NAME] FAUCETS 800.954.4723 / [EMAIL_ADDRESS][PERSO…" at bounding box center [797, 201] width 1426 height 1151
click at [953, 104] on div "Click to sort ascending" at bounding box center [939, 105] width 110 height 26
click at [969, 96] on icon "close" at bounding box center [974, 97] width 11 height 11
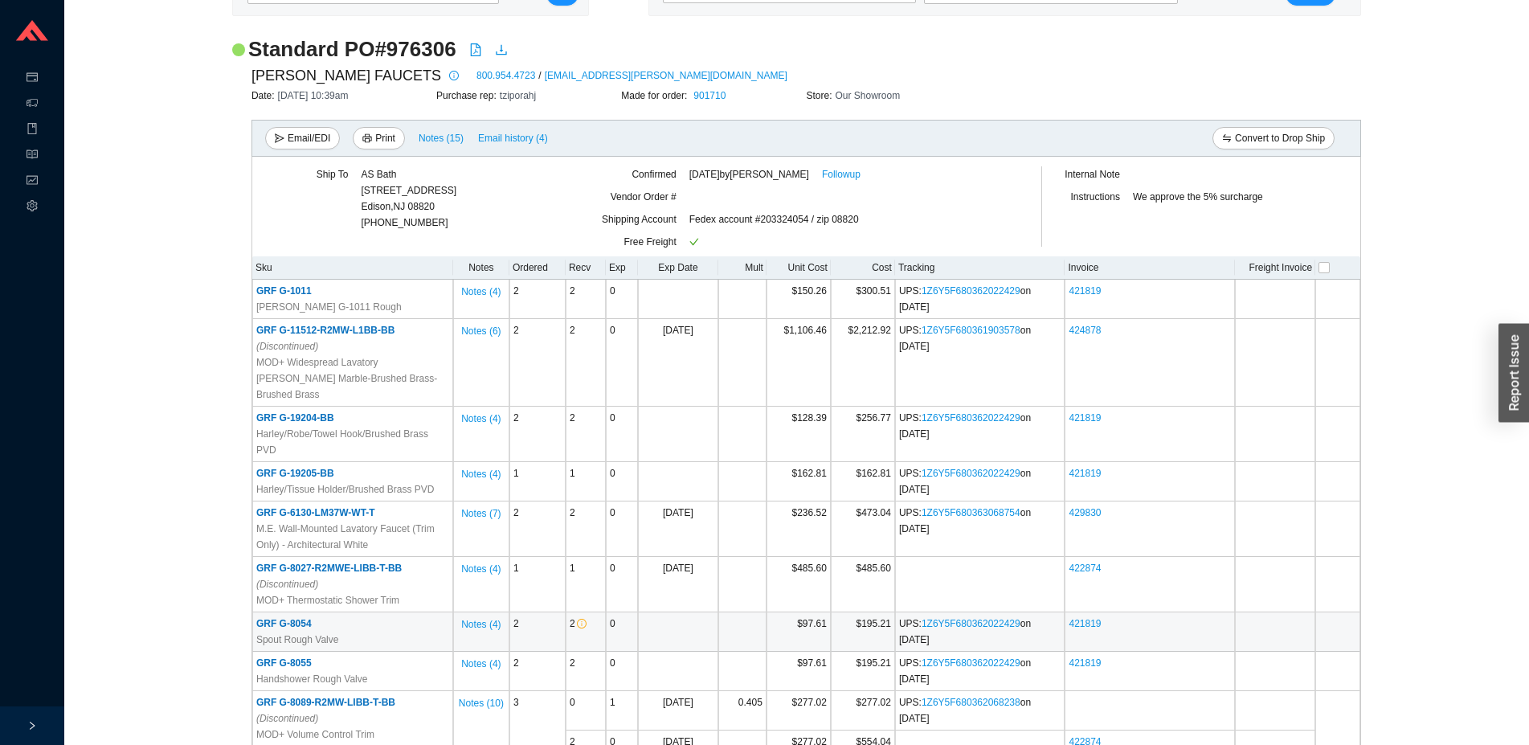
scroll to position [0, 0]
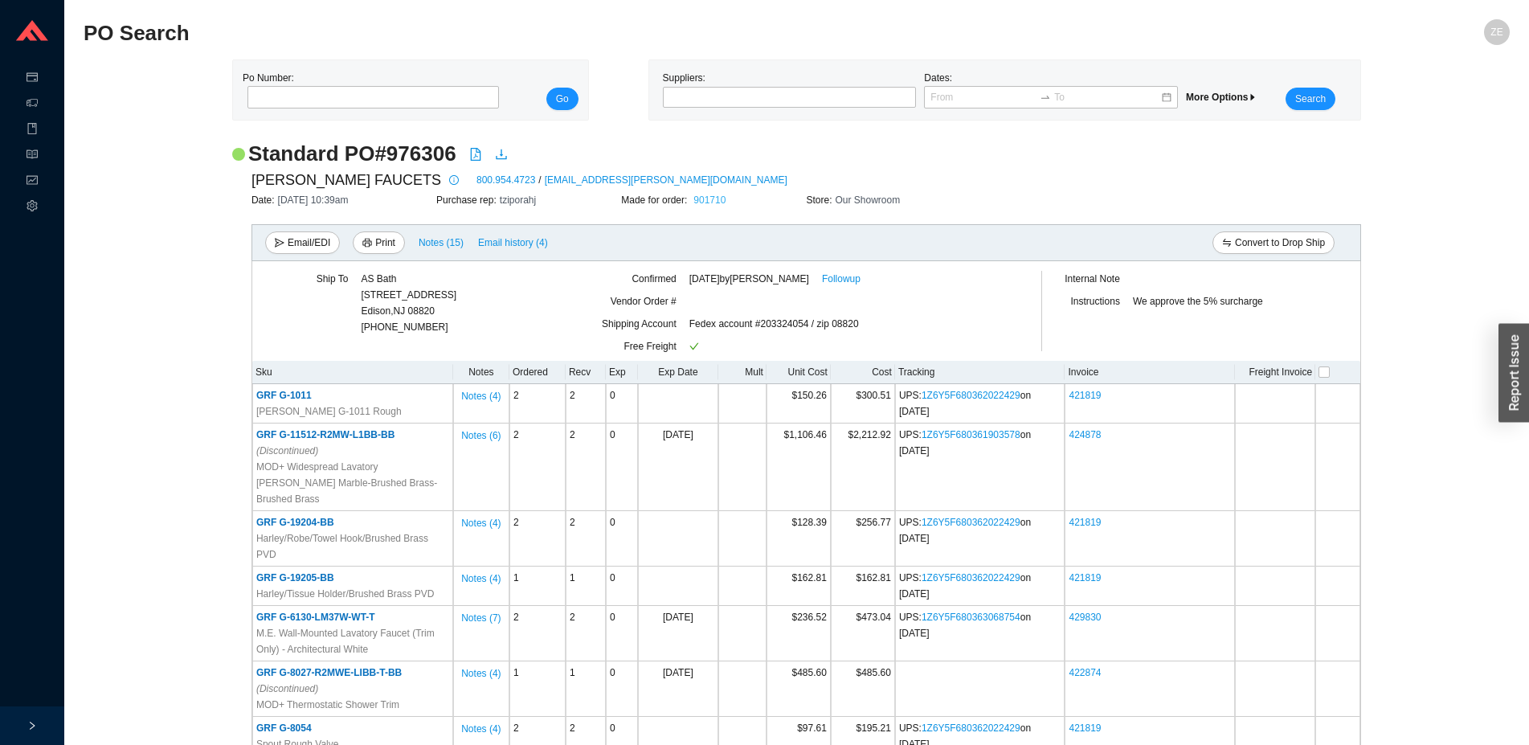
click at [715, 198] on link "901710" at bounding box center [709, 199] width 32 height 11
click at [369, 104] on input "tel" at bounding box center [372, 97] width 251 height 22
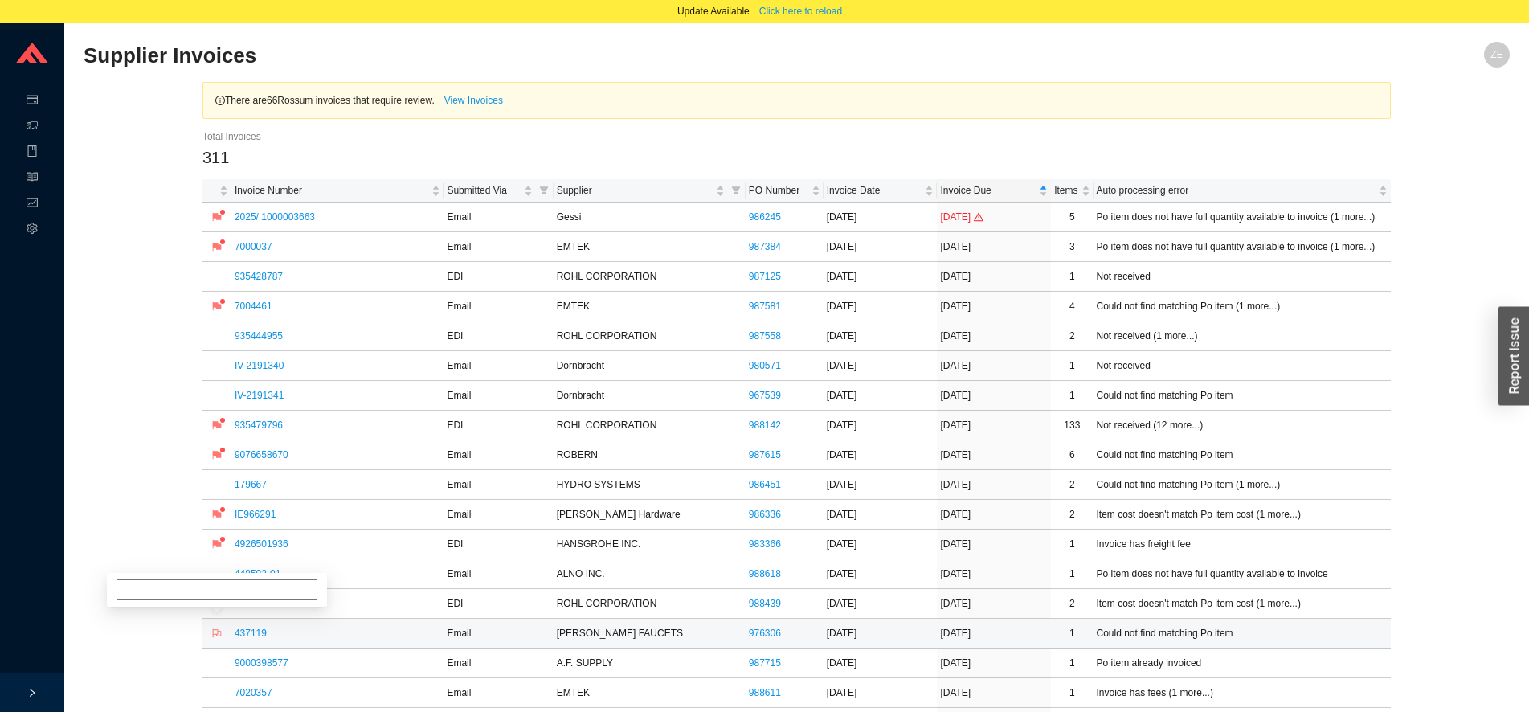
click at [221, 635] on icon "flag" at bounding box center [217, 633] width 9 height 9
click at [227, 579] on input at bounding box center [216, 574] width 201 height 21
type input "billed deleted item, wh, y"
click at [259, 606] on link "935504072" at bounding box center [259, 603] width 48 height 11
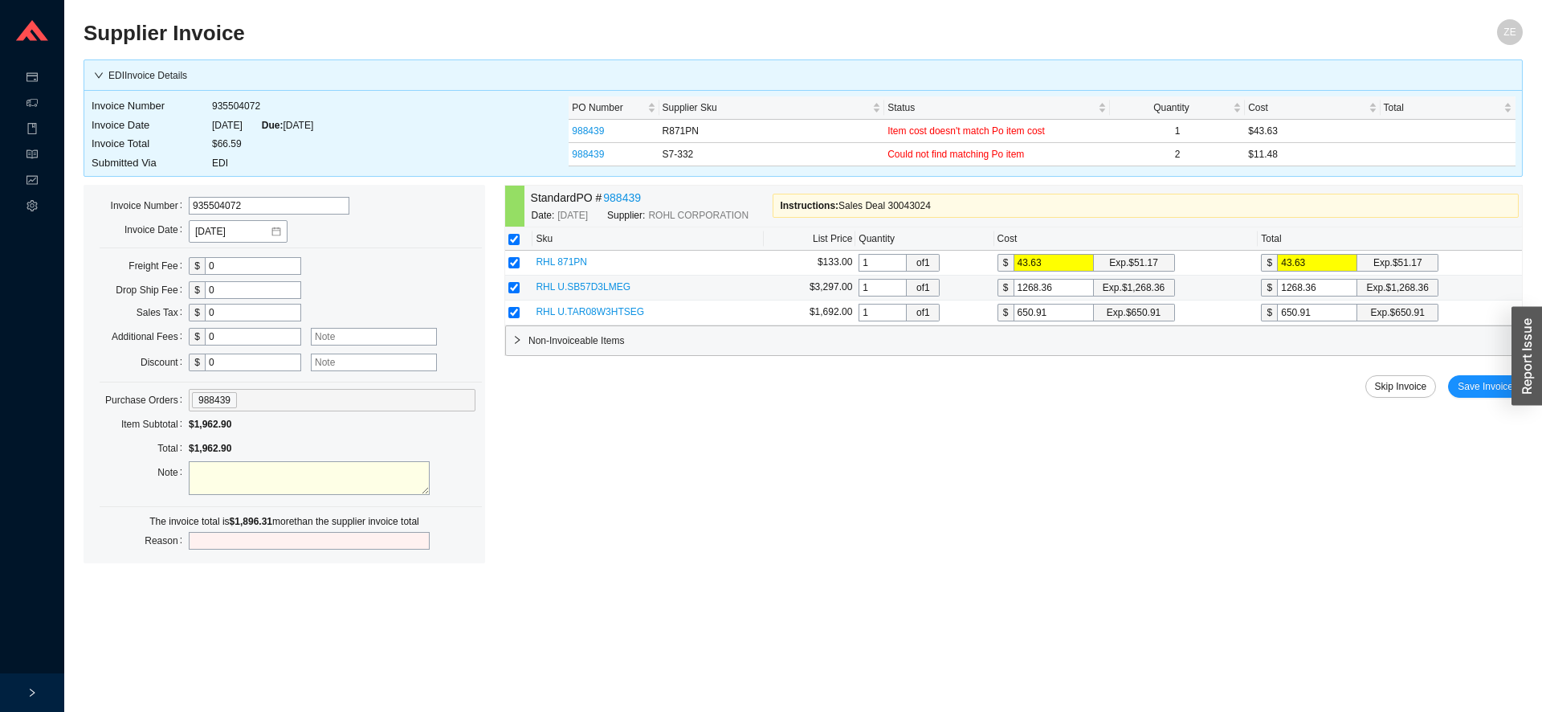
click at [511, 287] on input "checkbox" at bounding box center [513, 287] width 11 height 11
checkbox input "false"
click at [512, 309] on input "checkbox" at bounding box center [513, 312] width 11 height 11
checkbox input "false"
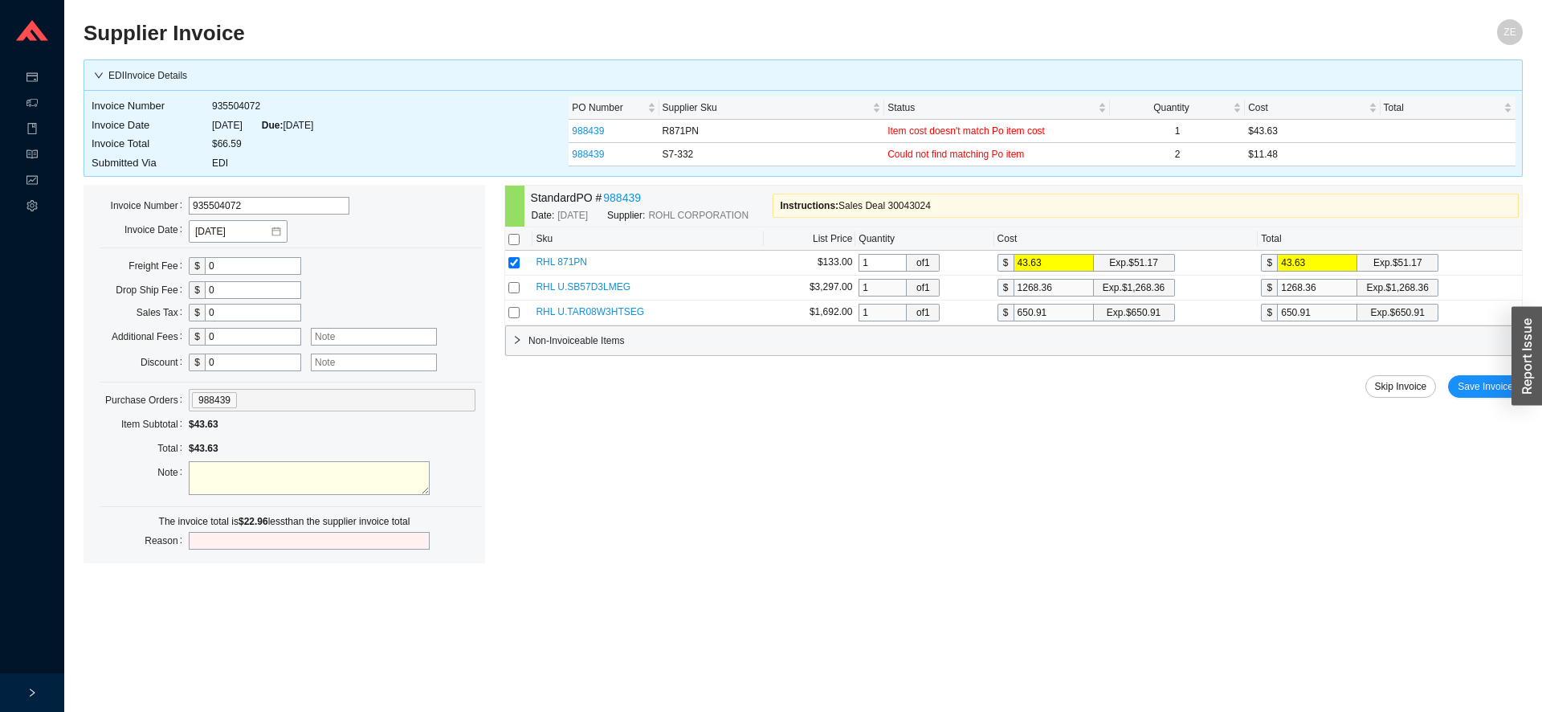
click at [533, 345] on span "Non-Invoiceable Items" at bounding box center [1022, 341] width 986 height 16
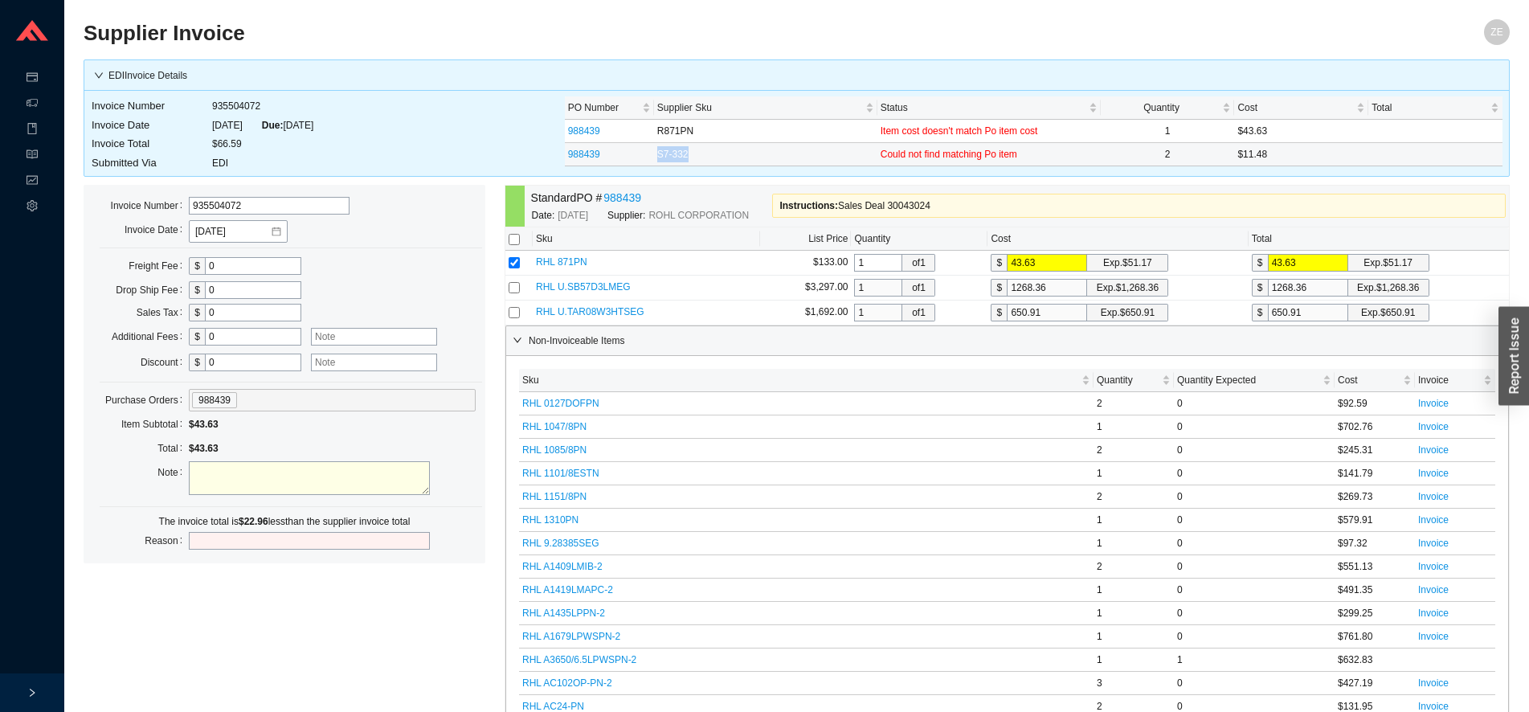
drag, startPoint x: 714, startPoint y: 157, endPoint x: 624, endPoint y: 162, distance: 90.1
click at [624, 162] on tr "988439 S7-332 Could not find matching Po item 2 $11.48" at bounding box center [1033, 154] width 937 height 23
copy tr "S7-332"
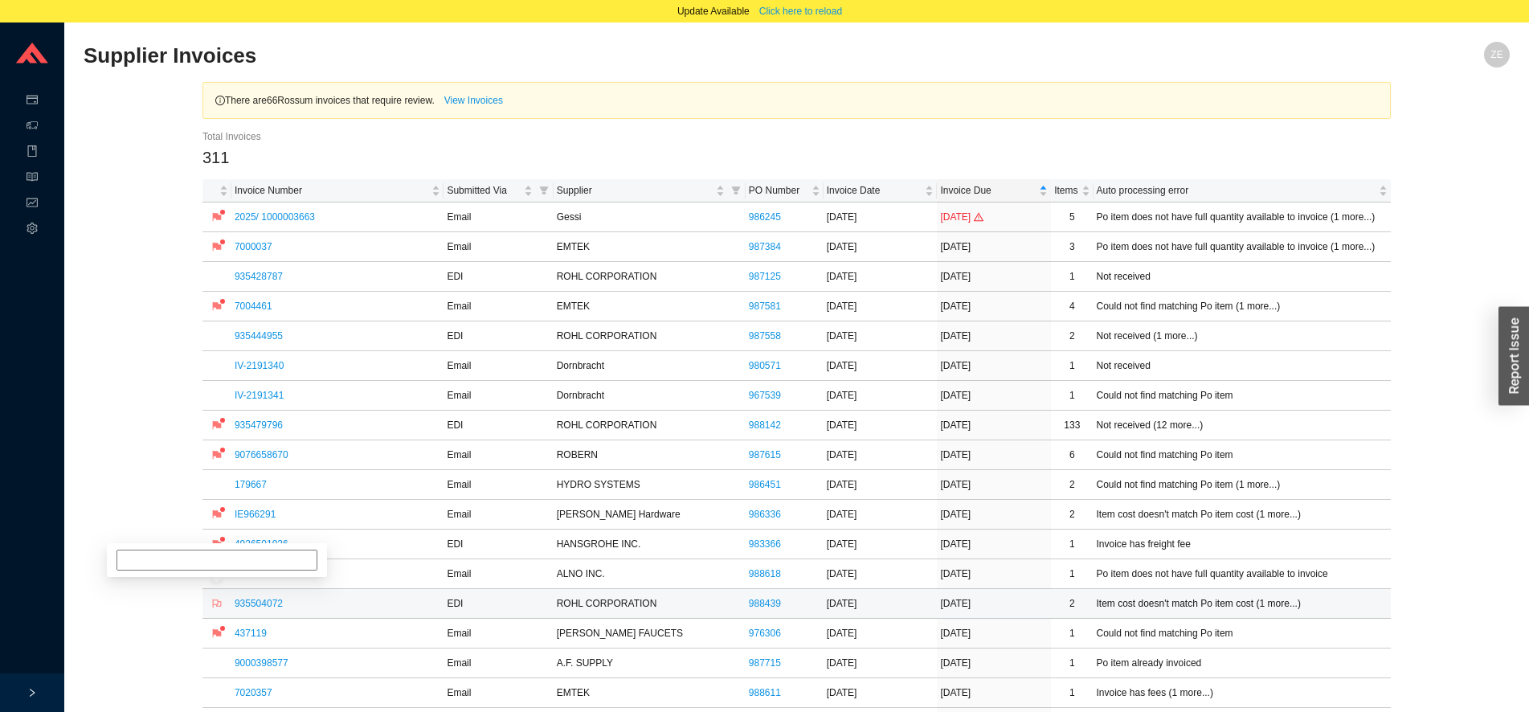
click at [223, 602] on span "flag" at bounding box center [216, 603] width 21 height 10
click at [226, 546] on input at bounding box center [216, 544] width 201 height 21
type input "w"
type input "item not on po. wh, cs"
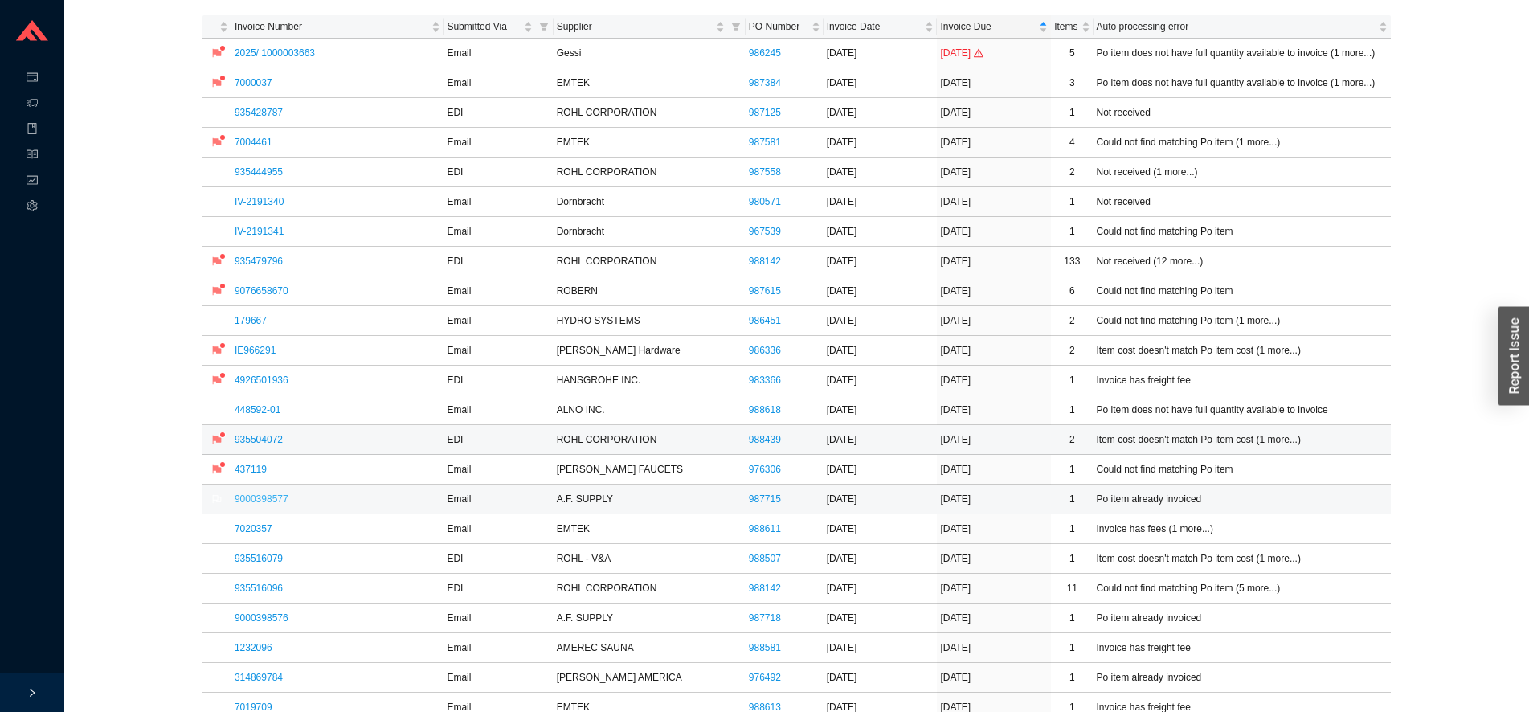
click at [255, 498] on link "9000398577" at bounding box center [262, 498] width 54 height 11
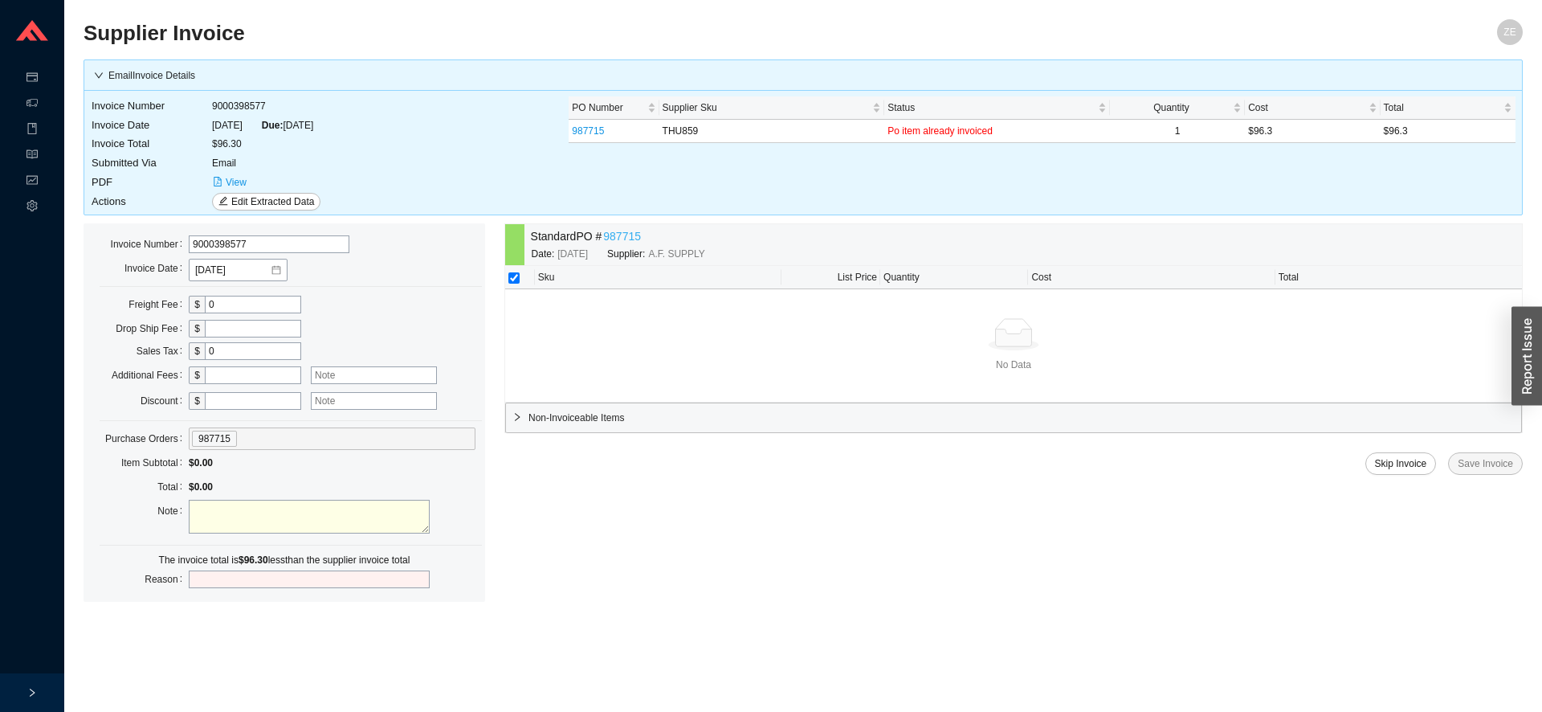
click at [625, 239] on link "987715" at bounding box center [622, 236] width 38 height 18
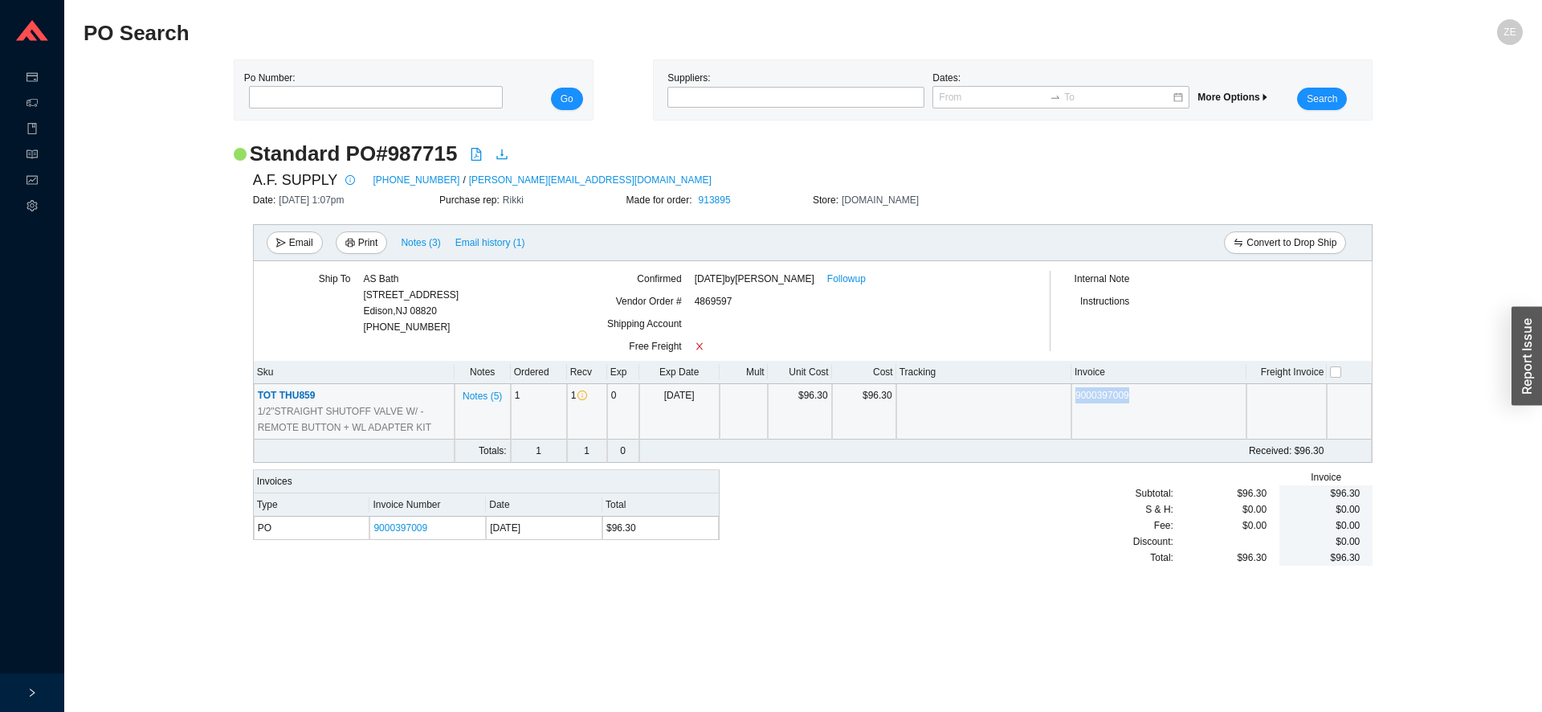
drag, startPoint x: 1138, startPoint y: 399, endPoint x: 1039, endPoint y: 398, distance: 98.8
click at [1039, 398] on tr "TOT THU859 1/2"STRAIGHT SHUTOFF VALVE W/ - REMOTE BUTTON + WL ADAPTER KIT Notes…" at bounding box center [813, 411] width 1119 height 55
copy tr "9000397009"
click at [1100, 394] on link "9000397009" at bounding box center [1103, 395] width 54 height 11
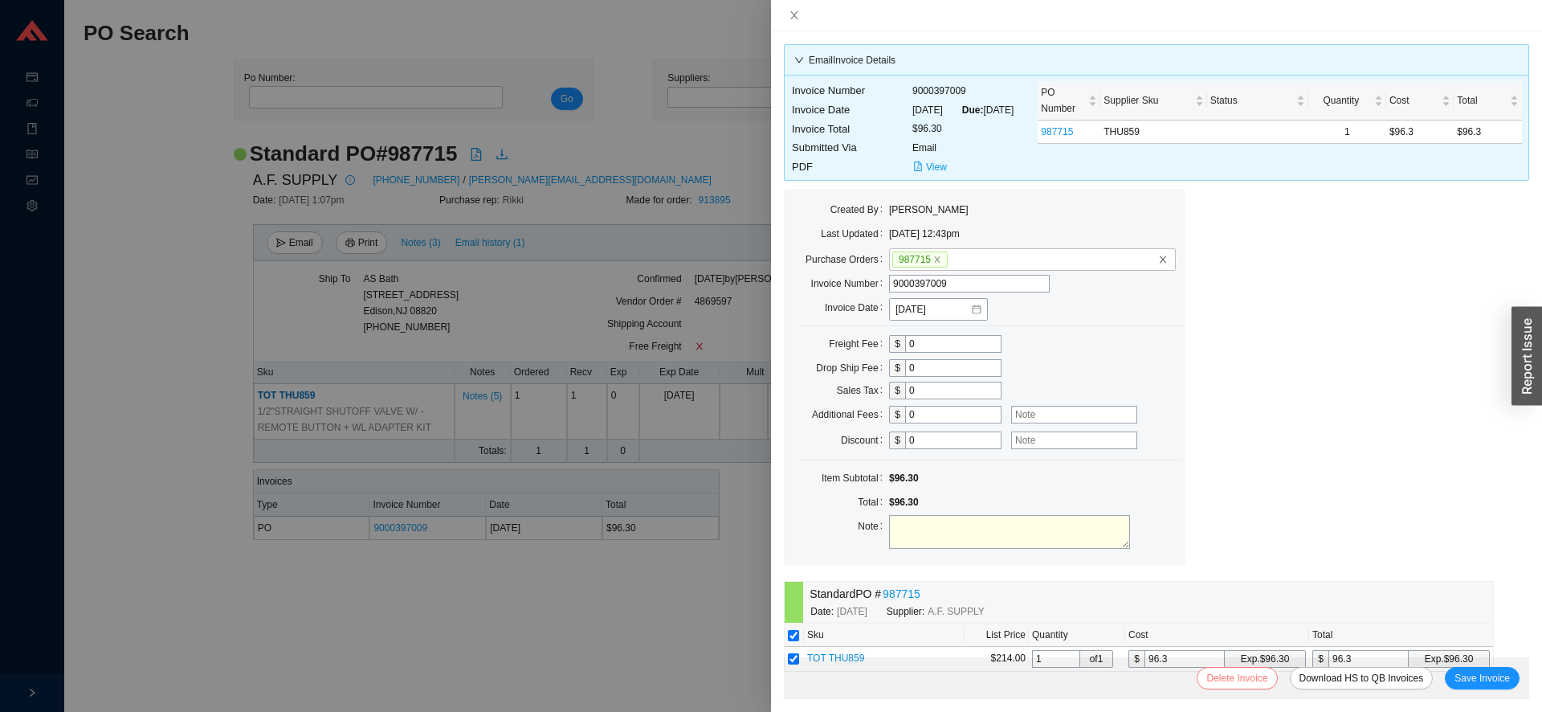
click at [1234, 676] on span "Delete Invoice" at bounding box center [1237, 678] width 61 height 16
click at [1313, 631] on button "Yes" at bounding box center [1319, 633] width 29 height 18
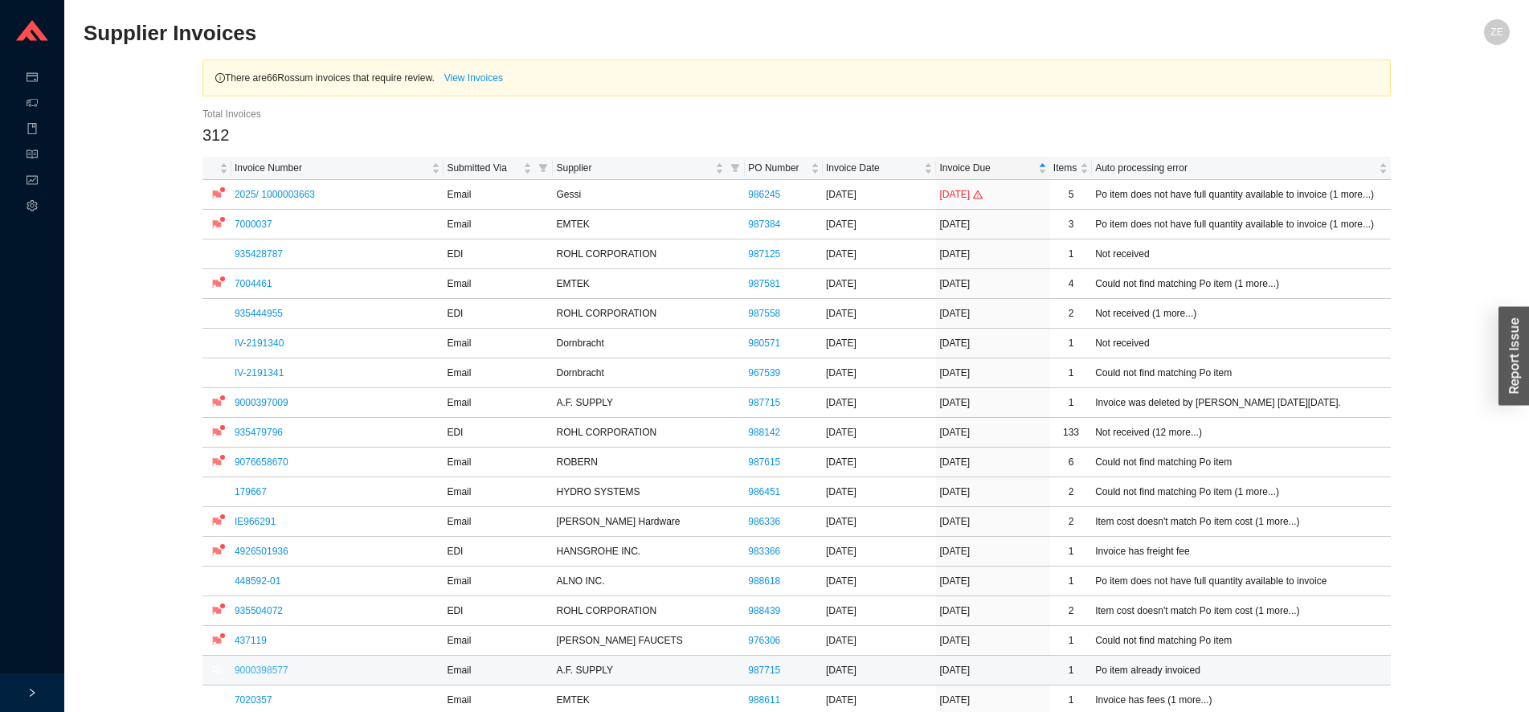
click at [272, 669] on link "9000398577" at bounding box center [262, 669] width 54 height 11
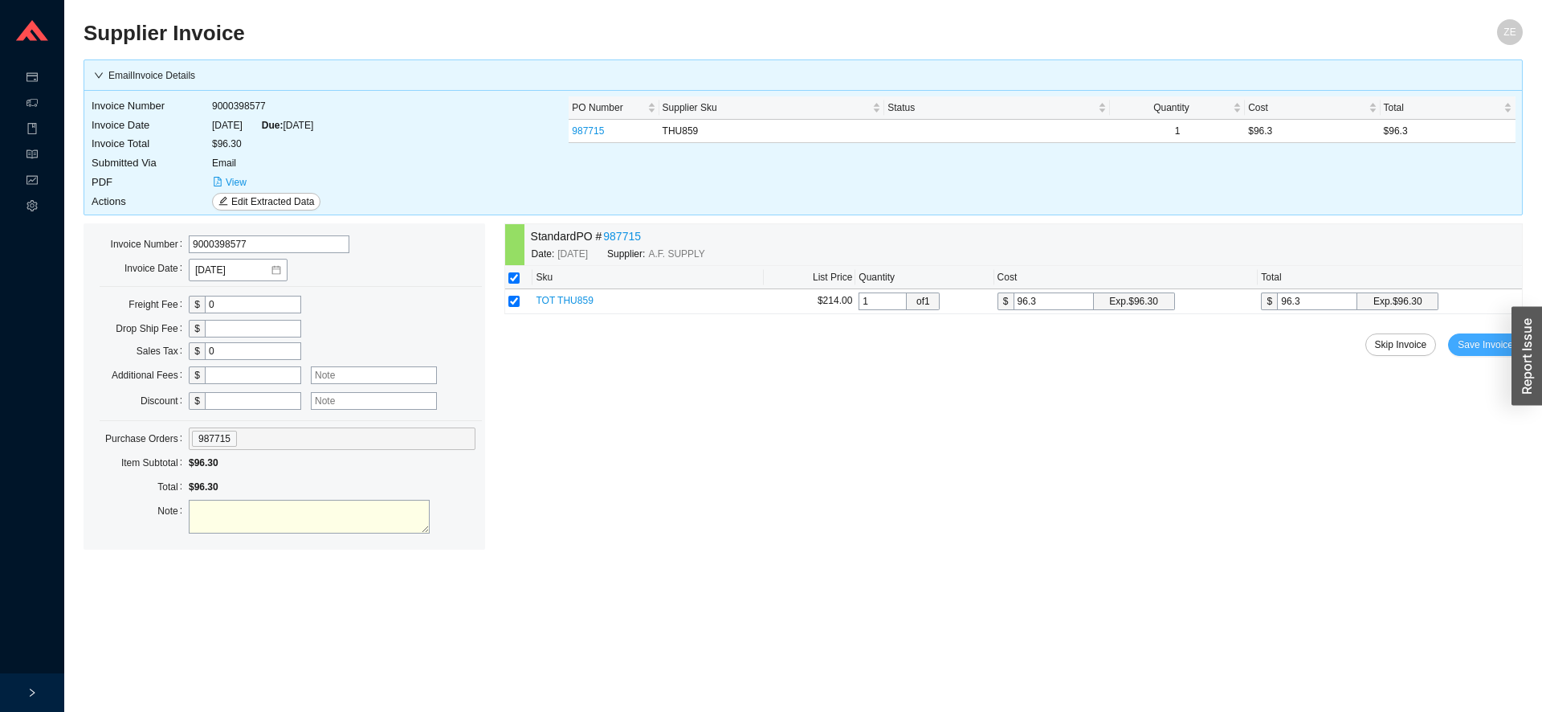
click at [1476, 348] on span "Save Invoice" at bounding box center [1485, 345] width 55 height 16
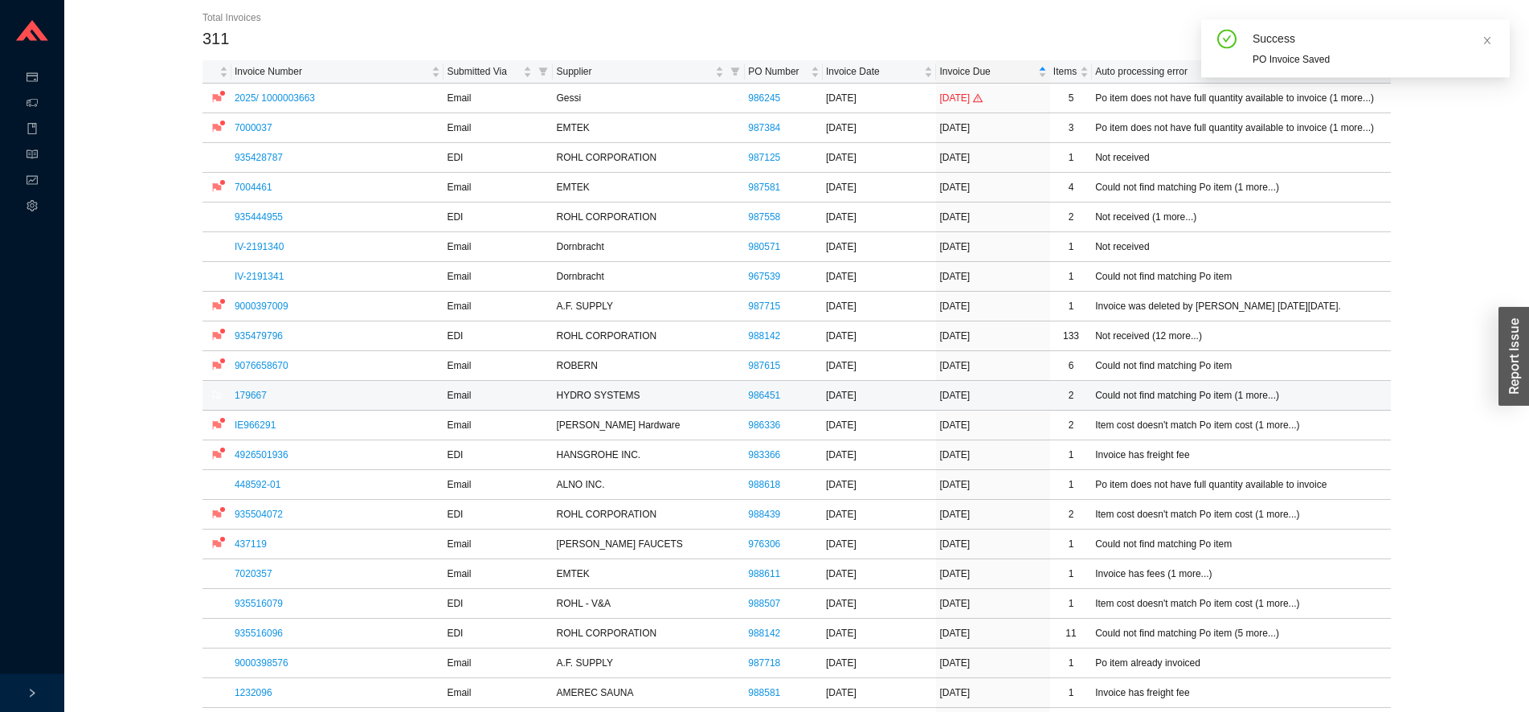
scroll to position [164, 0]
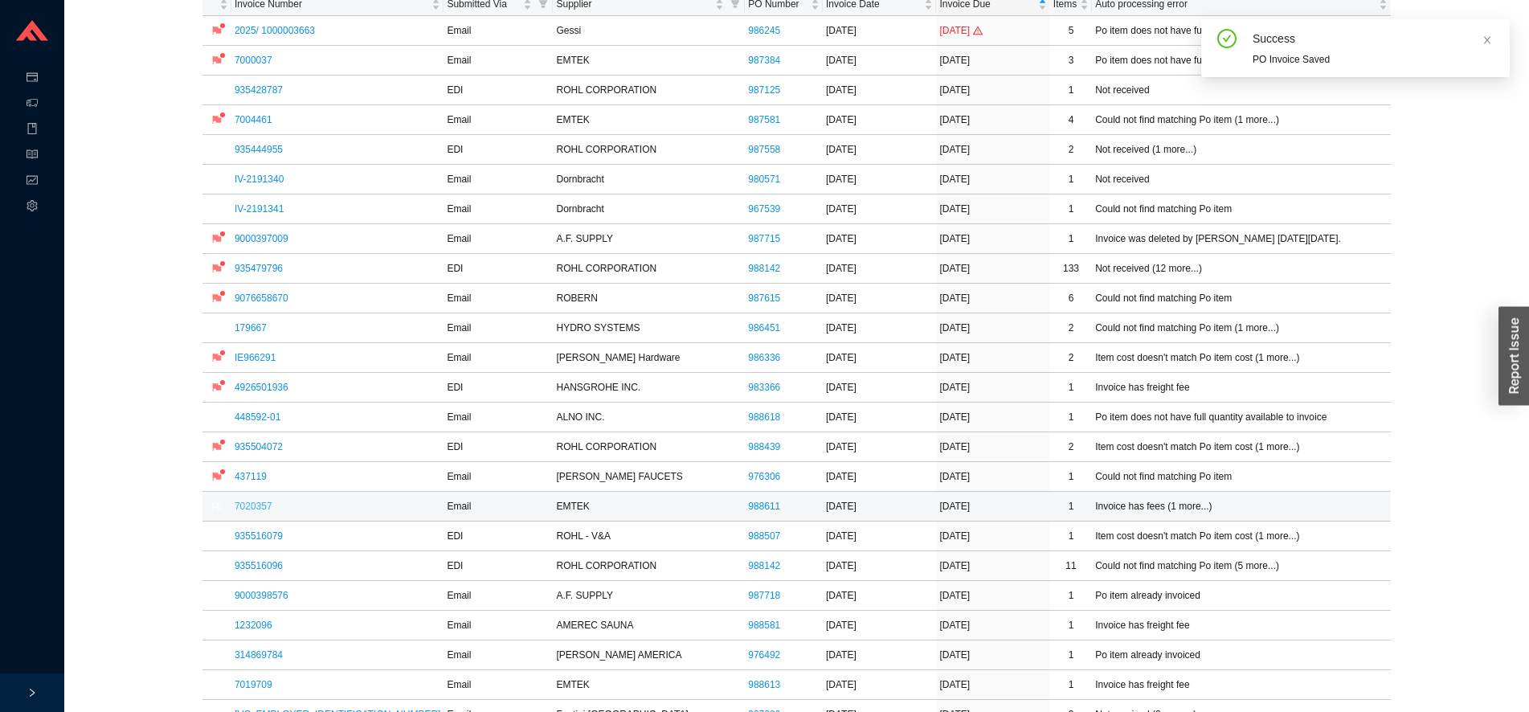
click at [244, 504] on link "7020357" at bounding box center [254, 505] width 38 height 11
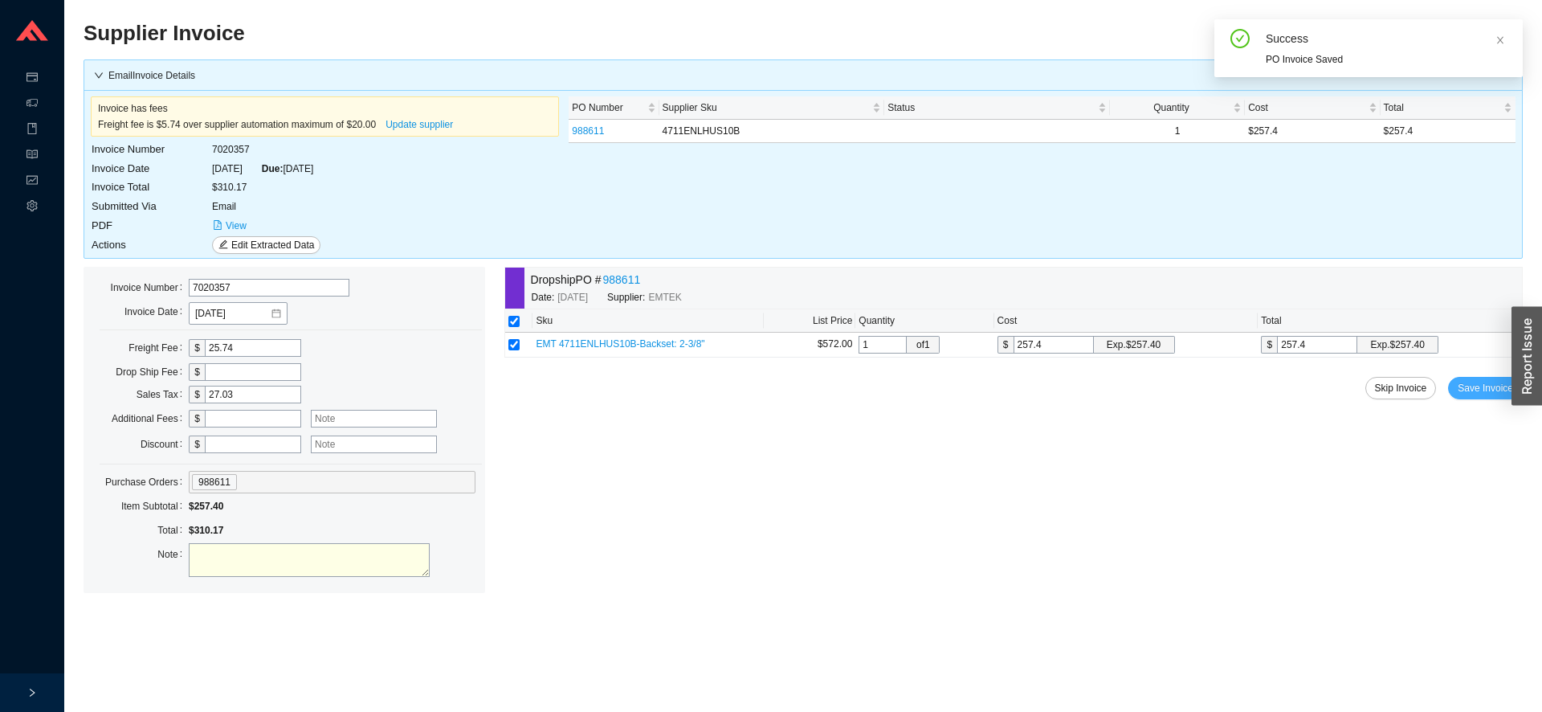
click at [1472, 390] on span "Save Invoice" at bounding box center [1485, 388] width 55 height 16
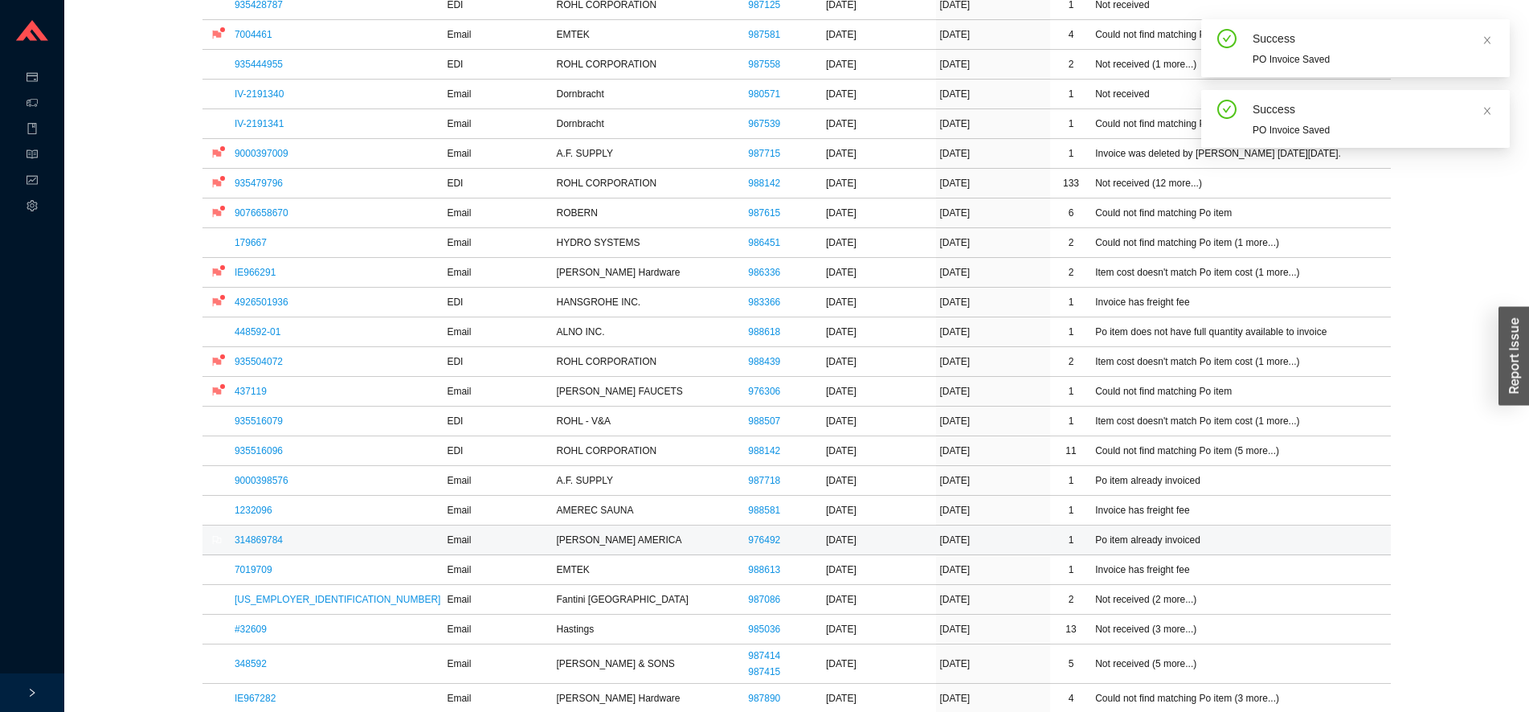
scroll to position [492, 0]
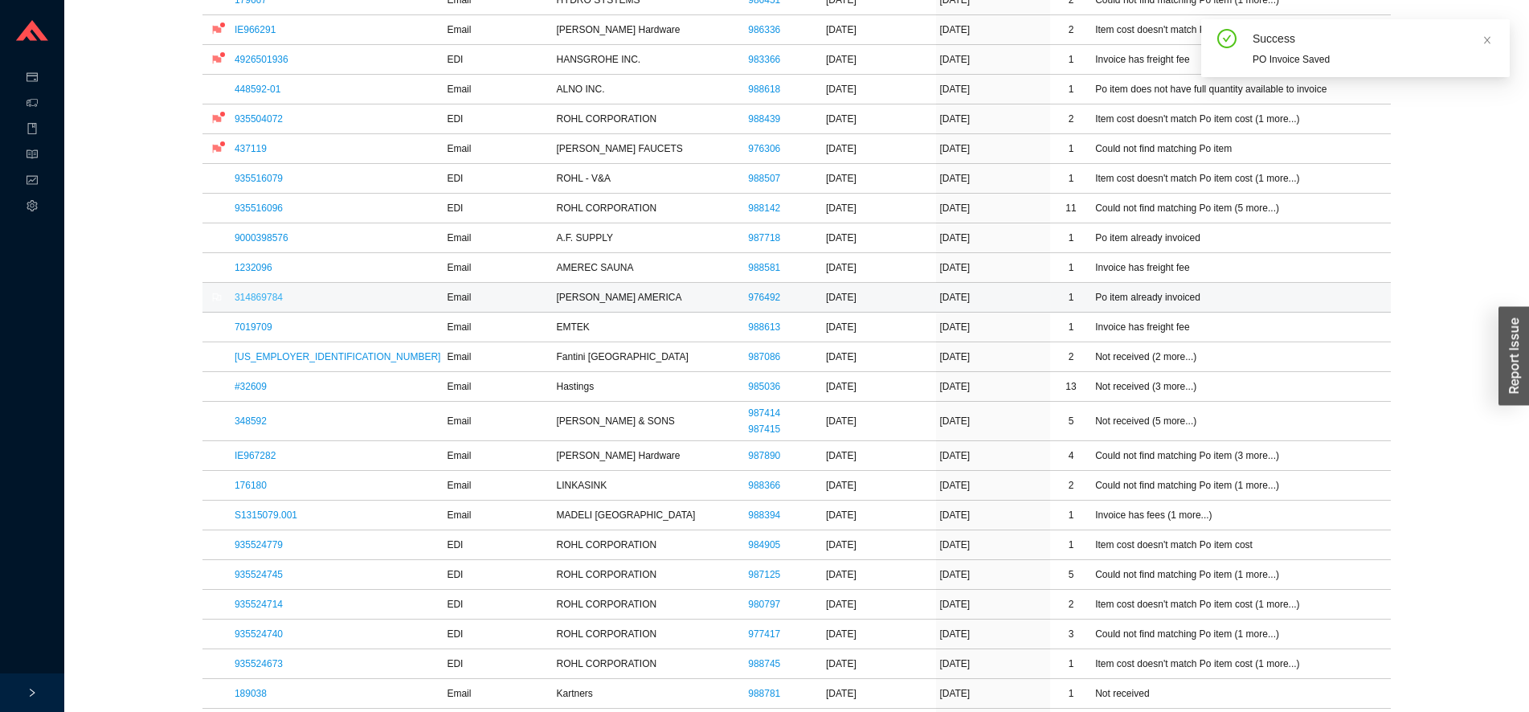
click at [274, 294] on link "314869784" at bounding box center [259, 297] width 48 height 11
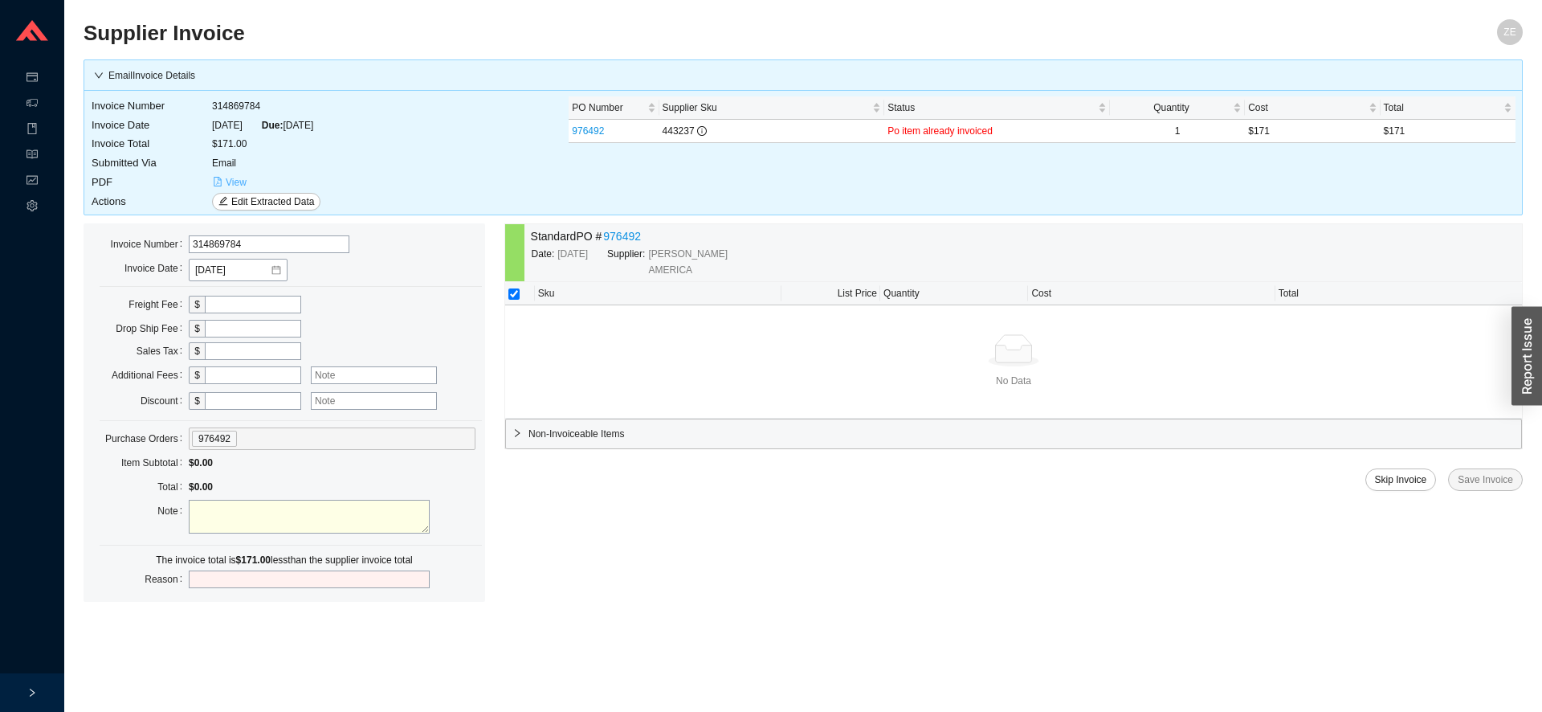
click at [225, 176] on button "View" at bounding box center [229, 183] width 35 height 18
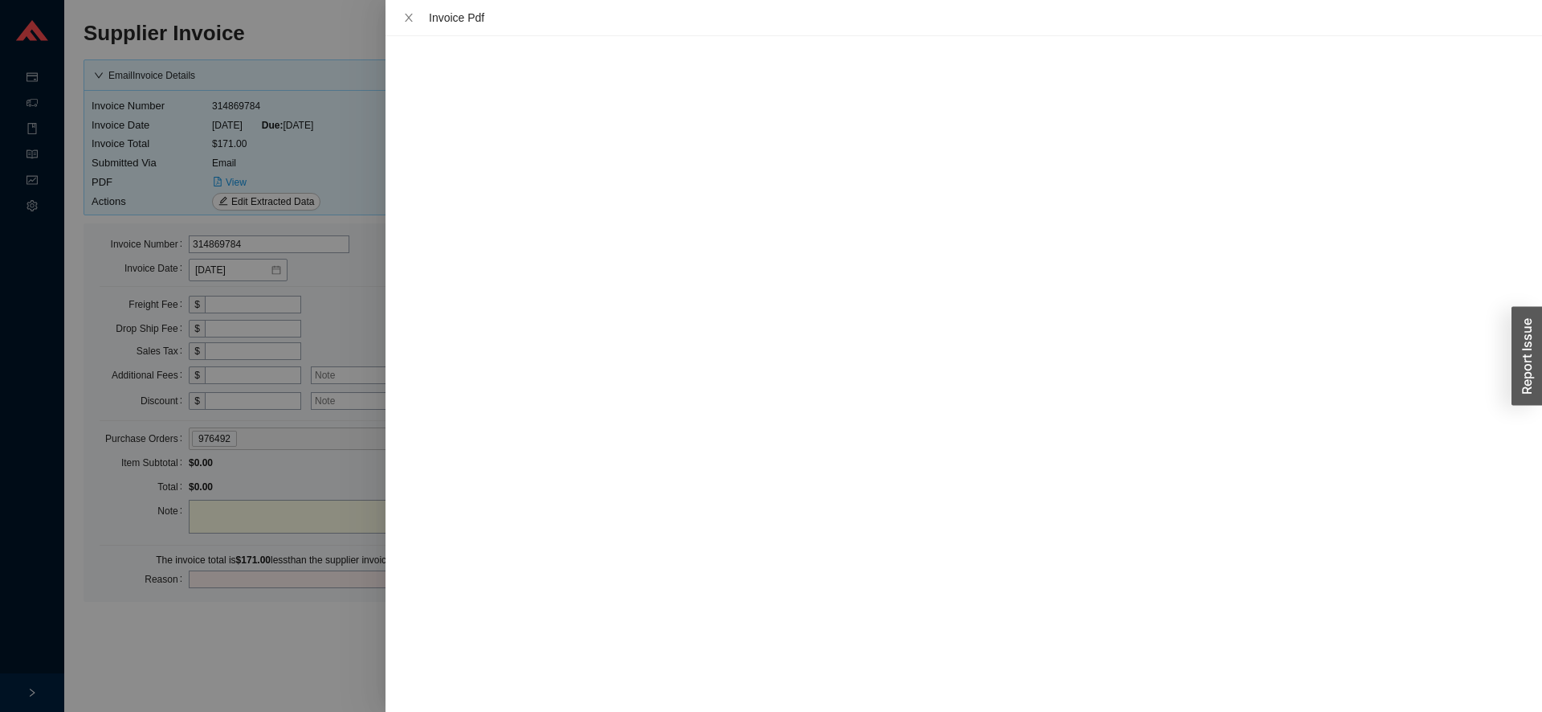
click at [268, 645] on div at bounding box center [771, 356] width 1542 height 712
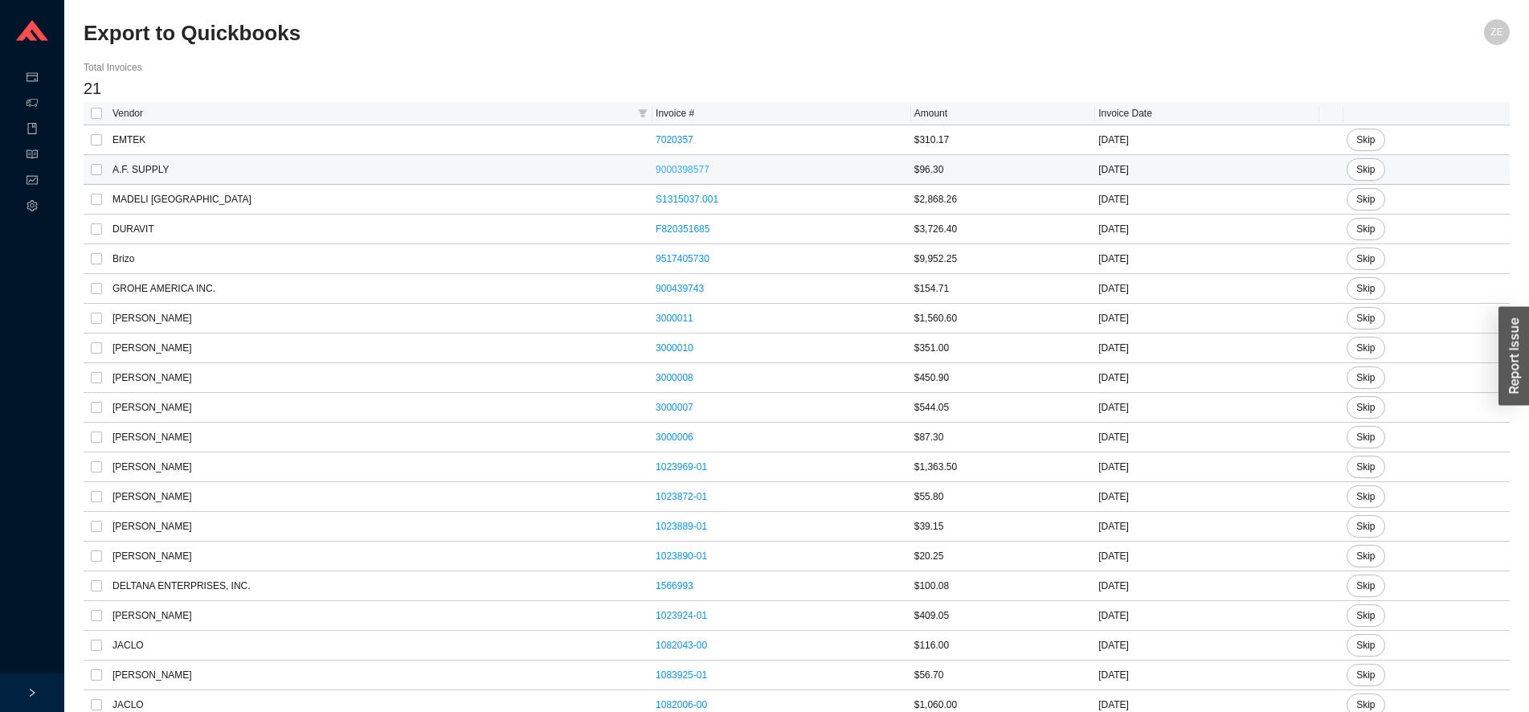
click at [661, 170] on link "9000398577" at bounding box center [682, 169] width 54 height 11
drag, startPoint x: 237, startPoint y: 63, endPoint x: 235, endPoint y: 50, distance: 13.1
click at [237, 60] on div "Total Invoices" at bounding box center [797, 67] width 1426 height 16
click at [96, 113] on input "checkbox" at bounding box center [96, 113] width 11 height 11
checkbox input "true"
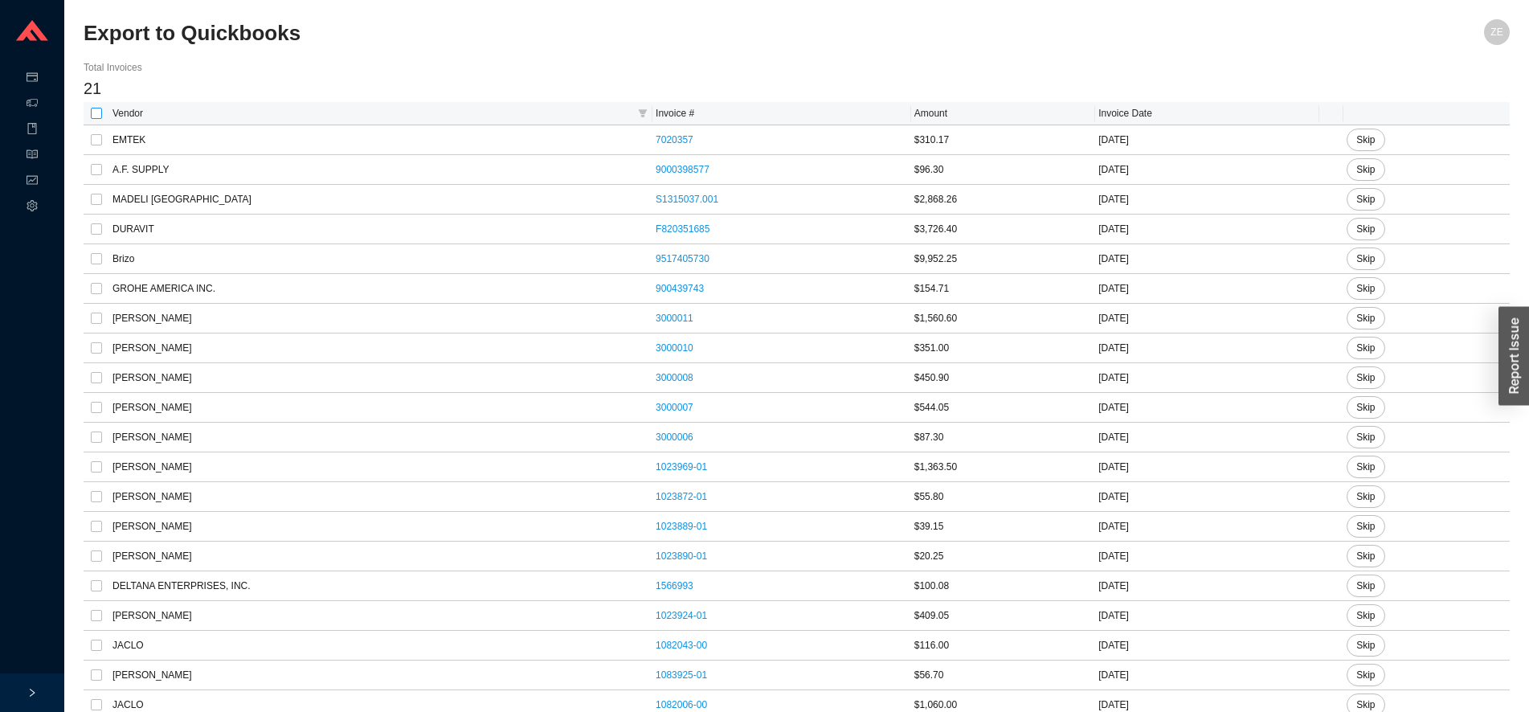
checkbox input "true"
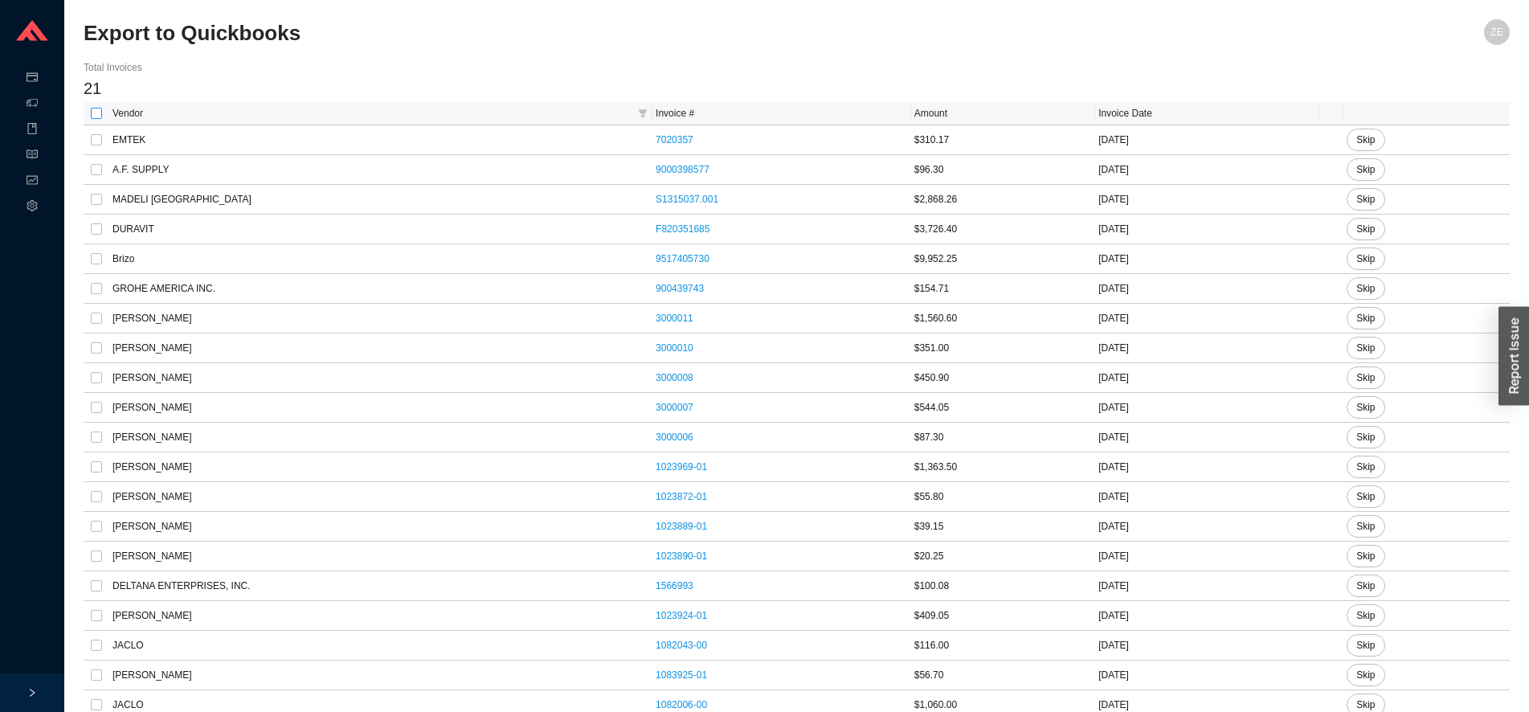
checkbox input "true"
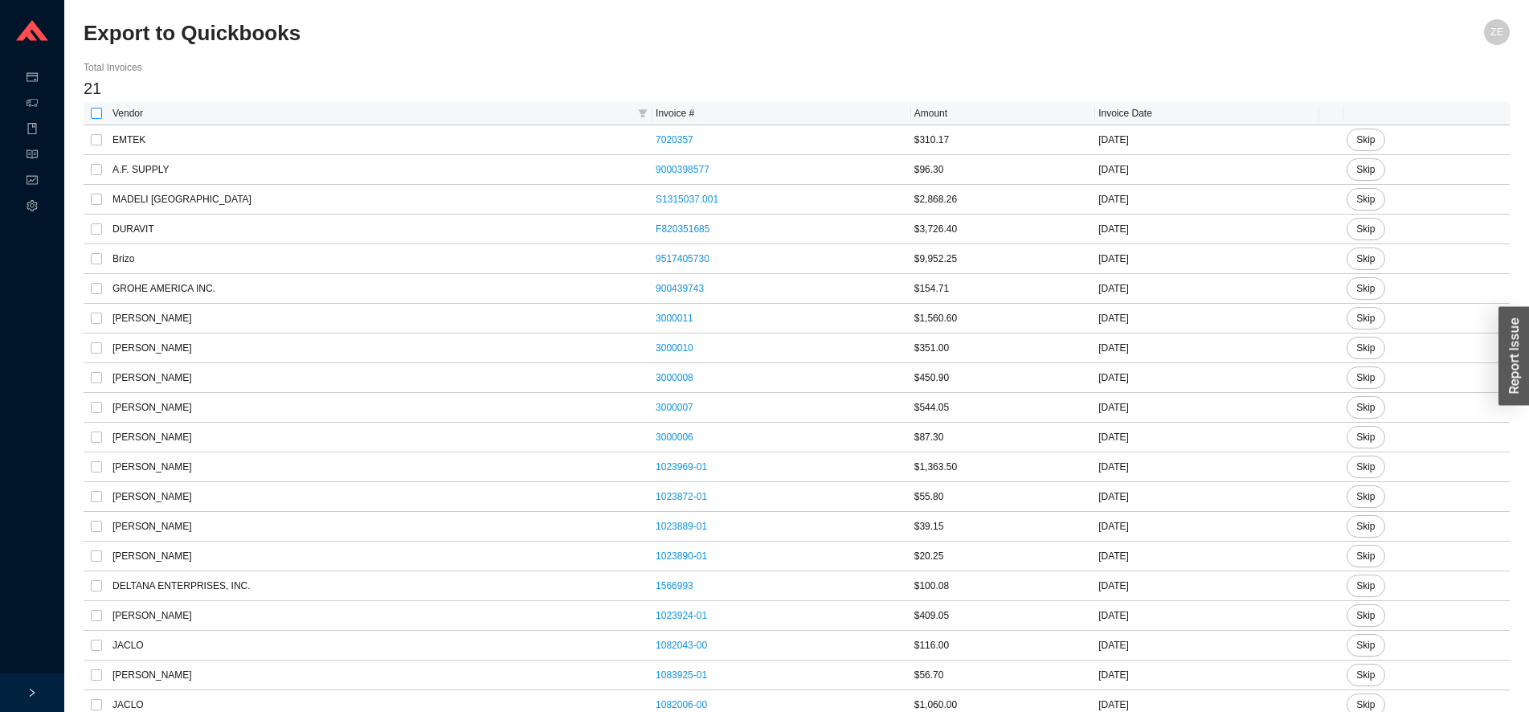
checkbox input "true"
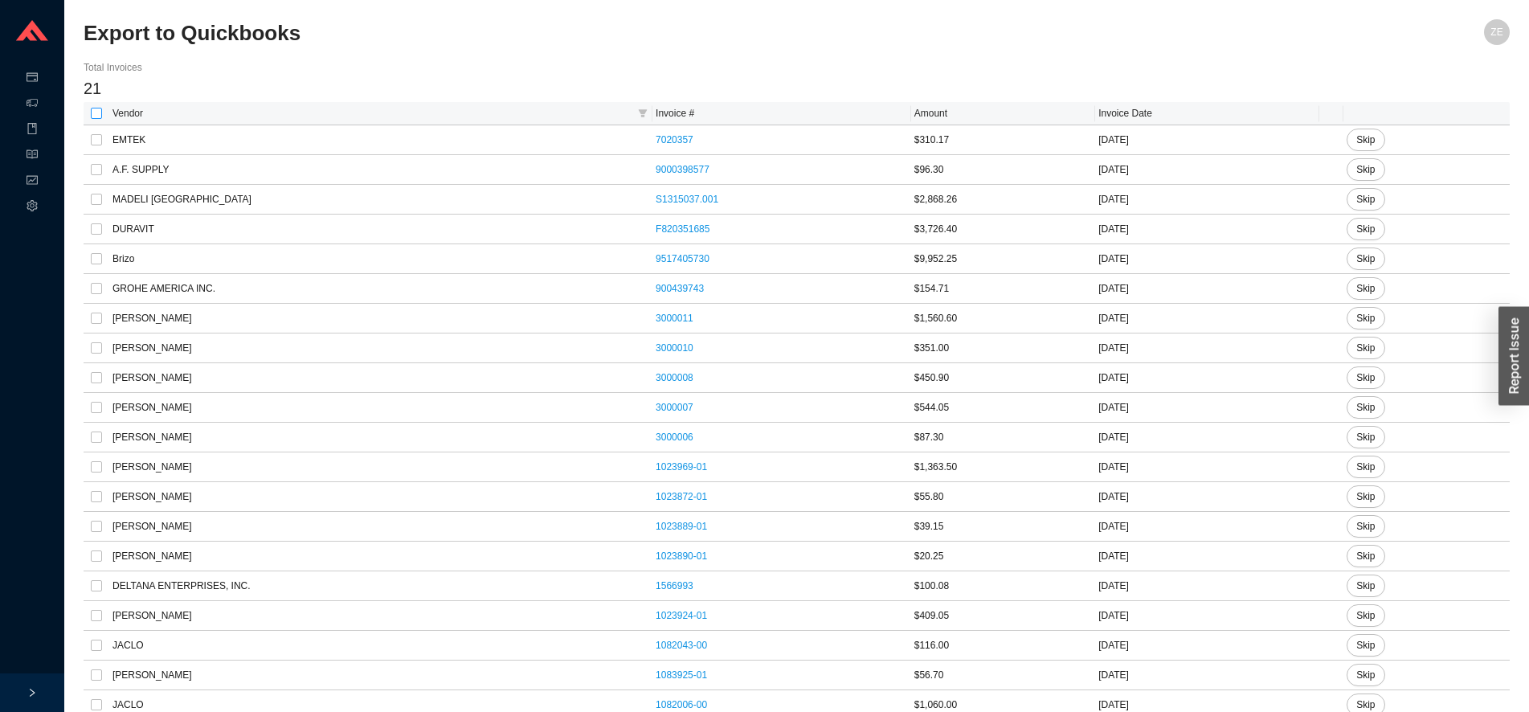
checkbox input "true"
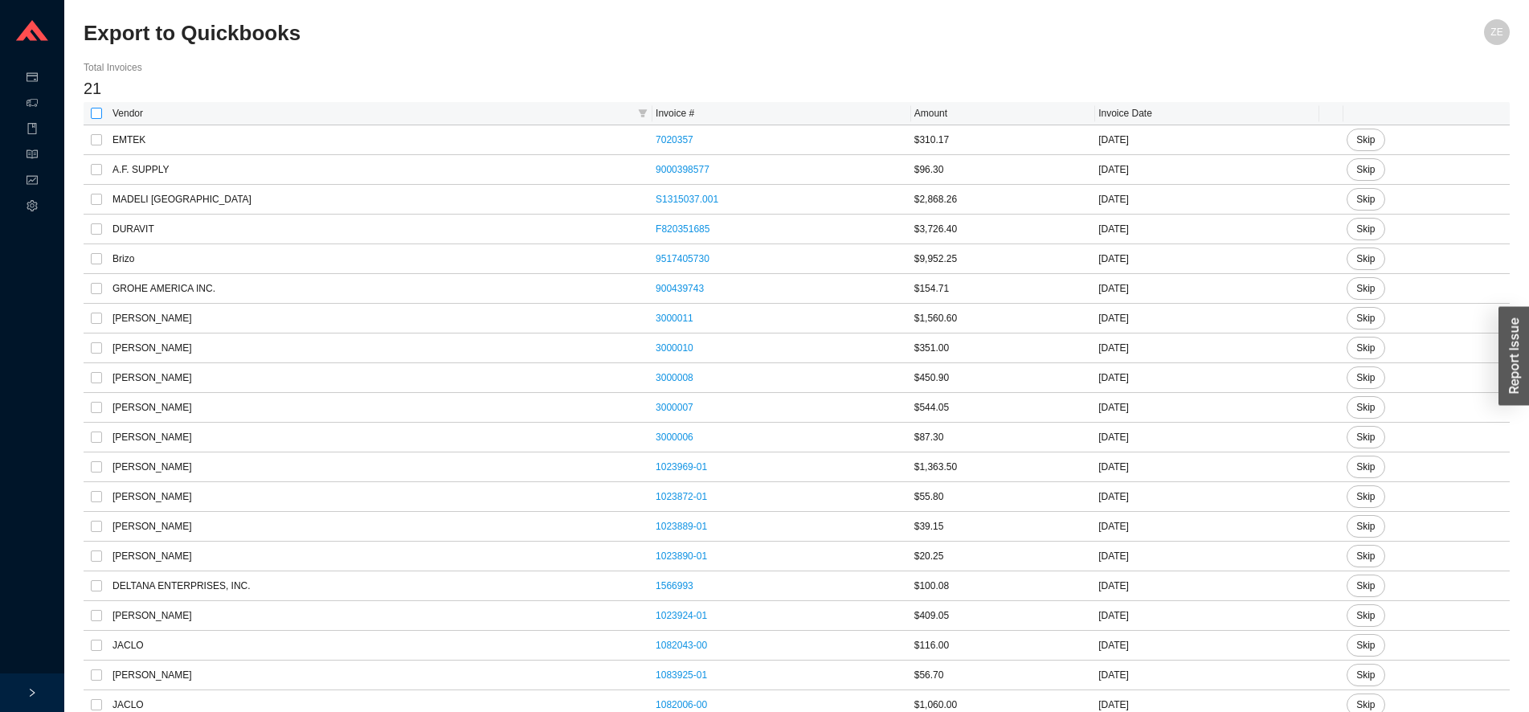
checkbox input "true"
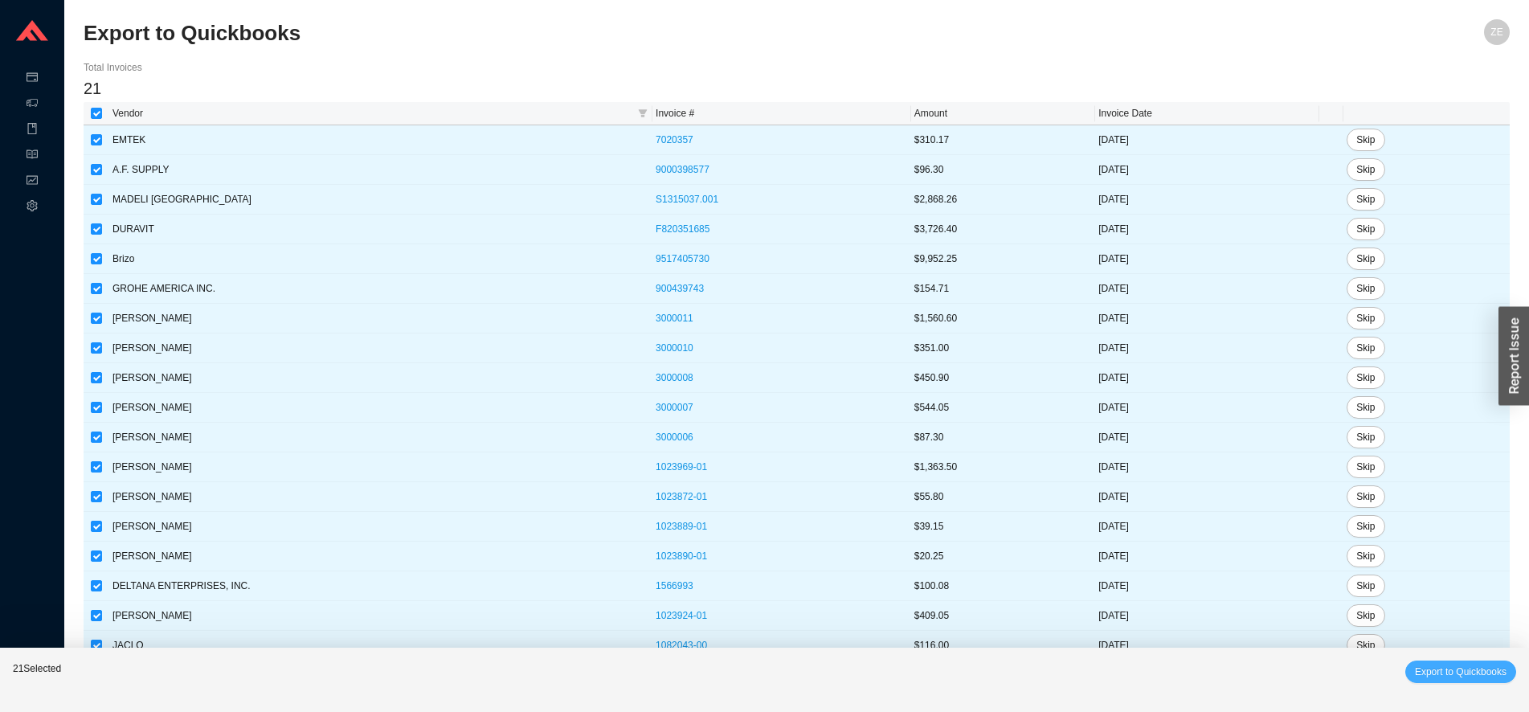
click at [1443, 675] on span "Export to Quickbooks" at bounding box center [1461, 671] width 92 height 16
checkbox input "false"
